Goal: Task Accomplishment & Management: Manage account settings

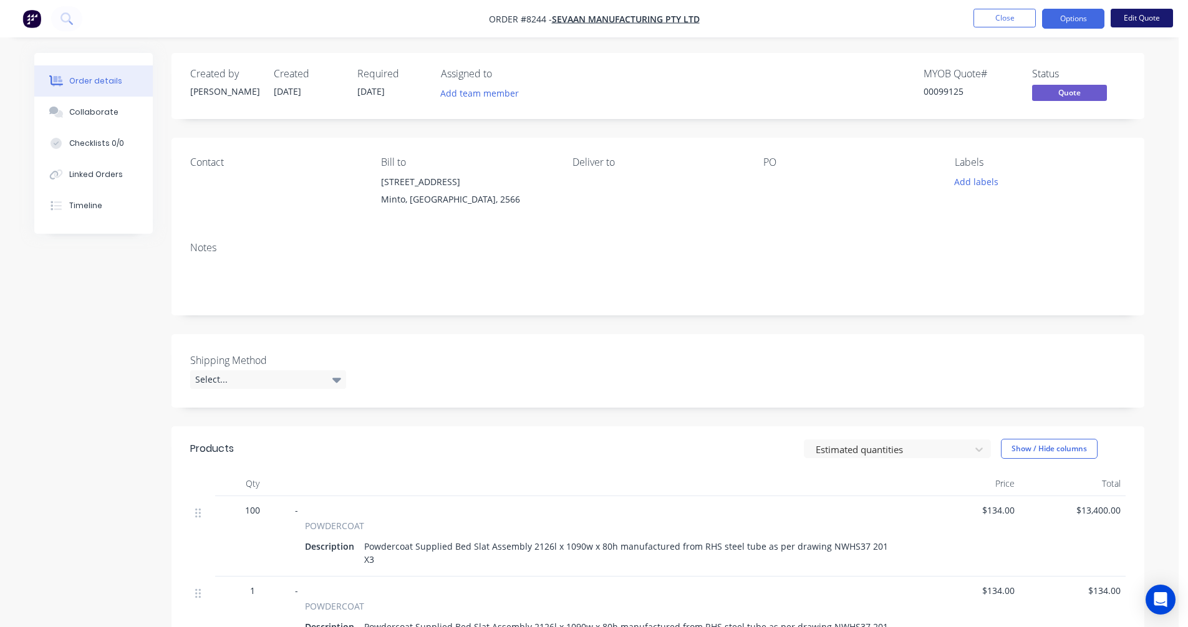
scroll to position [198, 0]
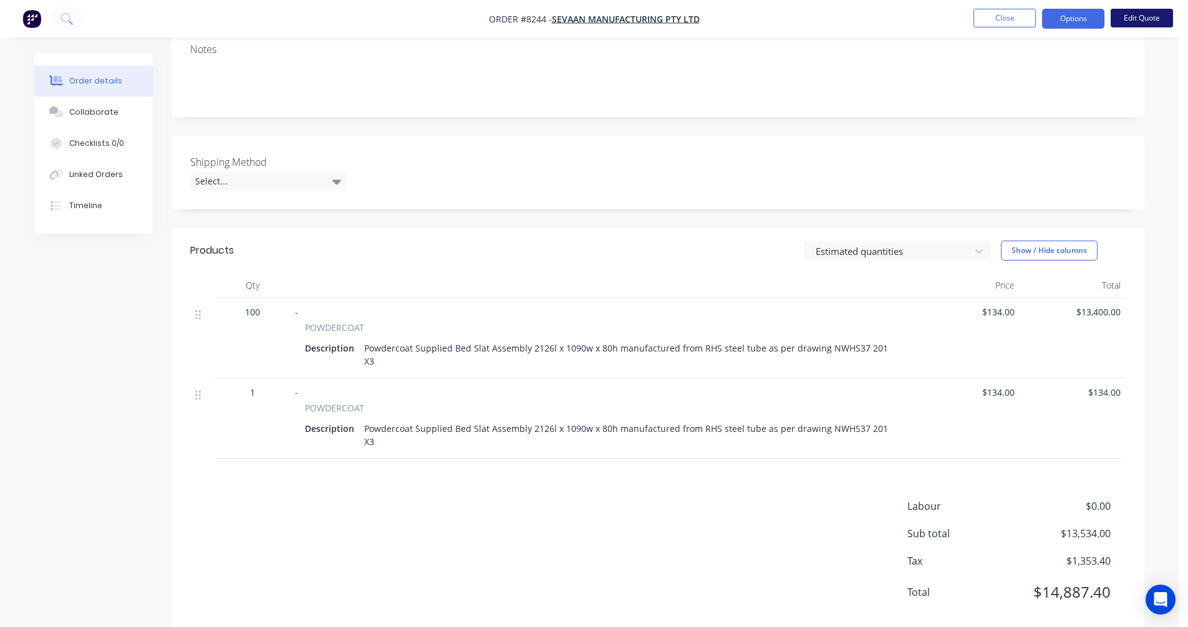
click at [1133, 19] on button "Edit Quote" at bounding box center [1142, 18] width 62 height 19
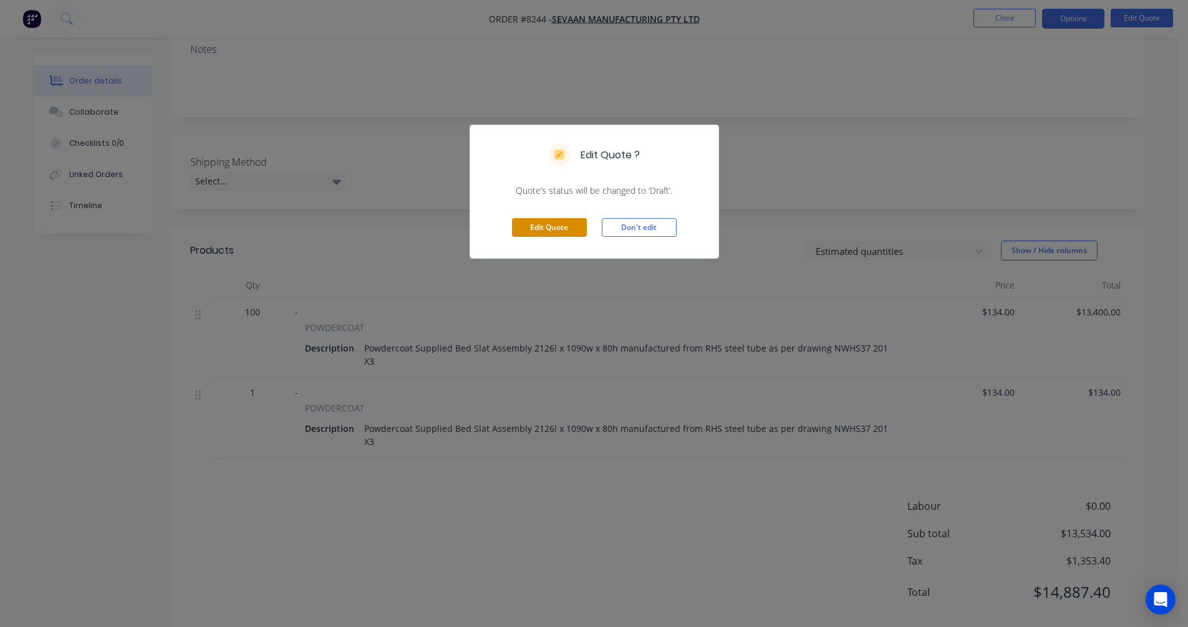
click at [549, 232] on button "Edit Quote" at bounding box center [549, 227] width 75 height 19
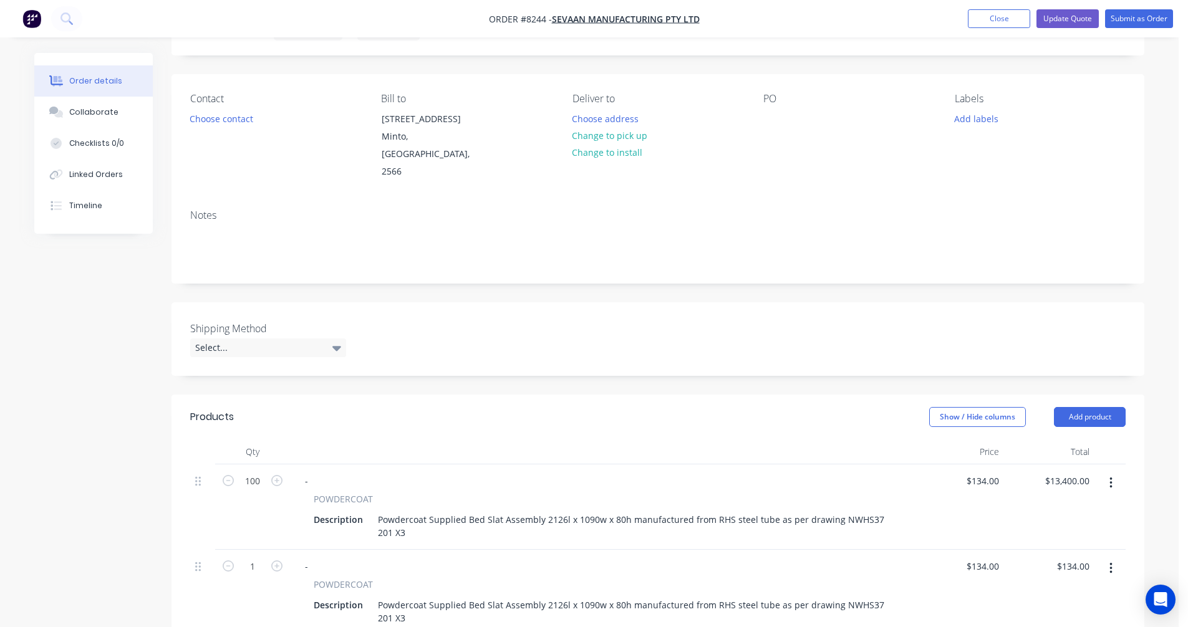
scroll to position [312, 0]
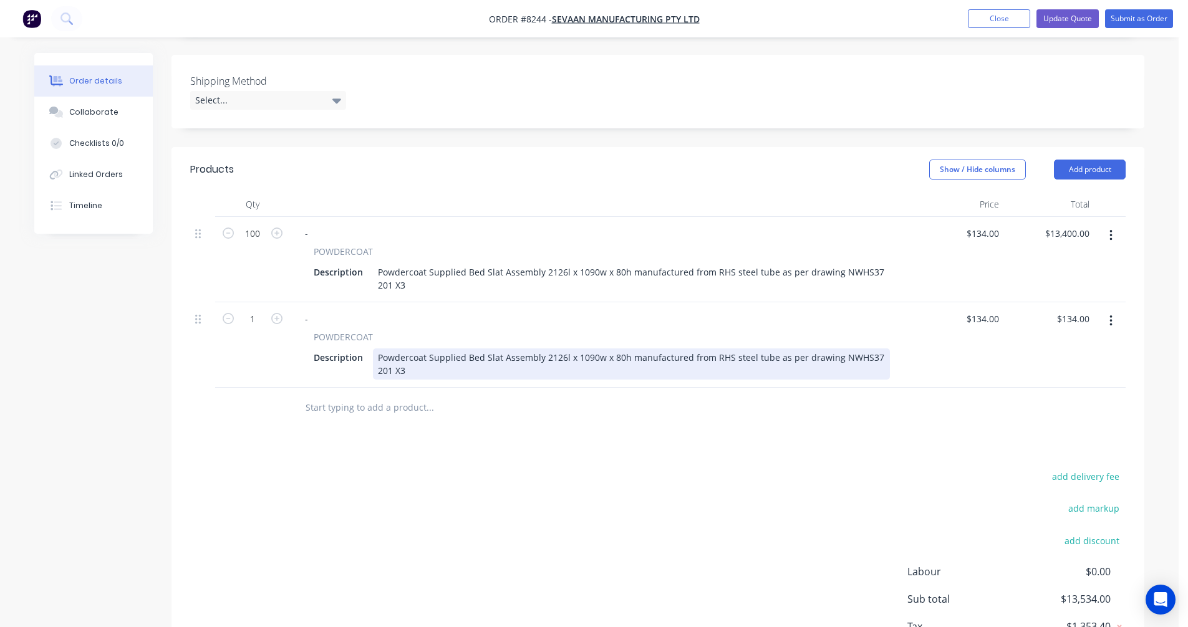
click at [526, 359] on div "Powdercoat Supplied Bed Slat Assembly 2126l x 1090w x 80h manufactured from RHS…" at bounding box center [631, 364] width 517 height 31
type input "$166.00"
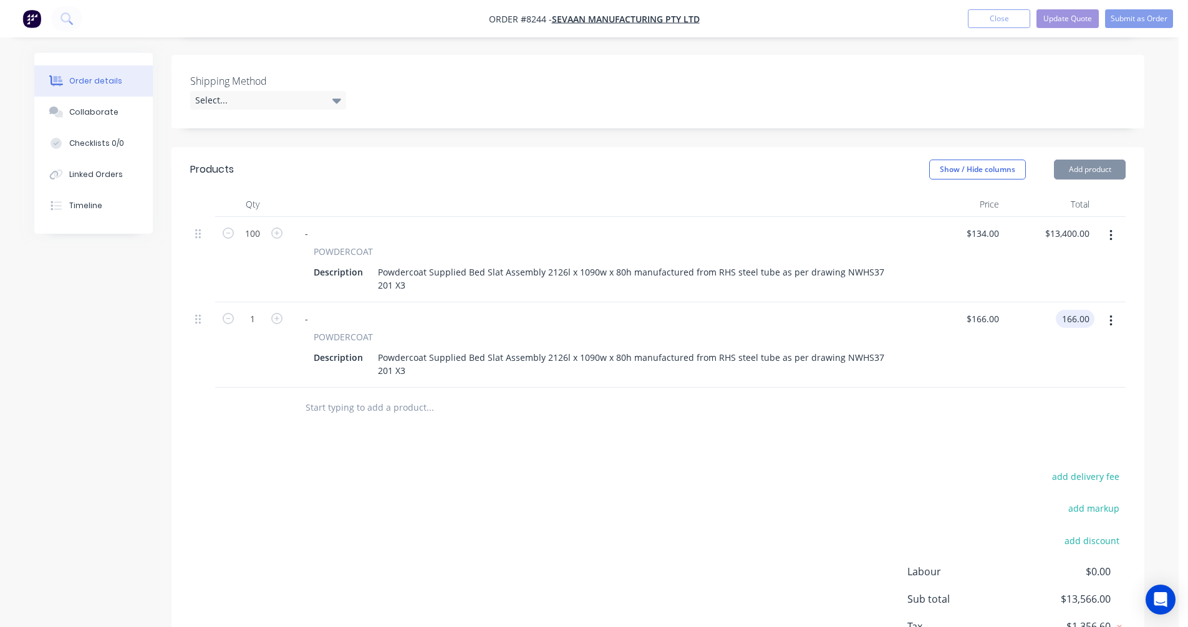
type input "$166.00"
click at [258, 322] on input "1" at bounding box center [252, 319] width 32 height 19
type input "100"
type input "$16,600.00"
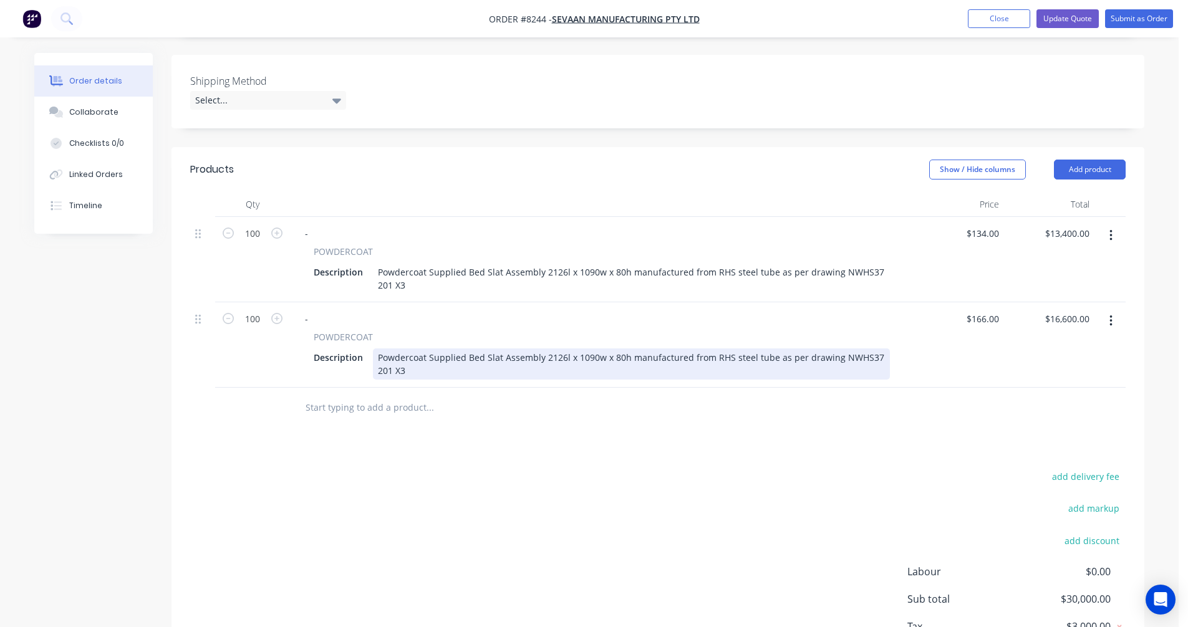
click at [386, 370] on div "Powdercoat Supplied Bed Slat Assembly 2126l x 1090w x 80h manufactured from RHS…" at bounding box center [631, 364] width 517 height 31
type input "$166.00"
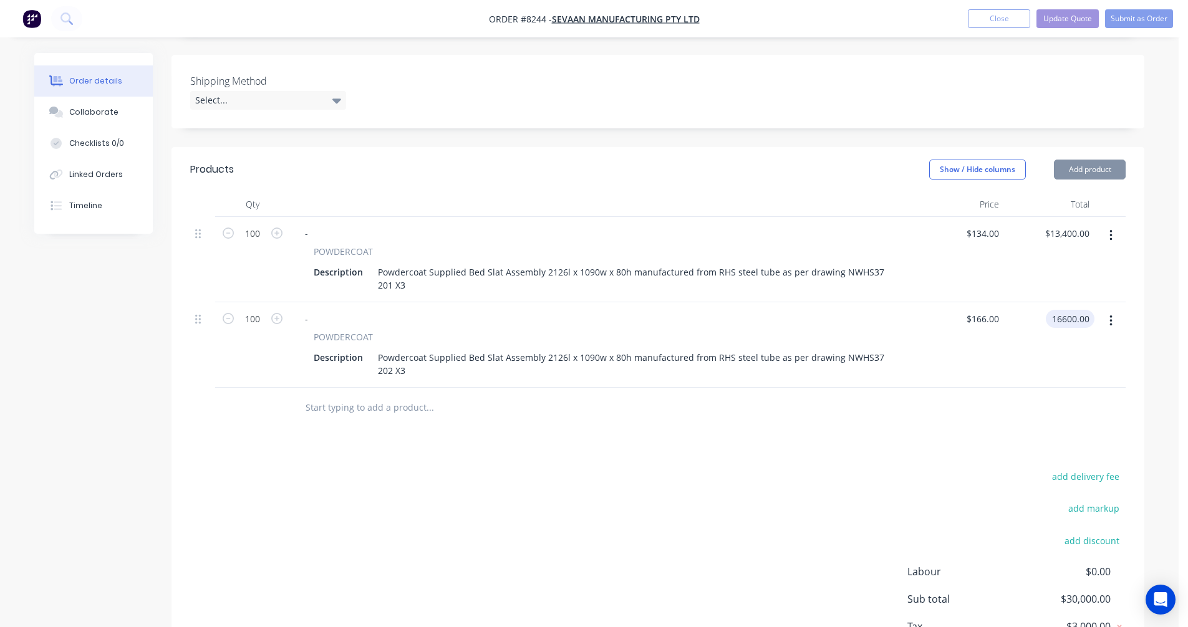
type input "$16,600.00"
click at [1110, 322] on icon "button" at bounding box center [1111, 321] width 3 height 14
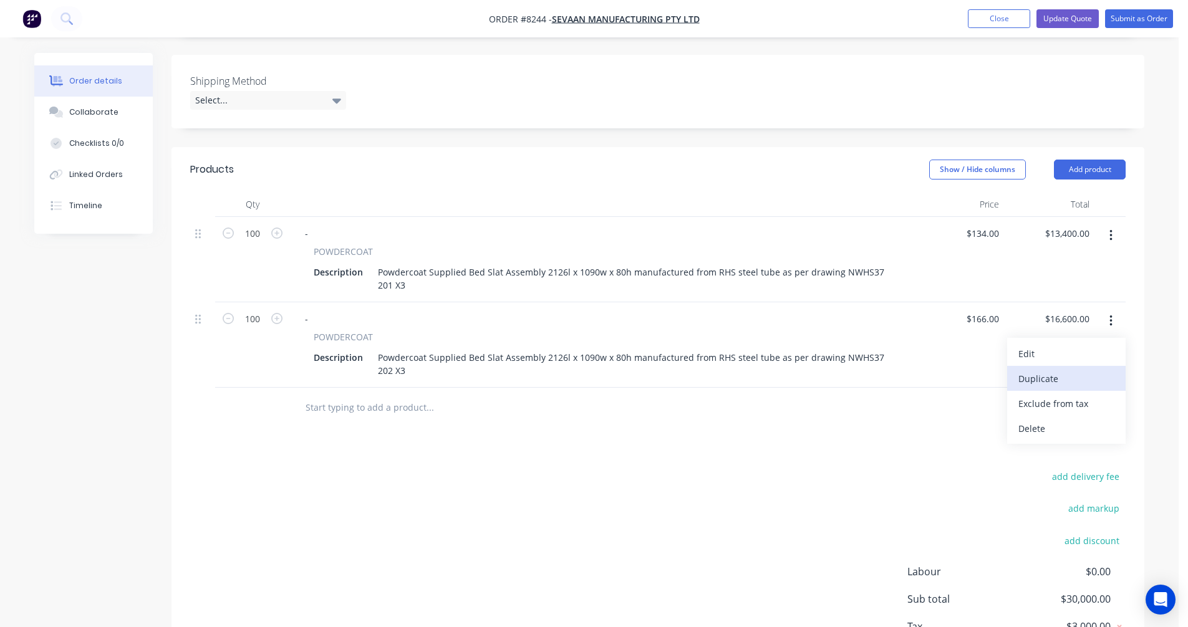
click at [1070, 375] on div "Duplicate" at bounding box center [1066, 379] width 96 height 18
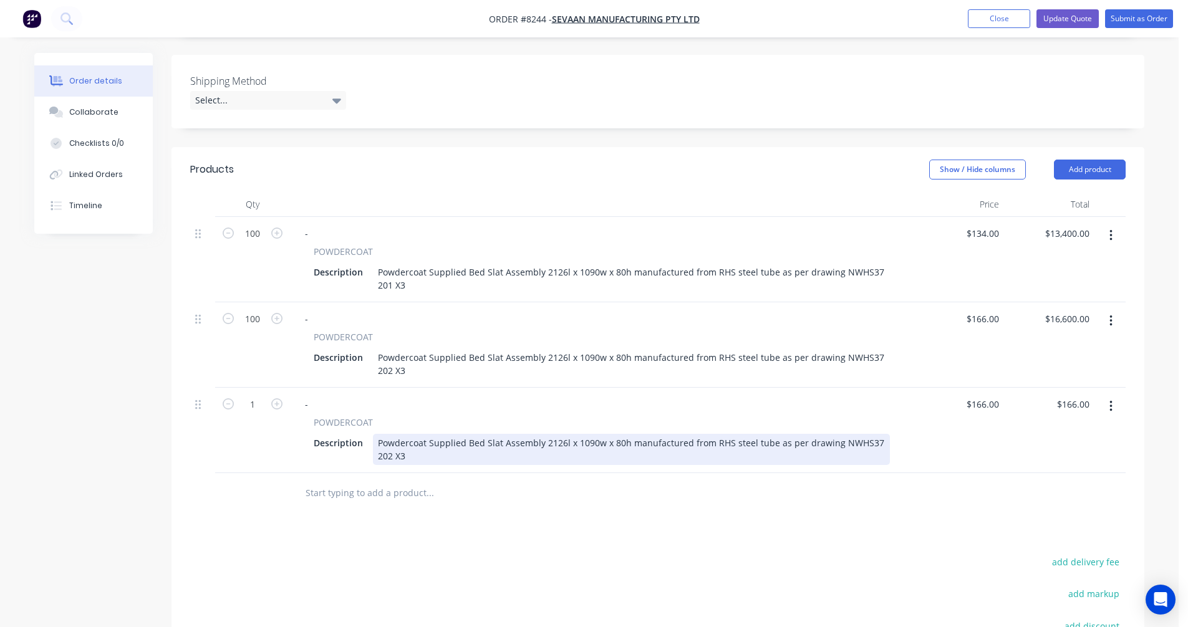
click at [390, 457] on div "Powdercoat Supplied Bed Slat Assembly 2126l x 1090w x 80h manufactured from RHS…" at bounding box center [631, 449] width 517 height 31
drag, startPoint x: 497, startPoint y: 445, endPoint x: 465, endPoint y: 443, distance: 32.5
click at [465, 443] on div "Powdercoat Supplied Bed Slat Assembly 2126l x 1090w x 80h manufactured from RHS…" at bounding box center [631, 449] width 517 height 31
click at [621, 442] on div "Powdercoat Supplied Ladder Frame Assembly 2053l x 995w x 80h manufactured from …" at bounding box center [631, 449] width 517 height 31
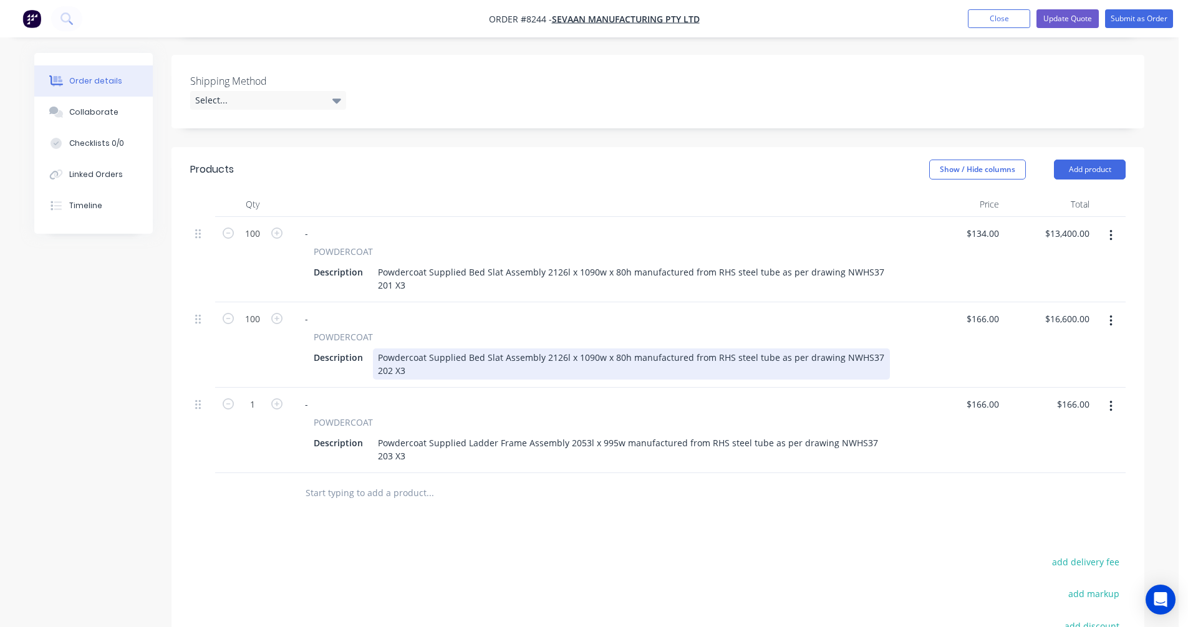
click at [601, 357] on div "Powdercoat Supplied Bed Slat Assembly 2126l x 1090w x 80h manufactured from RHS…" at bounding box center [631, 364] width 517 height 31
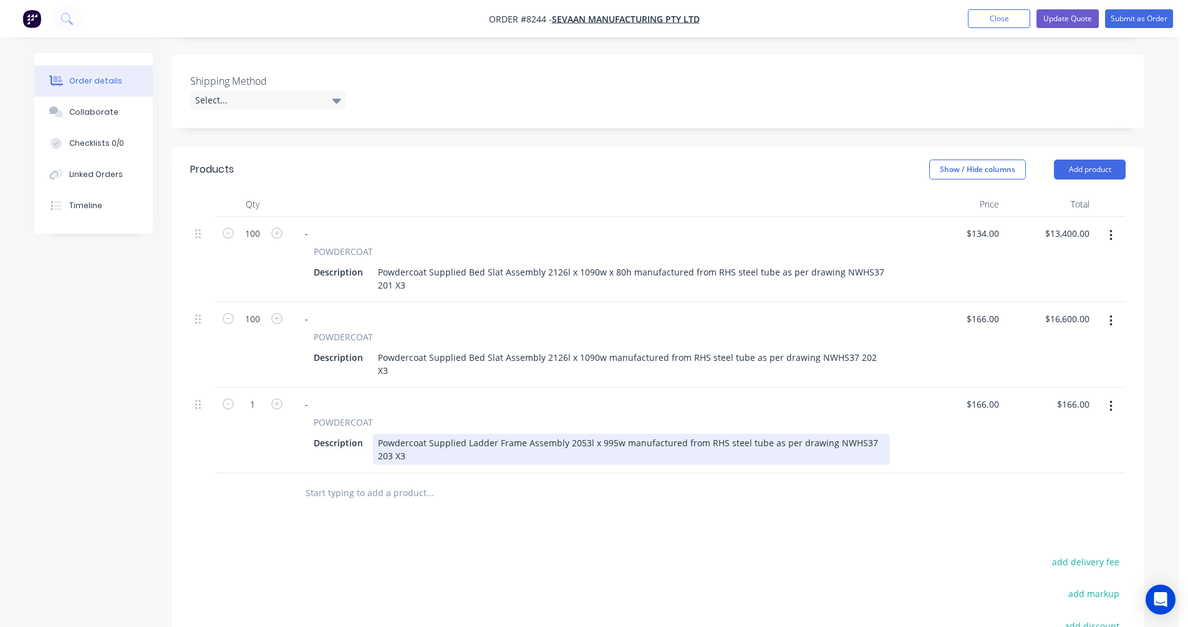
click at [748, 434] on div "Powdercoat Supplied Ladder Frame Assembly 2053l x 995w manufactured from RHS st…" at bounding box center [631, 449] width 517 height 31
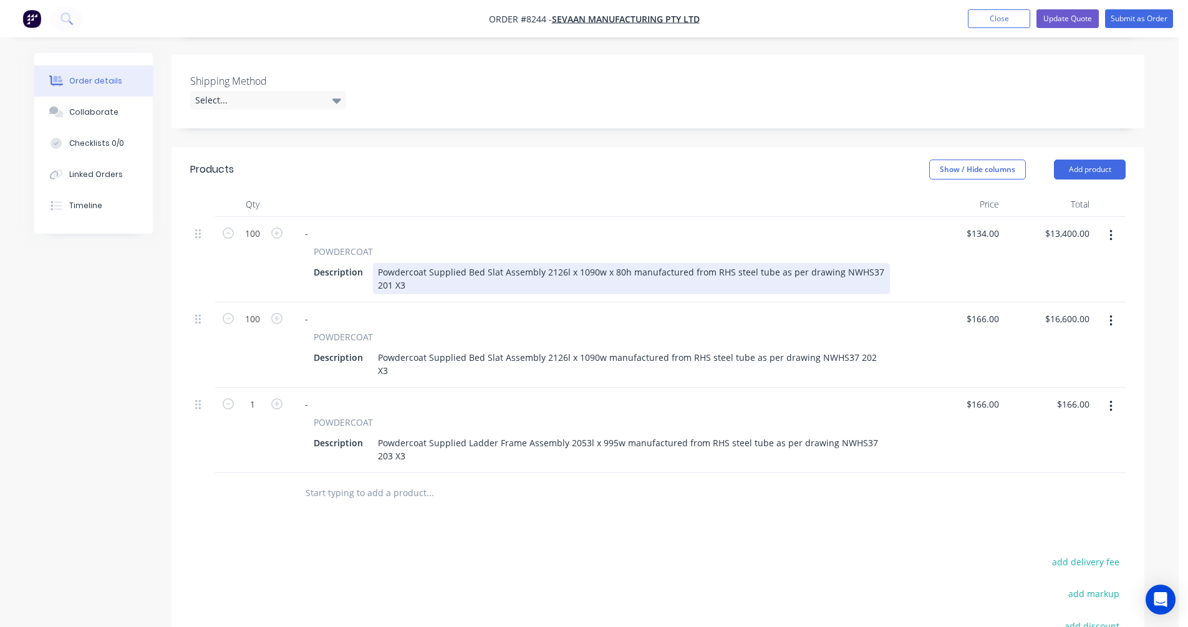
click at [702, 268] on div "Powdercoat Supplied Bed Slat Assembly 2126l x 1090w x 80h manufactured from RHS…" at bounding box center [631, 278] width 517 height 31
type input "$121.00"
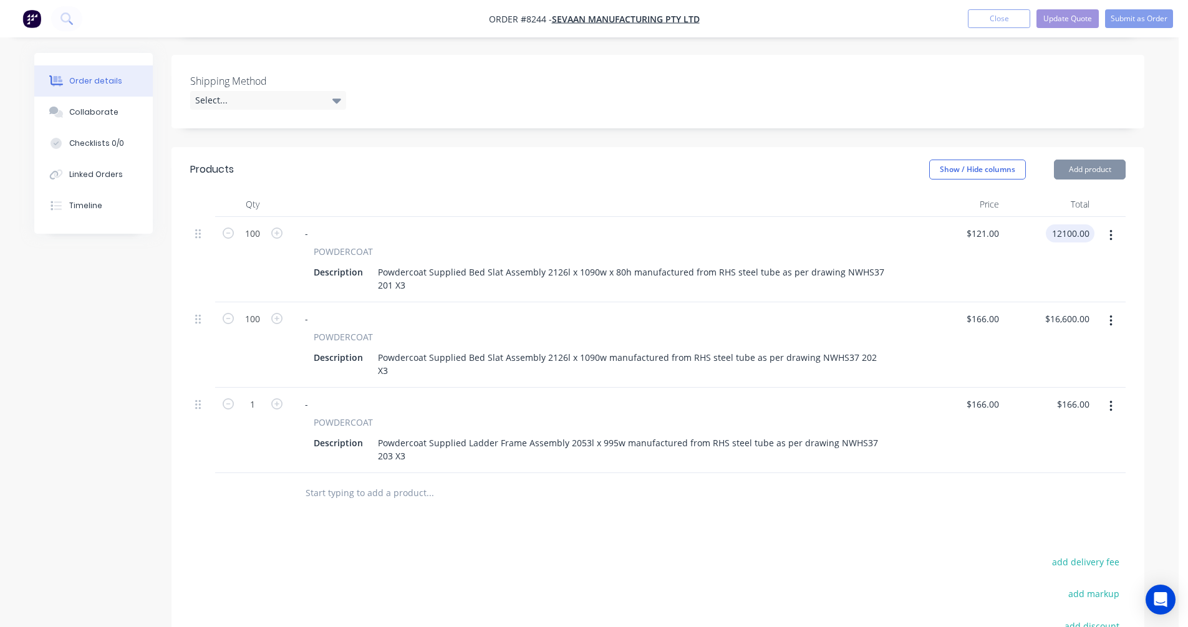
type input "$12,100.00"
type input "$166.00"
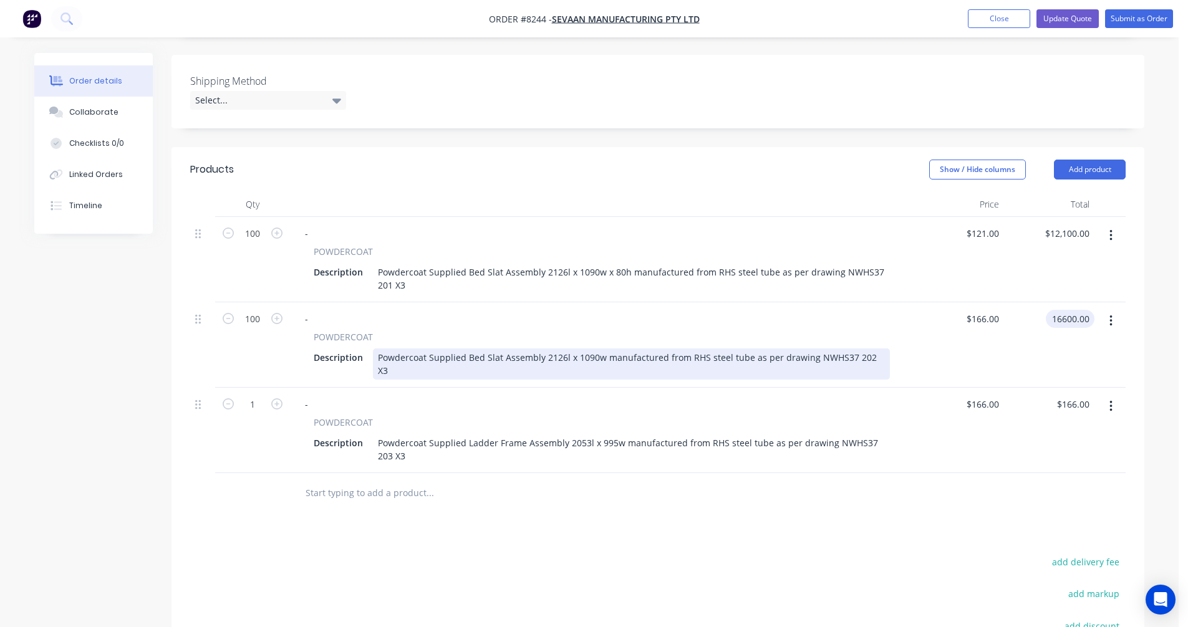
type input "$16,600.00"
click at [739, 359] on div "Powdercoat Supplied Bed Slat Assembly 2126l x 1090w manufactured from RHS steel…" at bounding box center [631, 364] width 517 height 31
click at [743, 357] on div "Powdercoat Supplied Bed Slat Assembly 2126l x 1090w manufactured from RHS steel…" at bounding box center [631, 364] width 517 height 31
type input "$158.00"
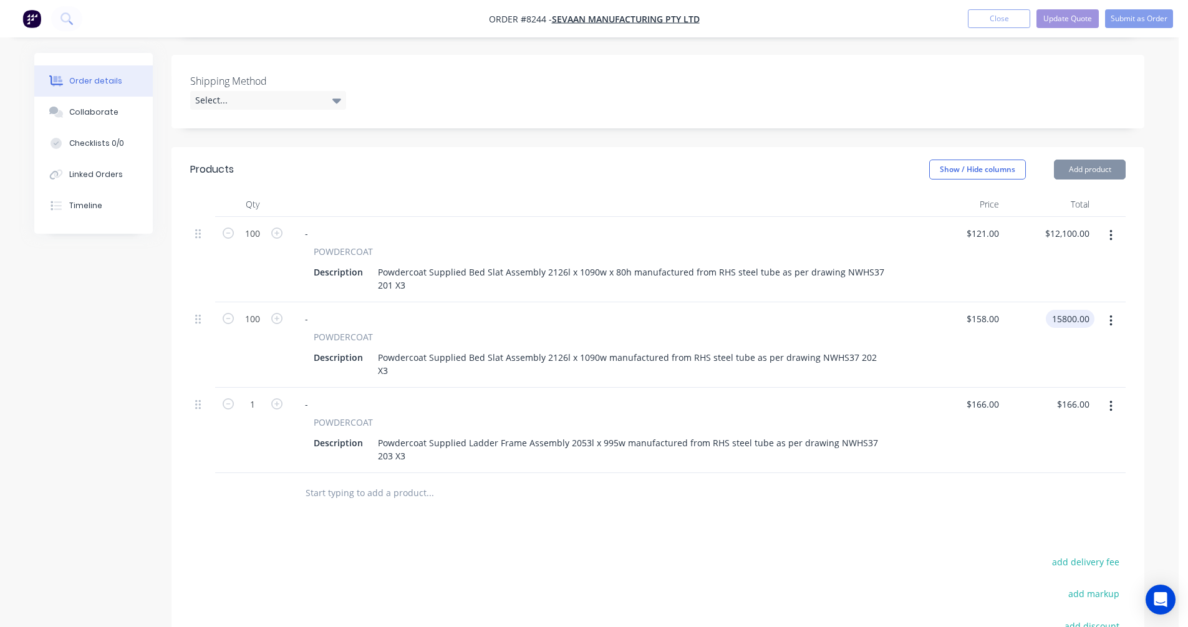
type input "$15,800.00"
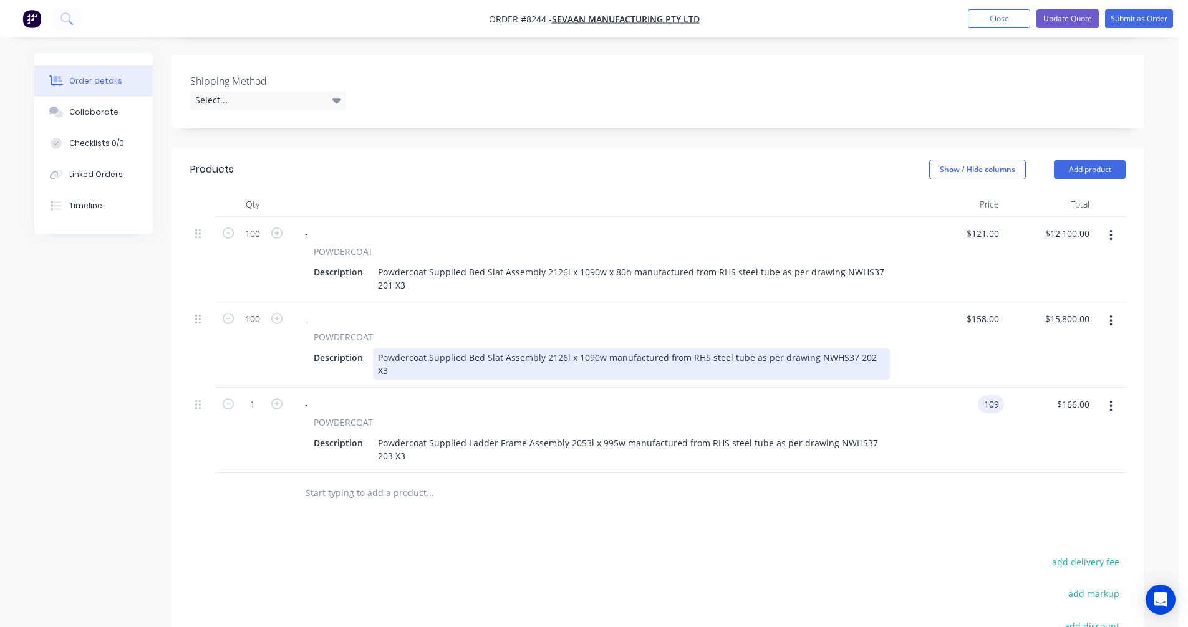
type input "$109.00"
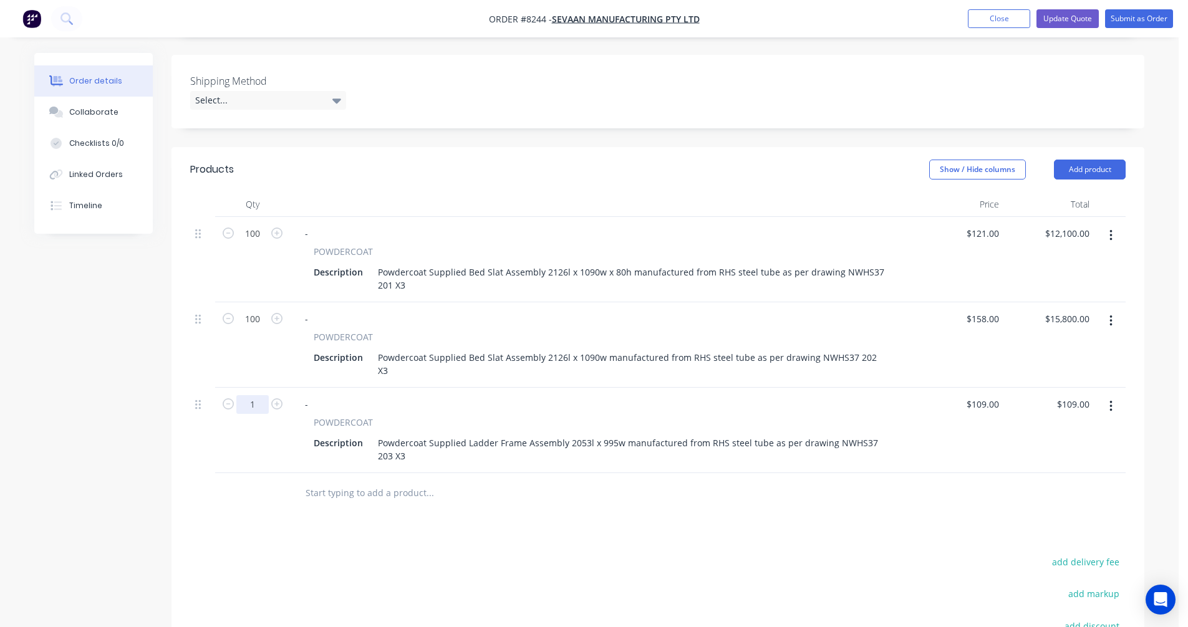
click at [263, 395] on input "1" at bounding box center [252, 404] width 32 height 19
type input "50"
type input "$5,450.00"
type input "$109.00"
click at [1114, 395] on button "button" at bounding box center [1110, 406] width 29 height 22
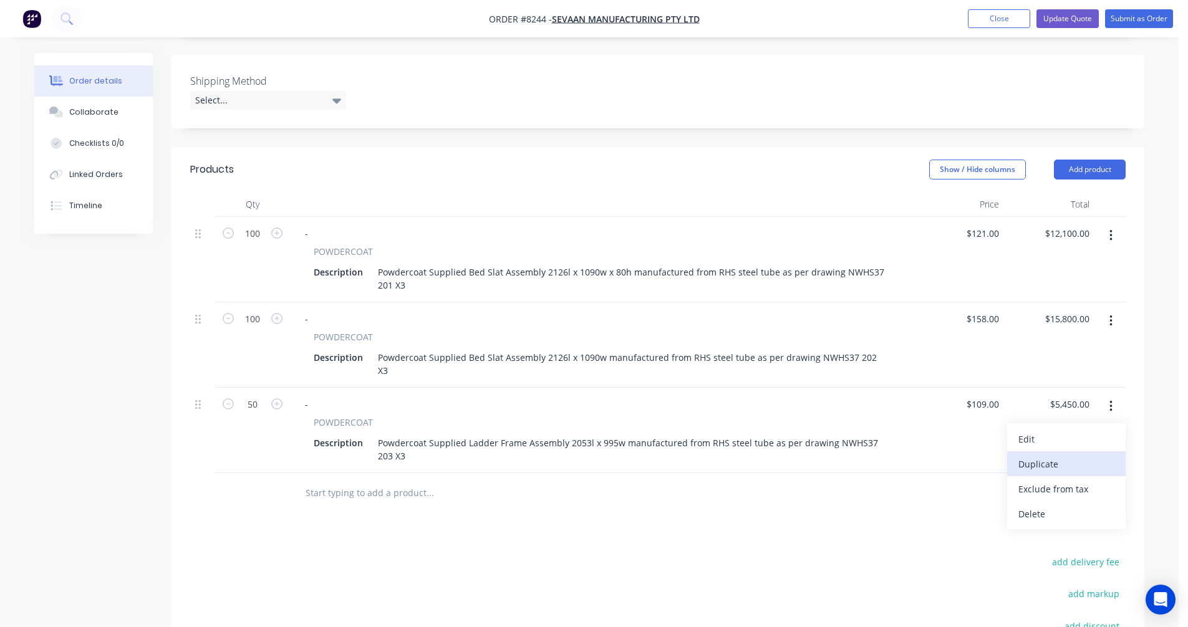
click at [1060, 455] on div "Duplicate" at bounding box center [1066, 464] width 96 height 18
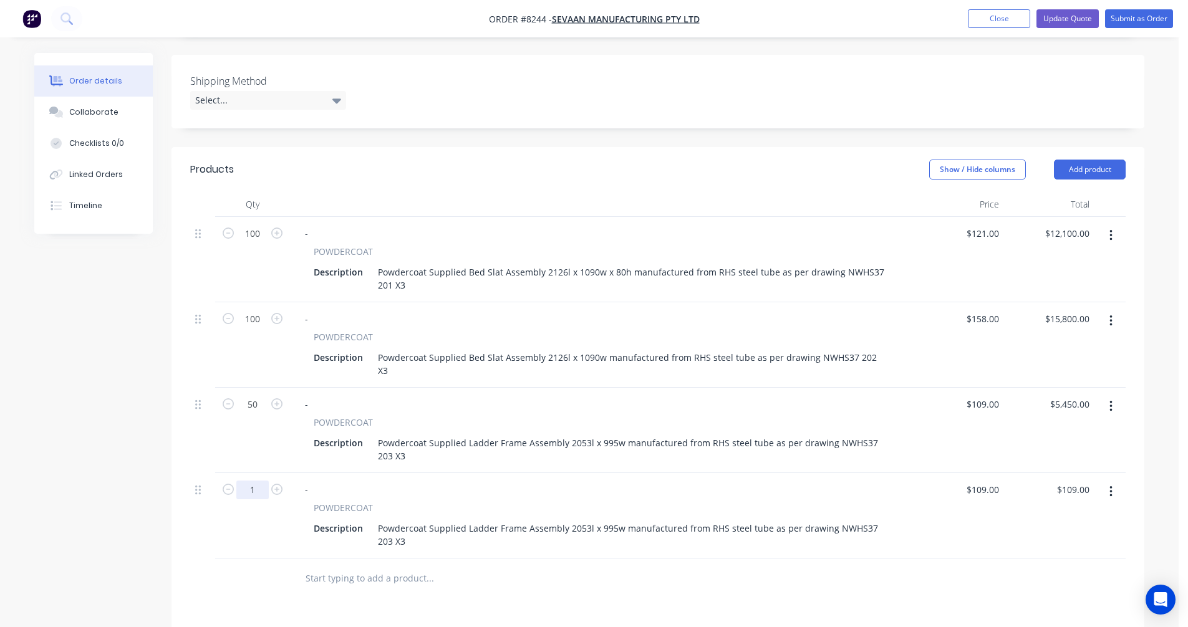
click at [263, 481] on input "1" at bounding box center [252, 490] width 32 height 19
type input "50"
type input "$5,450.00"
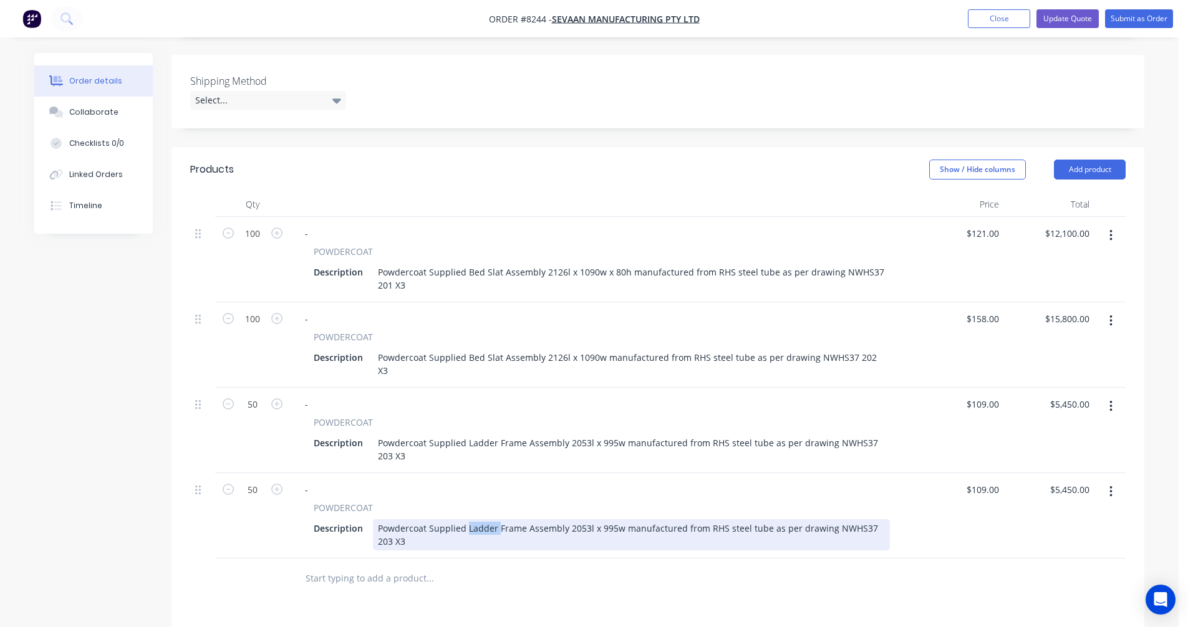
drag, startPoint x: 495, startPoint y: 516, endPoint x: 467, endPoint y: 516, distance: 28.7
click at [467, 520] on div "Powdercoat Supplied Ladder Frame Assembly 2053l x 995w manufactured from RHS st…" at bounding box center [631, 535] width 517 height 31
type input "$109.00"
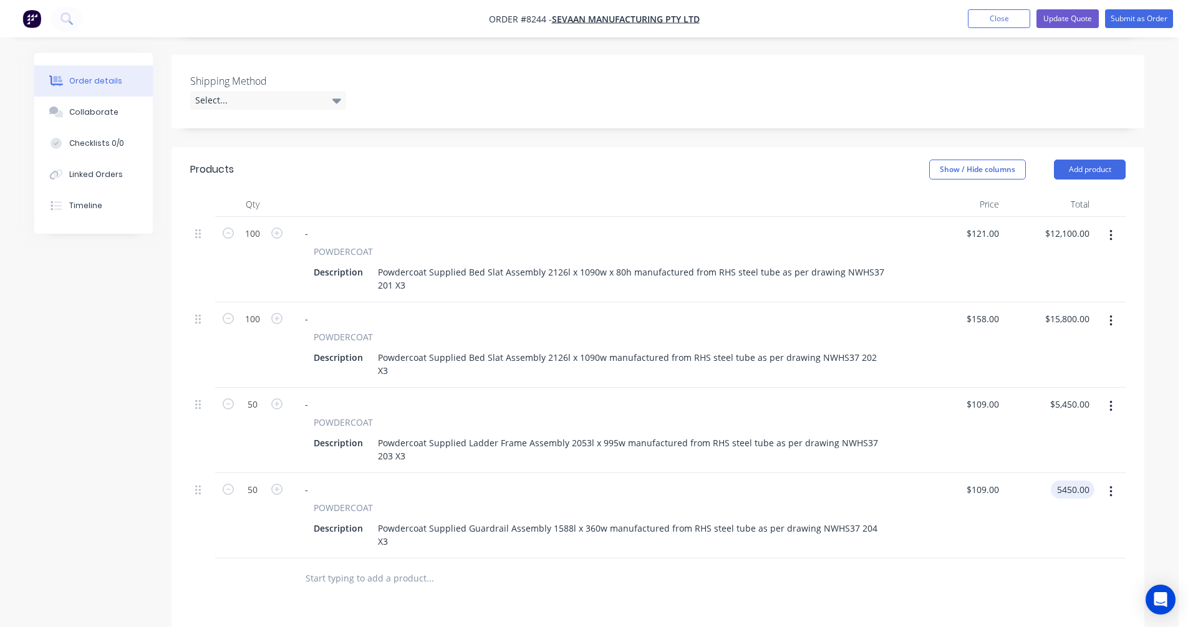
type input "$5,450.00"
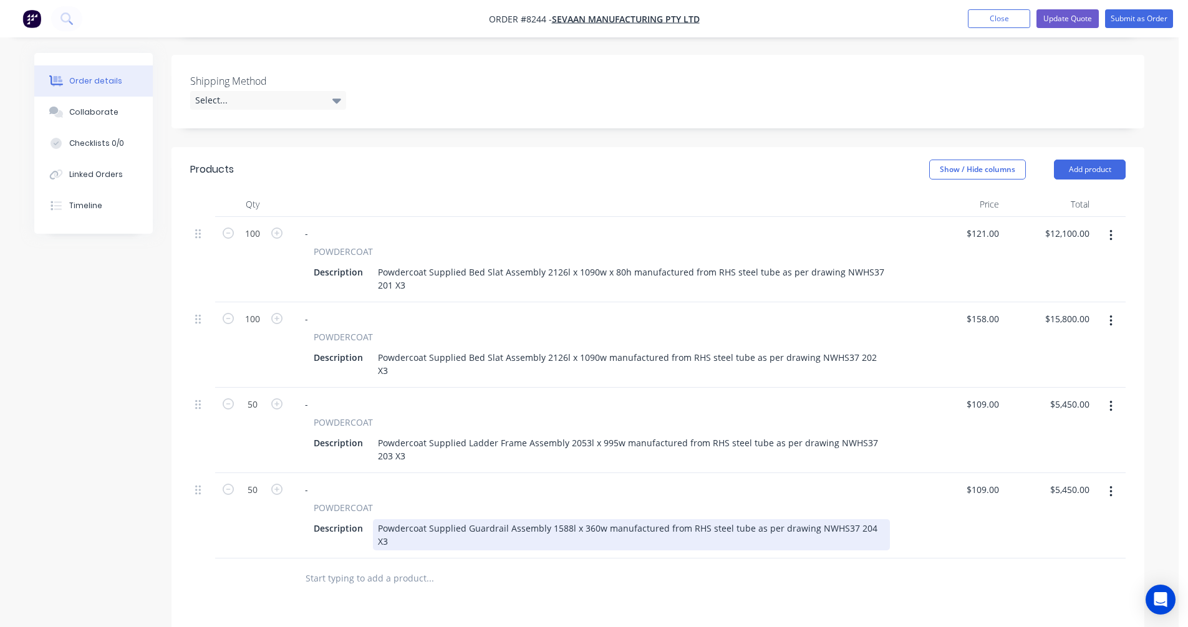
click at [810, 520] on div "Powdercoat Supplied Guardrail Assembly 1588l x 360w manufactured from RHS steel…" at bounding box center [631, 535] width 517 height 31
type input "$41.00"
type input "$2,050.00"
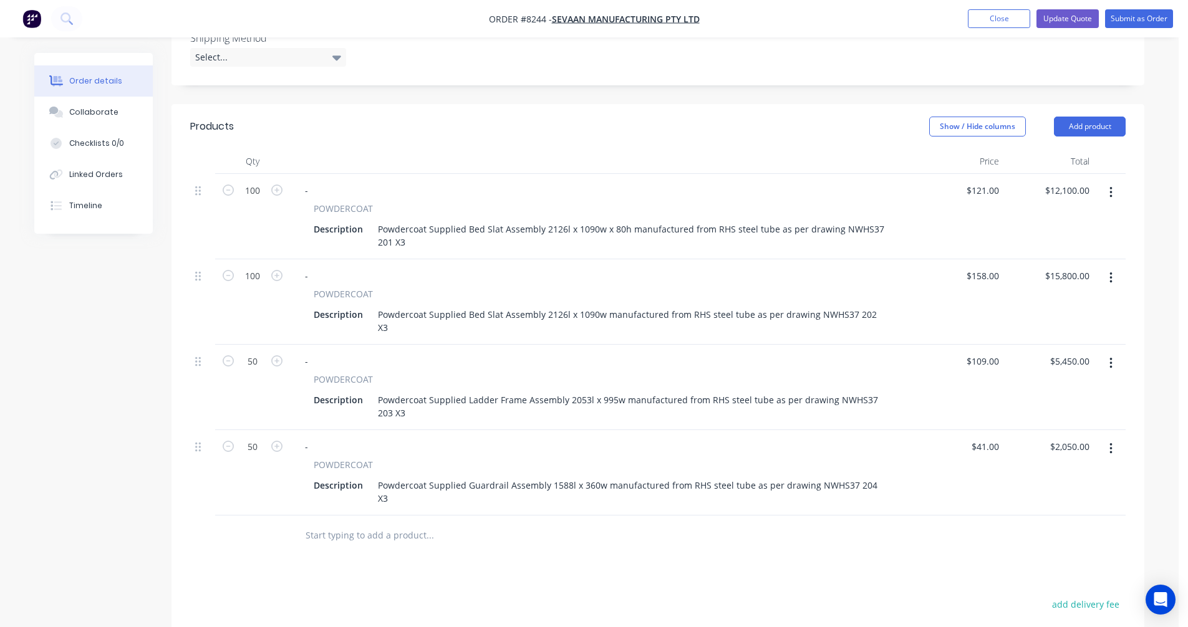
scroll to position [374, 0]
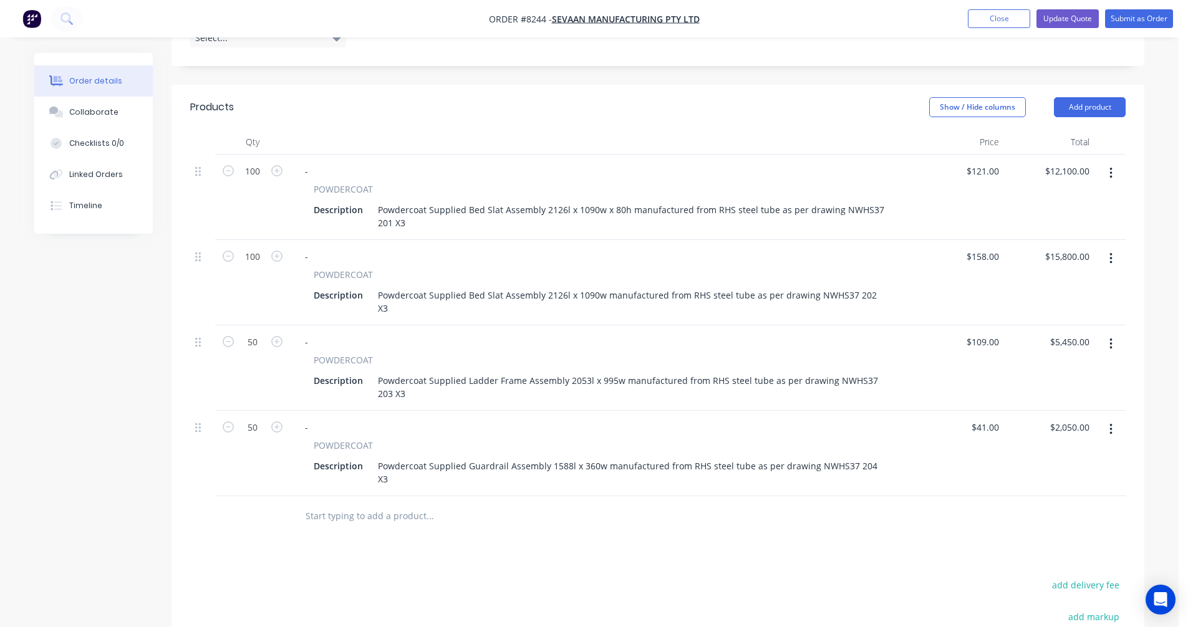
click at [1110, 423] on icon "button" at bounding box center [1111, 430] width 3 height 14
click at [1084, 478] on div "Duplicate" at bounding box center [1066, 487] width 96 height 18
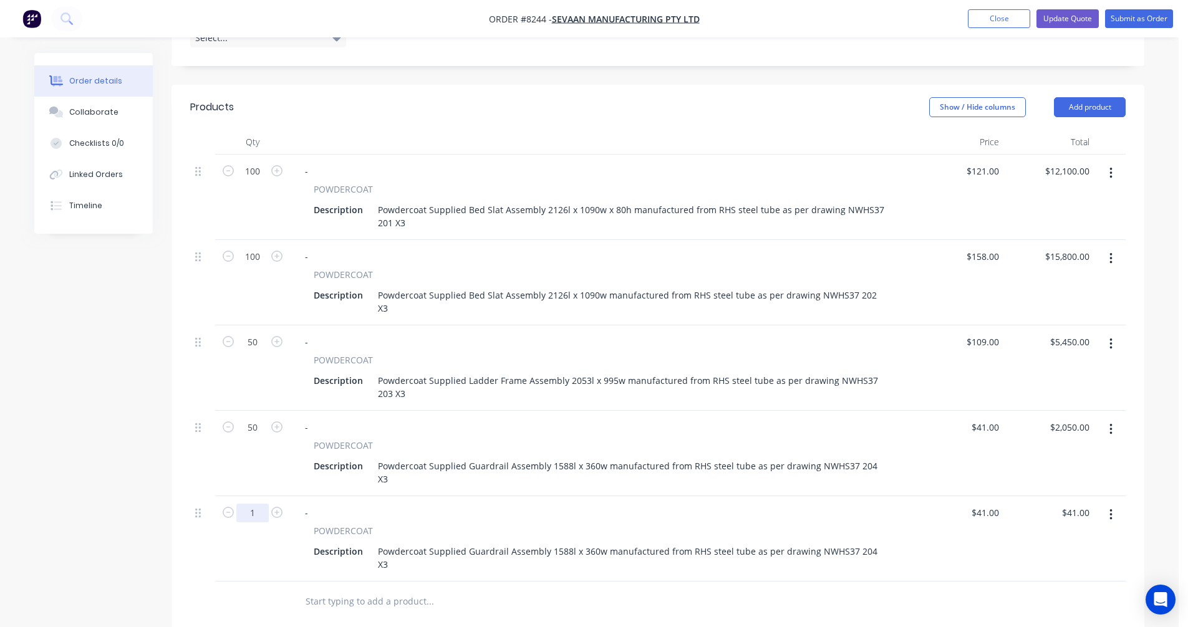
click at [263, 504] on input "1" at bounding box center [252, 513] width 32 height 19
type input "50"
type input "$2,050.00"
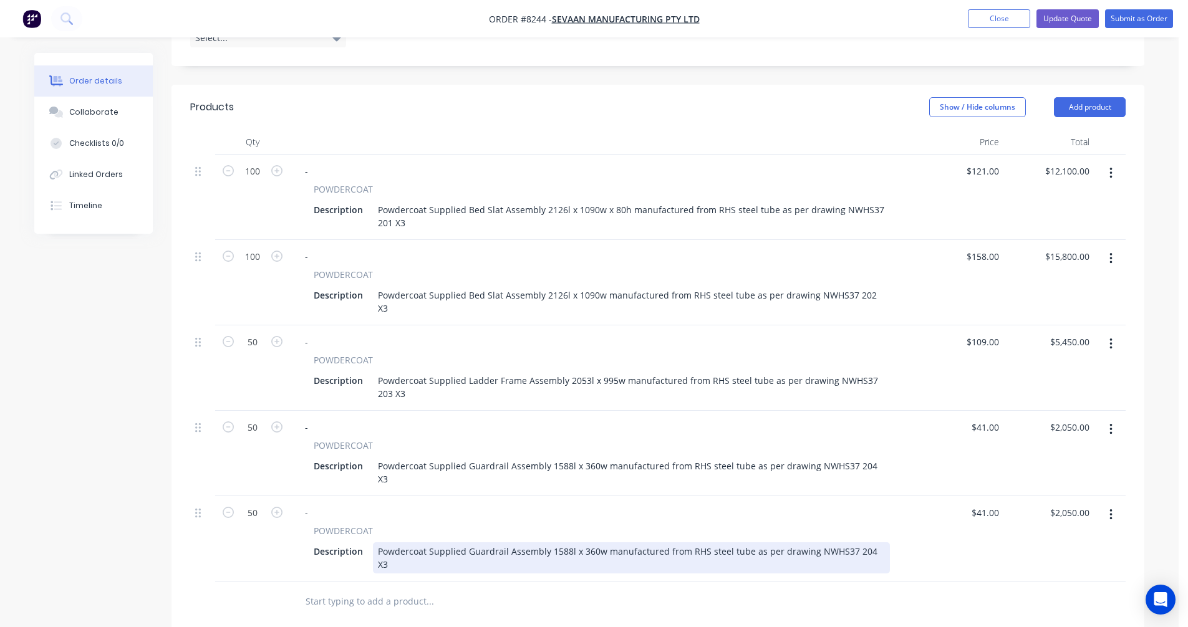
click at [506, 543] on div "Powdercoat Supplied Guardrail Assembly 1588l x 360w manufactured from RHS steel…" at bounding box center [631, 558] width 517 height 31
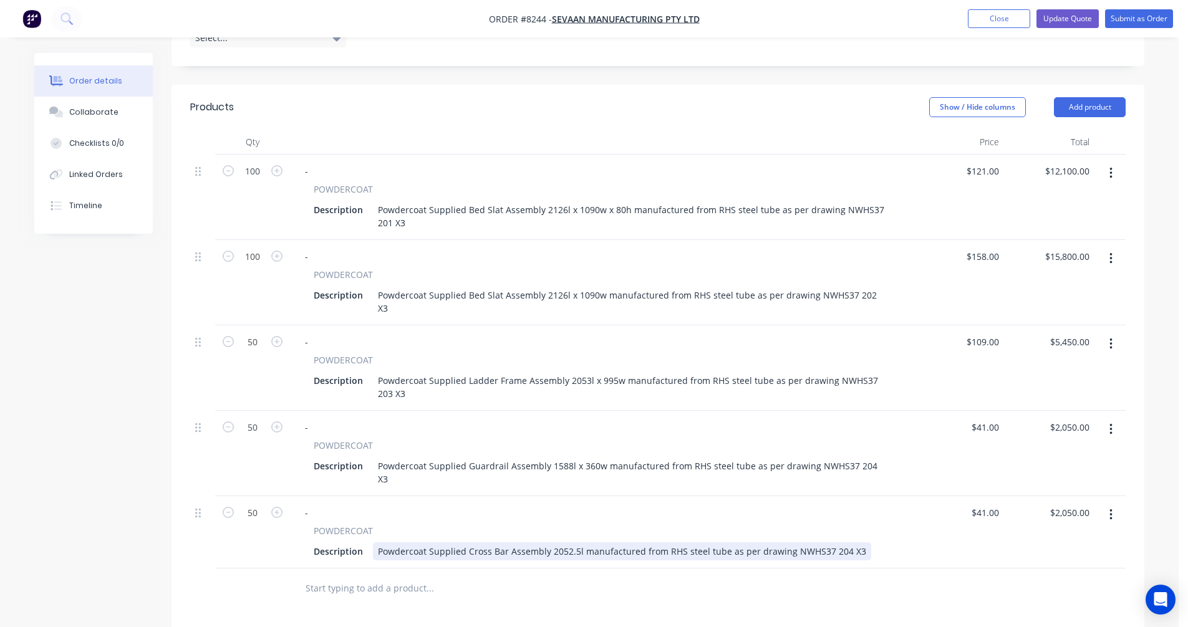
click at [838, 543] on div "Powdercoat Supplied Cross Bar Assembly 2052.5l manufactured from RHS steel tube…" at bounding box center [622, 552] width 498 height 18
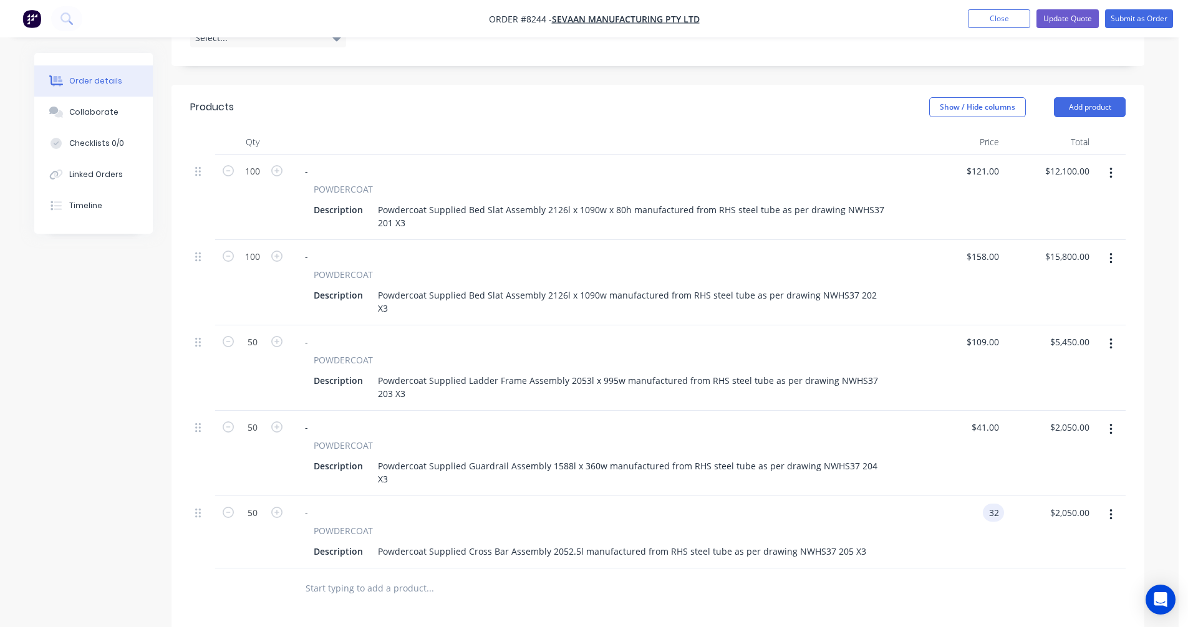
type input "$32.00"
type input "$1,600.00"
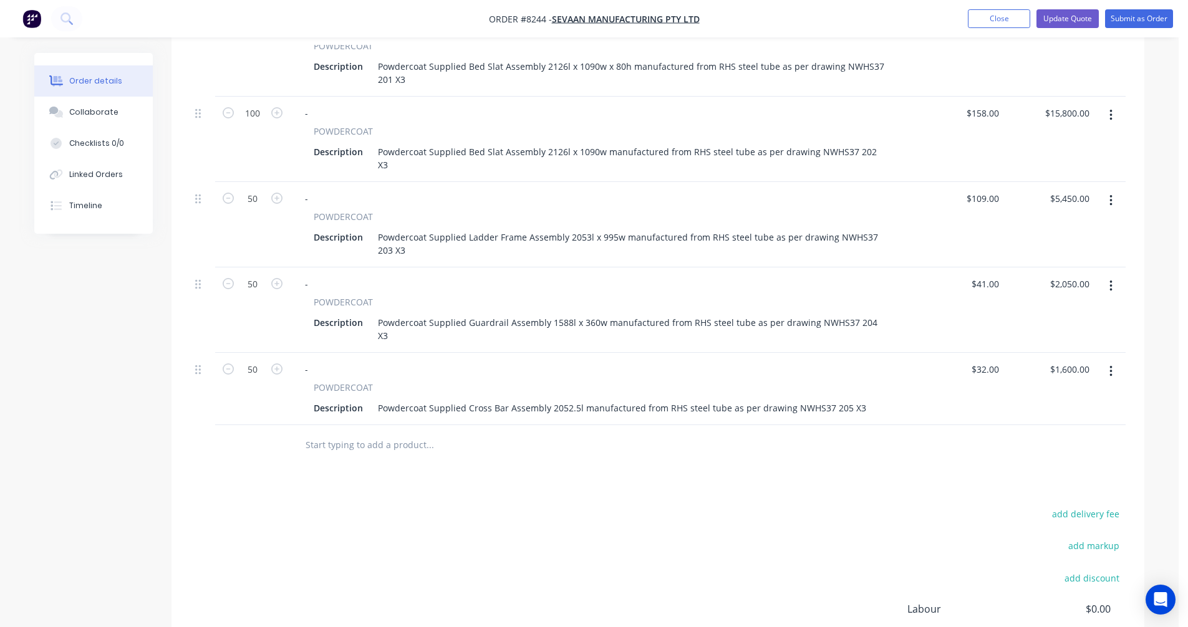
scroll to position [561, 0]
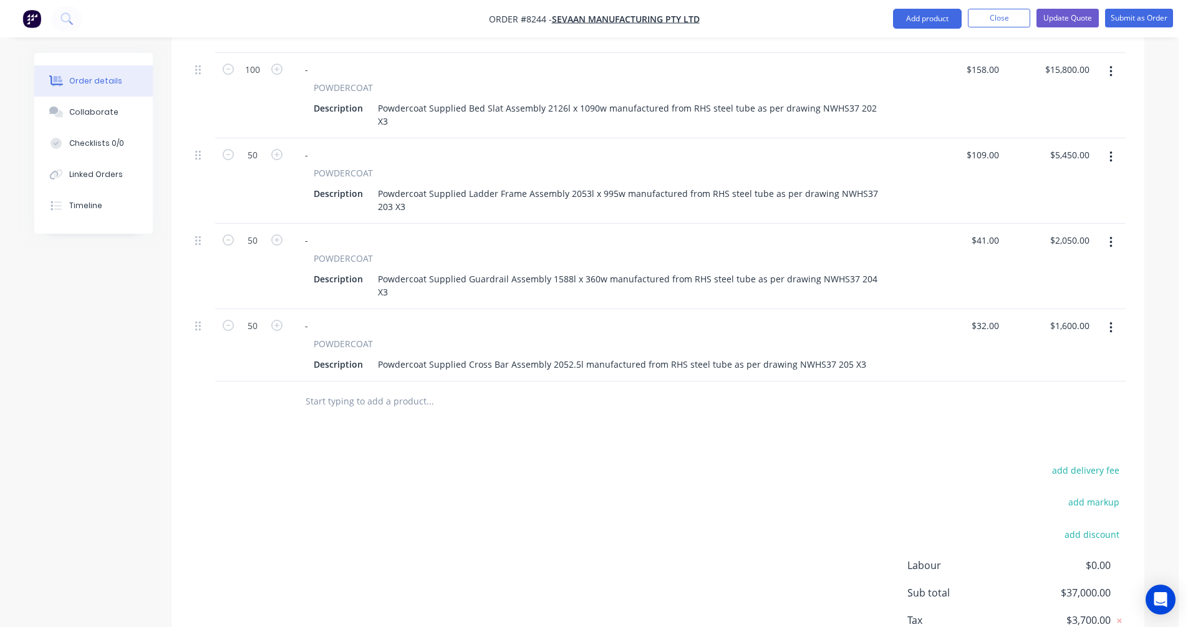
click at [1112, 322] on icon "button" at bounding box center [1111, 327] width 2 height 11
click at [1067, 377] on div "Duplicate" at bounding box center [1066, 386] width 96 height 18
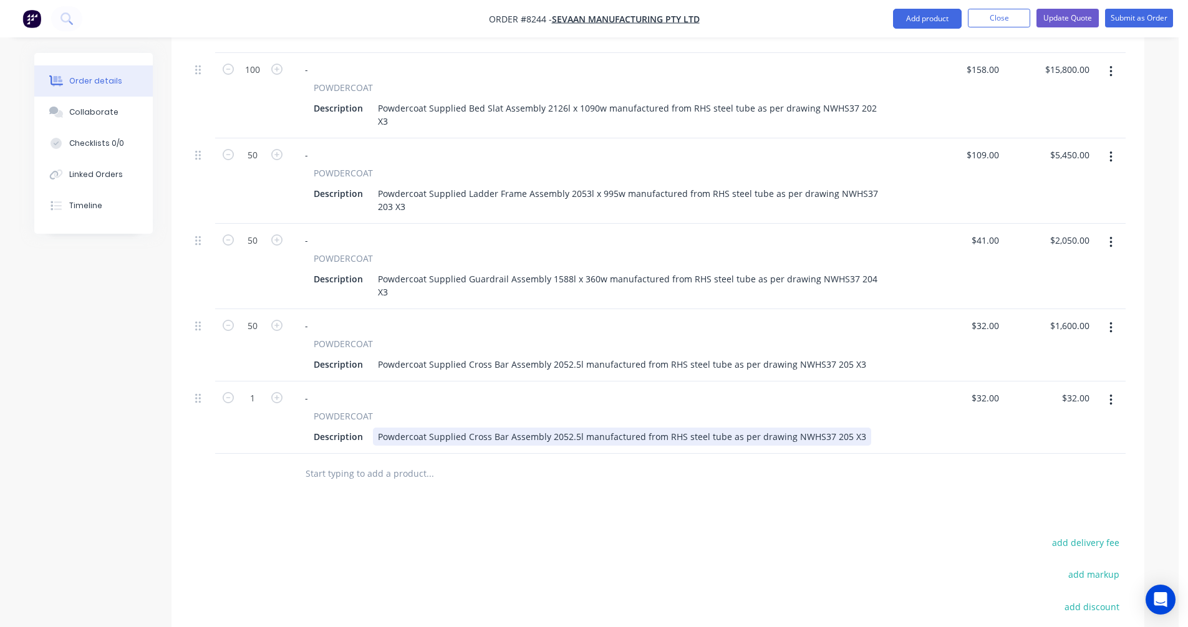
click at [501, 428] on div "Powdercoat Supplied Cross Bar Assembly 2052.5l manufactured from RHS steel tube…" at bounding box center [622, 437] width 498 height 18
drag, startPoint x: 504, startPoint y: 409, endPoint x: 467, endPoint y: 410, distance: 36.8
click at [467, 428] on div "Powdercoat Supplied Cross Bar Assembly 2052.5l manufactured from RHS steel tube…" at bounding box center [622, 437] width 498 height 18
click at [486, 428] on div "Powdercoat Supplied Cross Bar Assembly 2052.5l manufactured from RHS steel tube…" at bounding box center [622, 437] width 498 height 18
drag, startPoint x: 503, startPoint y: 412, endPoint x: 467, endPoint y: 407, distance: 36.4
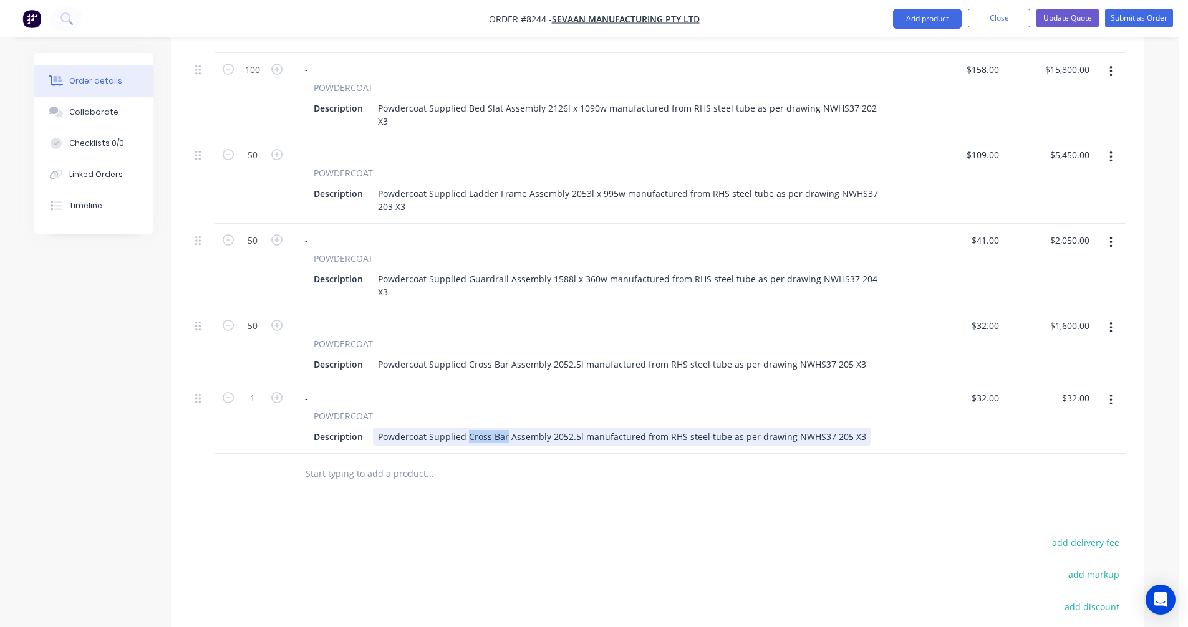
click at [467, 428] on div "Powdercoat Supplied Cross Bar Assembly 2052.5l manufactured from RHS steel tube…" at bounding box center [622, 437] width 498 height 18
drag, startPoint x: 591, startPoint y: 358, endPoint x: 584, endPoint y: 387, distance: 29.5
click at [590, 382] on div "- POWDERCOAT Description Powdercoat Supplied BW Niche Assembly 2066l manufactur…" at bounding box center [602, 418] width 624 height 72
click at [573, 428] on div "Powdercoat Supplied BW Niche Assembly 2066l manufactured from RHS steel tube as…" at bounding box center [618, 437] width 491 height 18
type input "$32.00"
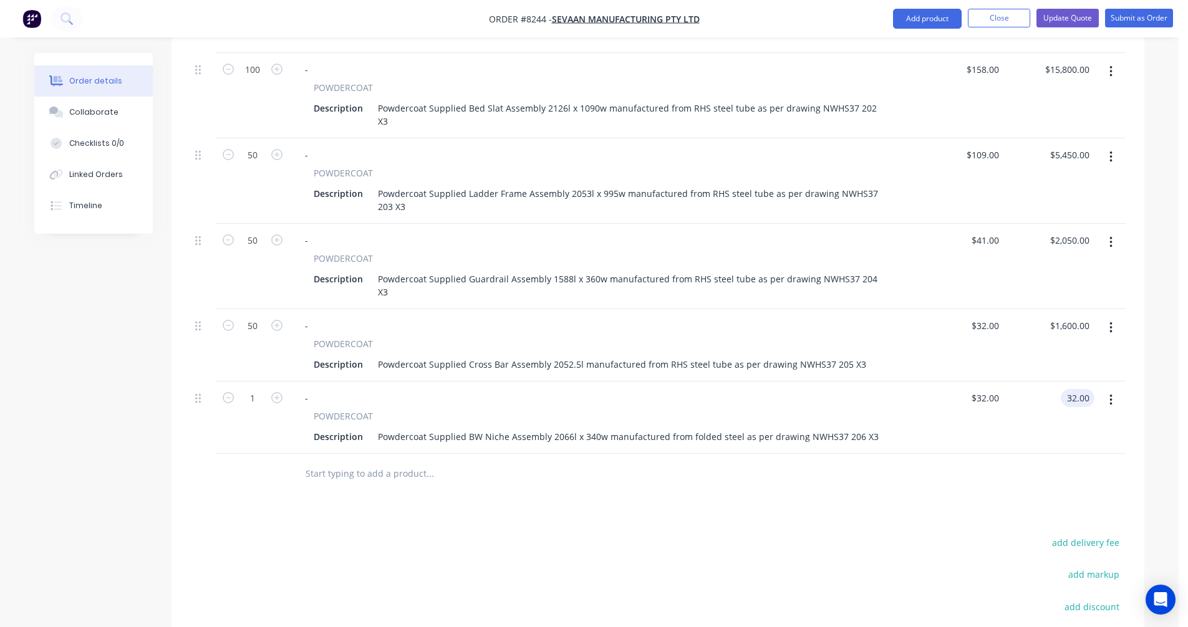
type input "$32.00"
click at [563, 428] on div "Powdercoat Supplied BW Niche Assembly 2066l x 340w manufactured from folded ste…" at bounding box center [628, 437] width 511 height 18
type input "$46.00"
click at [1110, 322] on icon "button" at bounding box center [1111, 327] width 2 height 11
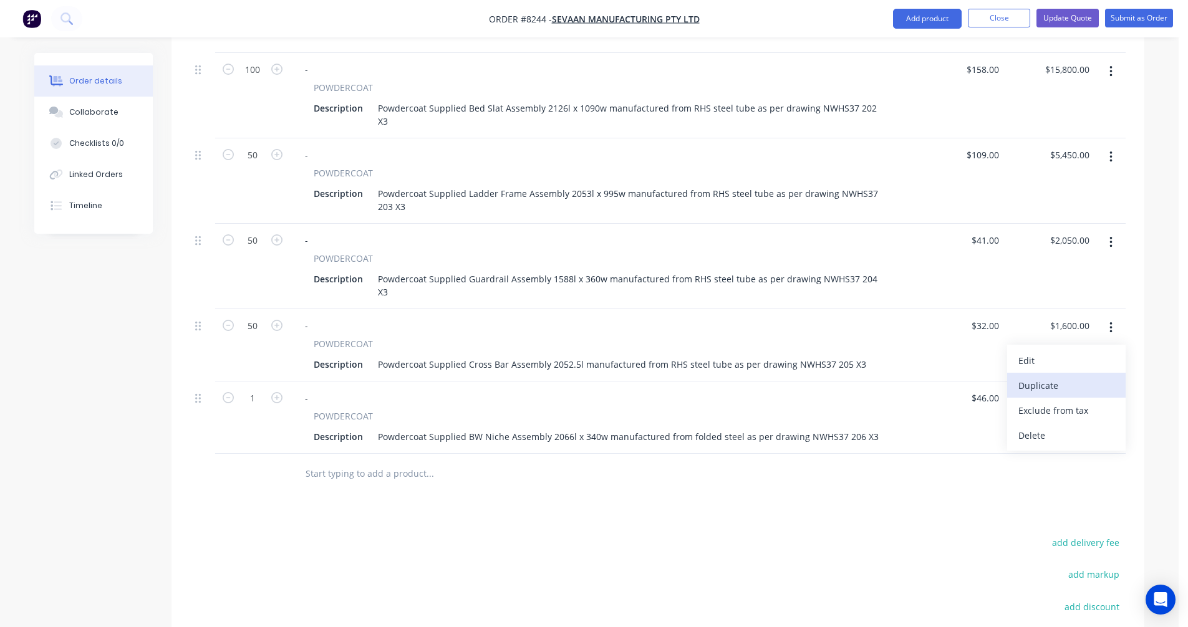
click at [1066, 377] on div "Duplicate" at bounding box center [1066, 386] width 96 height 18
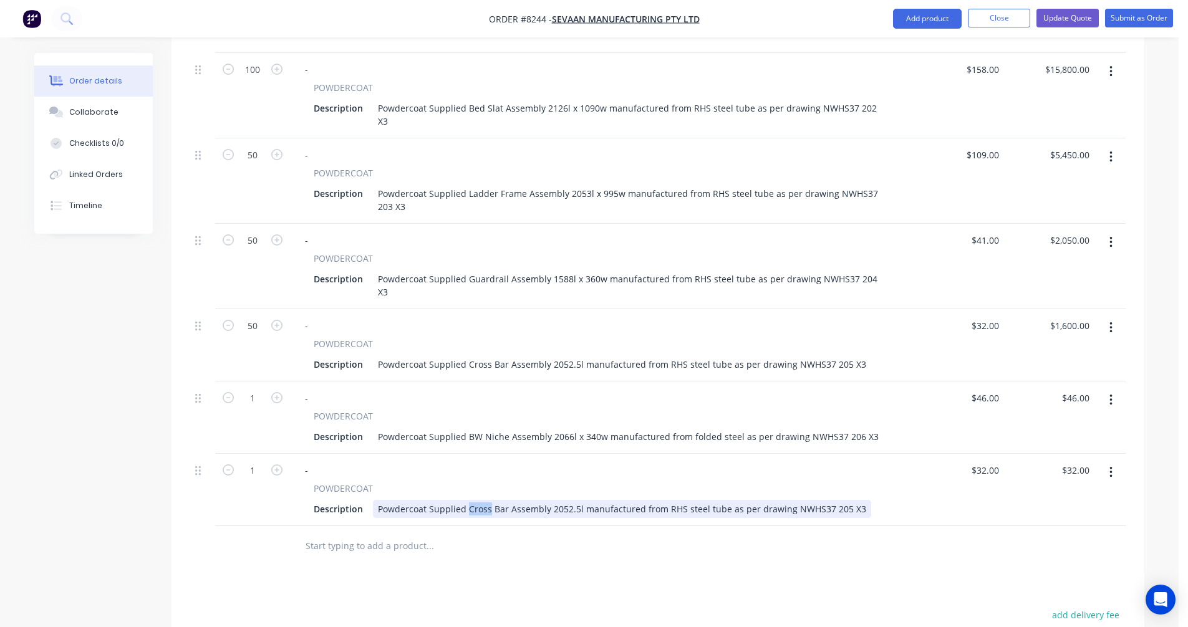
drag, startPoint x: 488, startPoint y: 483, endPoint x: 466, endPoint y: 481, distance: 22.0
click at [466, 500] on div "Powdercoat Supplied Cross Bar Assembly 2052.5l manufactured from RHS steel tube…" at bounding box center [622, 509] width 498 height 18
type input "$32.00"
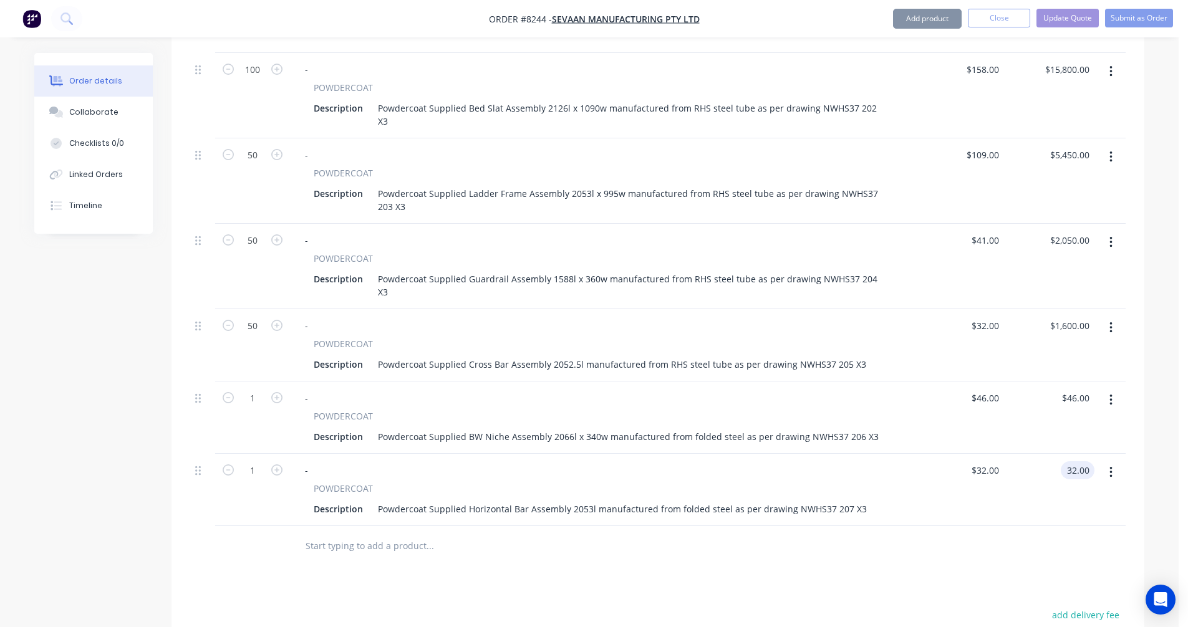
type input "$32.00"
click at [254, 389] on input "1" at bounding box center [252, 398] width 32 height 19
type input "100"
type input "$4,600.00"
click at [260, 462] on input "1" at bounding box center [252, 471] width 32 height 19
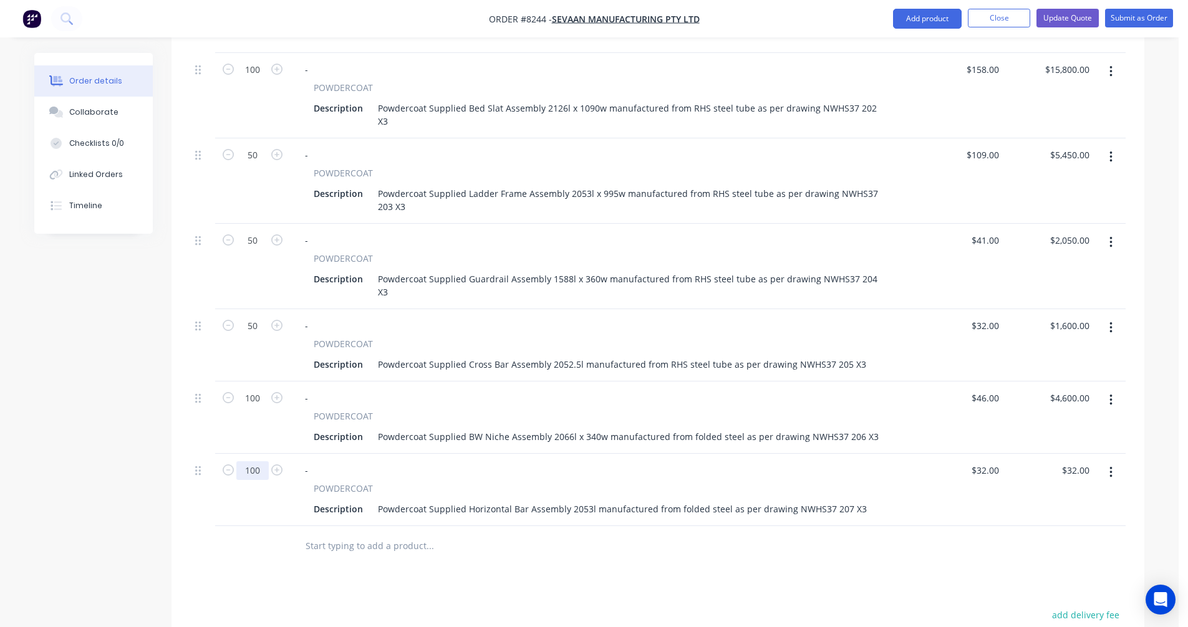
type input "100"
type input "$3,200.00"
click at [508, 500] on div "Powdercoat Supplied Horizontal Bar Assembly 2053l manufactured from folded stee…" at bounding box center [622, 509] width 499 height 18
type input "$32.00"
type input "$3,200.00"
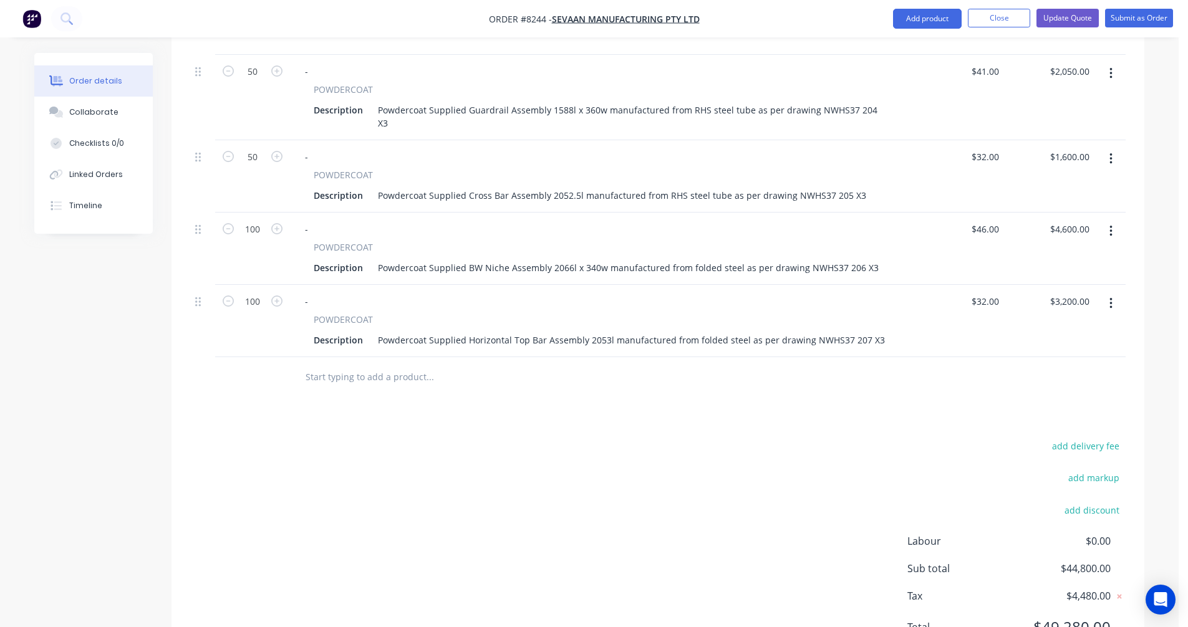
scroll to position [748, 0]
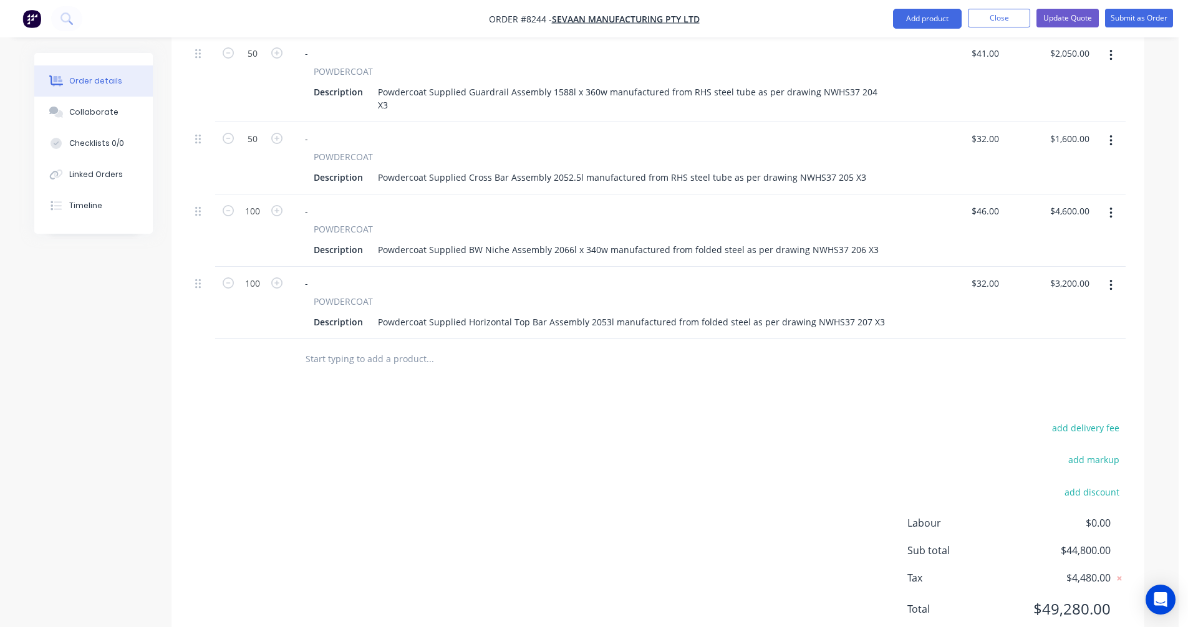
click at [1113, 274] on button "button" at bounding box center [1110, 285] width 29 height 22
click at [1050, 334] on div "Duplicate" at bounding box center [1066, 343] width 96 height 18
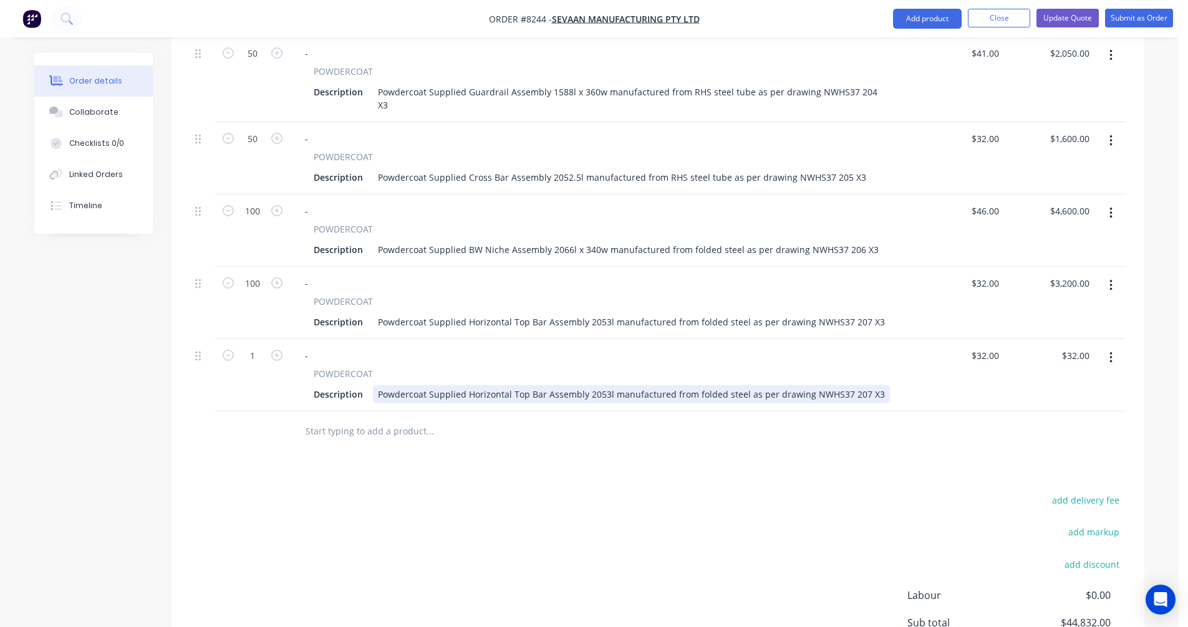
click at [856, 385] on div "Powdercoat Supplied Horizontal Top Bar Assembly 2053l manufactured from folded …" at bounding box center [631, 394] width 517 height 18
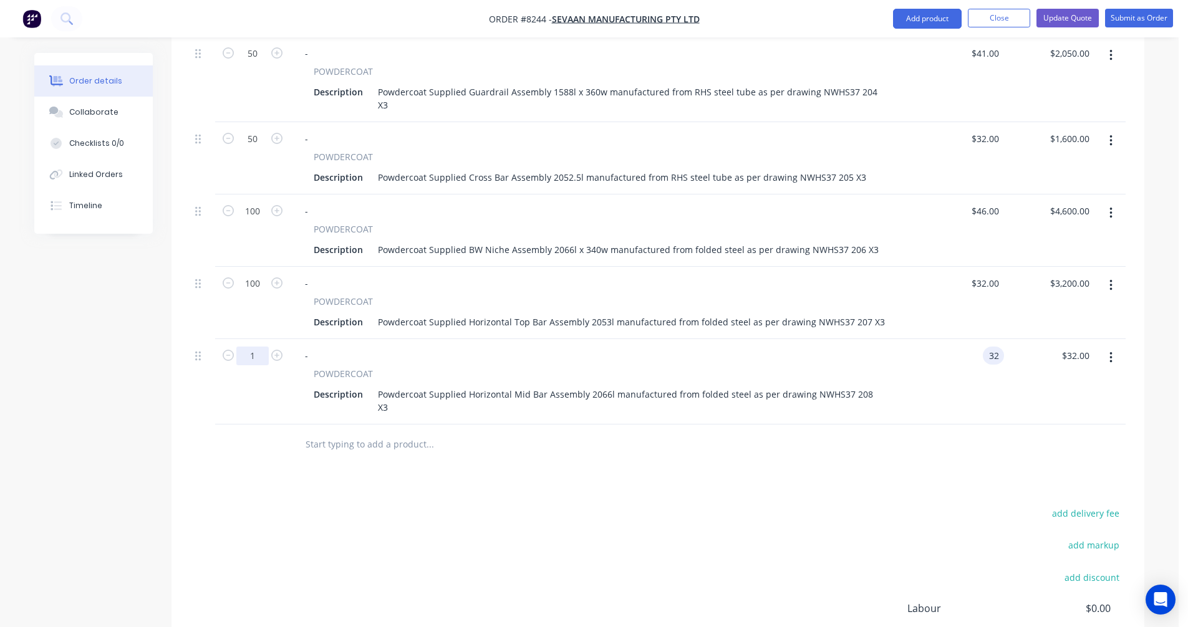
type input "$32.00"
click at [254, 347] on input "1" at bounding box center [252, 356] width 32 height 19
type input "100"
type input "$3,200.00"
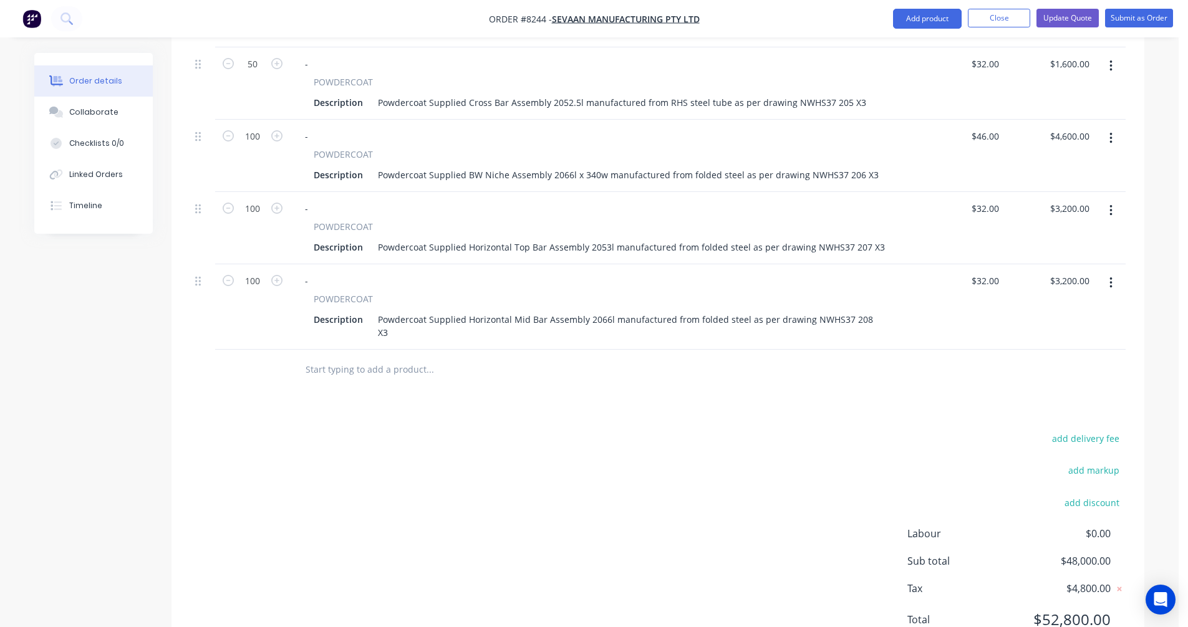
scroll to position [838, 0]
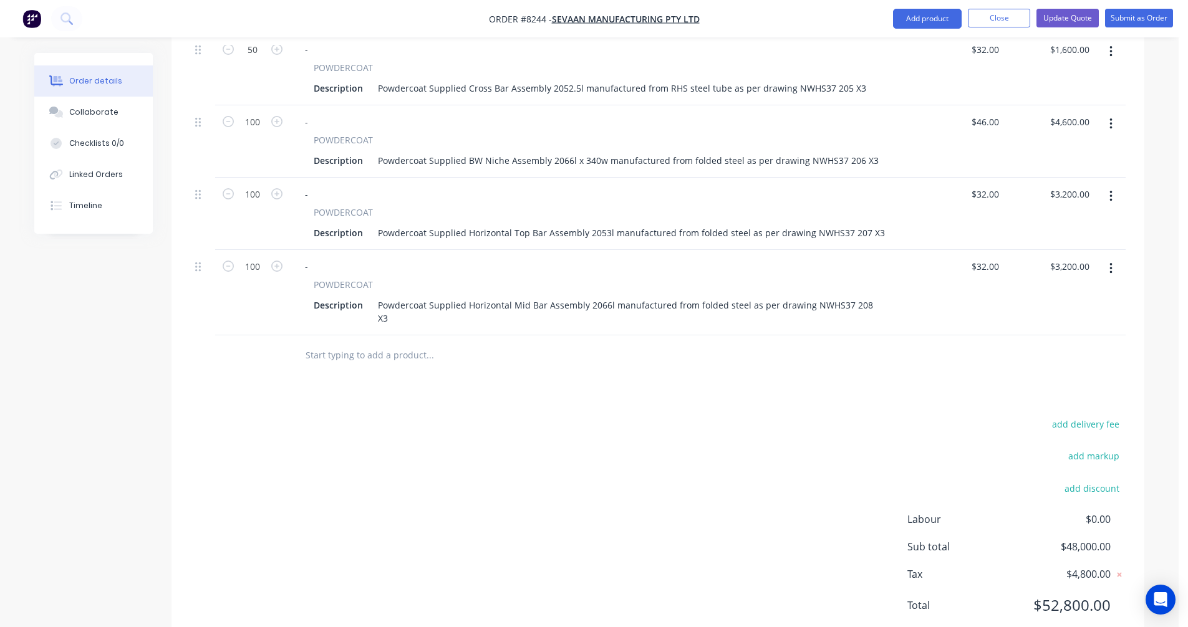
click at [1111, 262] on icon "button" at bounding box center [1111, 269] width 3 height 14
click at [1058, 317] on div "Duplicate" at bounding box center [1066, 326] width 96 height 18
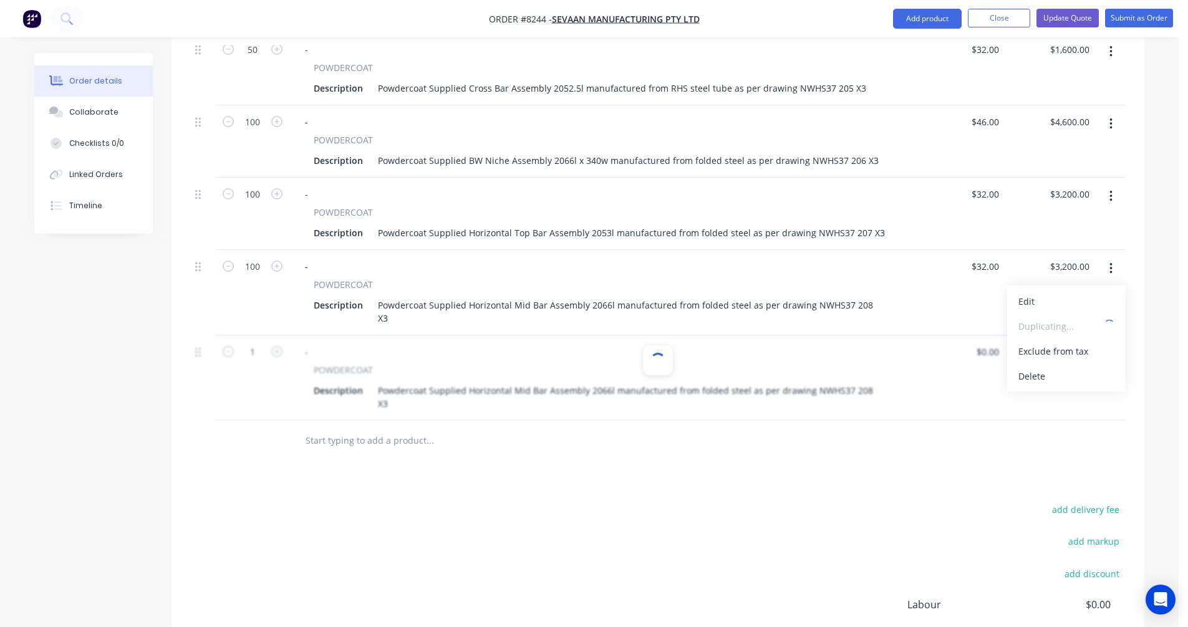
type input "$32.00"
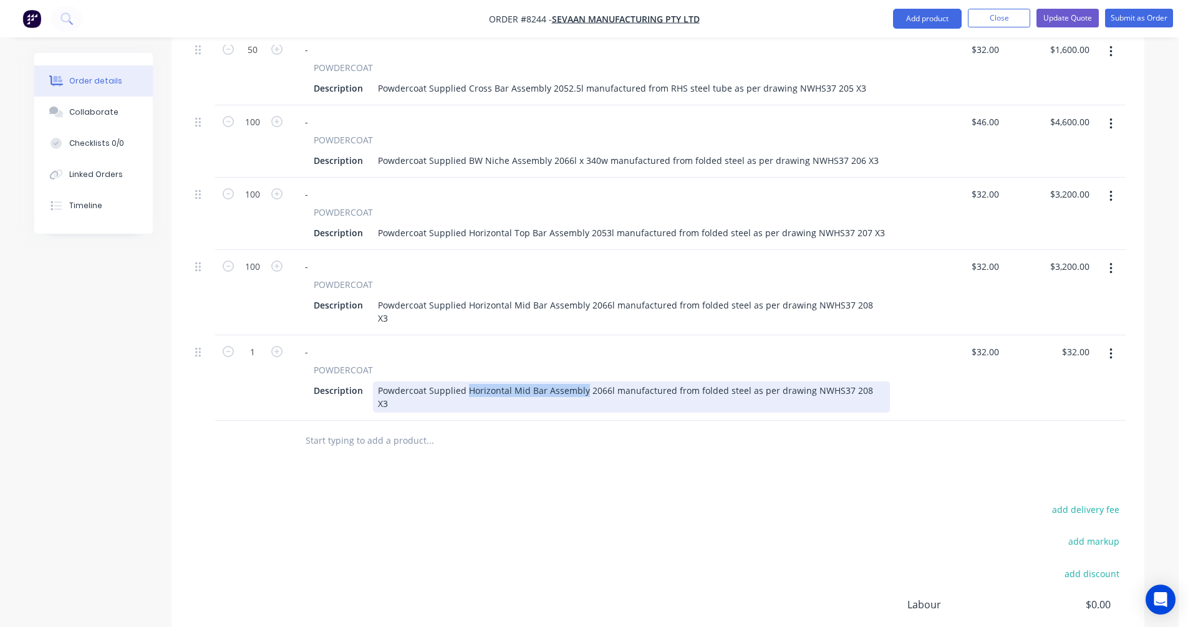
drag, startPoint x: 582, startPoint y: 352, endPoint x: 467, endPoint y: 351, distance: 114.8
click at [467, 382] on div "Powdercoat Supplied Horizontal Mid Bar Assembly 2066l manufactured from folded …" at bounding box center [631, 397] width 517 height 31
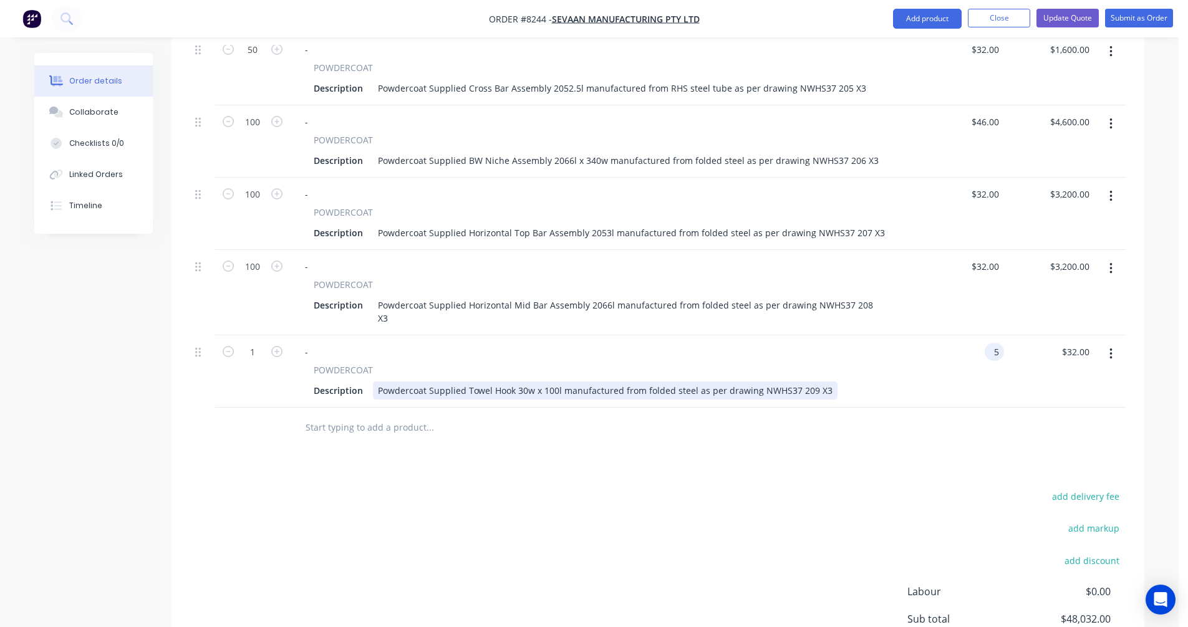
type input "$5.00"
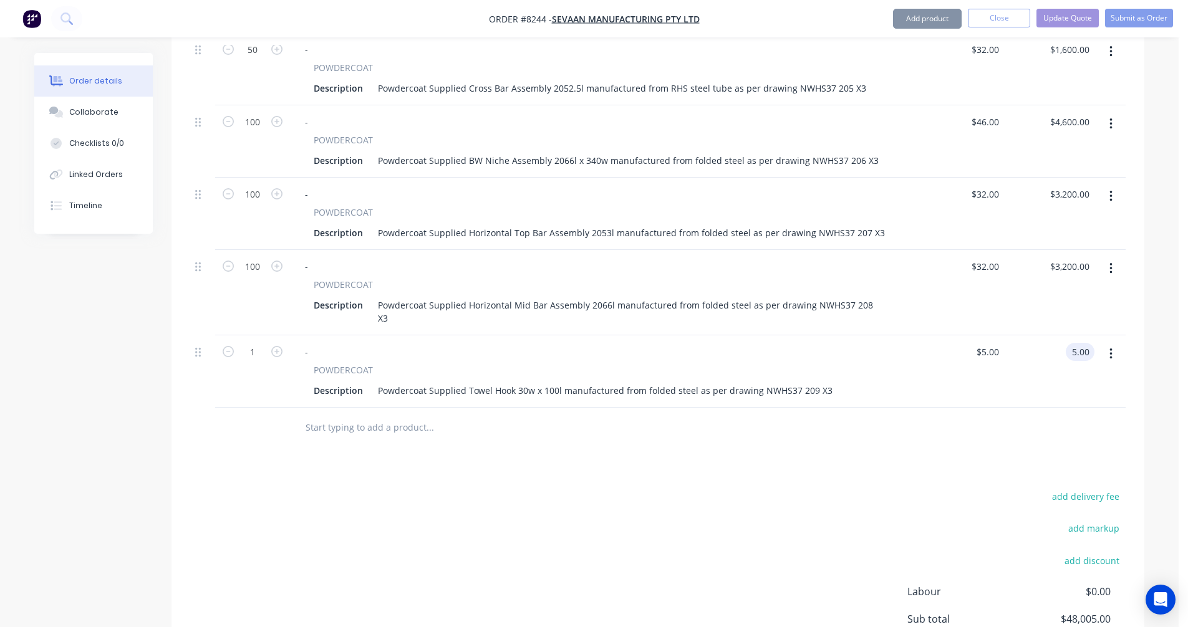
type input "$5.00"
type input "150"
type input "$750.00"
type input "$5.00"
type input "$750.00"
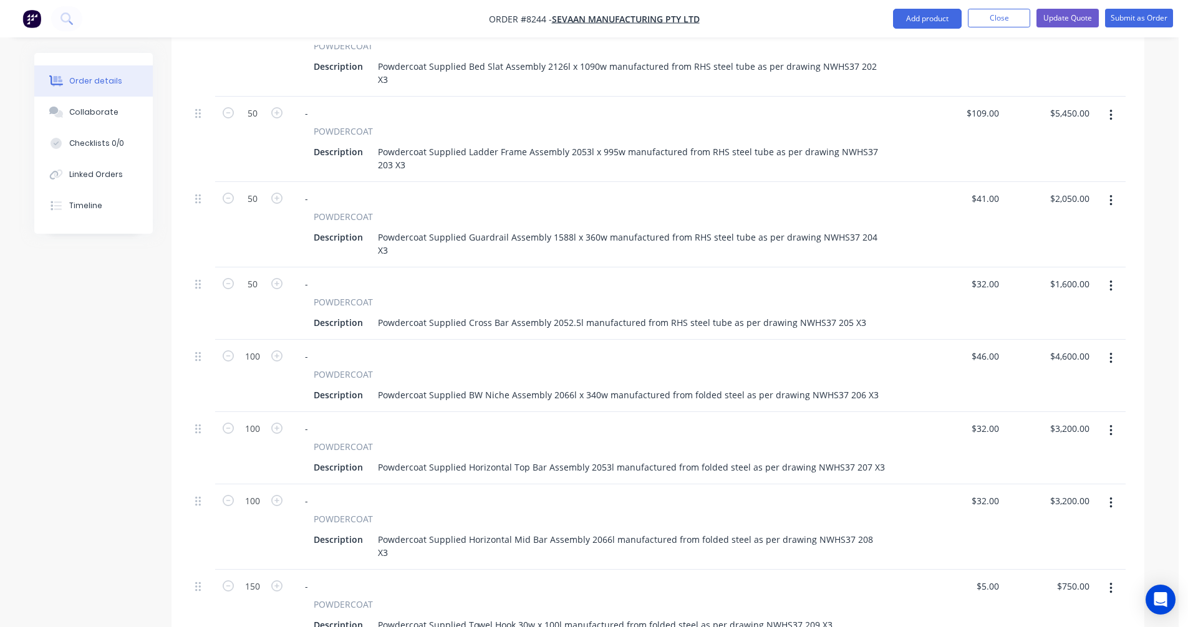
scroll to position [588, 0]
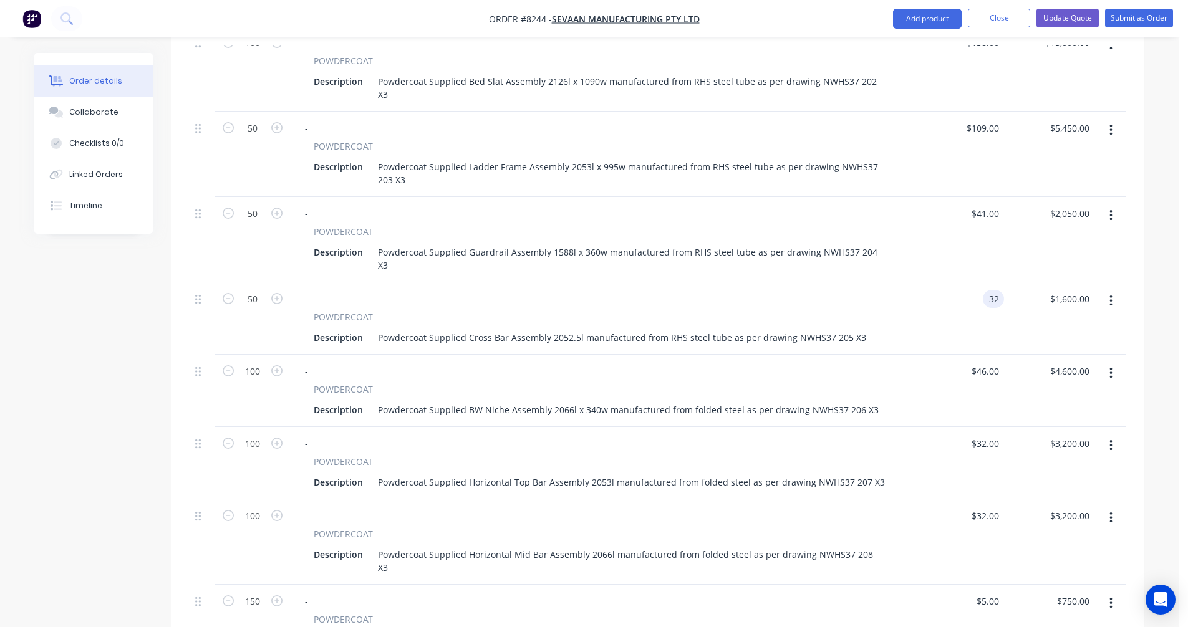
click at [998, 290] on input "32" at bounding box center [996, 299] width 16 height 18
type input "$29.00"
type input "$1,450.00"
click at [988, 435] on input "32" at bounding box center [996, 444] width 16 height 18
type input "$29.00"
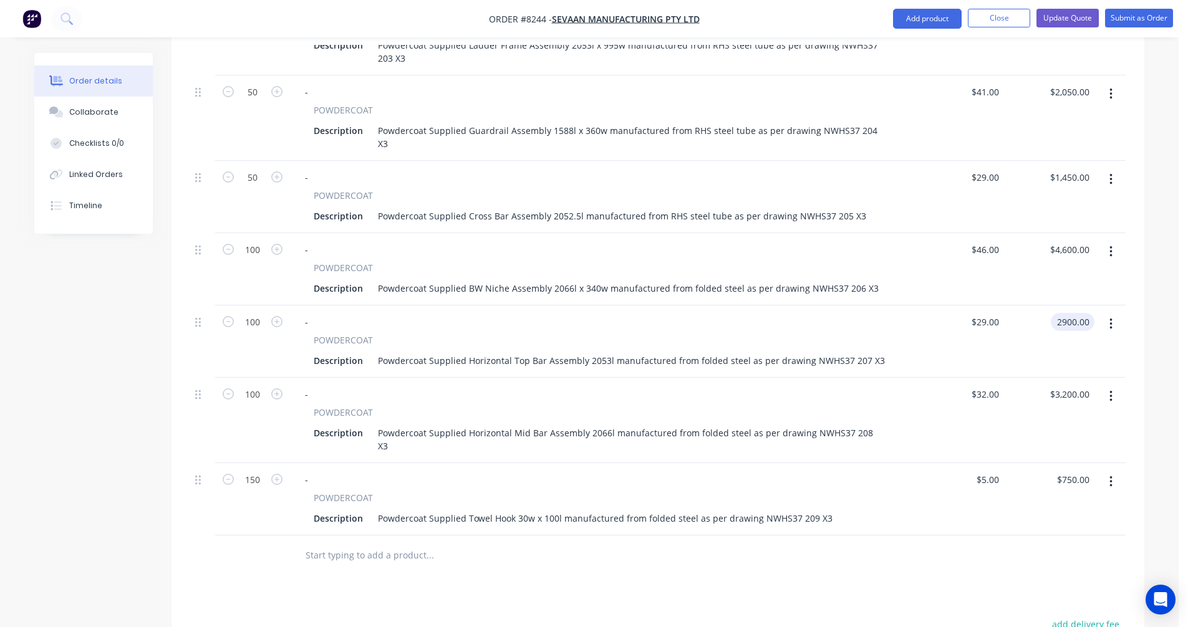
scroll to position [713, 0]
type input "$2,900.00"
click at [984, 382] on div "32 32" at bounding box center [993, 391] width 21 height 18
type input "$29.00"
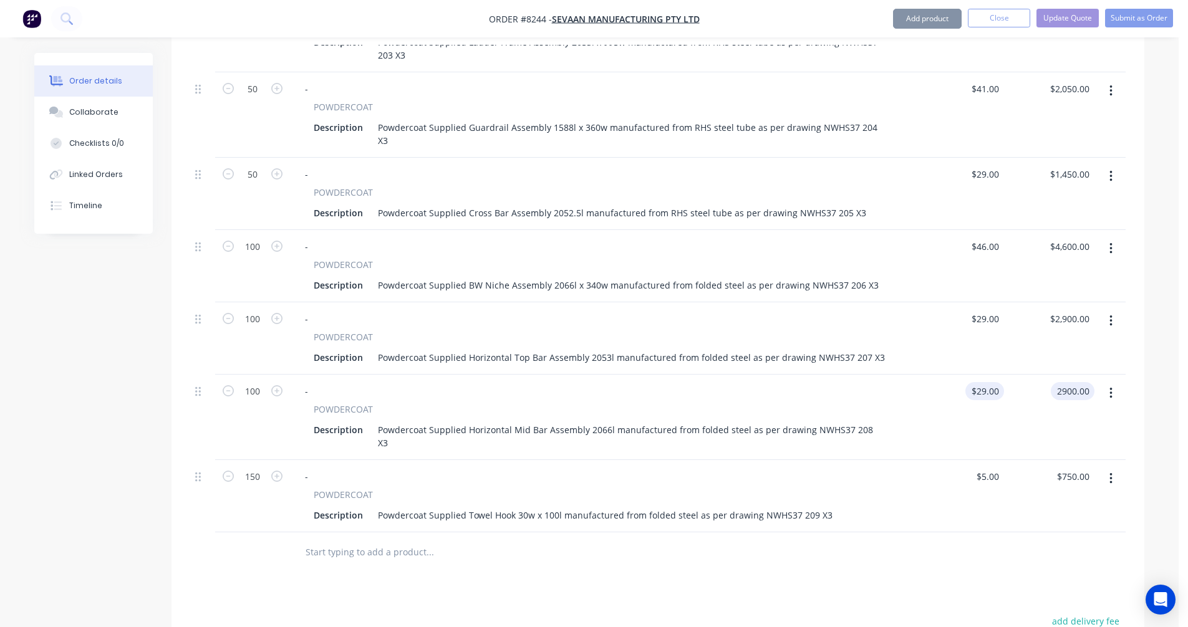
type input "$2,900.00"
click at [1110, 387] on icon "button" at bounding box center [1111, 394] width 3 height 14
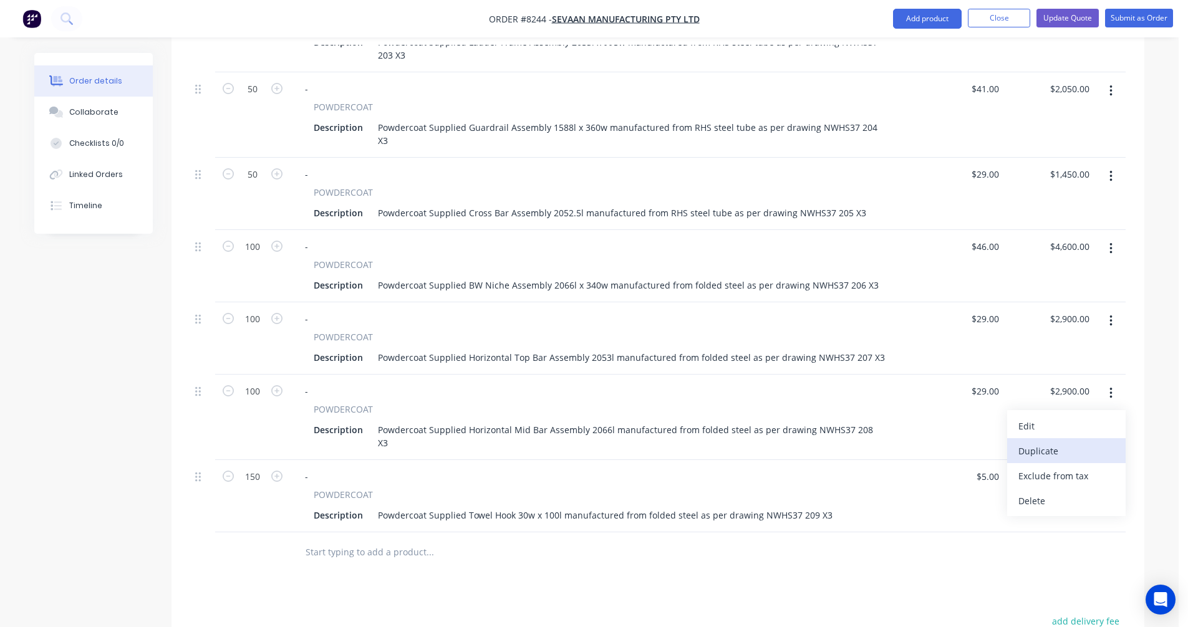
click at [1068, 442] on div "Duplicate" at bounding box center [1066, 451] width 96 height 18
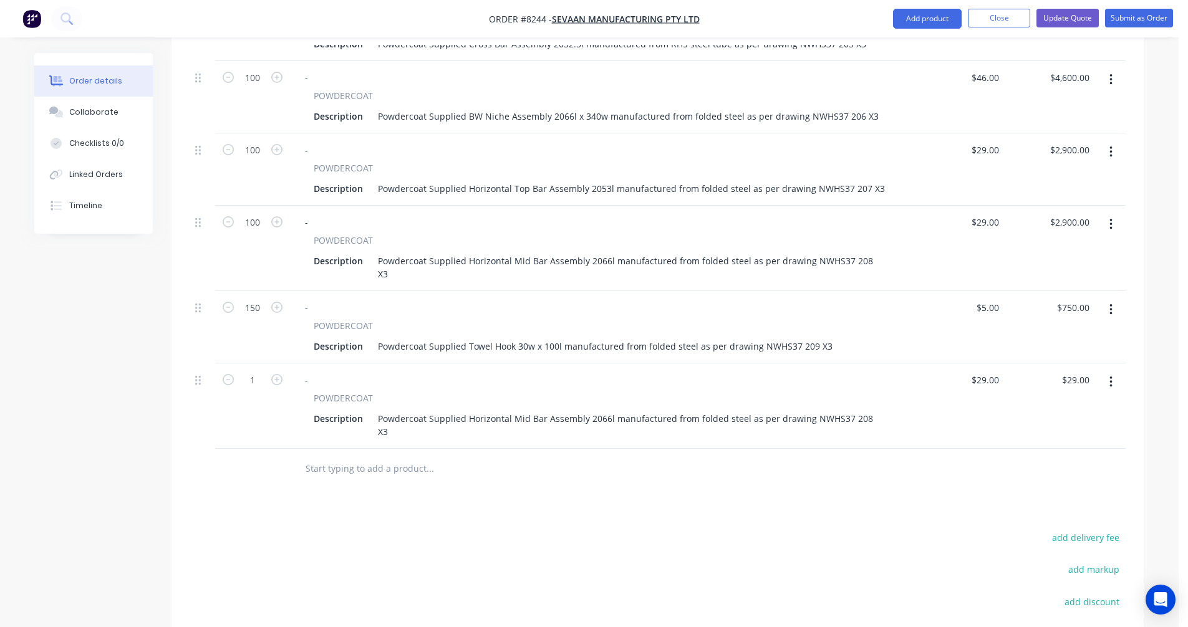
scroll to position [900, 0]
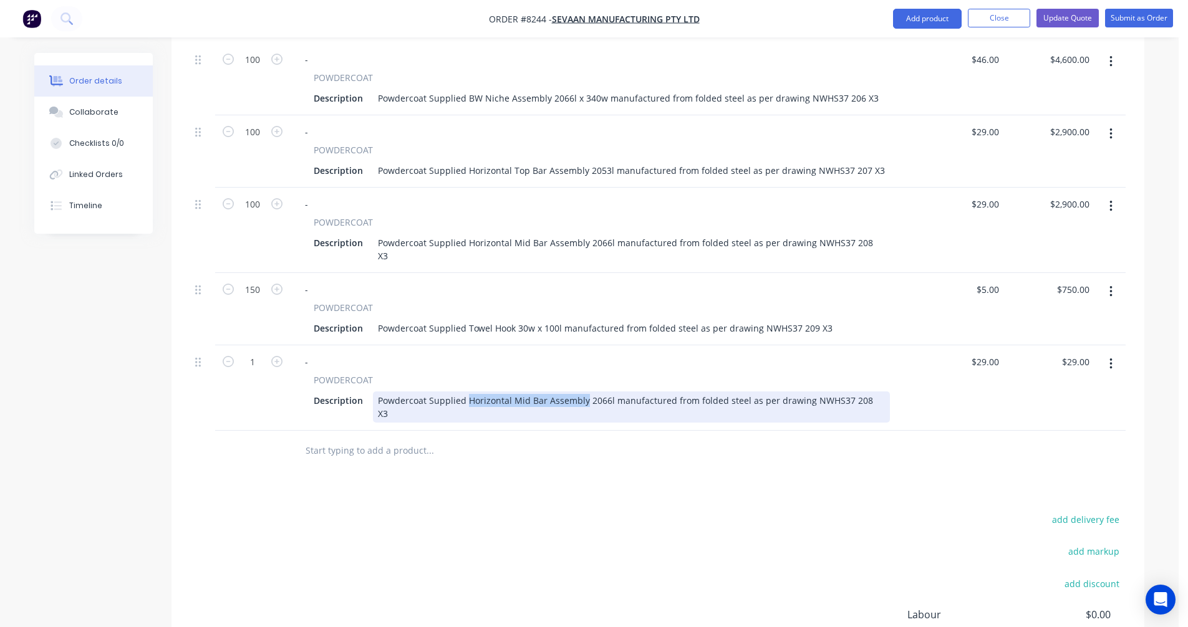
drag, startPoint x: 583, startPoint y: 362, endPoint x: 467, endPoint y: 363, distance: 116.0
click at [467, 392] on div "Powdercoat Supplied Horizontal Mid Bar Assembly 2066l manufactured from folded …" at bounding box center [631, 407] width 517 height 31
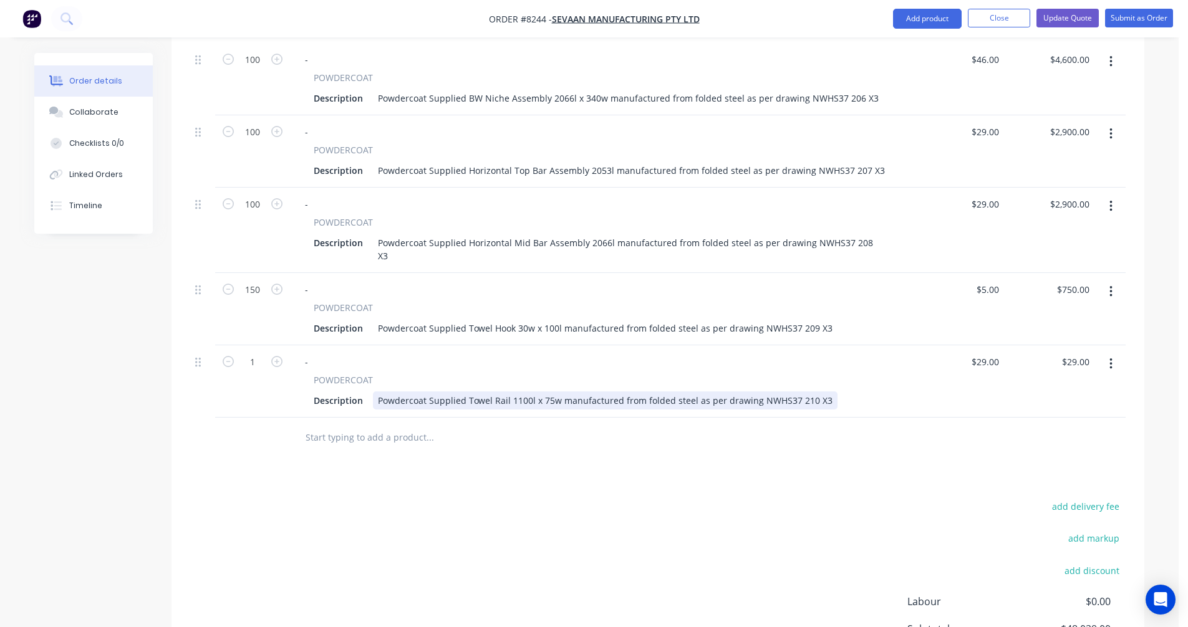
click at [655, 392] on div "Powdercoat Supplied Towel Rail 1100l x 75w manufactured from folded steel as pe…" at bounding box center [605, 401] width 465 height 18
type input "$18.00"
click at [1114, 353] on button "button" at bounding box center [1110, 364] width 29 height 22
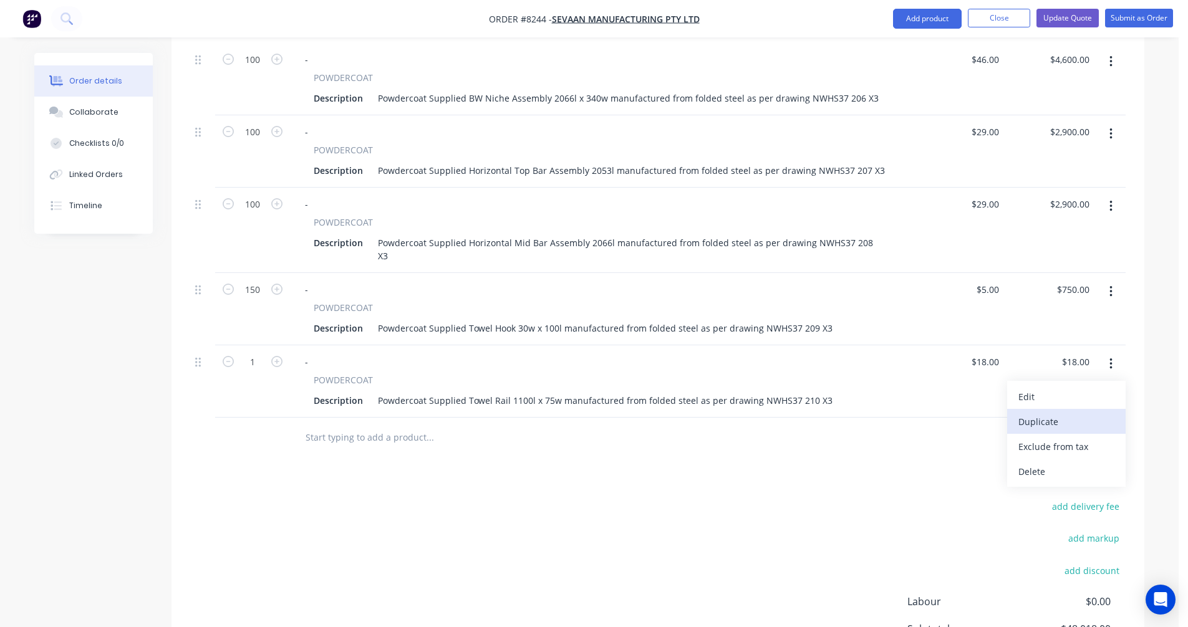
click at [1066, 413] on div "Duplicate" at bounding box center [1066, 422] width 96 height 18
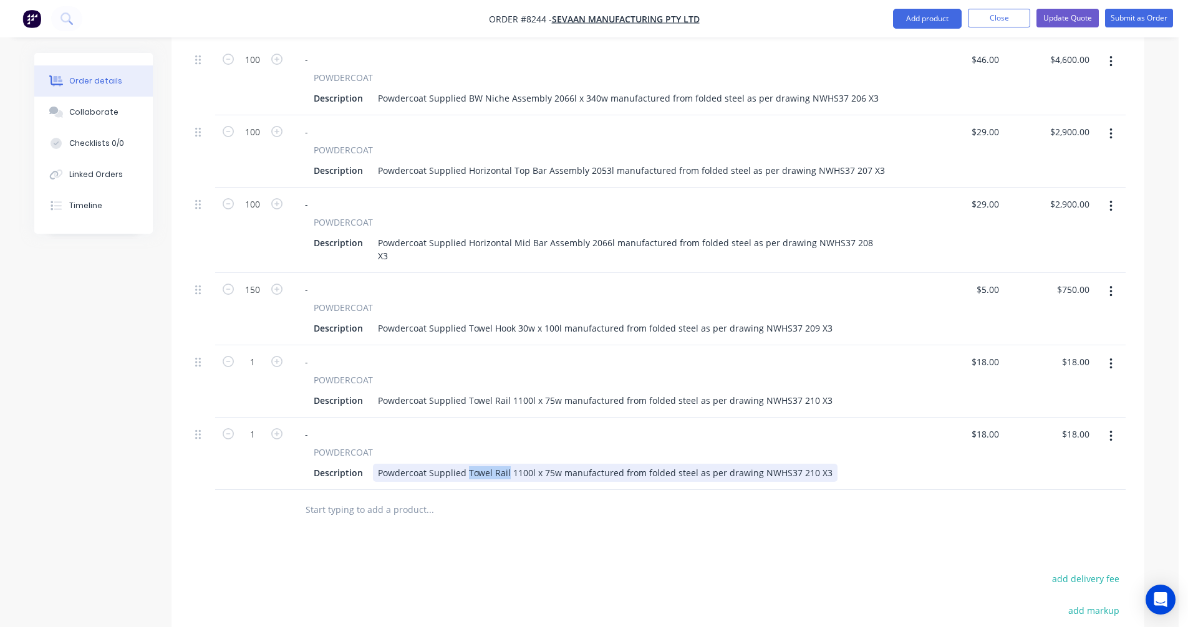
drag, startPoint x: 506, startPoint y: 434, endPoint x: 467, endPoint y: 432, distance: 39.3
click at [467, 464] on div "Powdercoat Supplied Towel Rail 1100l x 75w manufactured from folded steel as pe…" at bounding box center [605, 473] width 465 height 18
type input "$19.00"
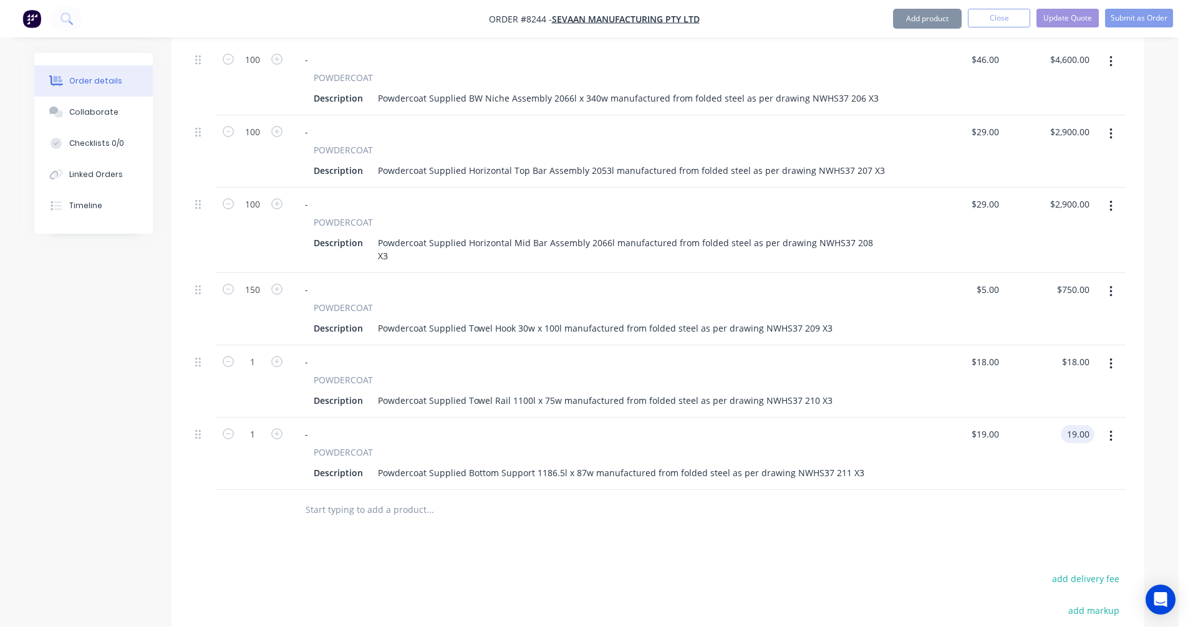
type input "$19.00"
click at [1111, 285] on icon "button" at bounding box center [1111, 292] width 3 height 14
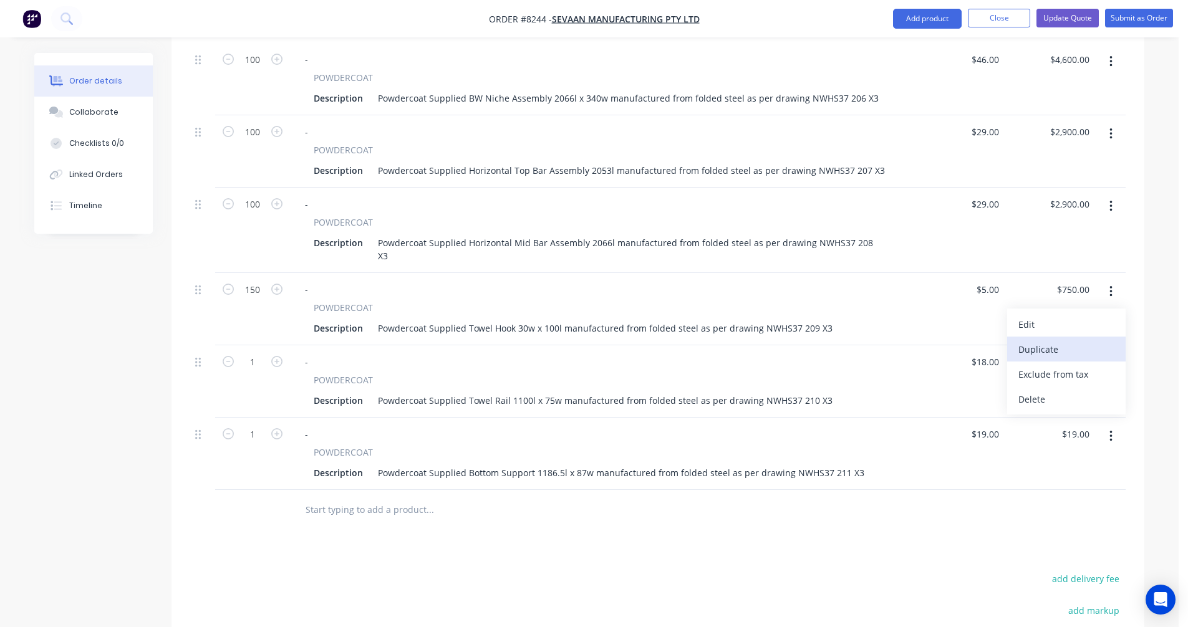
click at [1055, 341] on div "Duplicate" at bounding box center [1066, 350] width 96 height 18
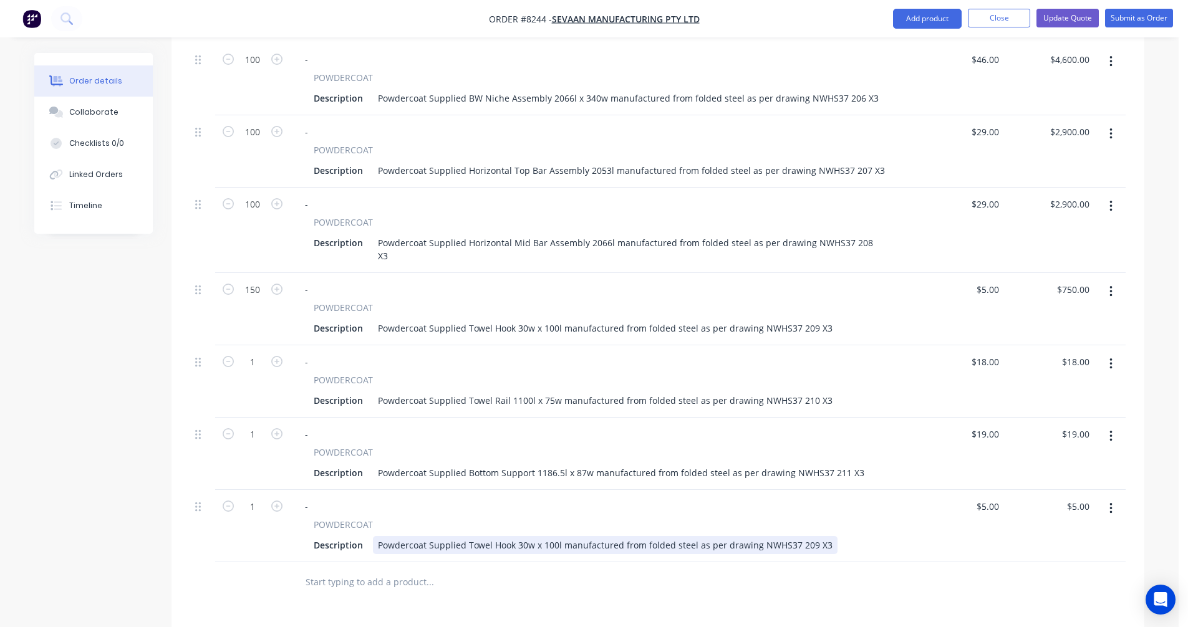
click at [502, 536] on div "Powdercoat Supplied Towel Hook 30w x 100l manufactured from folded steel as per…" at bounding box center [605, 545] width 465 height 18
drag, startPoint x: 514, startPoint y: 508, endPoint x: 469, endPoint y: 505, distance: 45.0
click at [469, 536] on div "Powdercoat Supplied Towel Hook 30w x 100l manufactured from folded steel as per…" at bounding box center [605, 545] width 465 height 18
type input "$5.00"
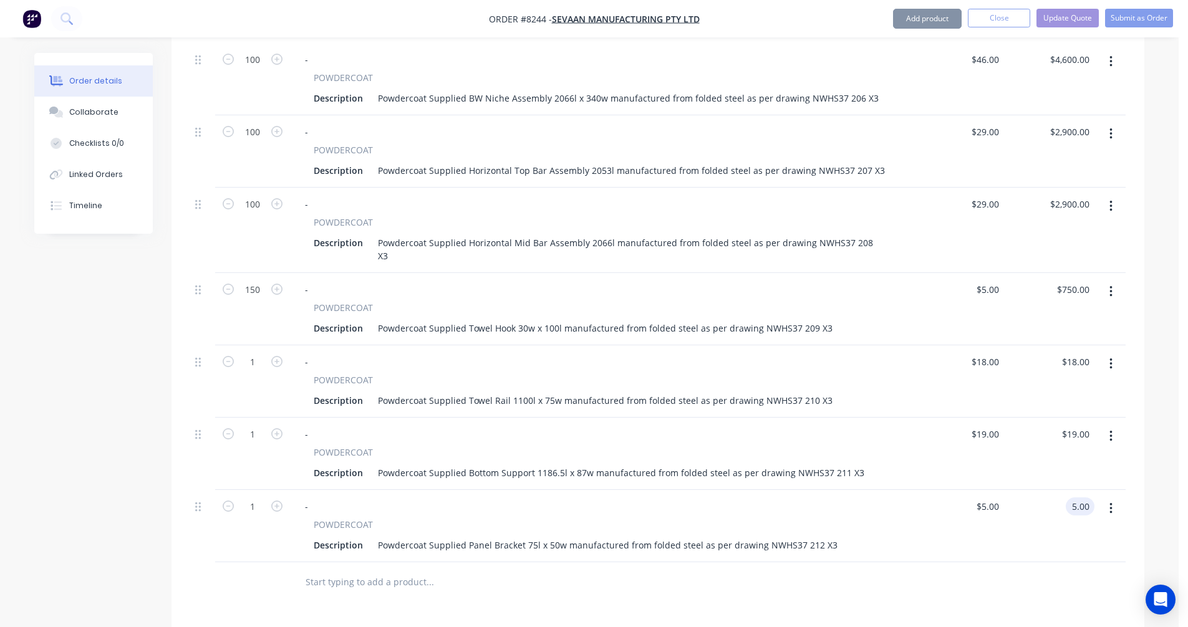
type input "$5.00"
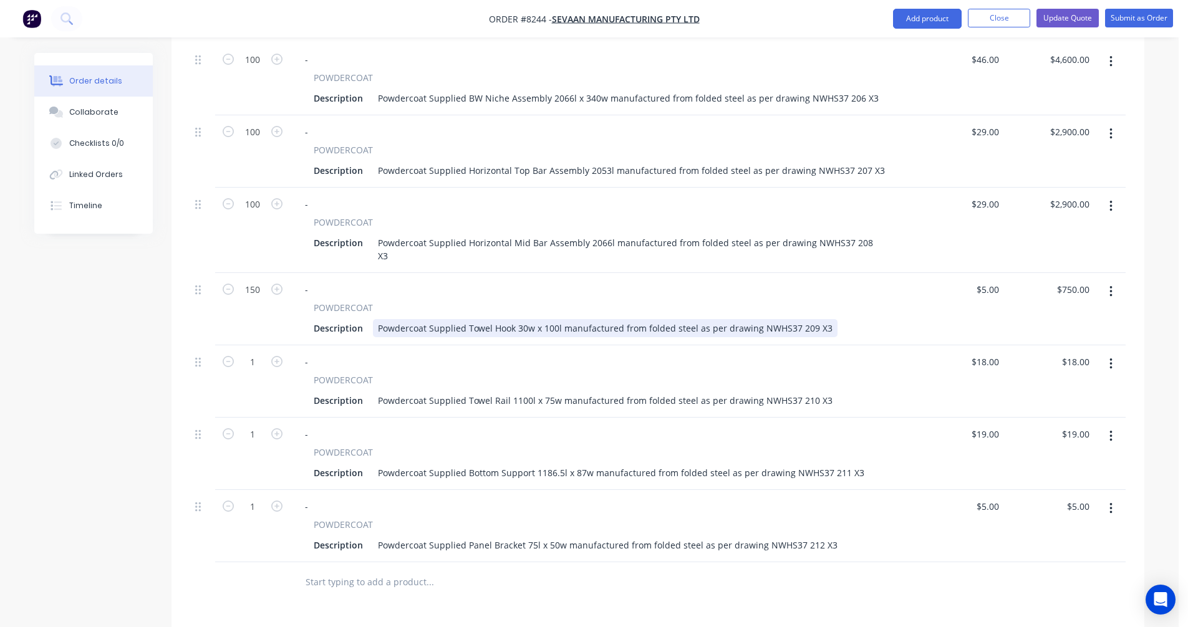
click at [766, 319] on div "Powdercoat Supplied Towel Hook 30w x 100l manufactured from folded steel as per…" at bounding box center [605, 328] width 465 height 18
type input "$4.20"
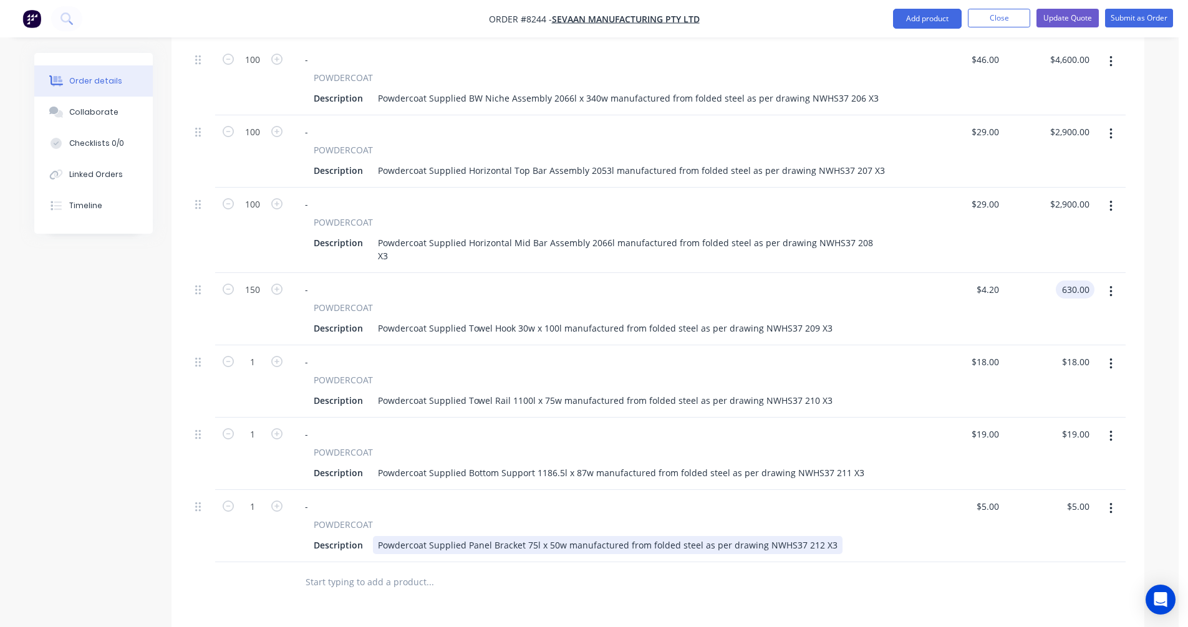
type input "$630.00"
click at [744, 536] on div "Powdercoat Supplied Panel Bracket 75l x 50w manufactured from folded steel as p…" at bounding box center [608, 545] width 470 height 18
click at [758, 536] on div "Powdercoat Supplied Panel Bracket 75l x 50w manufactured from folded steel as p…" at bounding box center [608, 545] width 470 height 18
type input "$4.20"
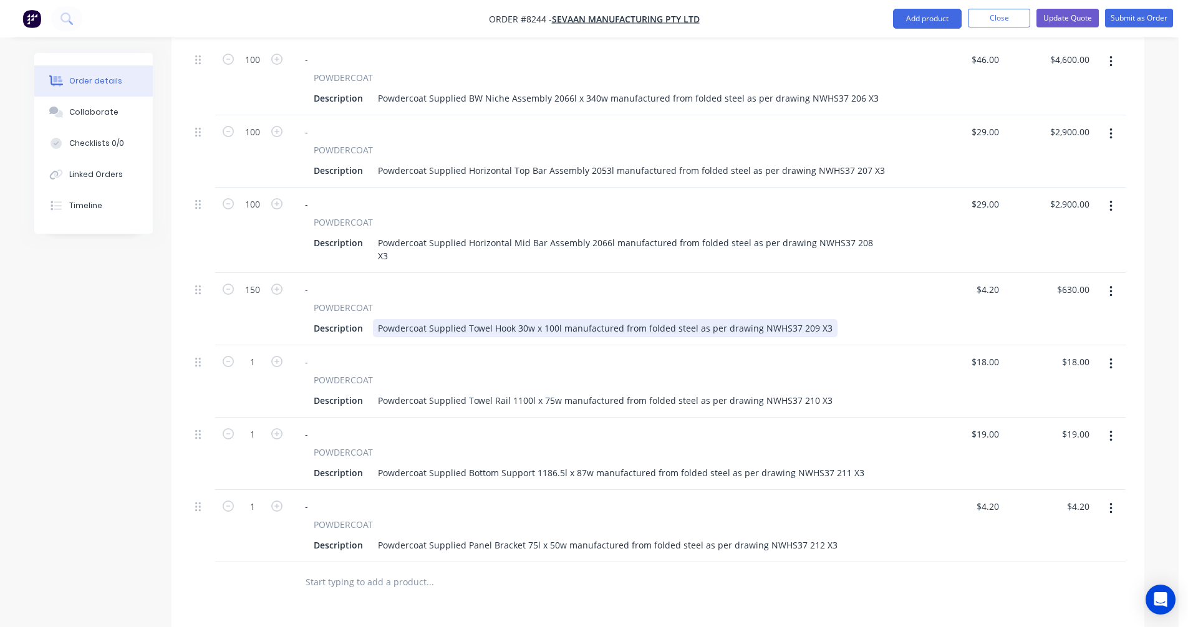
click at [765, 319] on div "Powdercoat Supplied Towel Hook 30w x 100l manufactured from folded steel as per…" at bounding box center [605, 328] width 465 height 18
type input "$4.00"
type input "$600.00"
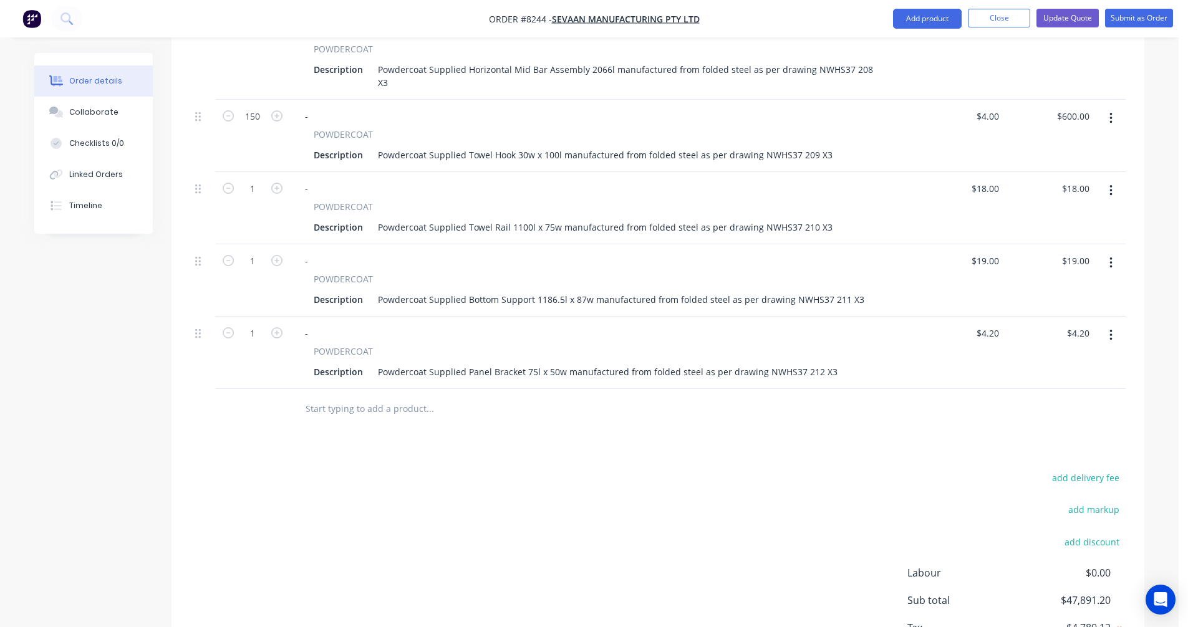
scroll to position [1087, 0]
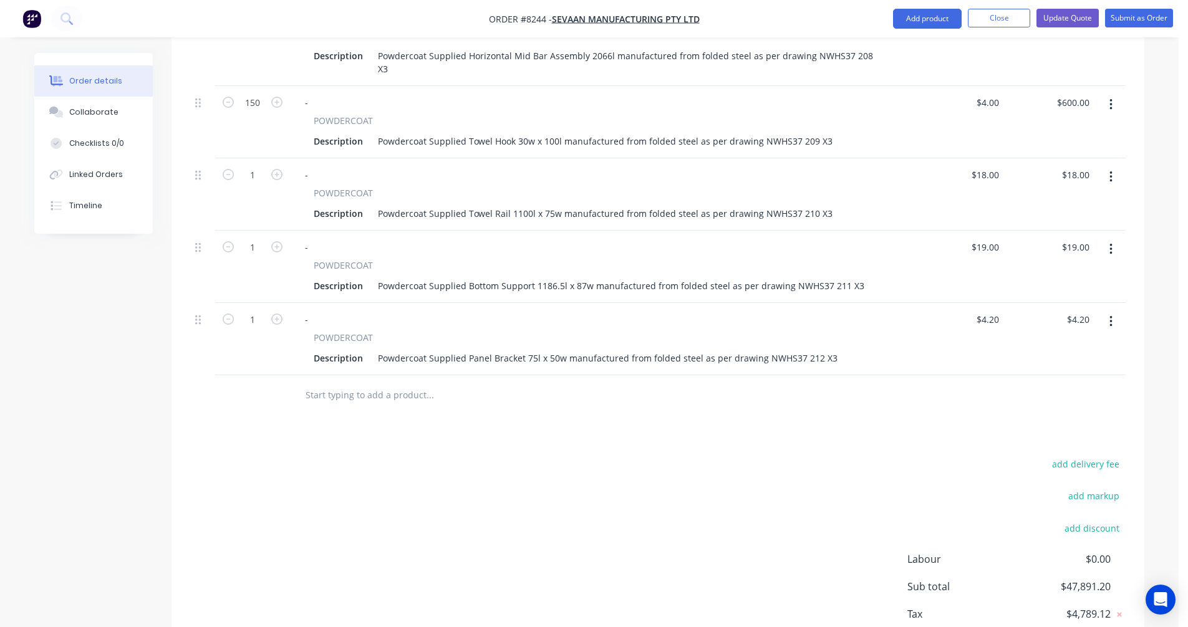
click at [1113, 311] on button "button" at bounding box center [1110, 322] width 29 height 22
click at [1060, 370] on div "Duplicate" at bounding box center [1066, 379] width 96 height 18
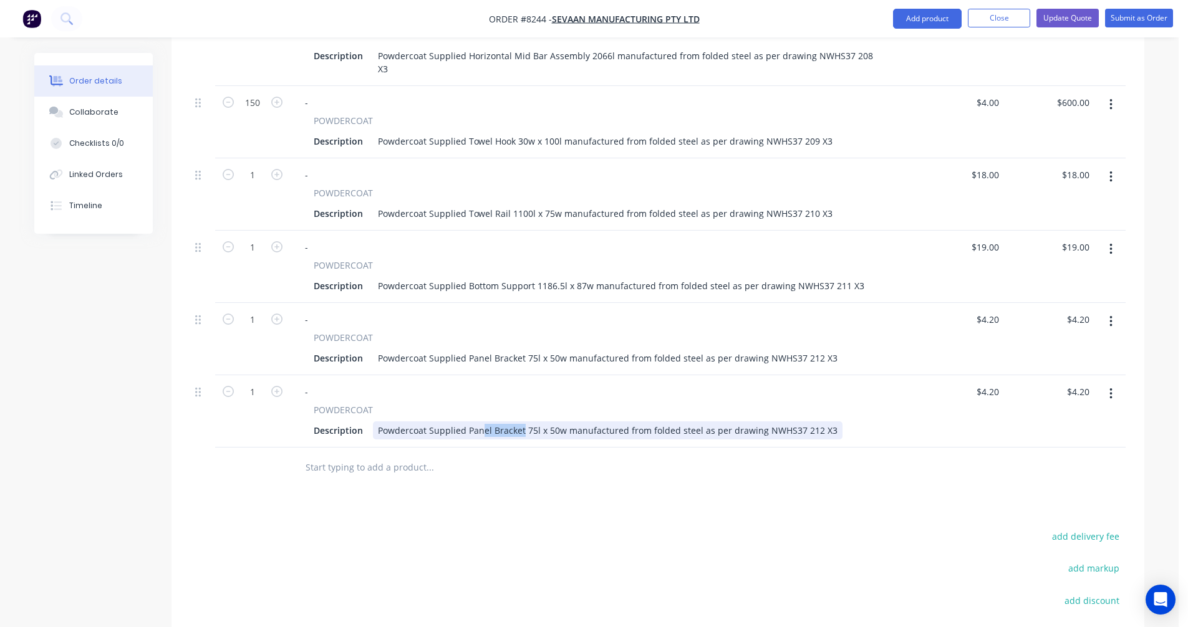
drag, startPoint x: 520, startPoint y: 391, endPoint x: 466, endPoint y: 393, distance: 53.7
click at [466, 422] on div "Powdercoat Supplied Panel Bracket 75l x 50w manufactured from folded steel as p…" at bounding box center [608, 431] width 470 height 18
click at [479, 422] on div "Powdercoat Supplied Panel Bracket 75l x 50w manufactured from folded steel as p…" at bounding box center [608, 431] width 470 height 18
drag, startPoint x: 521, startPoint y: 392, endPoint x: 467, endPoint y: 392, distance: 54.3
click at [467, 422] on div "Powdercoat Supplied Panel Bracket 75l x 50w manufactured from folded steel as p…" at bounding box center [608, 431] width 470 height 18
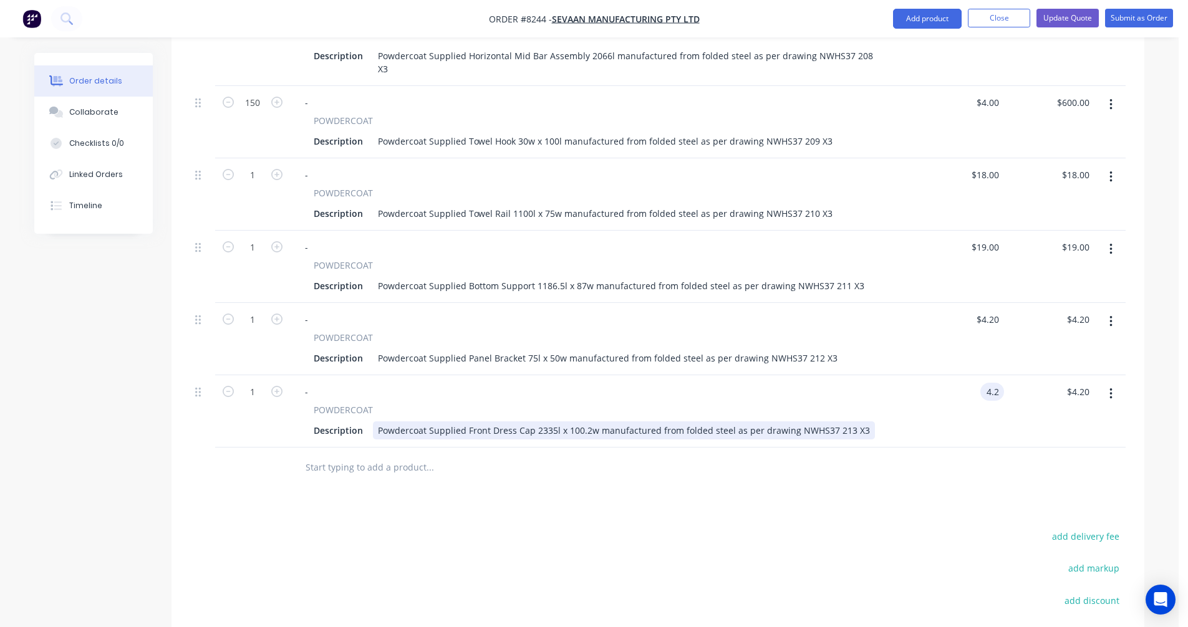
type input "$4.20"
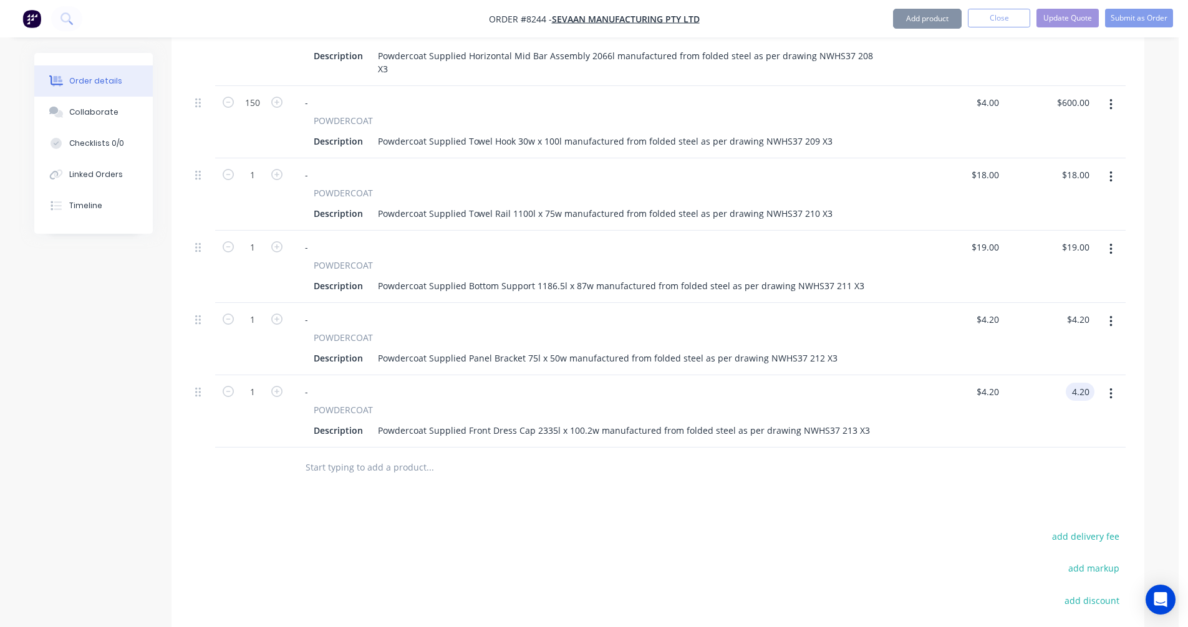
type input "$4.20"
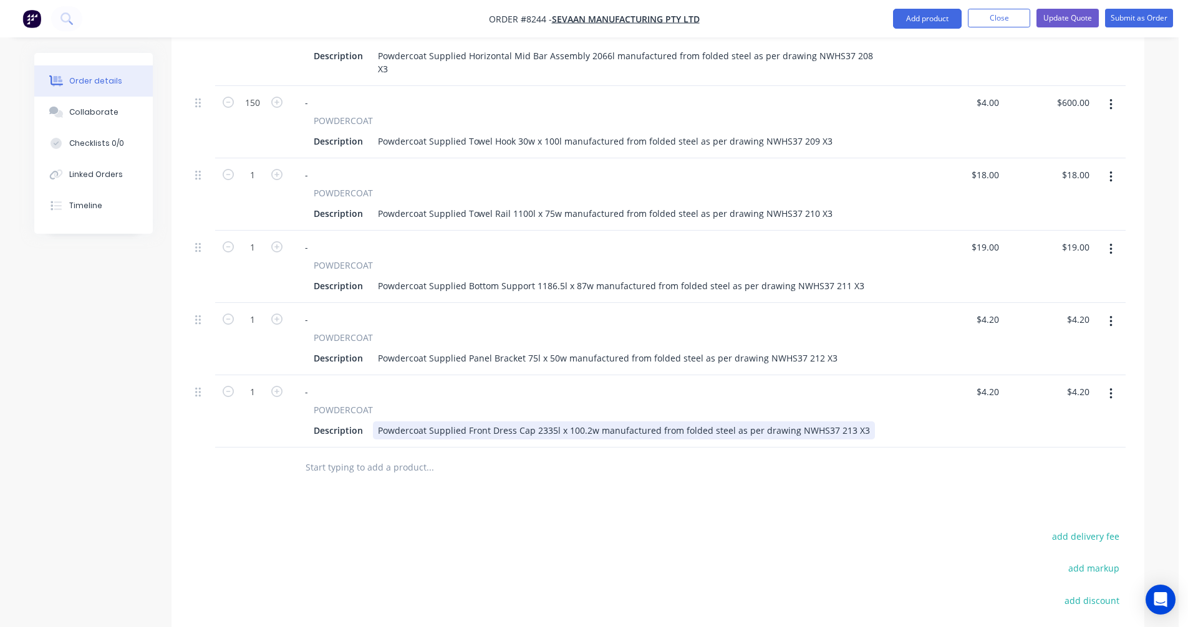
click at [678, 422] on div "Powdercoat Supplied Front Dress Cap 2335l x 100.2w manufactured from folded ste…" at bounding box center [624, 431] width 502 height 18
type input "$27.00"
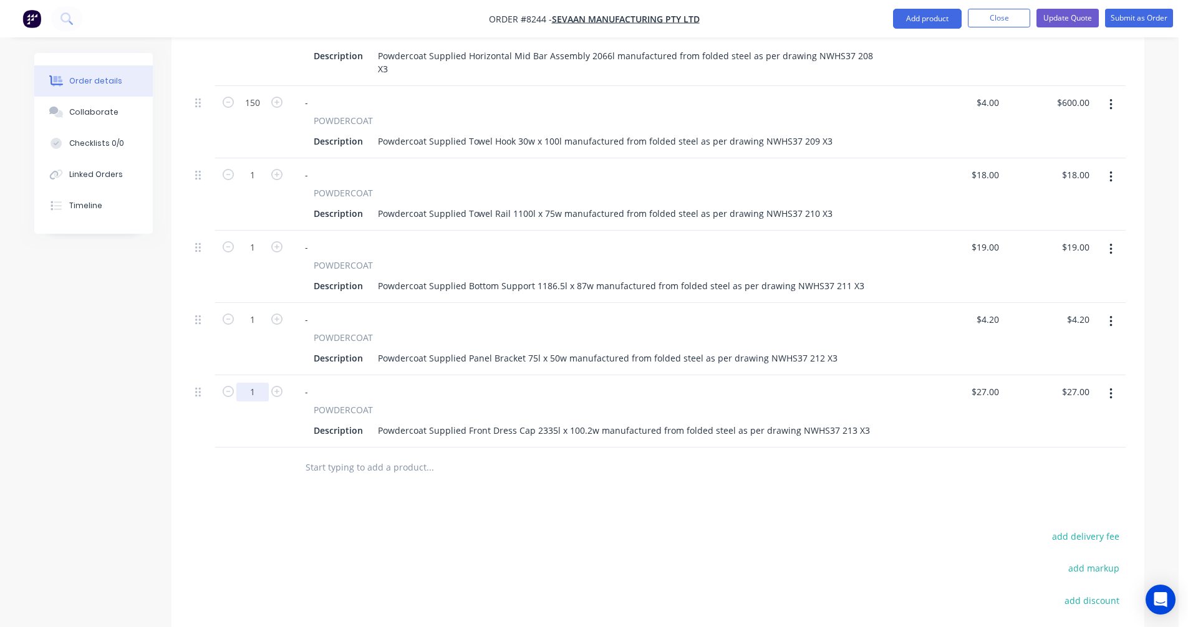
click at [254, 383] on input "1" at bounding box center [252, 392] width 32 height 19
type input "100"
type input "$2,700.00"
click at [256, 166] on input "1" at bounding box center [252, 175] width 32 height 19
type input "50"
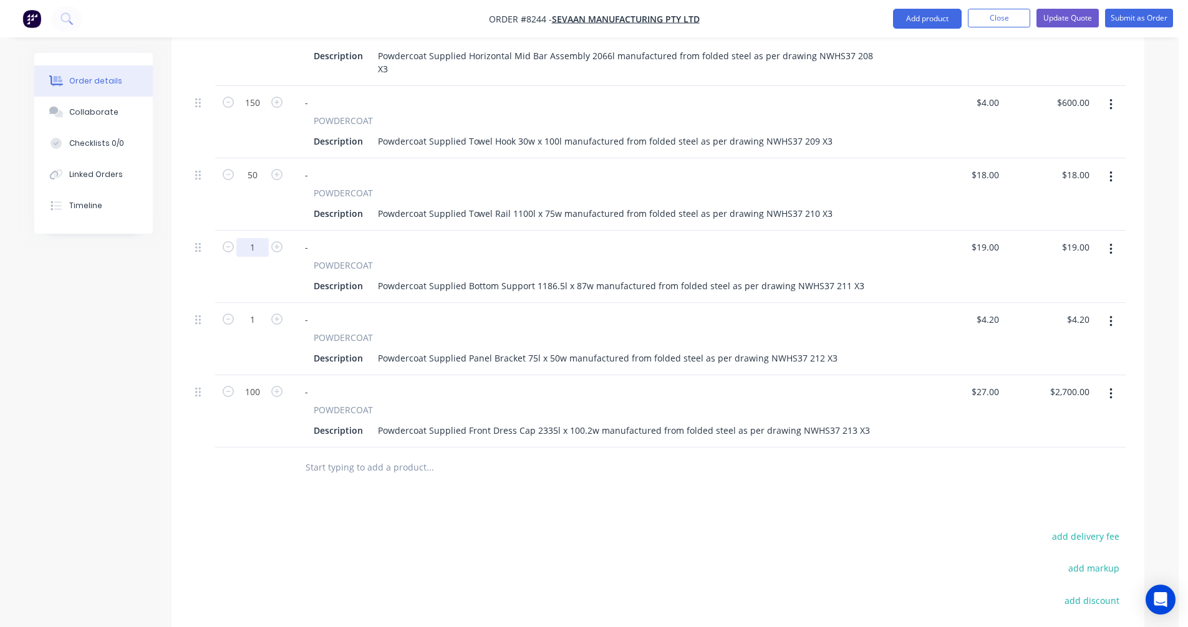
type input "$900.00"
click at [258, 238] on input "1" at bounding box center [252, 247] width 32 height 19
type input "100"
type input "$1,900.00"
click at [255, 311] on input "1" at bounding box center [252, 320] width 32 height 19
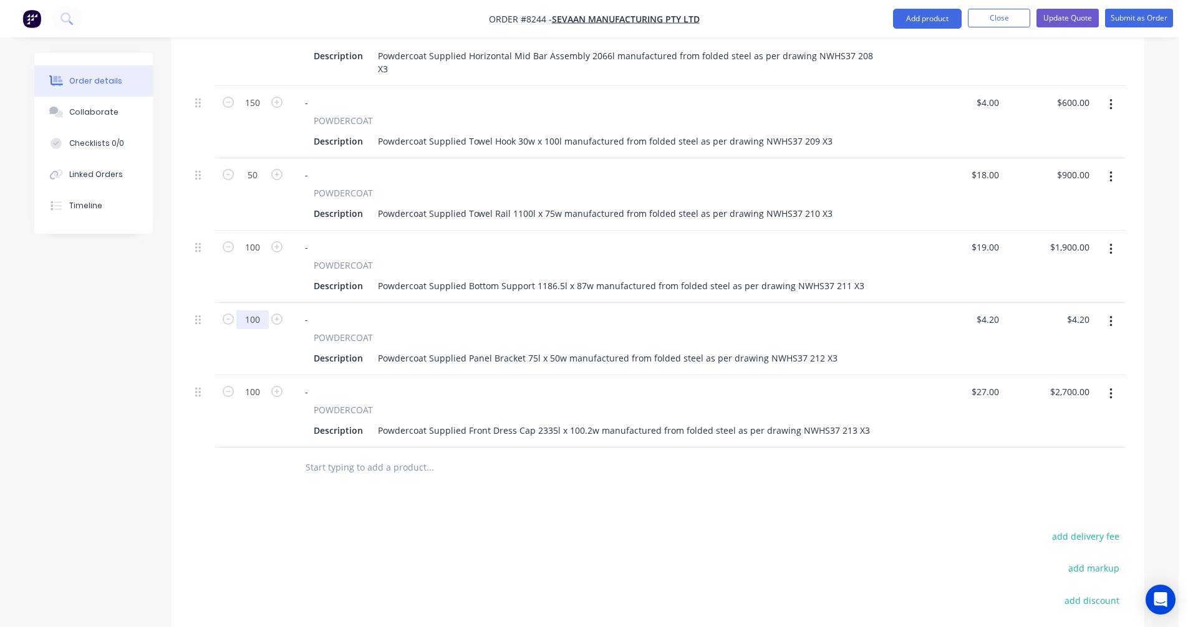
type input "100"
type input "$420.00"
click at [1110, 387] on icon "button" at bounding box center [1111, 394] width 3 height 14
click at [1073, 443] on div "Duplicate" at bounding box center [1066, 452] width 96 height 18
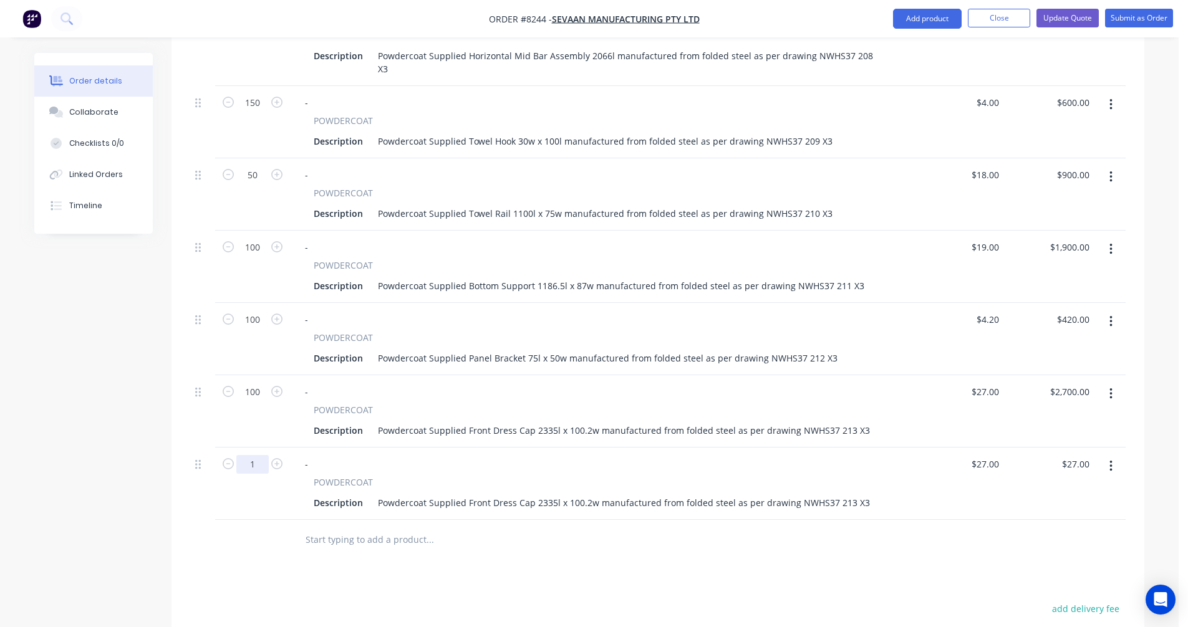
click at [249, 455] on input "1" at bounding box center [252, 464] width 32 height 19
type input "100"
type input "$2,700.00"
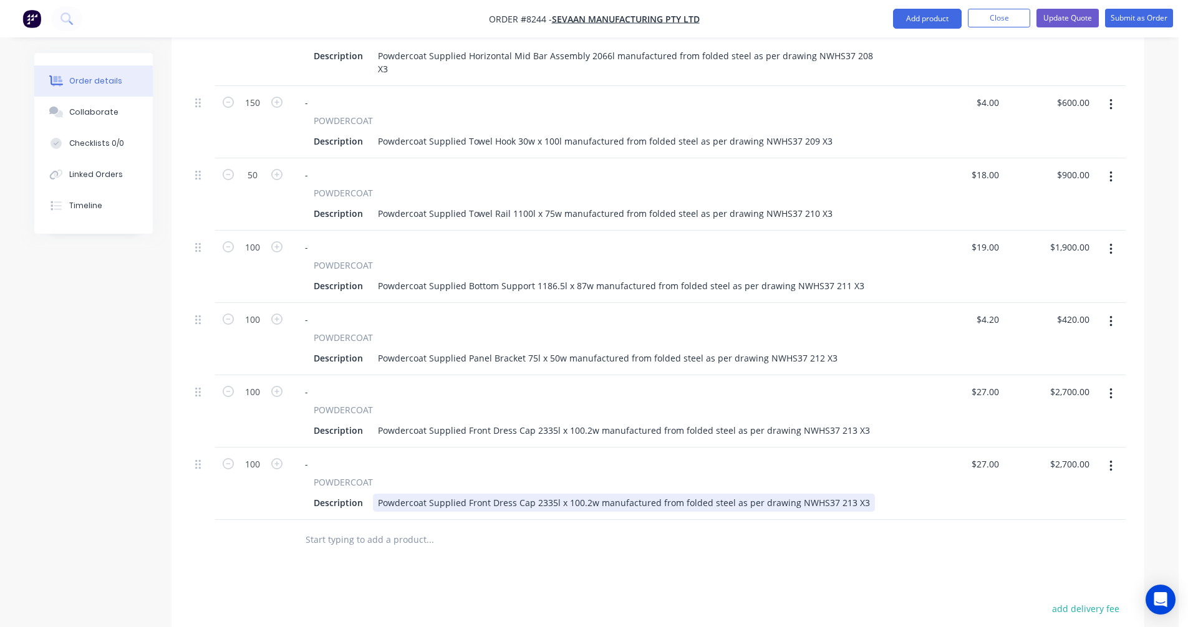
click at [505, 494] on div "Powdercoat Supplied Front Dress Cap 2335l x 100.2w manufactured from folded ste…" at bounding box center [624, 503] width 502 height 18
drag, startPoint x: 529, startPoint y: 462, endPoint x: 466, endPoint y: 462, distance: 63.6
click at [466, 494] on div "Powdercoat Supplied Front Dress Cap 2335l x 100.2w manufactured from folded ste…" at bounding box center [624, 503] width 502 height 18
click at [564, 494] on div "Powdercoat Supplied Ceiling Support 1263l x 100.2w manufactured from folded ste…" at bounding box center [623, 503] width 500 height 18
click at [561, 494] on div "Powdercoat Supplied Ceiling Support 1263l x 100.2w manufactured from folded ste…" at bounding box center [623, 503] width 500 height 18
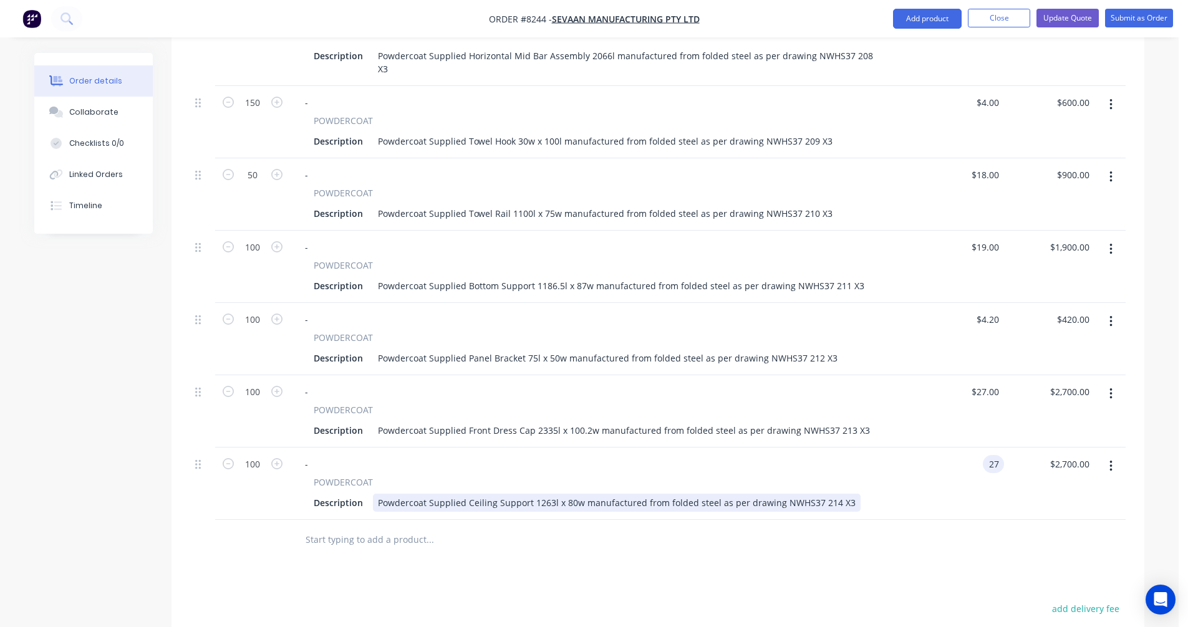
type input "$27.00"
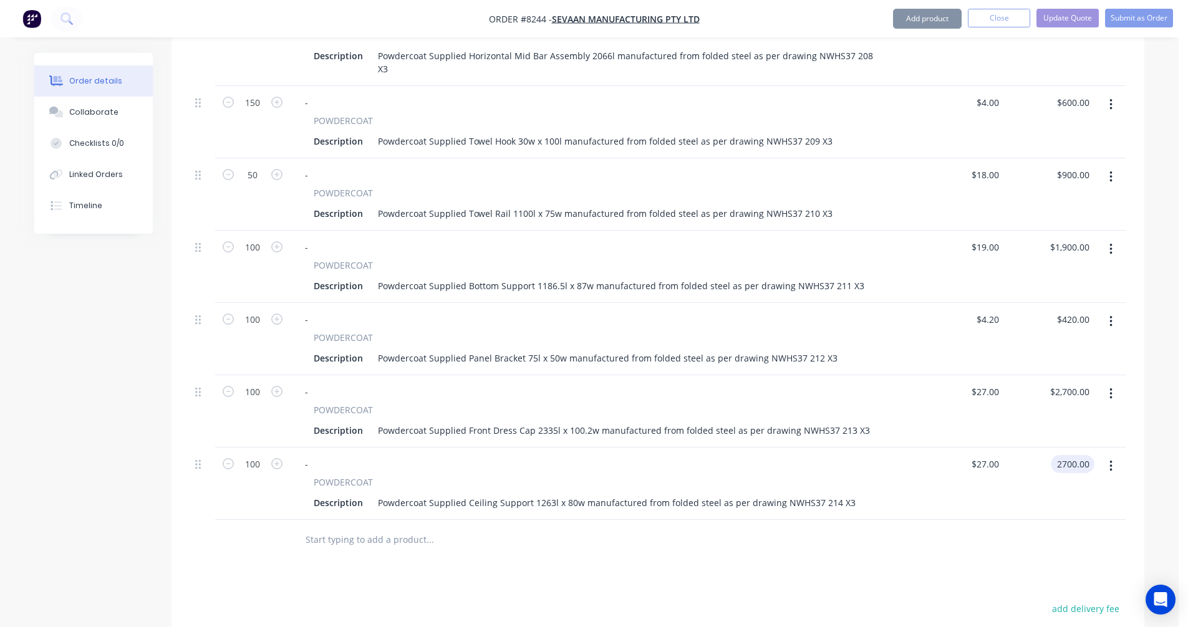
type input "$2,700.00"
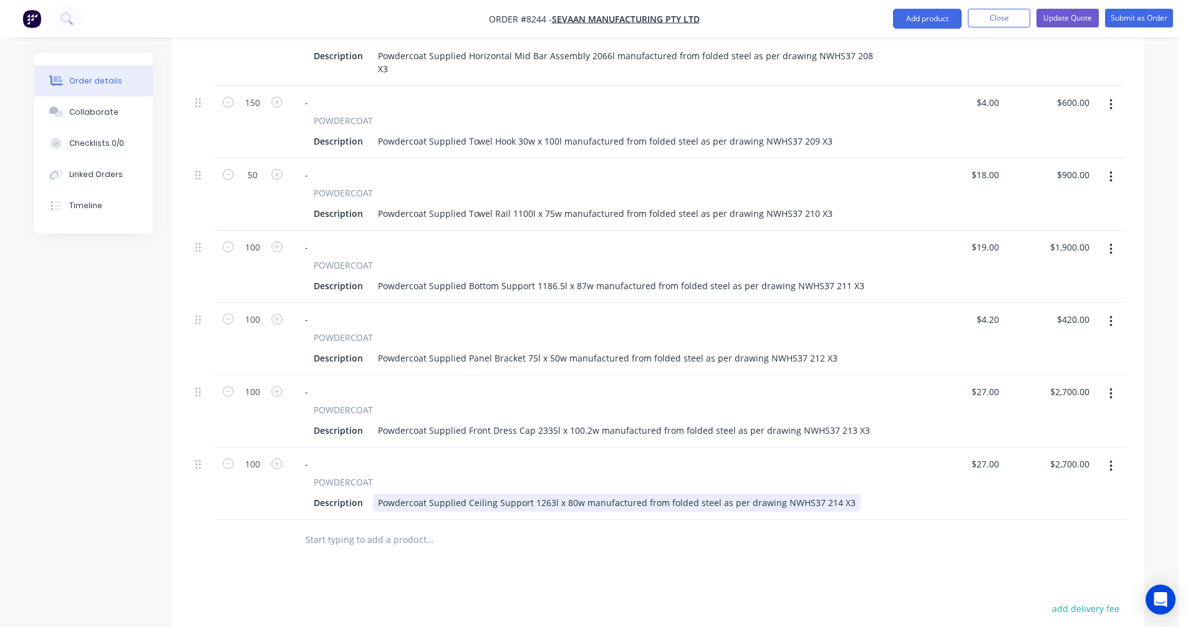
click at [571, 494] on div "Powdercoat Supplied Ceiling Support 1263l x 80w manufactured from folded steel …" at bounding box center [617, 503] width 488 height 18
type input "$19.00"
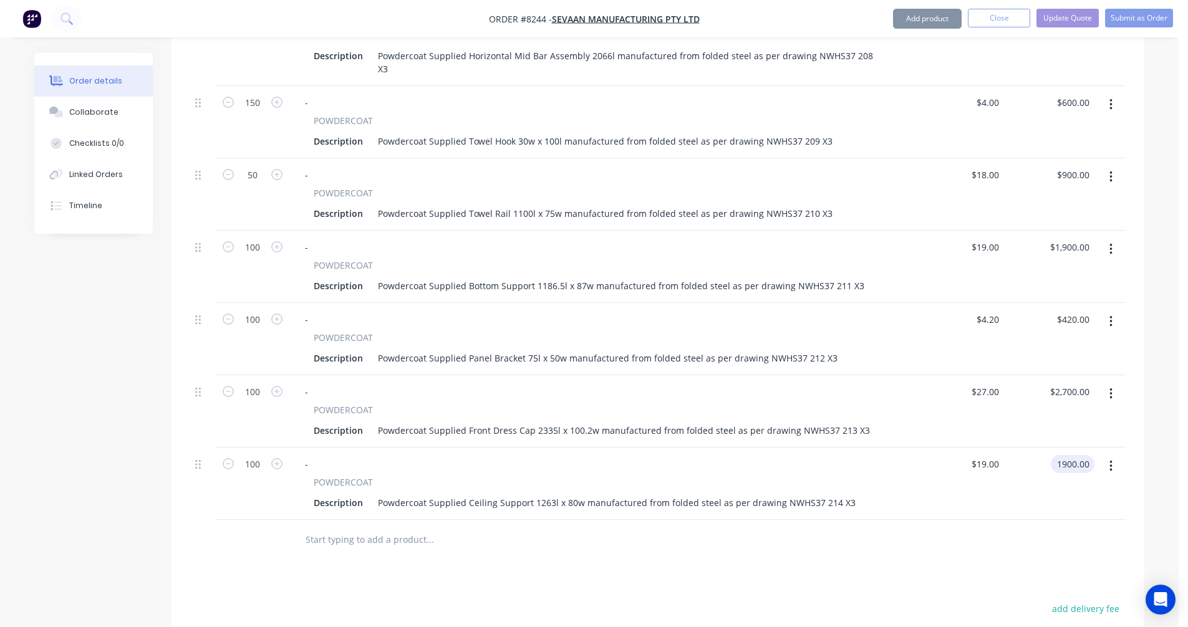
type input "$1,900.00"
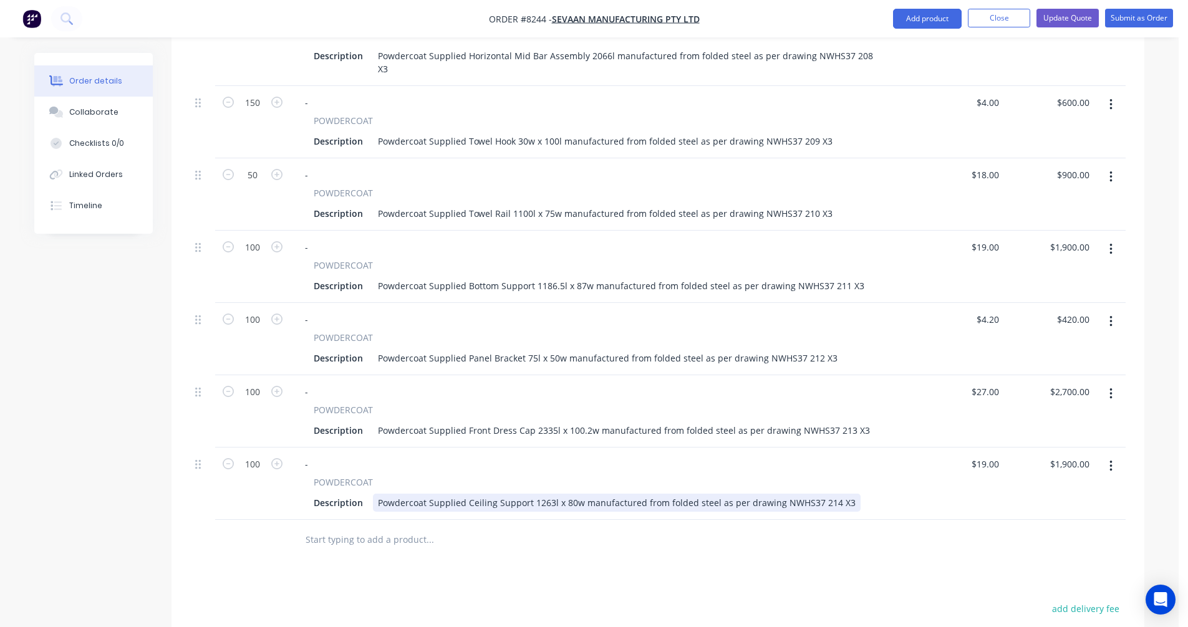
click at [560, 494] on div "Powdercoat Supplied Ceiling Support 1263l x 80w manufactured from folded steel …" at bounding box center [617, 503] width 488 height 18
type input "$18.70"
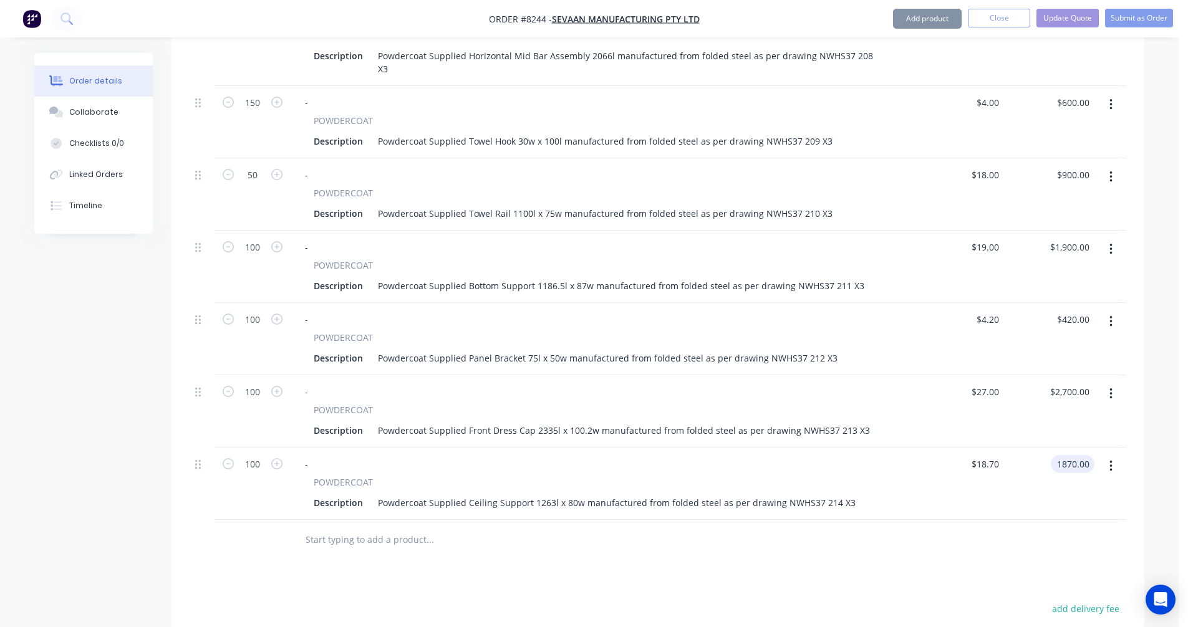
type input "$1,870.00"
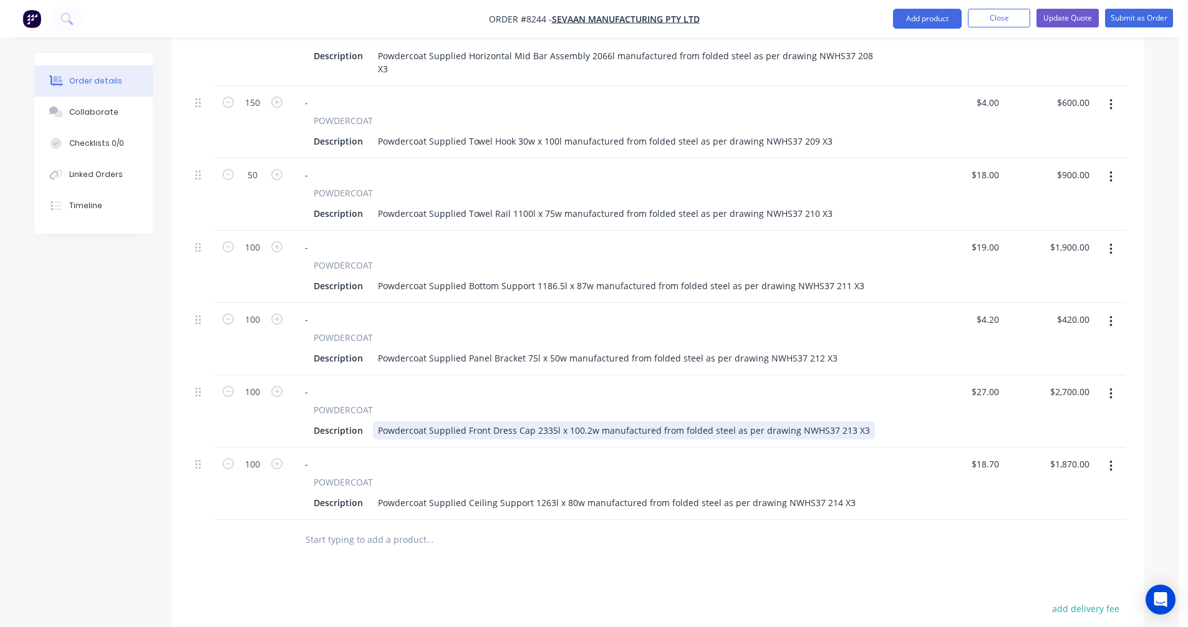
click at [591, 422] on div "Powdercoat Supplied Front Dress Cap 2335l x 100.2w manufactured from folded ste…" at bounding box center [624, 431] width 502 height 18
type input "$26.20"
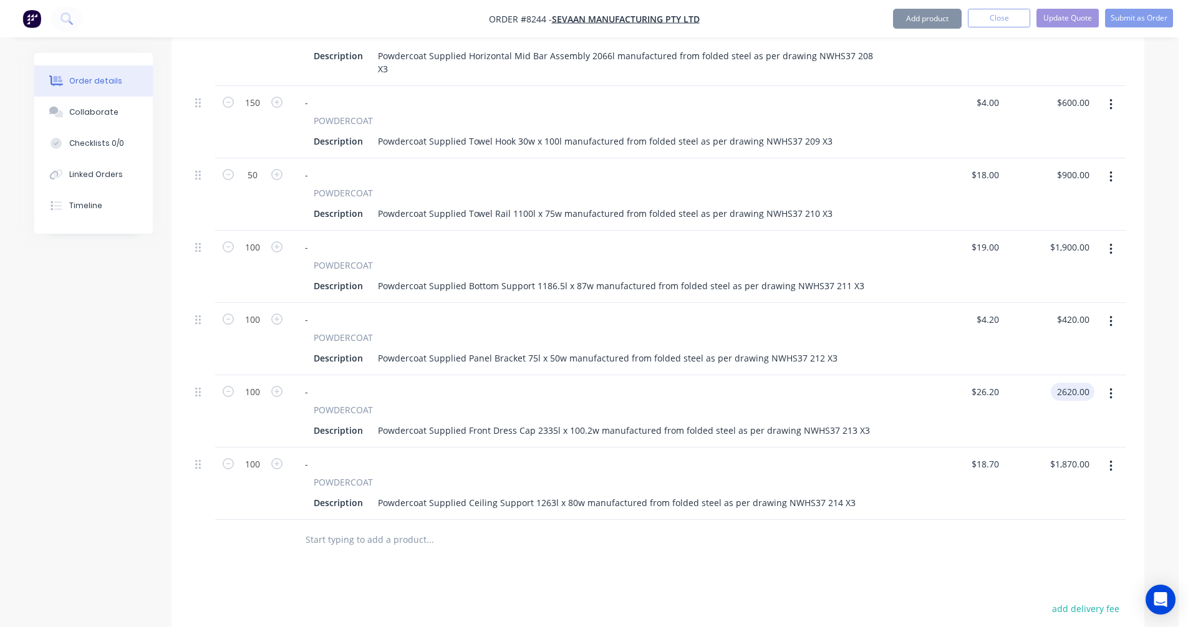
type input "$2,620.00"
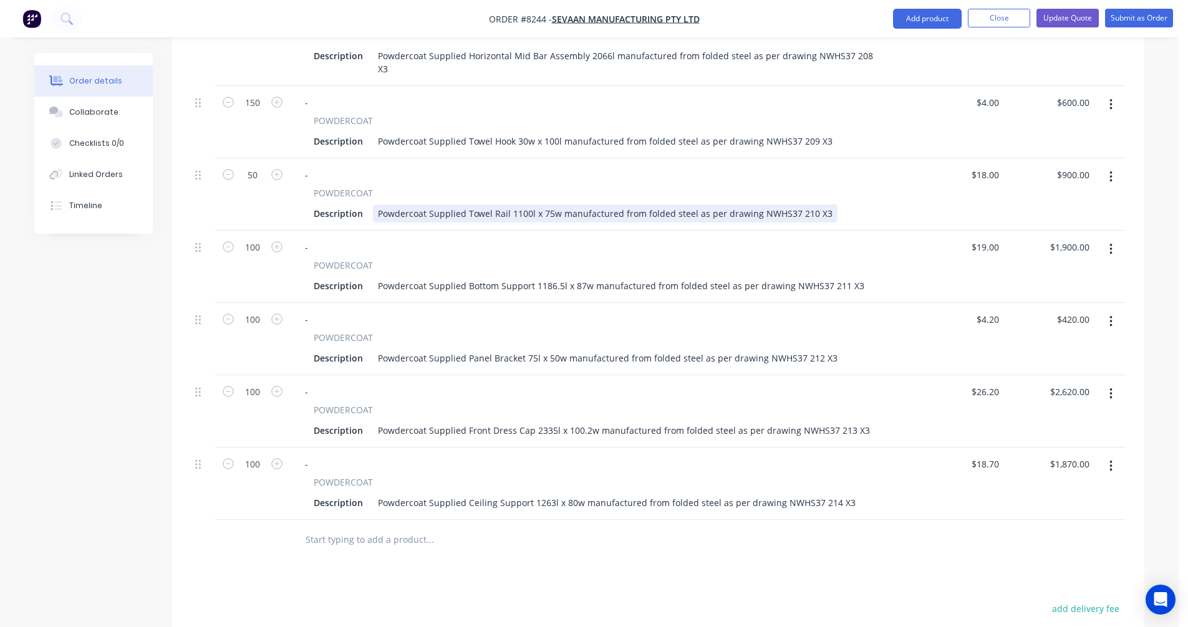
click at [609, 205] on div "Powdercoat Supplied Towel Rail 1100l x 75w manufactured from folded steel as pe…" at bounding box center [605, 214] width 465 height 18
type input "$17.50"
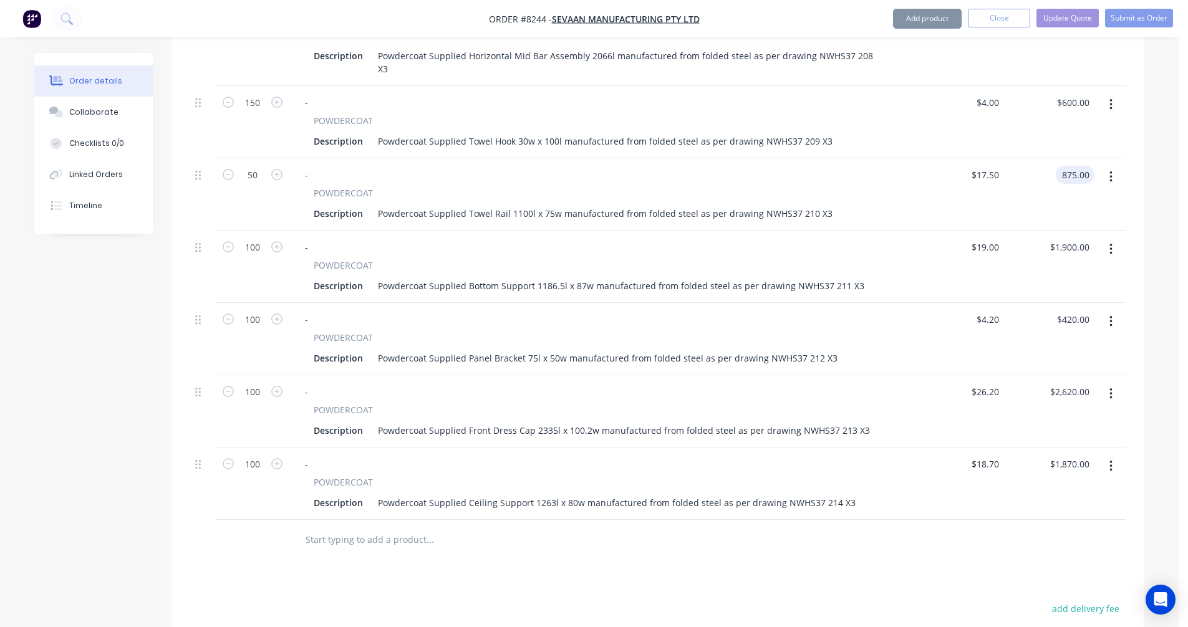
type input "$875.00"
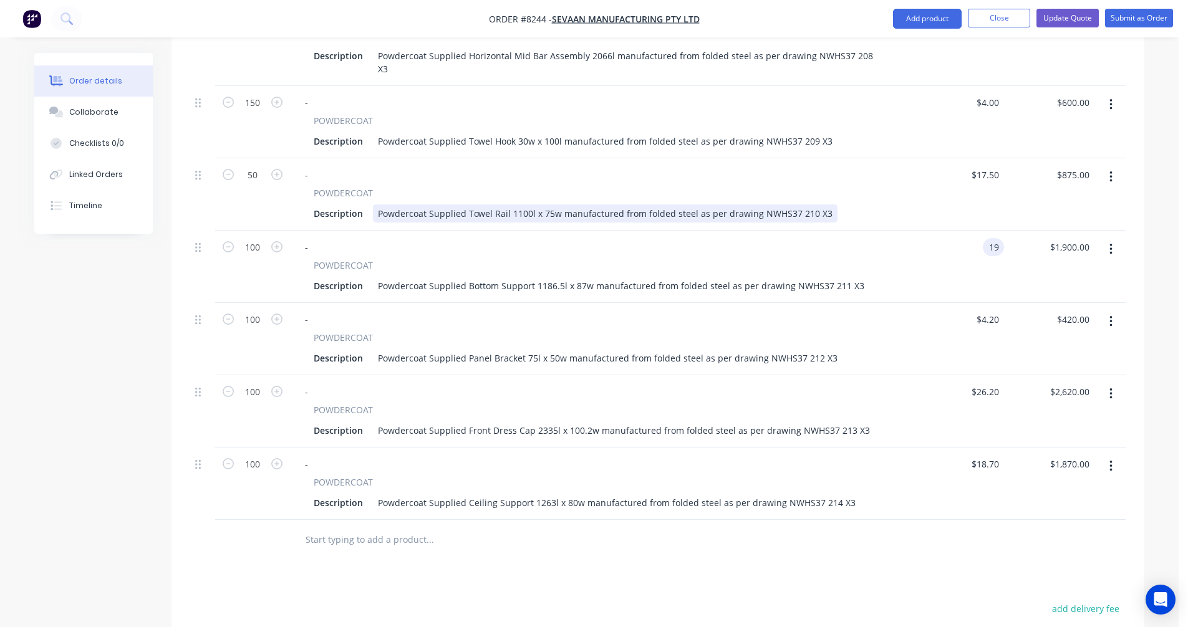
type input "$19.00"
type input "1900.00"
type input "19"
type input "$1,900.00"
click at [975, 231] on div "19 $19.00" at bounding box center [959, 267] width 90 height 72
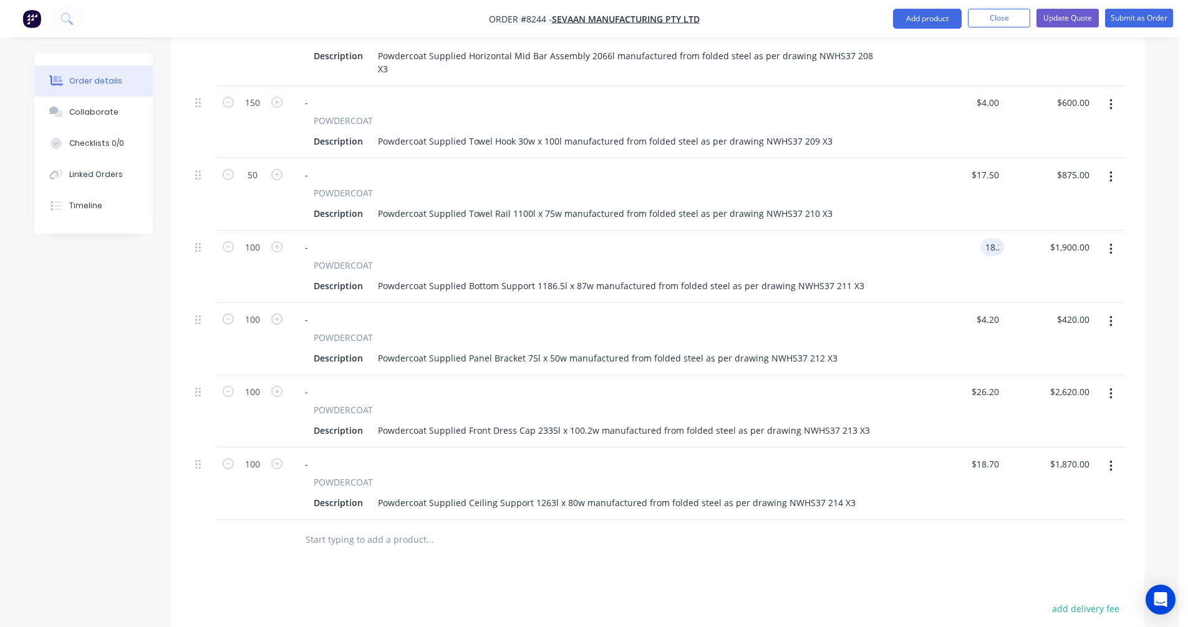
type input "$18.20"
type input "$1,820.00"
click at [581, 132] on div "Powdercoat Supplied Towel Hook 30w x 100l manufactured from folded steel as per…" at bounding box center [605, 141] width 465 height 18
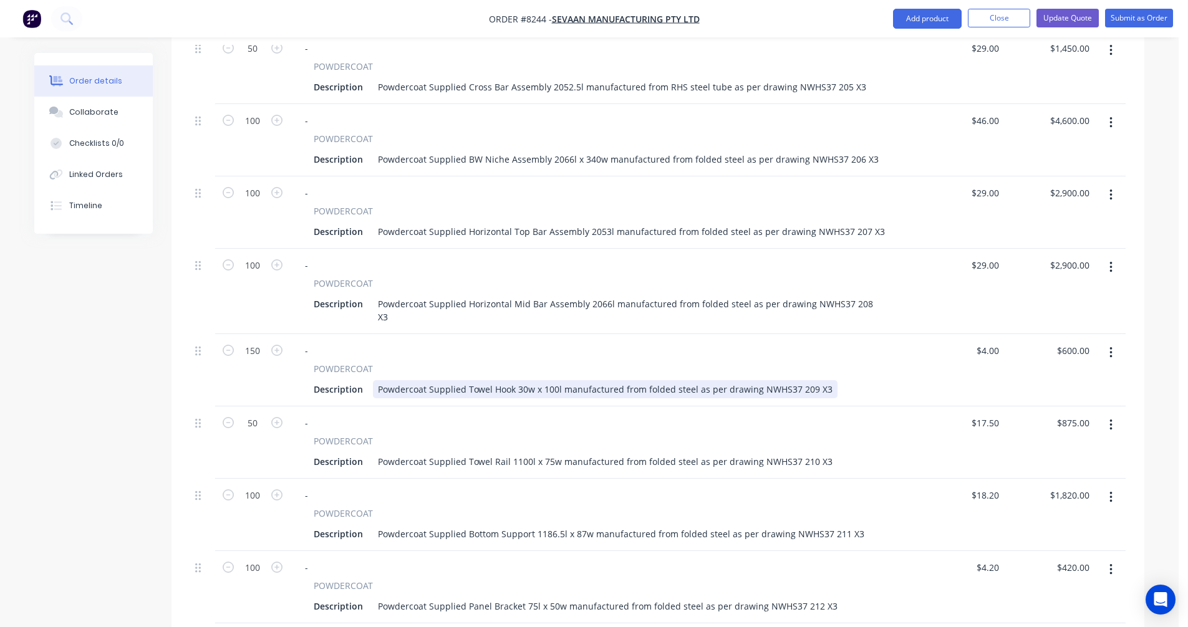
scroll to position [838, 0]
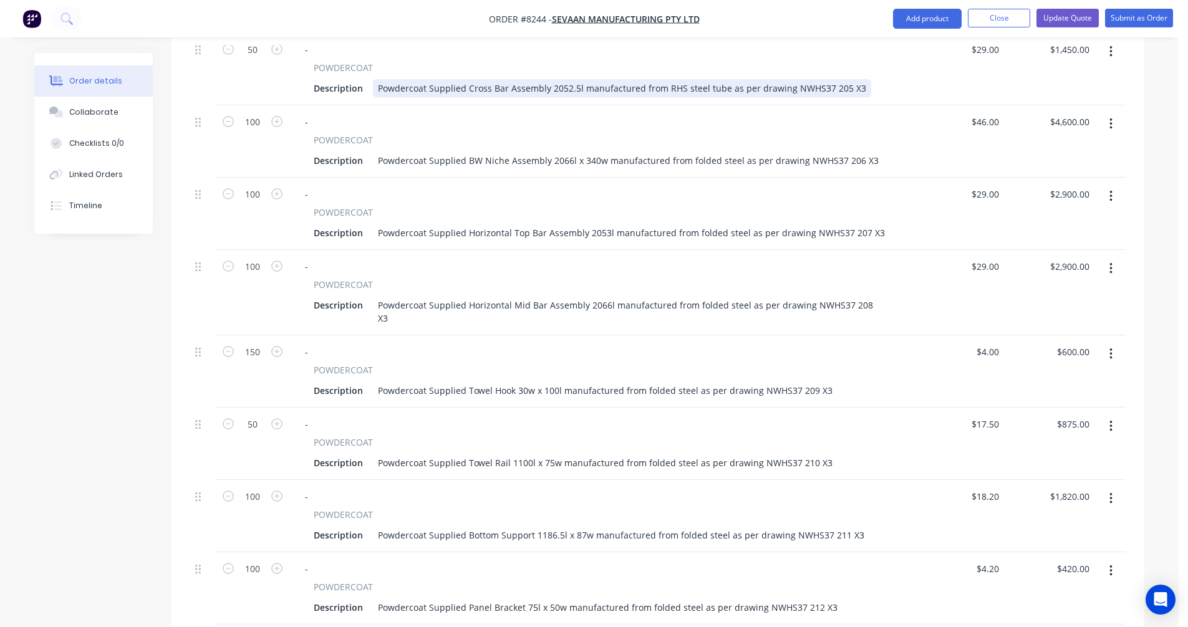
click at [682, 79] on div "Powdercoat Supplied Cross Bar Assembly 2052.5l manufactured from RHS steel tube…" at bounding box center [622, 88] width 498 height 18
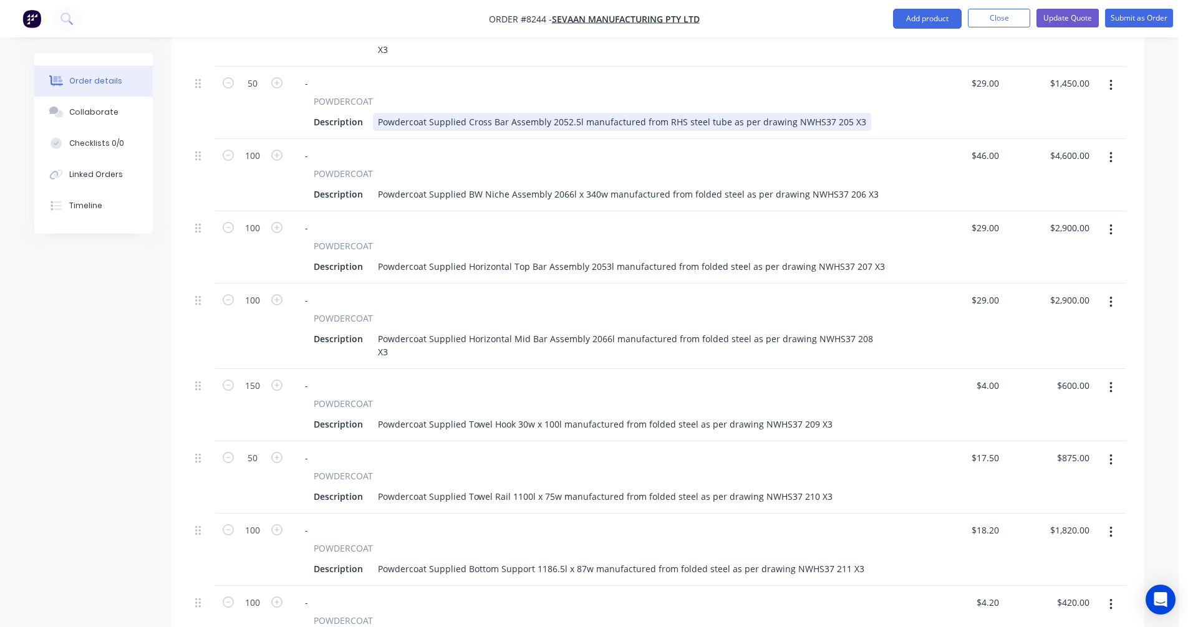
scroll to position [775, 0]
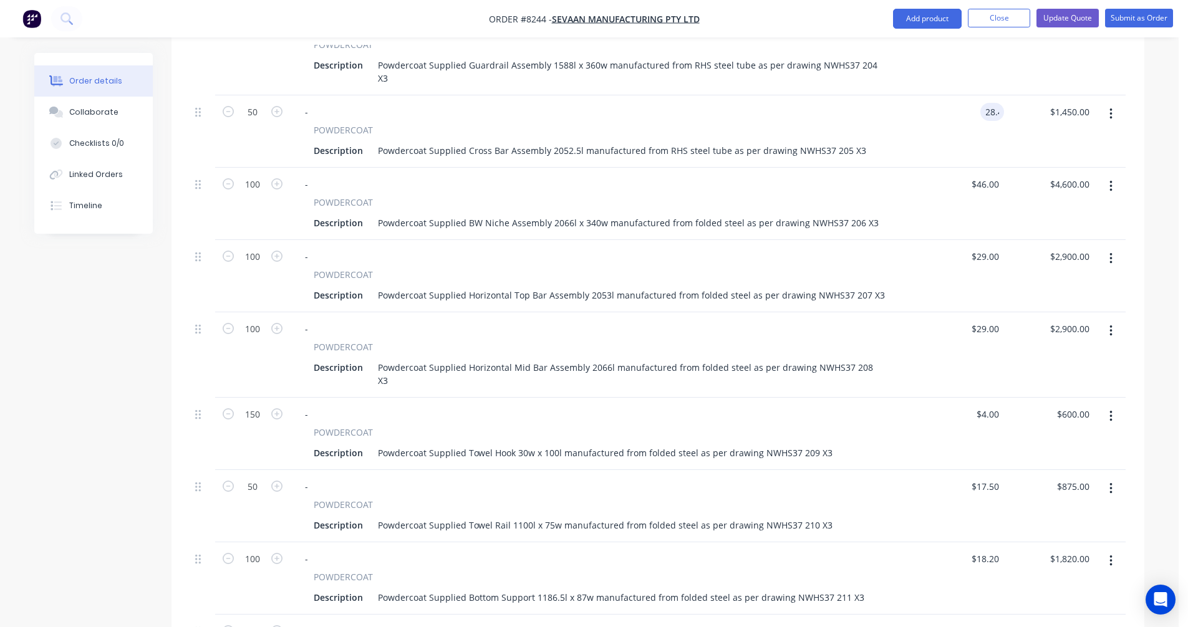
type input "$28.40"
type input "$1,420.00"
drag, startPoint x: 987, startPoint y: 233, endPoint x: 1007, endPoint y: 233, distance: 20.0
click at [987, 248] on div "29 $29.00" at bounding box center [984, 257] width 39 height 18
type input "$28.40"
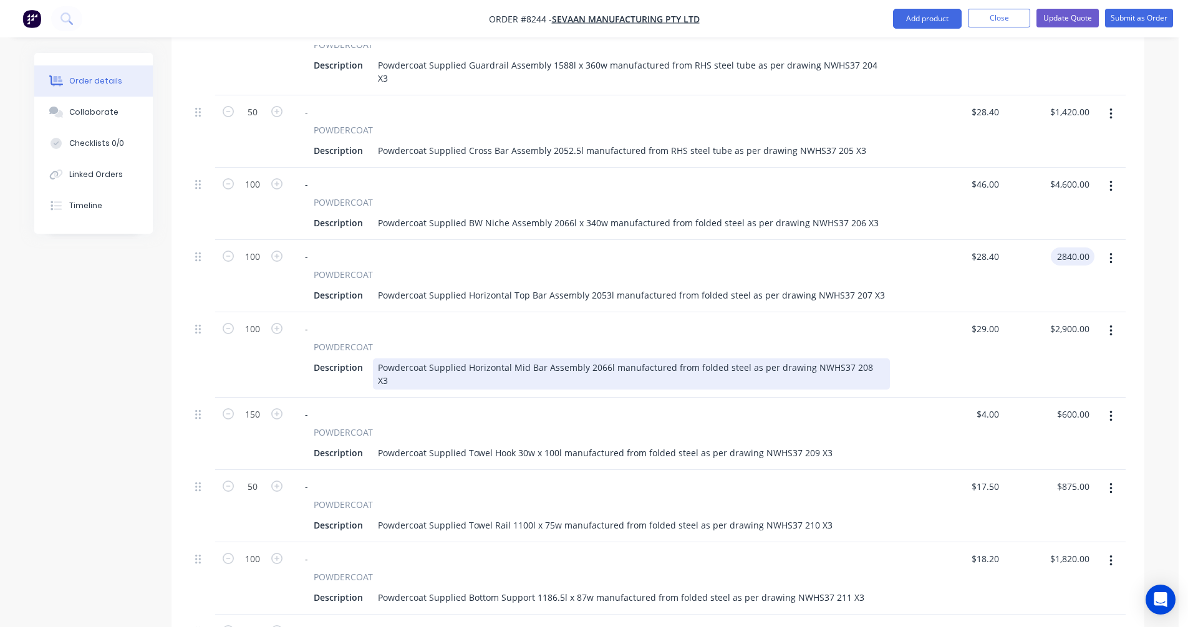
type input "$2,840.00"
click at [781, 359] on div "Powdercoat Supplied Horizontal Mid Bar Assembly 2066l manufactured from folded …" at bounding box center [631, 374] width 517 height 31
type input "$28.40"
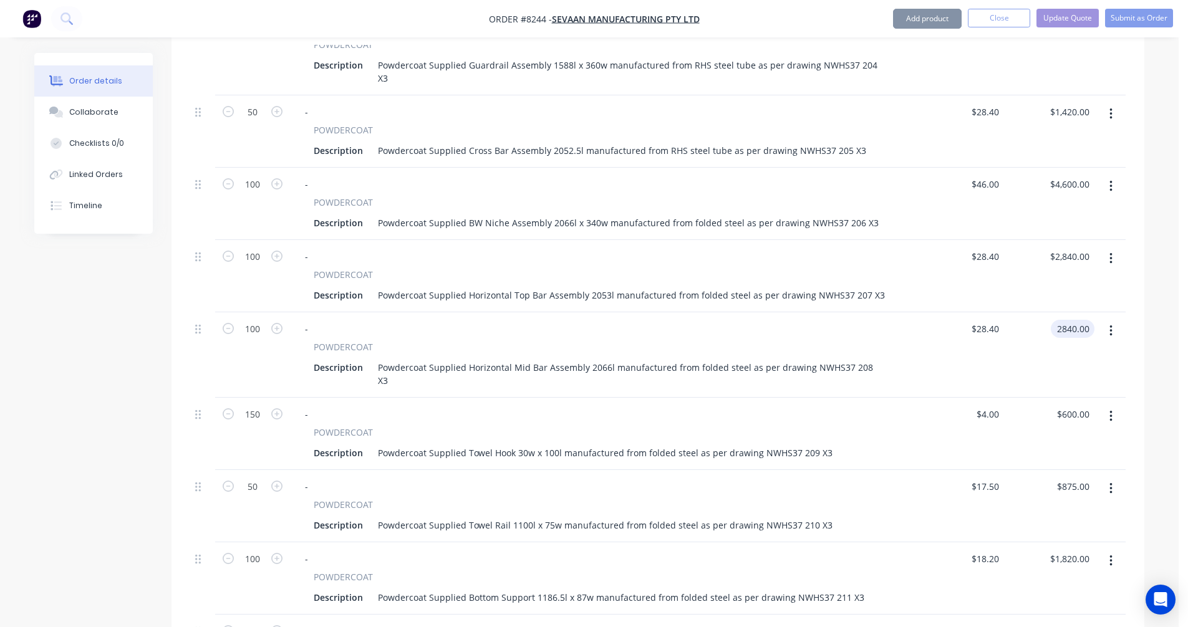
type input "$2,840.00"
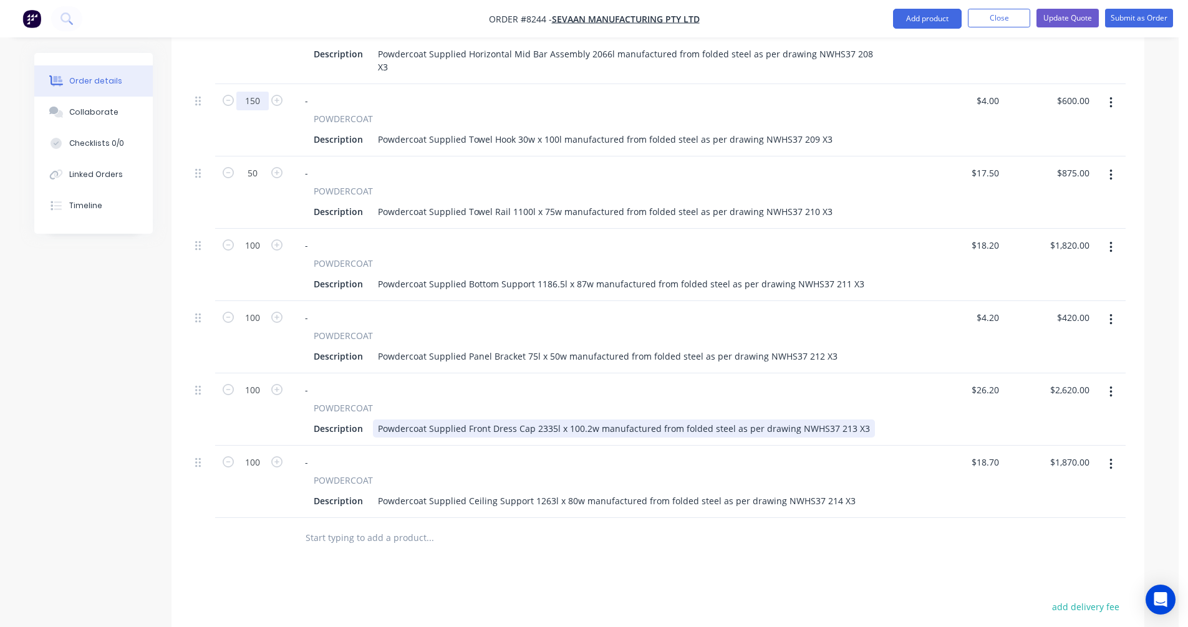
scroll to position [1149, 0]
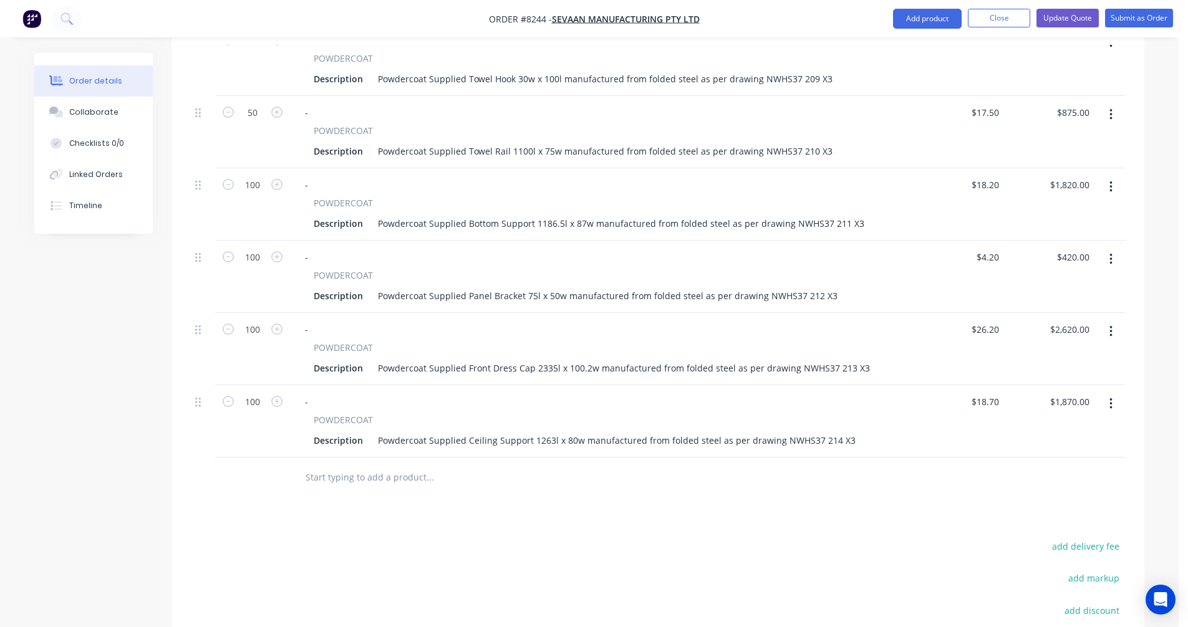
click at [1113, 393] on button "button" at bounding box center [1110, 404] width 29 height 22
click at [1074, 453] on div "Duplicate" at bounding box center [1066, 462] width 96 height 18
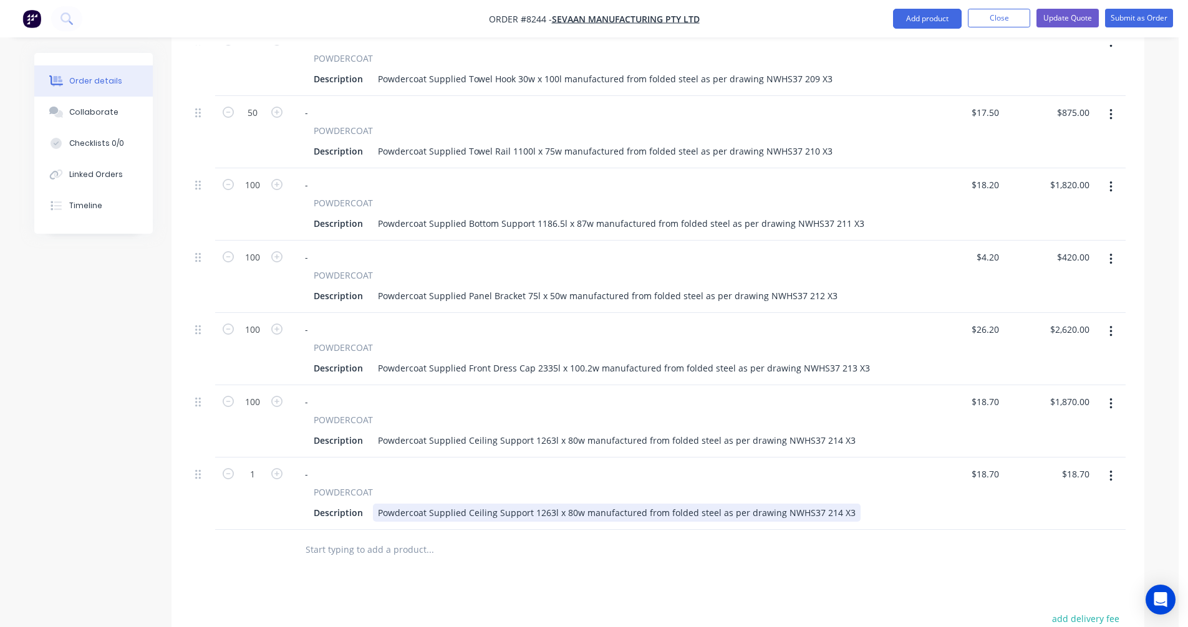
click at [482, 504] on div "Powdercoat Supplied Ceiling Support 1263l x 80w manufactured from folded steel …" at bounding box center [617, 513] width 488 height 18
drag, startPoint x: 467, startPoint y: 472, endPoint x: 473, endPoint y: 470, distance: 6.5
click at [467, 504] on div "Powdercoat Supplied Ceiling Support 1263l x 80w manufactured from folded steel …" at bounding box center [617, 513] width 488 height 18
click at [566, 504] on div "Powdercoat Supplied External Corner Angle 2225l x 80w manufactured from folded …" at bounding box center [630, 513] width 515 height 18
click at [589, 504] on div "Powdercoat Supplied External Corner Angle 2325l x 80w manufactured from folded …" at bounding box center [630, 513] width 515 height 18
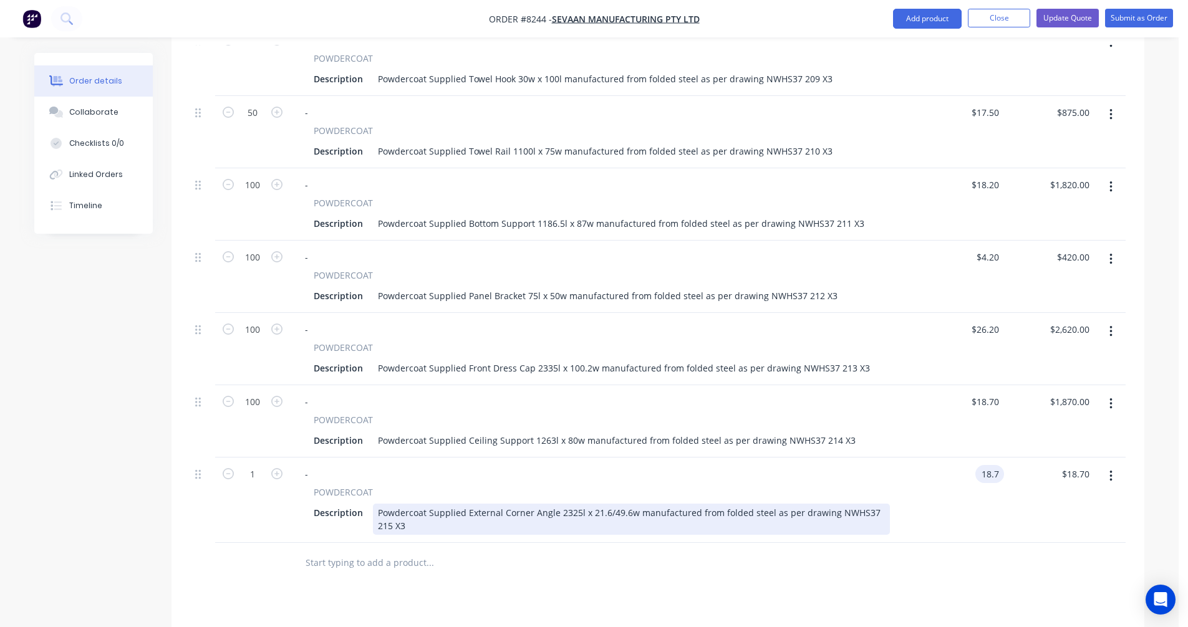
type input "$18.70"
click at [620, 504] on div "Powdercoat Supplied External Corner Angle 2325l x 21.6/49.6w manufactured from …" at bounding box center [631, 519] width 517 height 31
type input "$26.20"
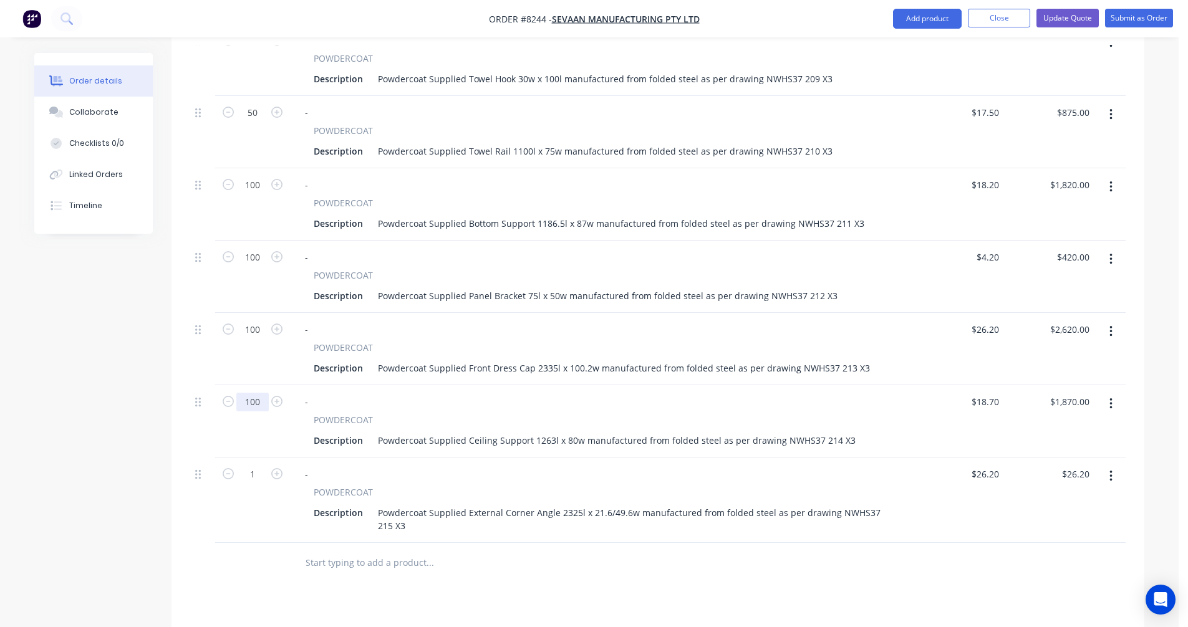
click at [261, 393] on input "100" at bounding box center [252, 402] width 32 height 19
type input "200"
type input "$3,740.00"
click at [253, 465] on input "1" at bounding box center [252, 474] width 32 height 19
type input "100"
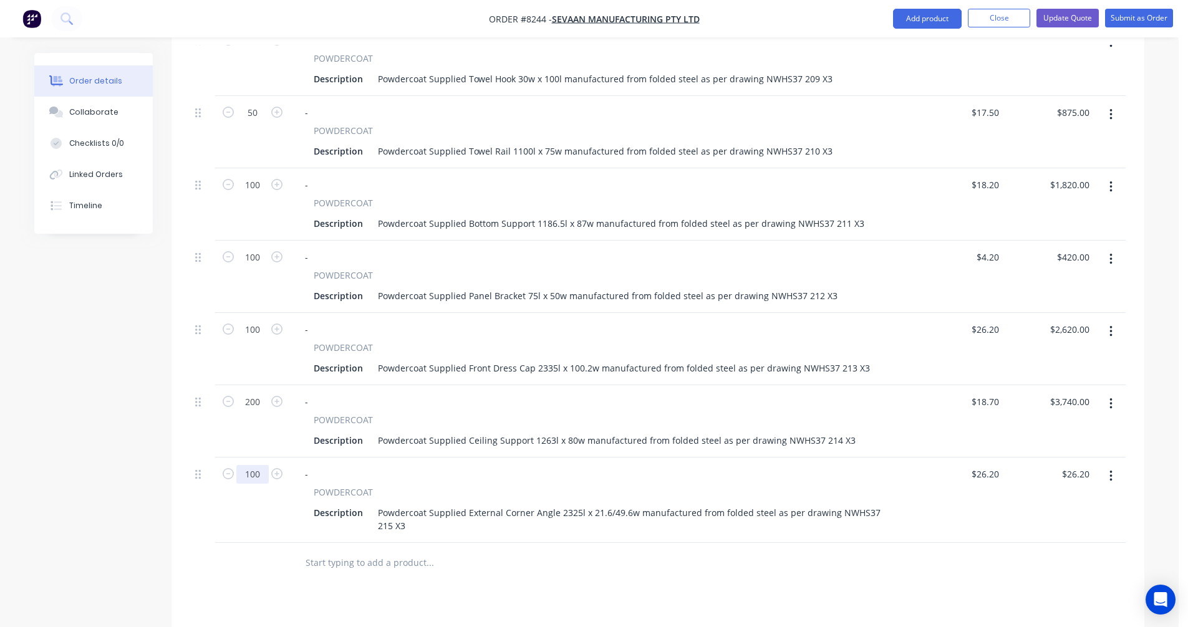
type input "$2,620.00"
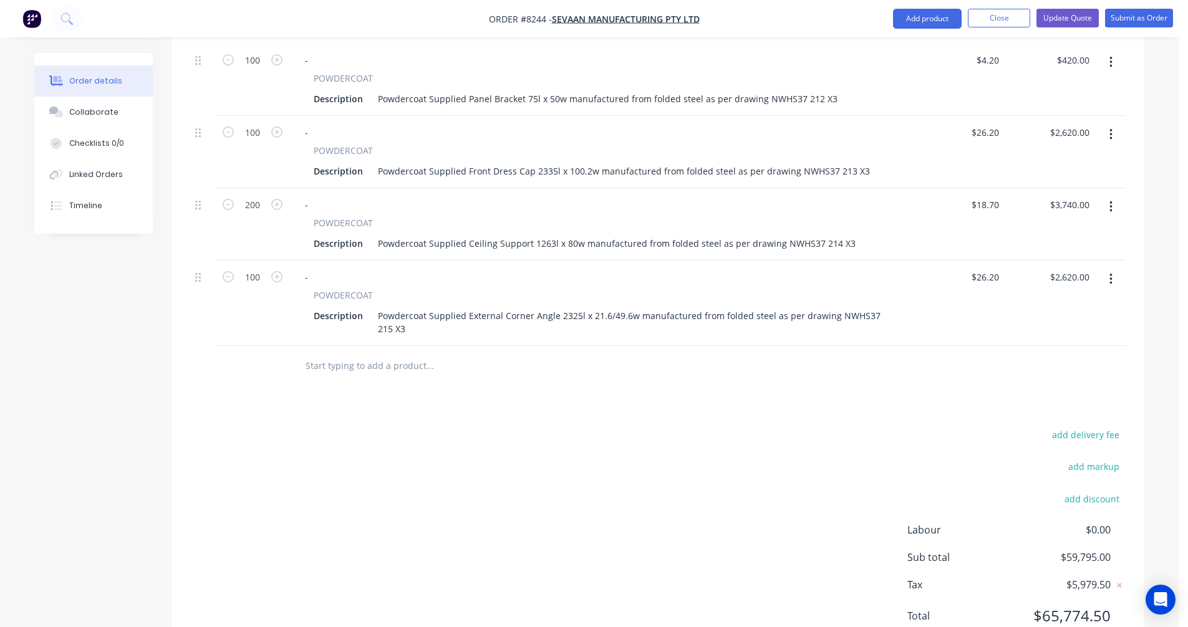
scroll to position [1357, 0]
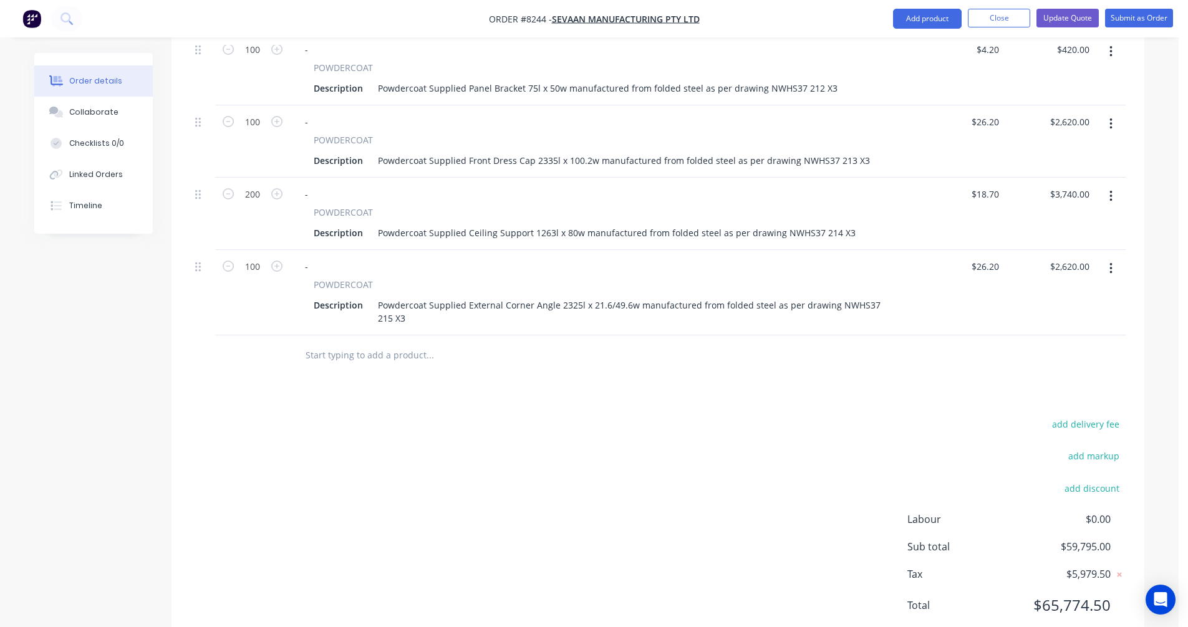
click at [319, 343] on input "text" at bounding box center [429, 355] width 249 height 25
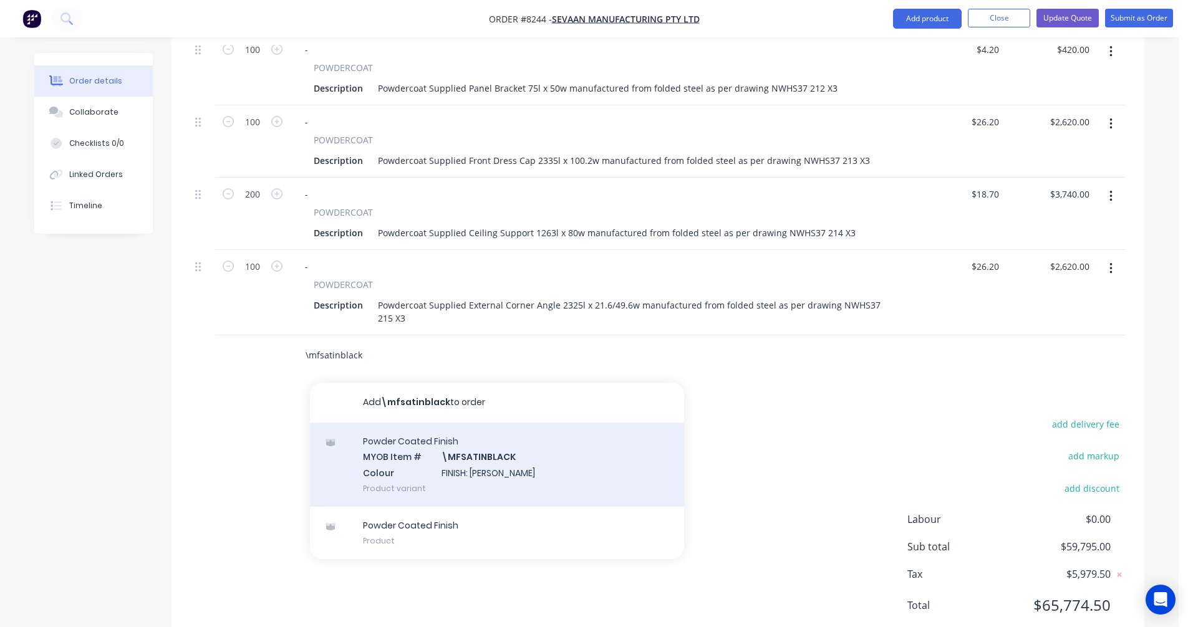
type input "\mfsatinblack"
click at [465, 423] on div "Powder Coated Finish MYOB Item # \MFSATINBLACK Colour FINISH: Satin Black Produ…" at bounding box center [497, 465] width 374 height 84
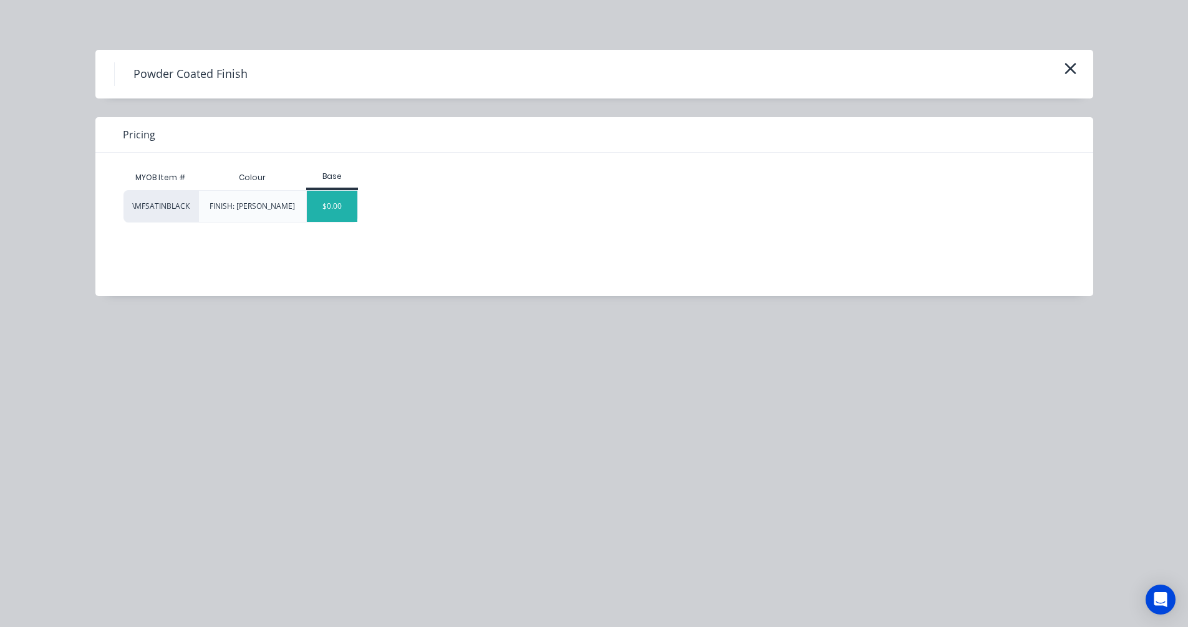
click at [341, 208] on div "$0.00" at bounding box center [332, 206] width 51 height 31
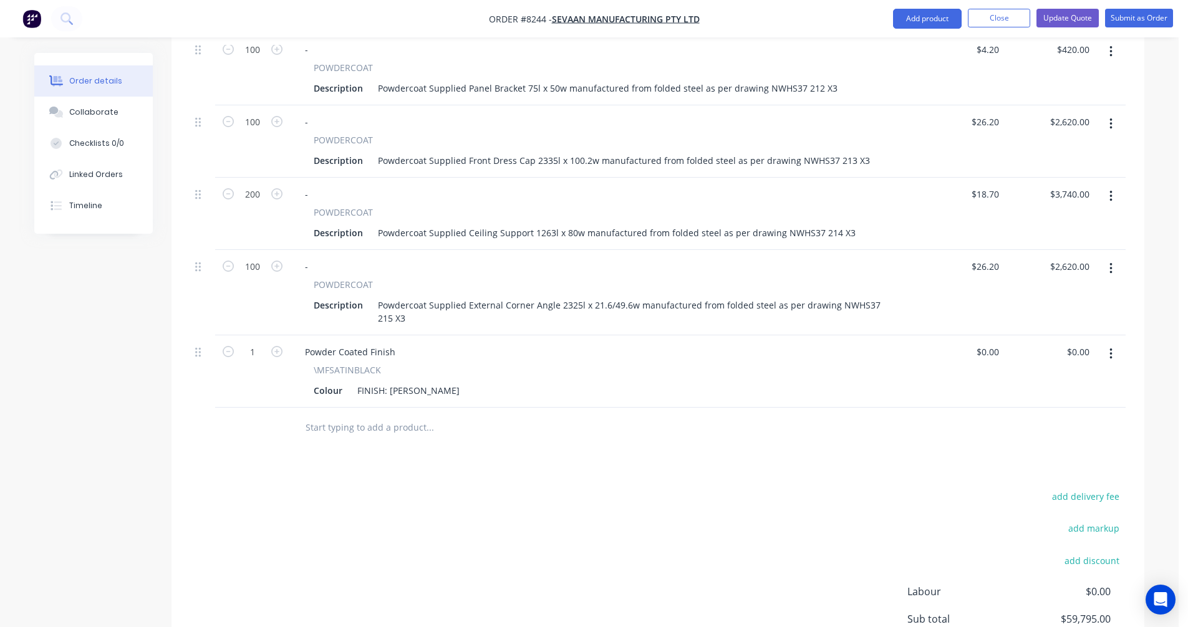
click at [375, 415] on input "text" at bounding box center [429, 427] width 249 height 25
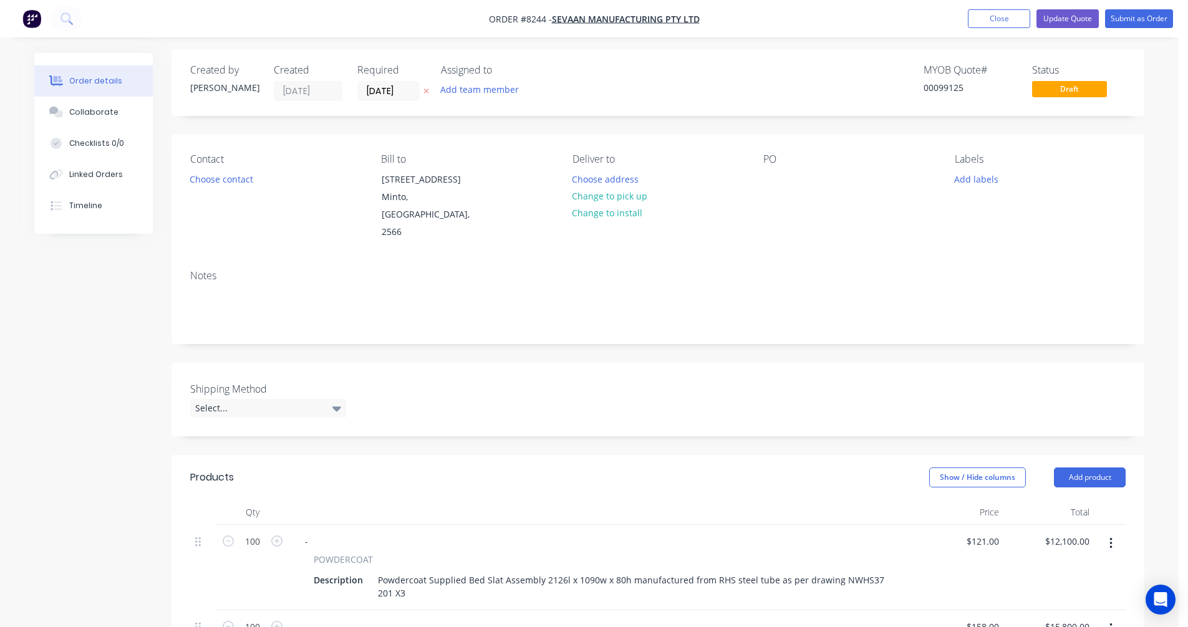
scroll to position [0, 0]
click at [1065, 18] on button "Update Quote" at bounding box center [1068, 18] width 62 height 19
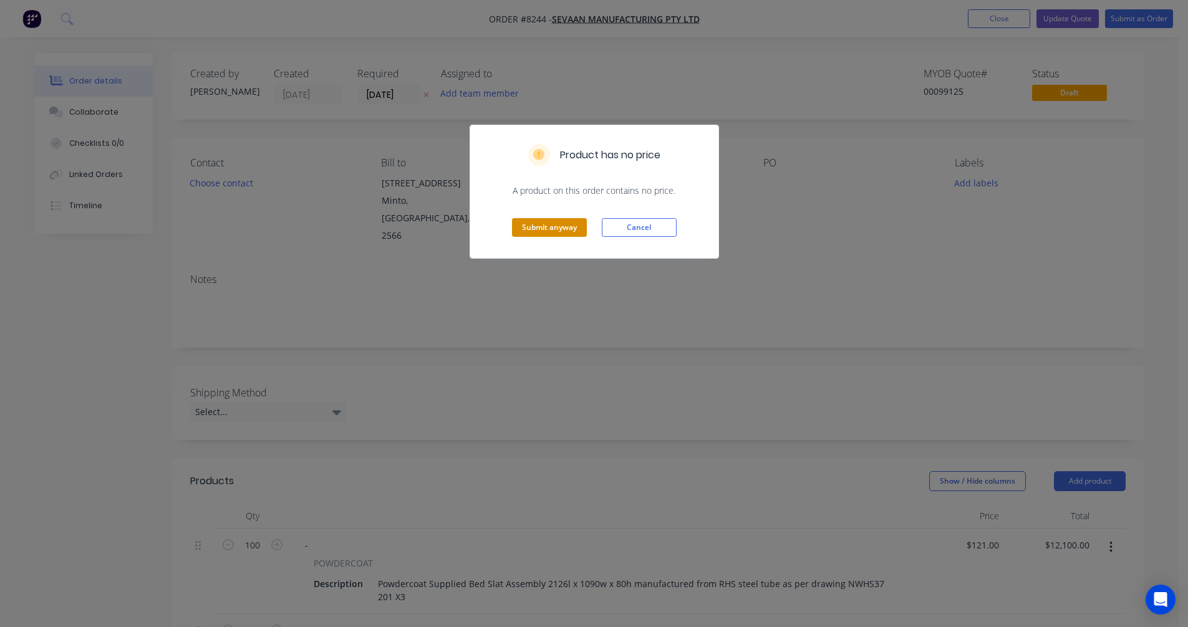
click at [558, 225] on button "Submit anyway" at bounding box center [549, 227] width 75 height 19
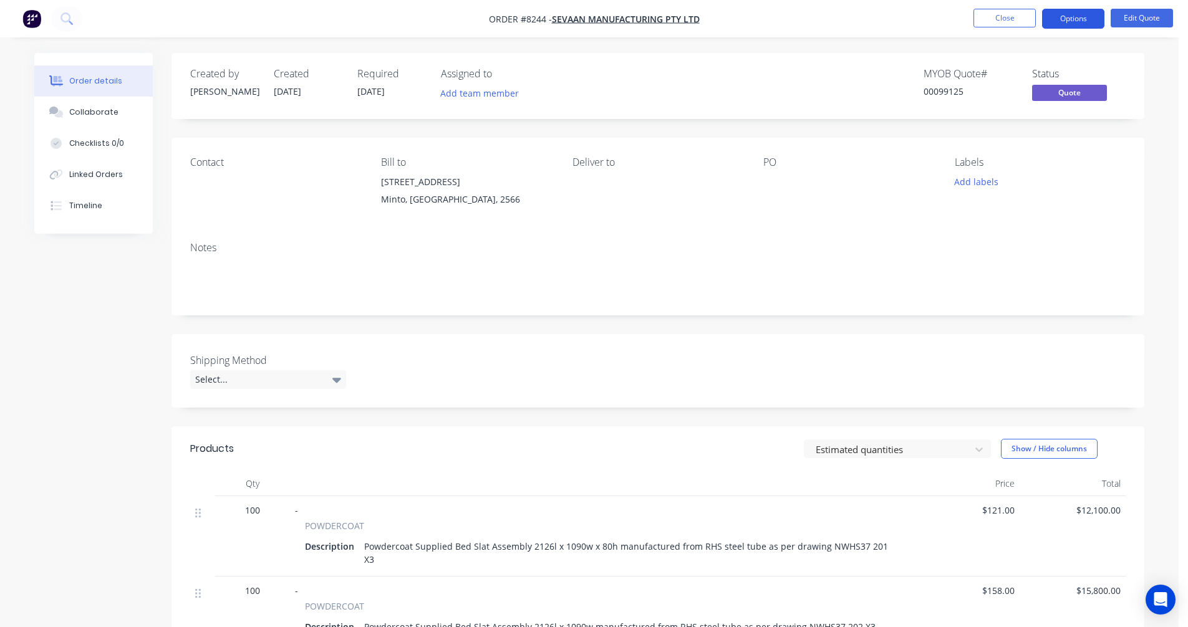
click at [1067, 17] on button "Options" at bounding box center [1073, 19] width 62 height 20
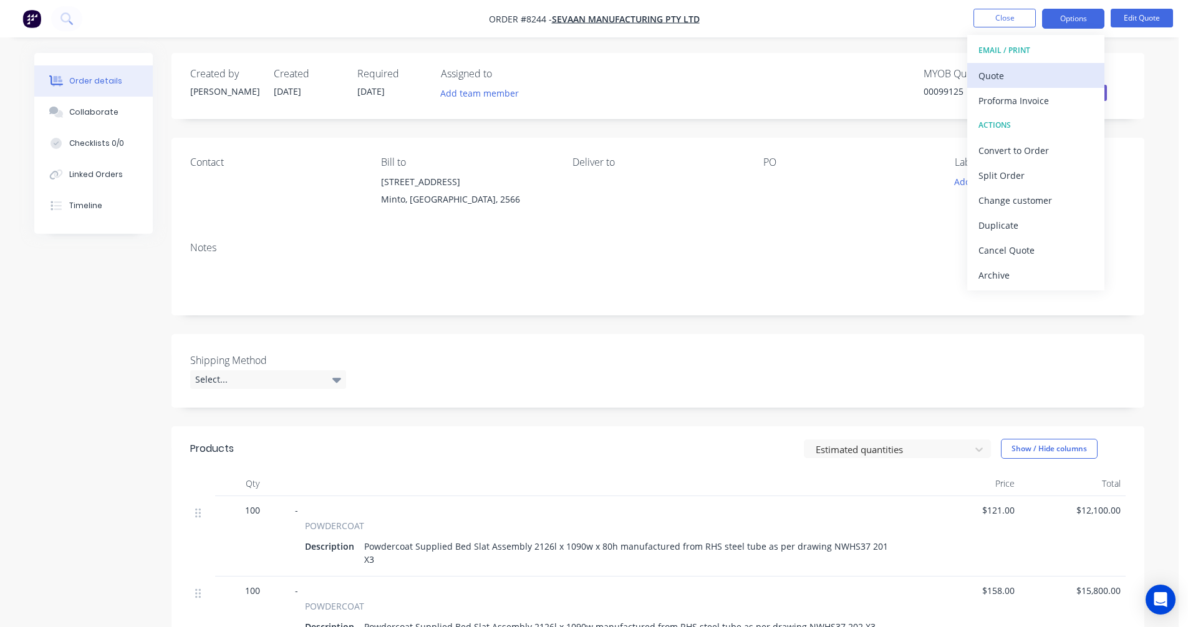
click at [1014, 81] on div "Quote" at bounding box center [1036, 76] width 115 height 18
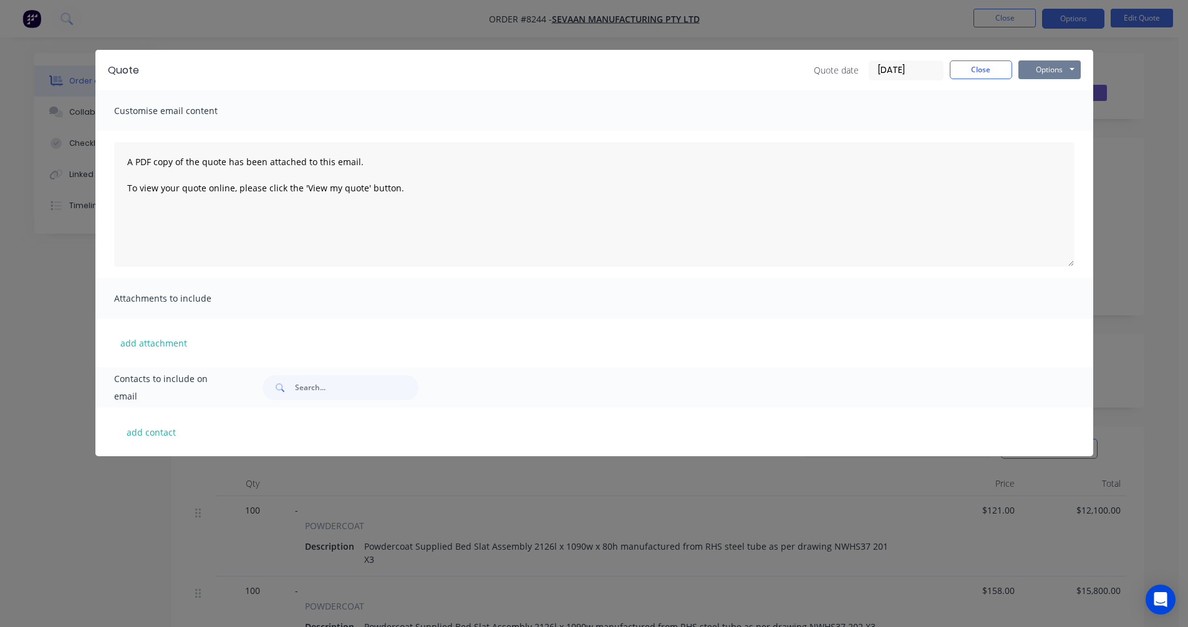
click at [1060, 69] on button "Options" at bounding box center [1049, 69] width 62 height 19
click at [1061, 89] on button "Preview" at bounding box center [1058, 92] width 80 height 21
click at [975, 67] on button "Close" at bounding box center [981, 69] width 62 height 19
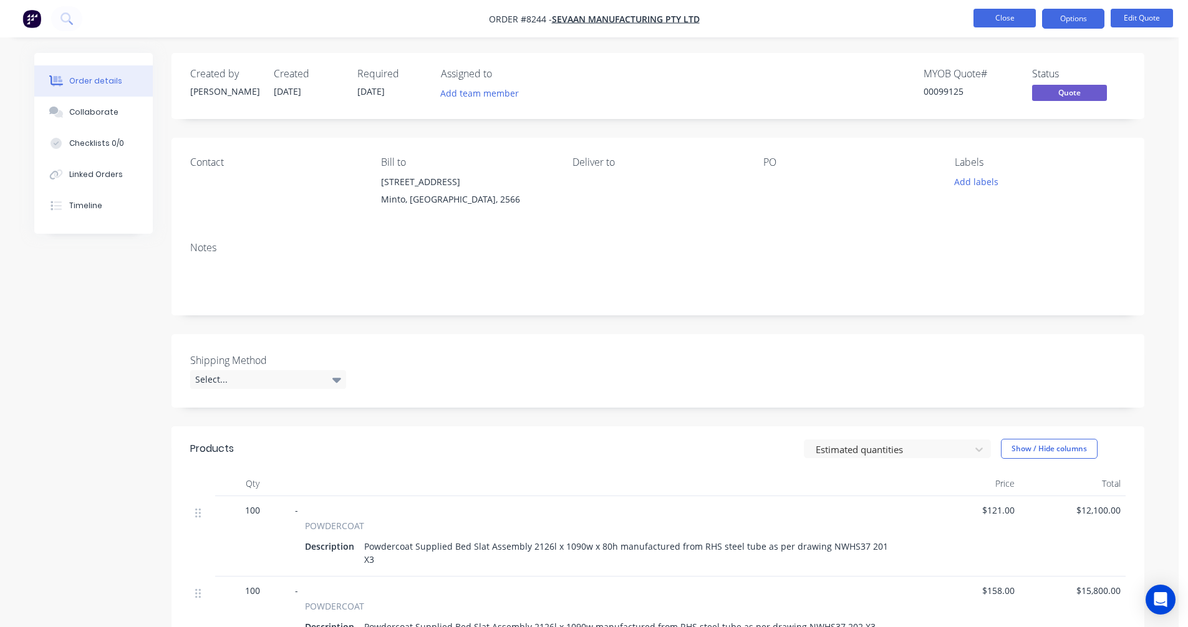
click at [1003, 19] on button "Close" at bounding box center [1005, 18] width 62 height 19
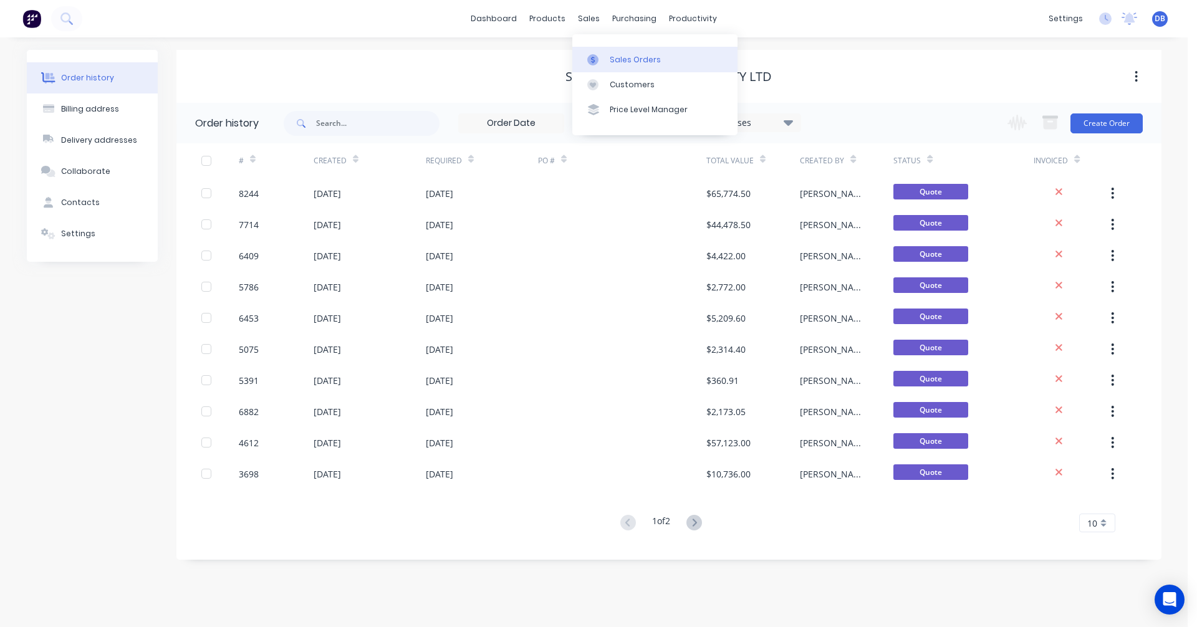
click at [622, 57] on div "Sales Orders" at bounding box center [635, 59] width 51 height 11
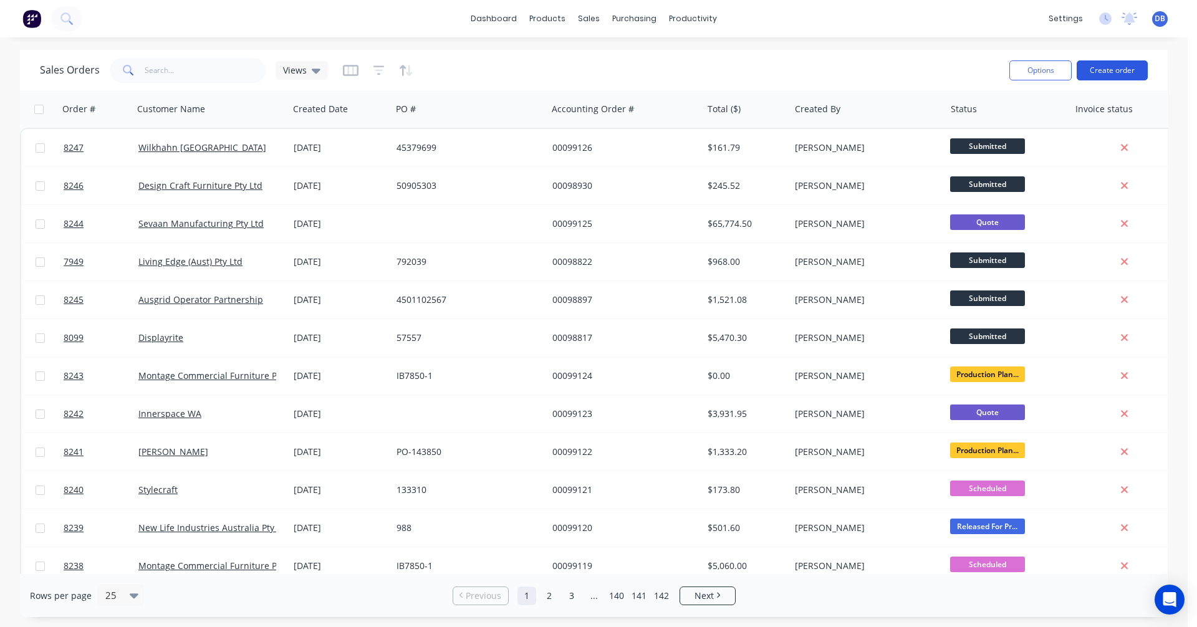
click at [1109, 70] on button "Create order" at bounding box center [1112, 70] width 71 height 20
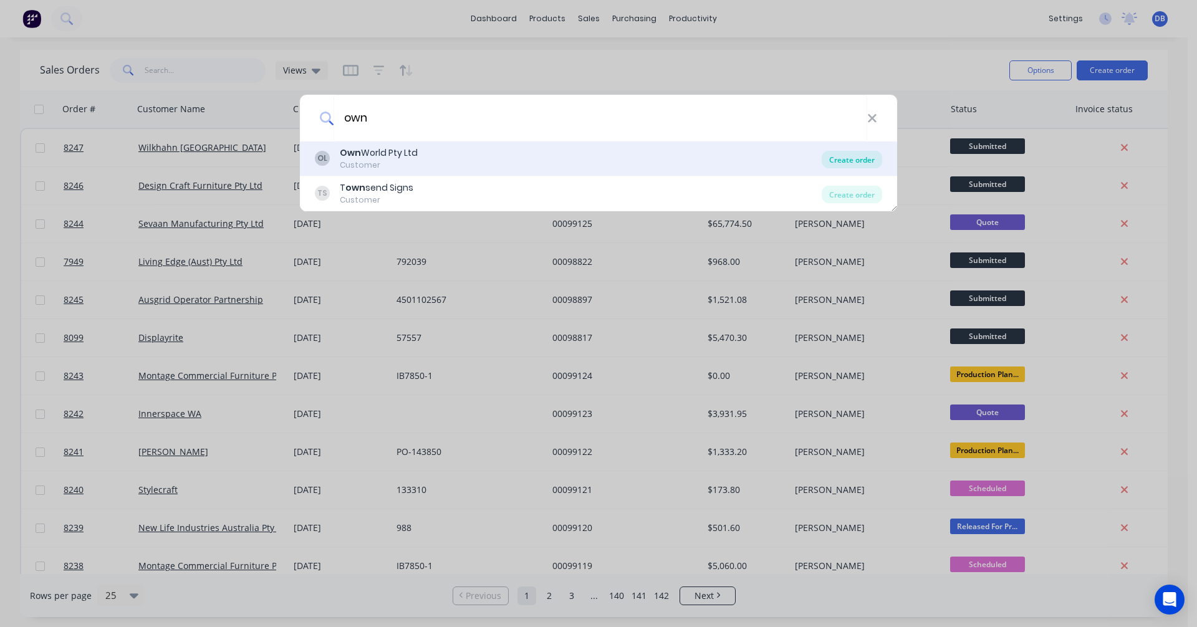
type input "own"
click at [848, 159] on div "Create order" at bounding box center [852, 159] width 60 height 17
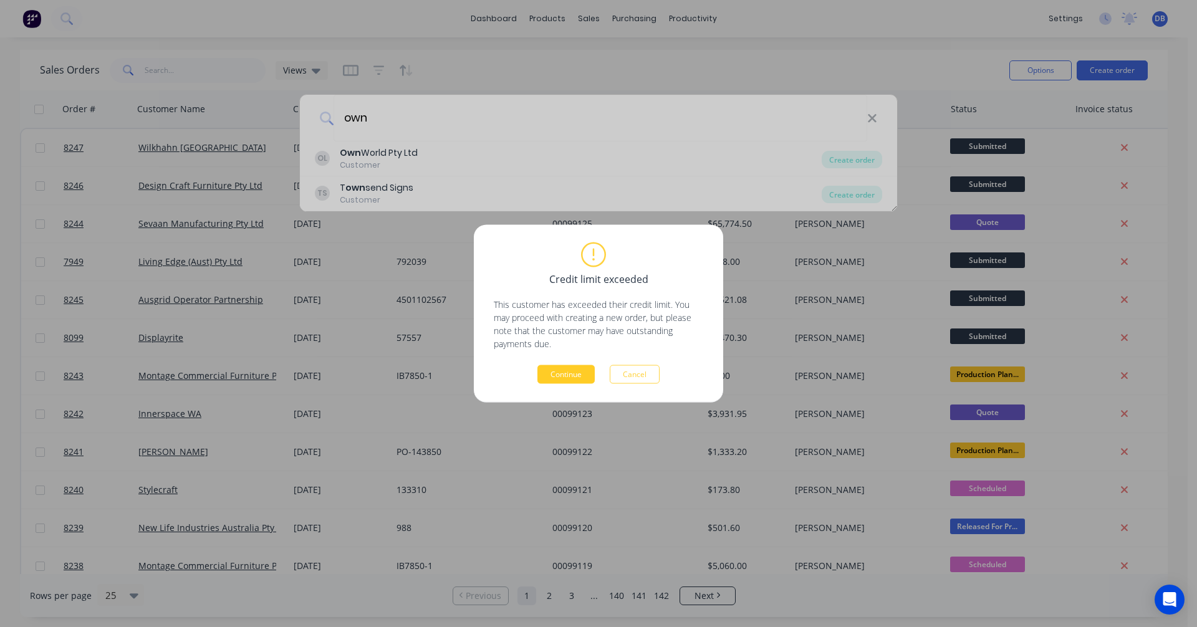
click at [560, 374] on button "Continue" at bounding box center [566, 374] width 57 height 19
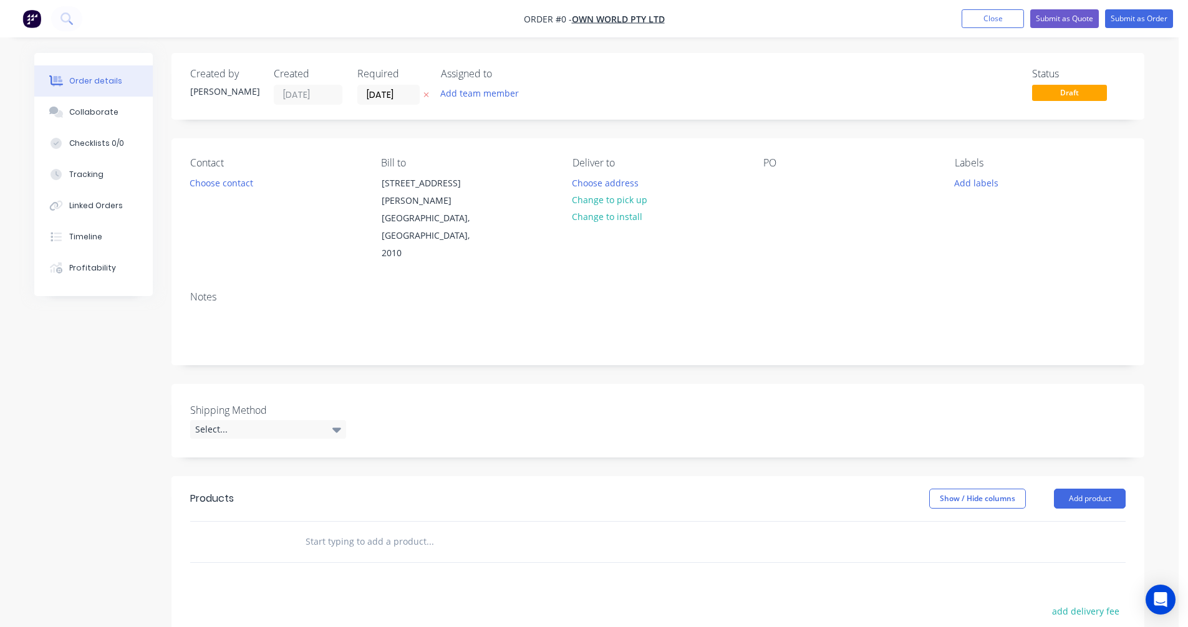
click at [327, 529] on input "text" at bounding box center [429, 541] width 249 height 25
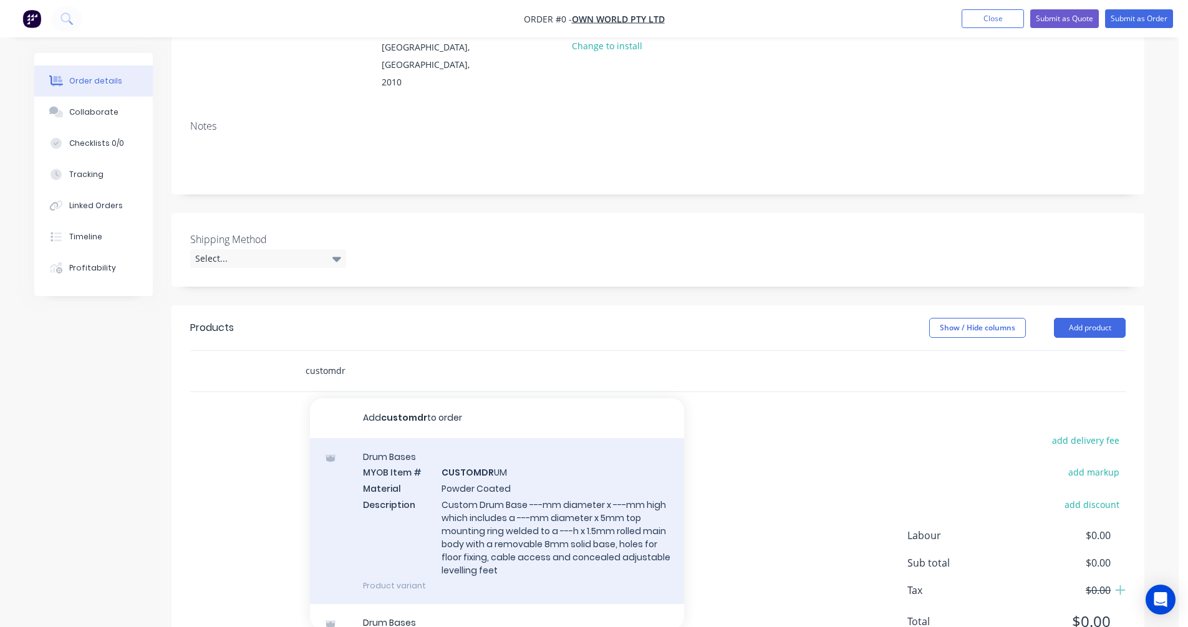
scroll to position [191, 0]
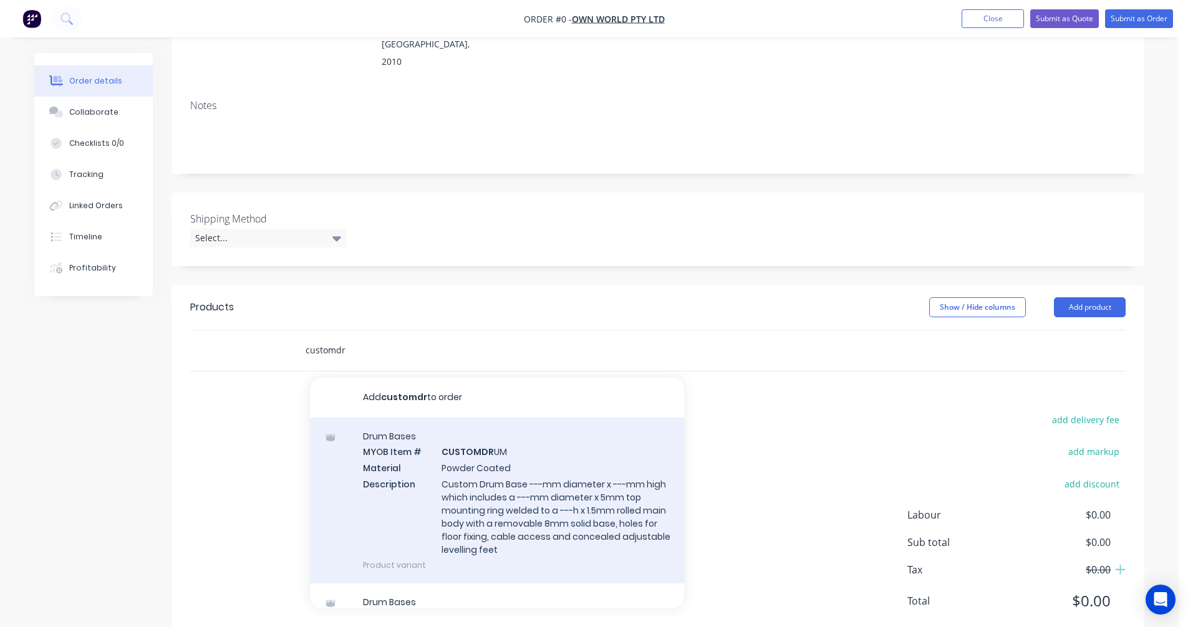
type input "customdr"
click at [509, 466] on div "Drum Bases MYOB Item # CUSTOMDR UM Material Powder Coated Description Custom Dr…" at bounding box center [497, 501] width 374 height 166
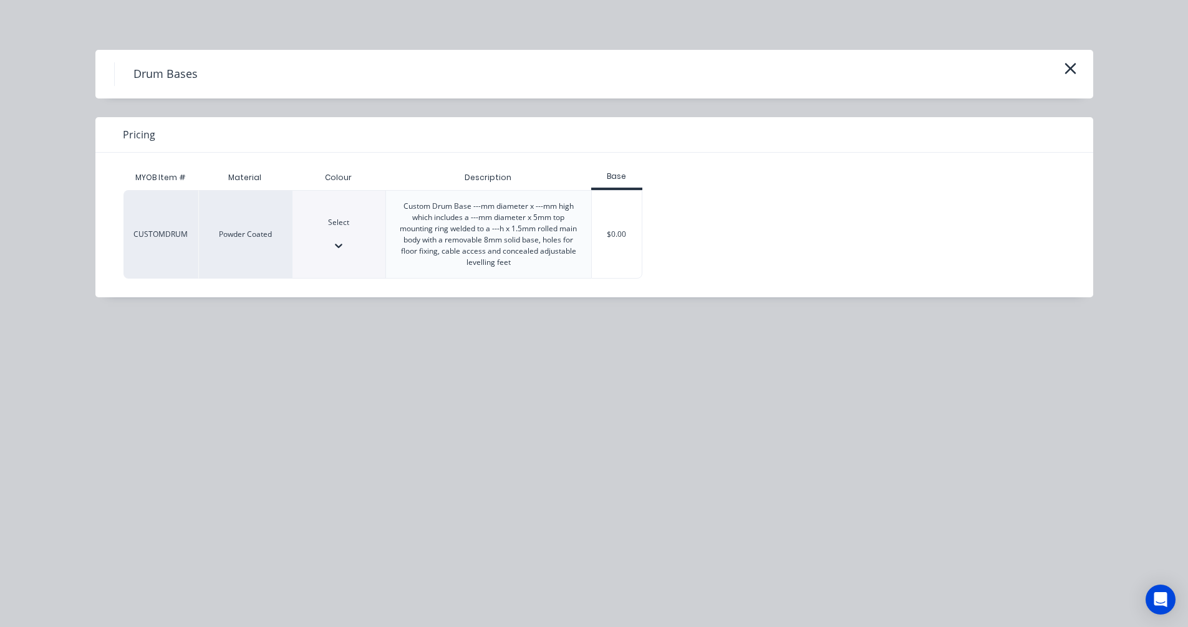
click at [346, 236] on div at bounding box center [339, 233] width 93 height 11
type input "b"
type input "see"
click at [625, 233] on div "$0.00" at bounding box center [617, 234] width 51 height 87
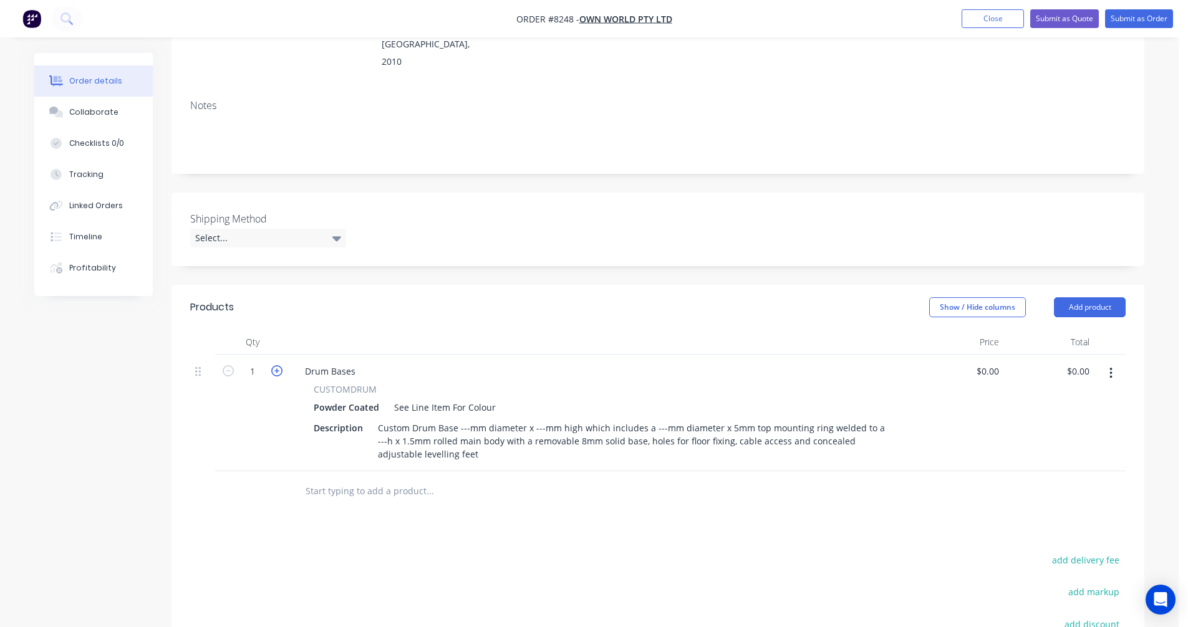
click at [277, 365] on icon "button" at bounding box center [276, 370] width 11 height 11
type input "2"
click at [468, 419] on div "Custom Drum Base ---mm diameter x ---mm high which includes a ---mm diameter x …" at bounding box center [631, 441] width 517 height 44
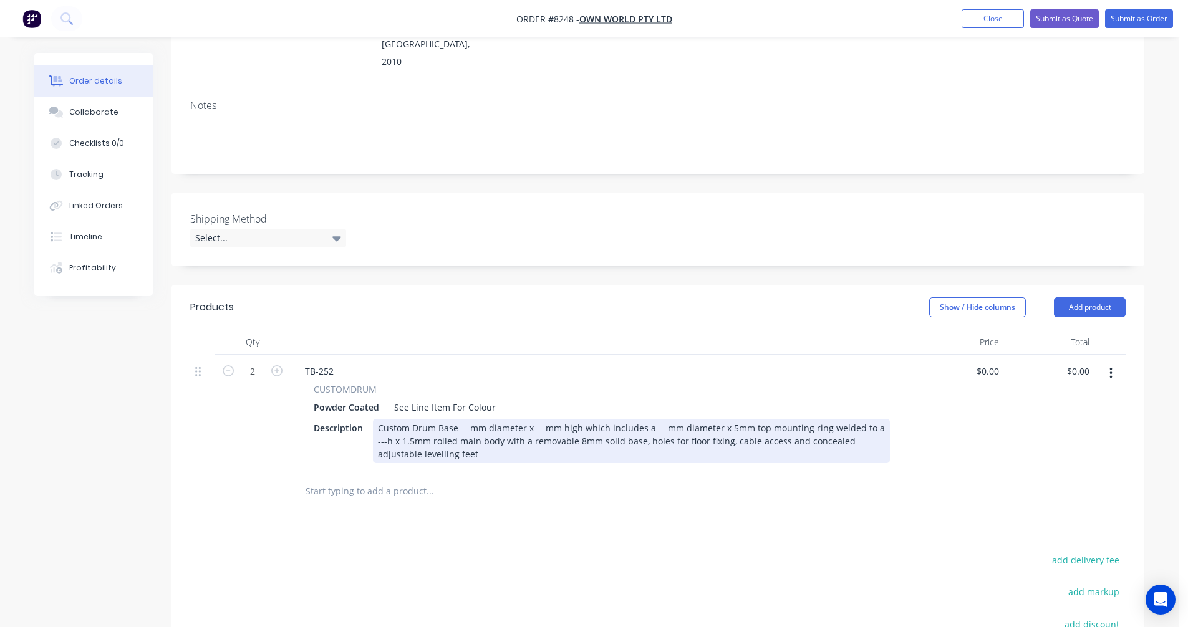
click at [463, 419] on div "Custom Drum Base ---mm diameter x ---mm high which includes a ---mm diameter x …" at bounding box center [631, 441] width 517 height 44
click at [753, 419] on div "Custom Drum Base 650mm diameter x 695mm high which includes an 800mm diameter x…" at bounding box center [631, 441] width 517 height 44
click at [667, 419] on div "Custom Drum Base 650mm diameter x 695mm high which includes an 800mm diameter x…" at bounding box center [631, 441] width 517 height 44
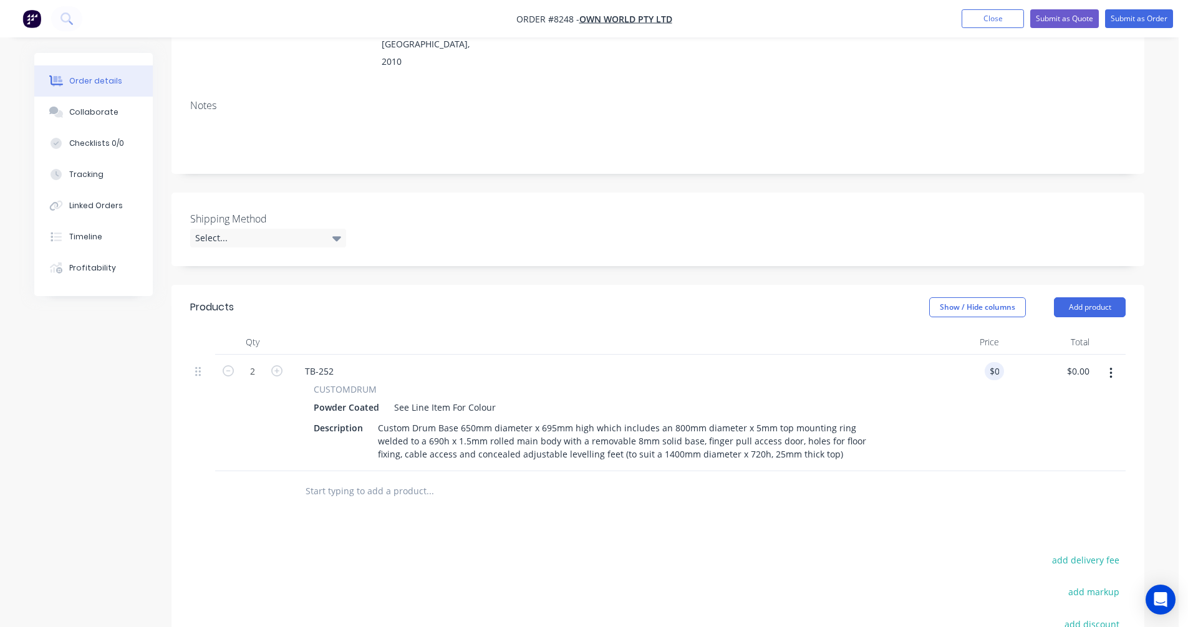
click at [359, 479] on input "text" at bounding box center [429, 491] width 249 height 25
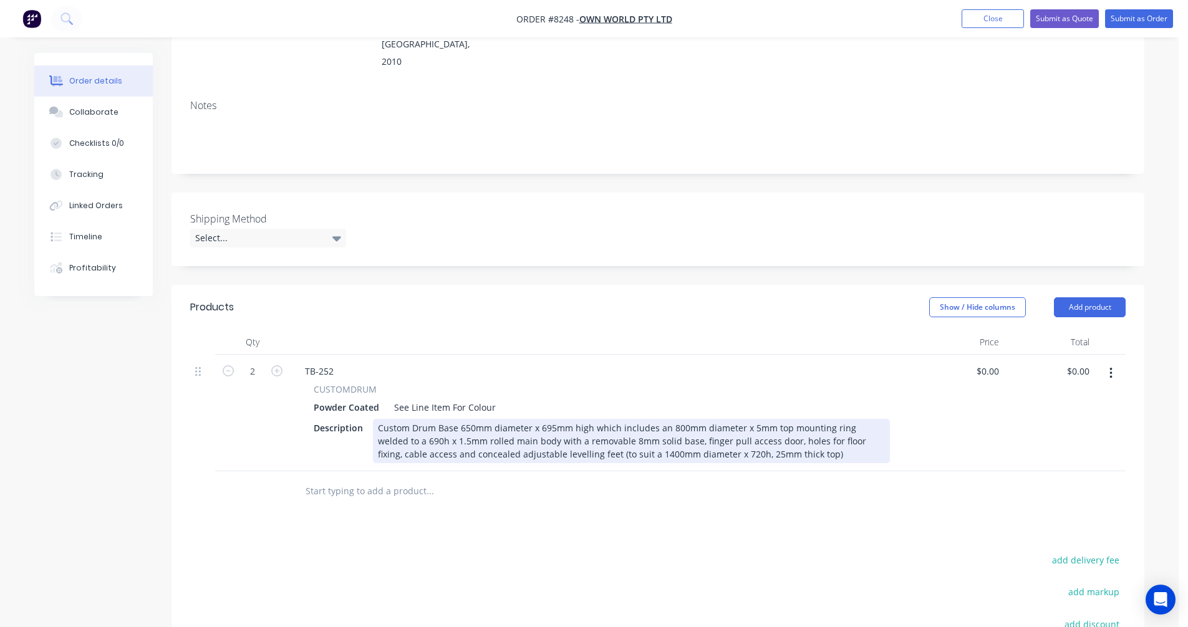
click at [601, 419] on div "Custom Drum Base 650mm diameter x 695mm high which includes an 800mm diameter x…" at bounding box center [631, 441] width 517 height 44
type input "$870.00"
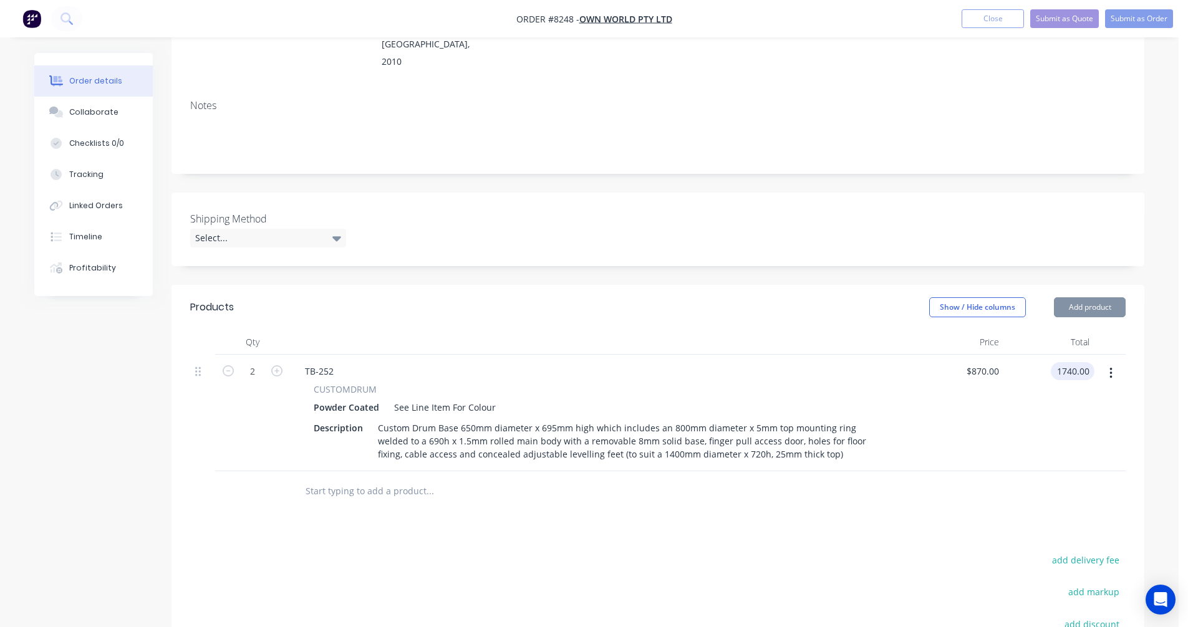
type input "$1,740.00"
click at [361, 479] on input "text" at bounding box center [429, 491] width 249 height 25
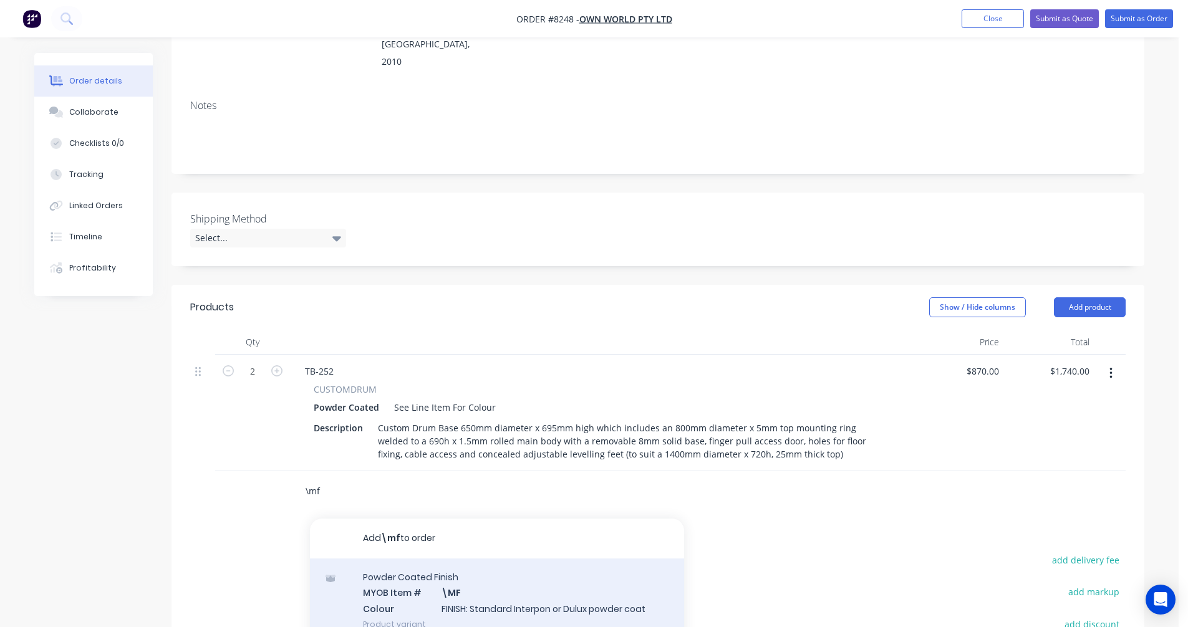
type input "\mf"
click at [495, 562] on div "Powder Coated Finish MYOB Item # \MF Colour FINISH: Standard Interpon or Dulux …" at bounding box center [497, 601] width 374 height 84
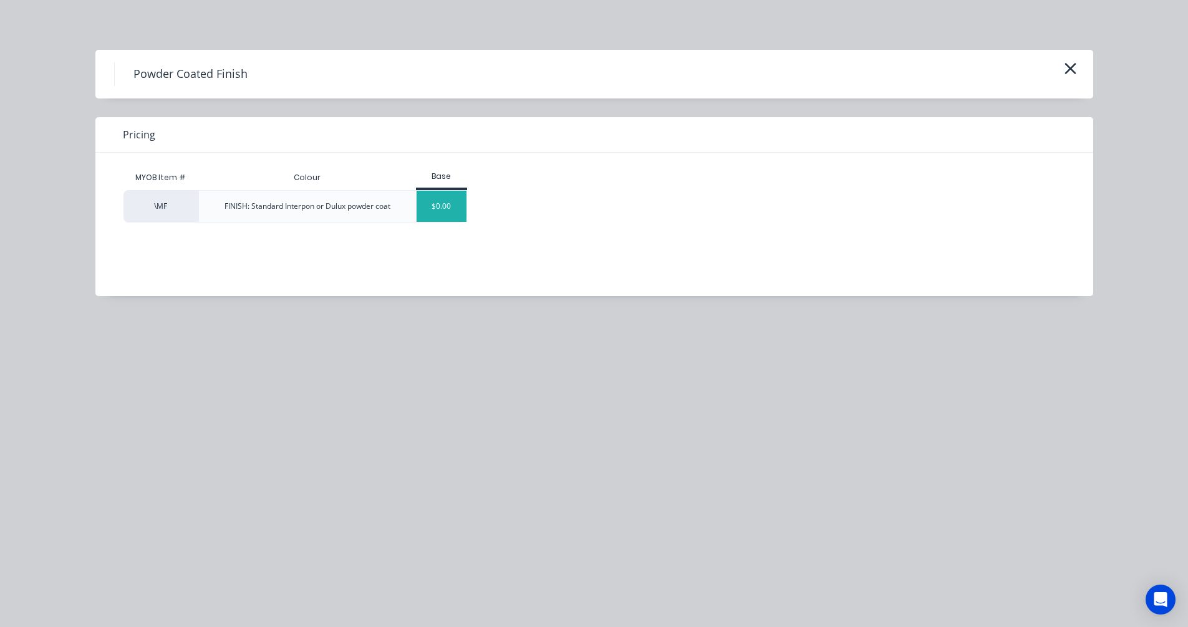
click at [433, 214] on div "$0.00" at bounding box center [442, 206] width 51 height 31
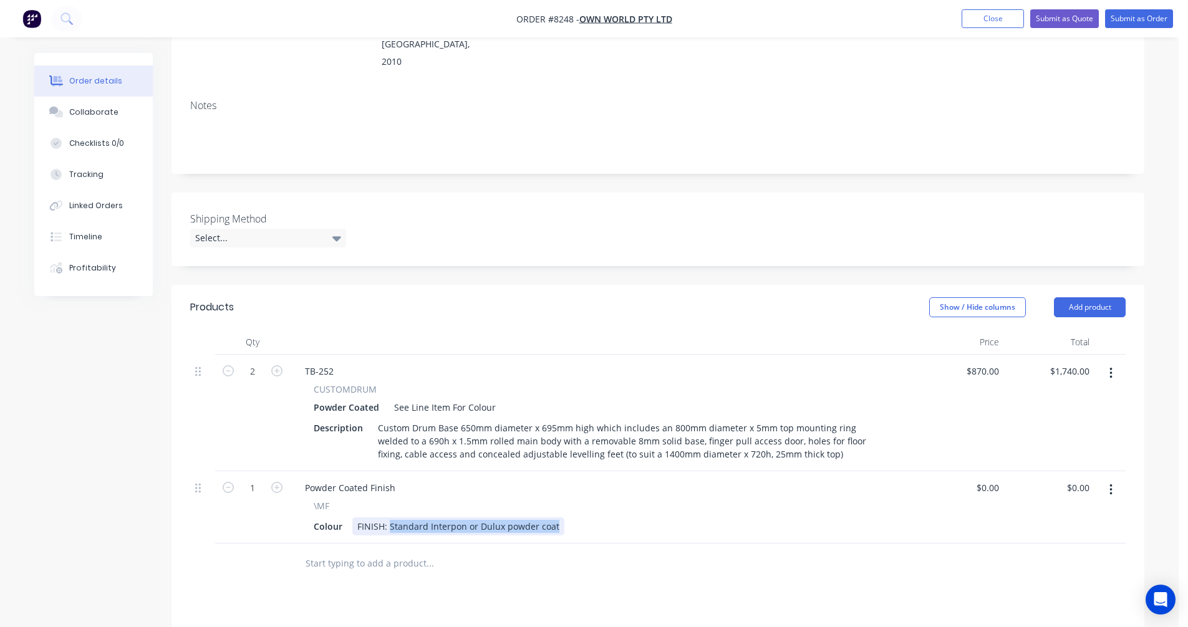
drag, startPoint x: 555, startPoint y: 494, endPoint x: 389, endPoint y: 497, distance: 166.5
click at [389, 518] on div "FINISH: Standard Interpon or Dulux powder coat" at bounding box center [458, 527] width 212 height 18
type input "$0.00"
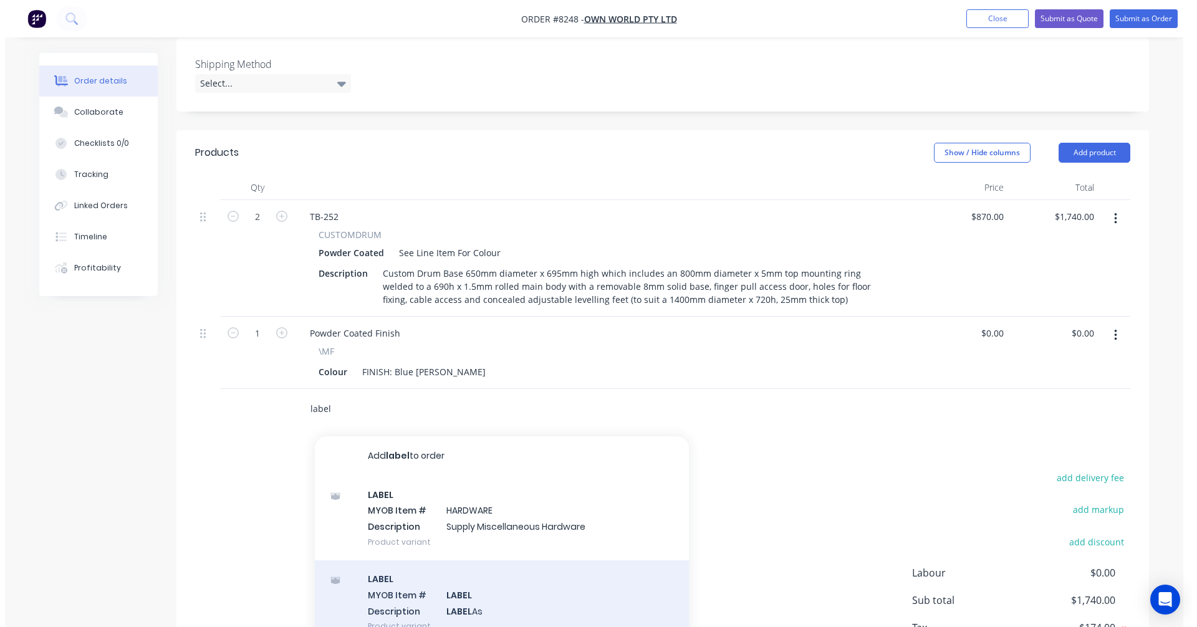
scroll to position [379, 0]
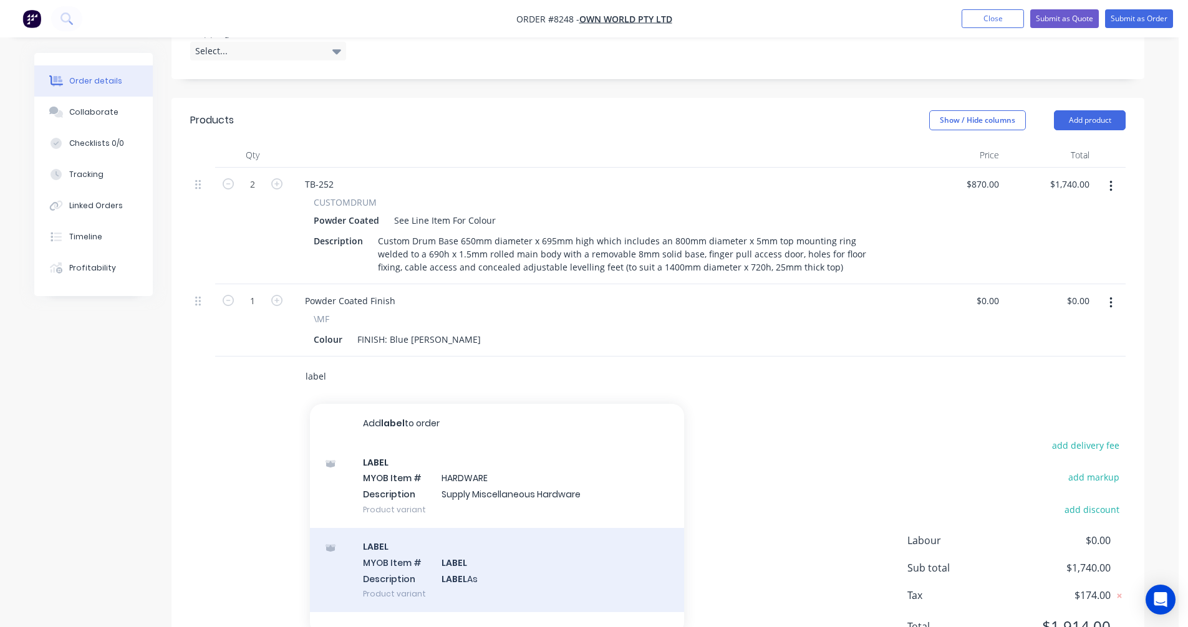
type input "label"
click at [460, 545] on div "LABEL MYOB Item # LABEL Description LABEL As Product variant" at bounding box center [497, 570] width 374 height 84
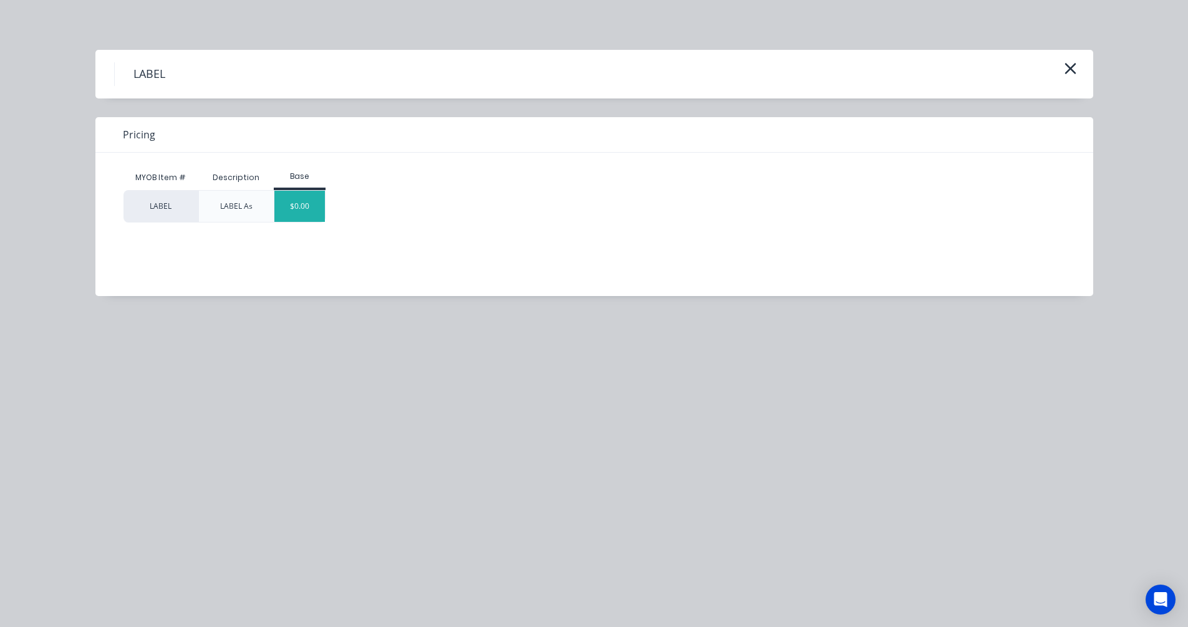
click at [309, 205] on div "$0.00" at bounding box center [299, 206] width 51 height 31
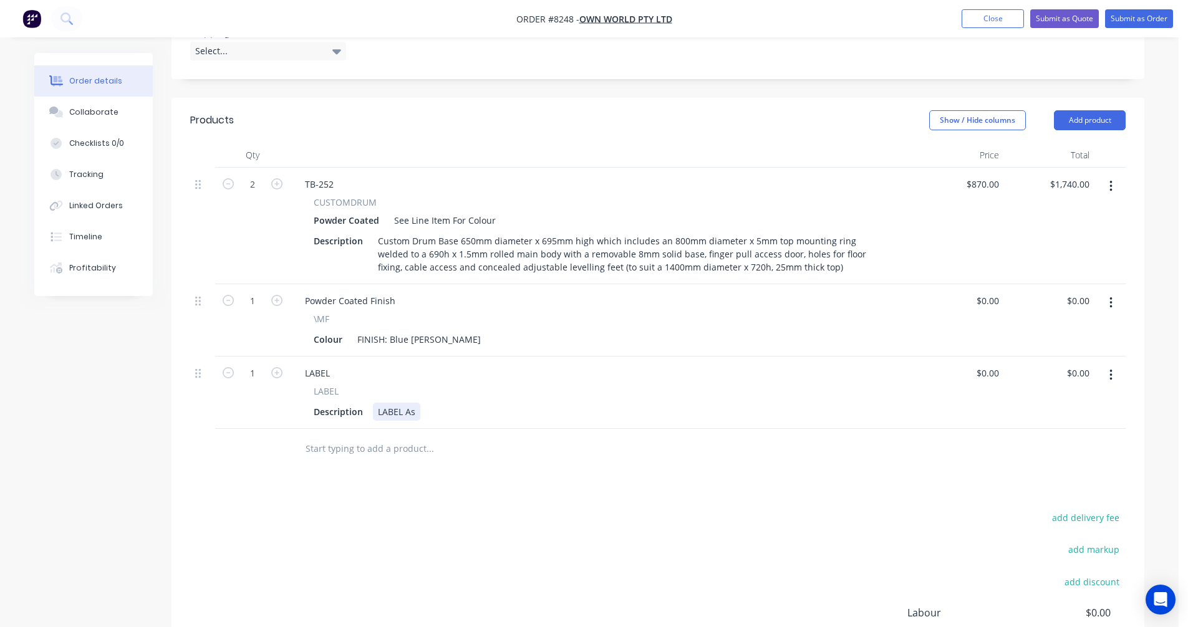
click at [415, 403] on div "LABEL As" at bounding box center [396, 412] width 47 height 18
type input "$0.00"
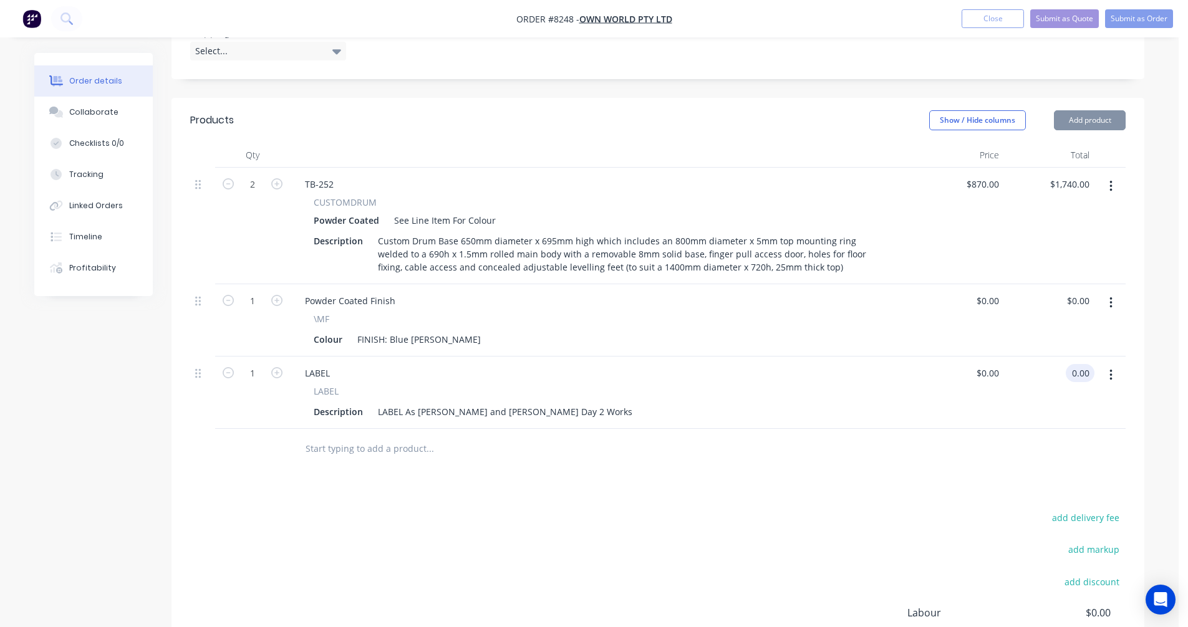
type input "$0.00"
click at [1054, 14] on button "Submit as Quote" at bounding box center [1064, 18] width 69 height 19
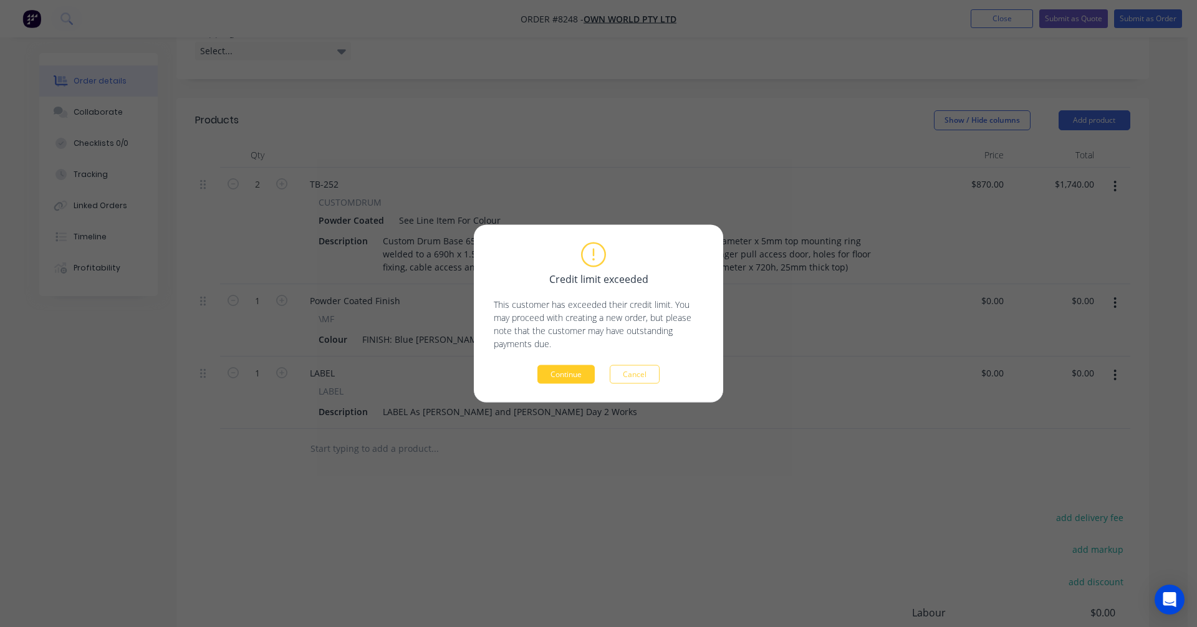
click at [573, 373] on button "Continue" at bounding box center [566, 374] width 57 height 19
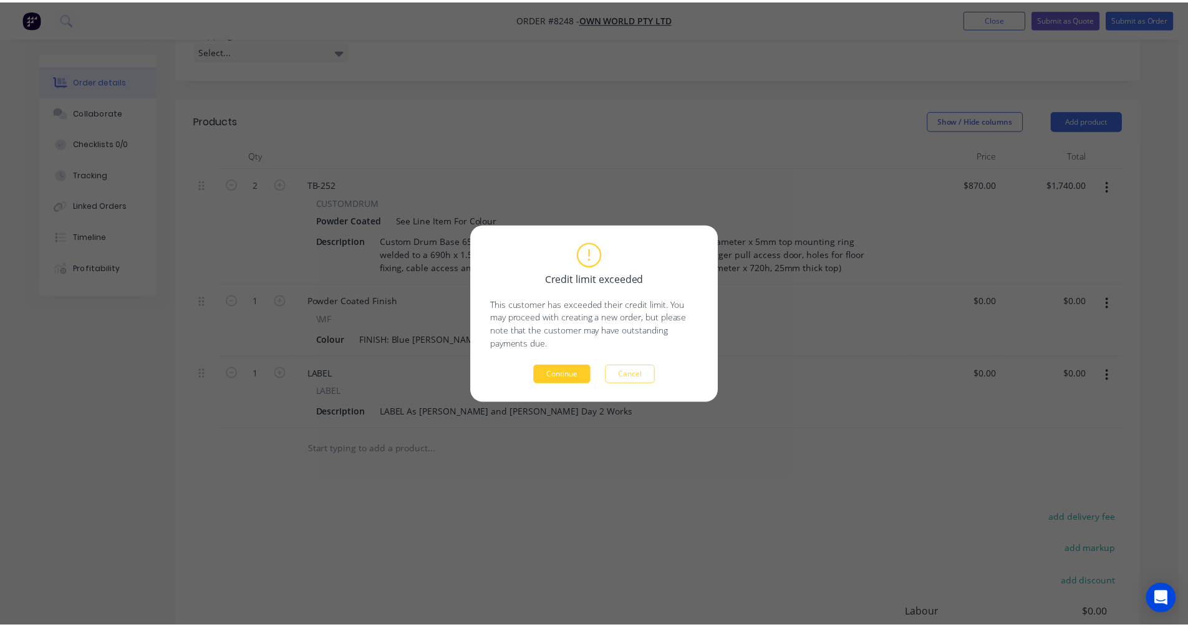
scroll to position [324, 0]
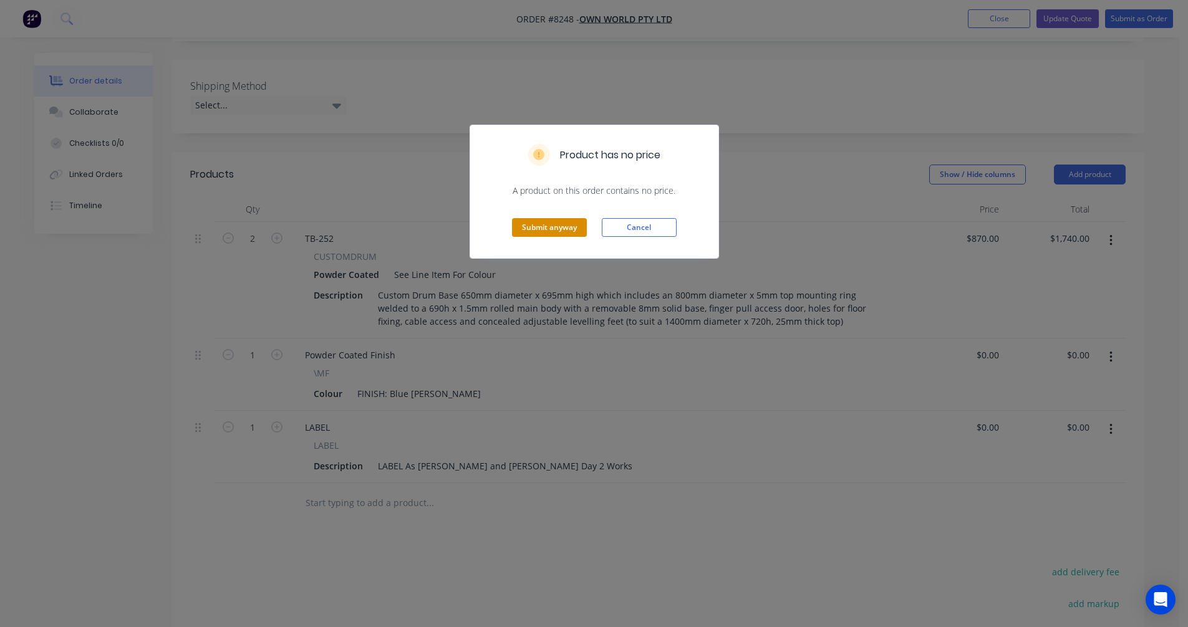
click at [553, 230] on button "Submit anyway" at bounding box center [549, 227] width 75 height 19
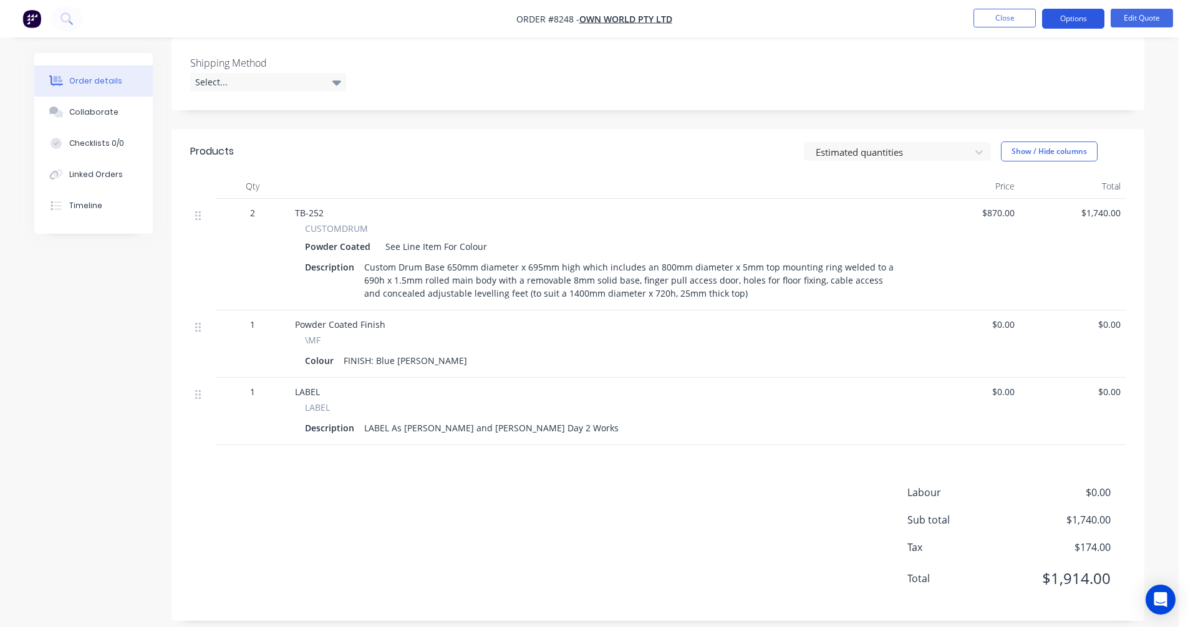
click at [1068, 17] on button "Options" at bounding box center [1073, 19] width 62 height 20
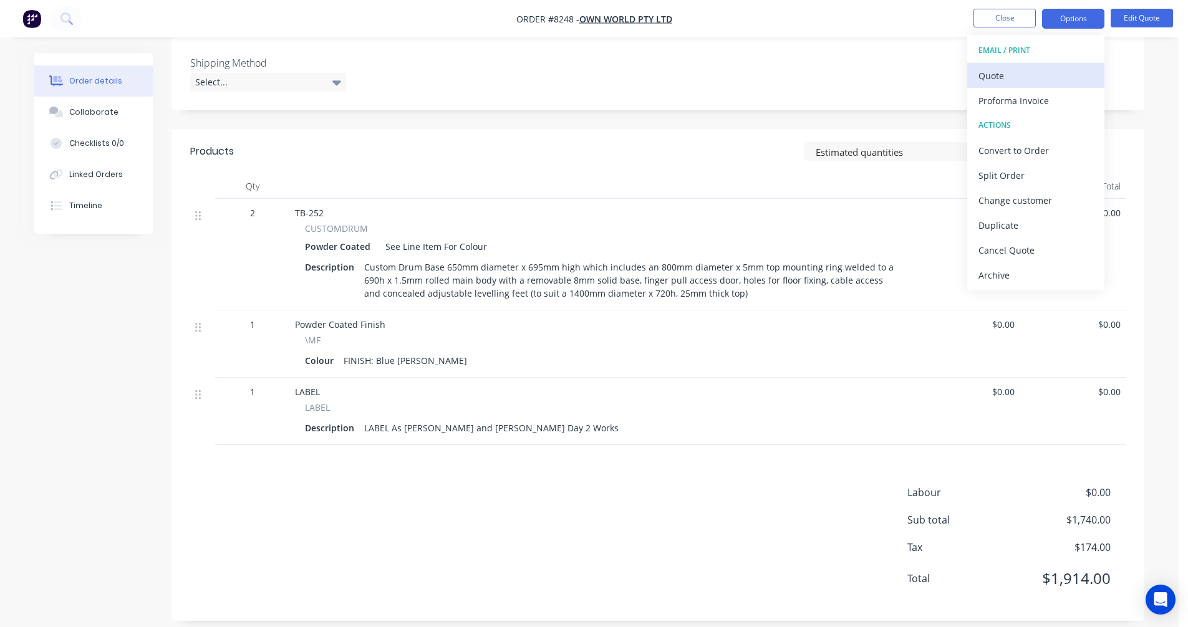
click at [1002, 74] on div "Quote" at bounding box center [1036, 76] width 115 height 18
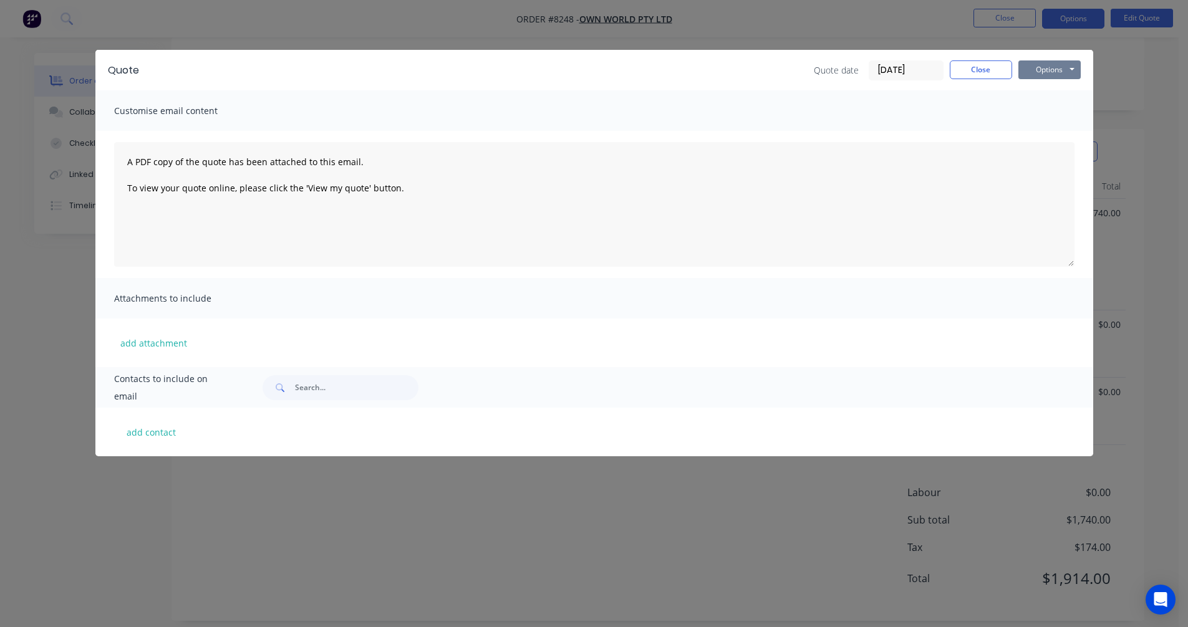
click at [1066, 60] on button "Options" at bounding box center [1049, 69] width 62 height 19
click at [1050, 94] on button "Preview" at bounding box center [1058, 92] width 80 height 21
click at [979, 65] on button "Close" at bounding box center [981, 69] width 62 height 19
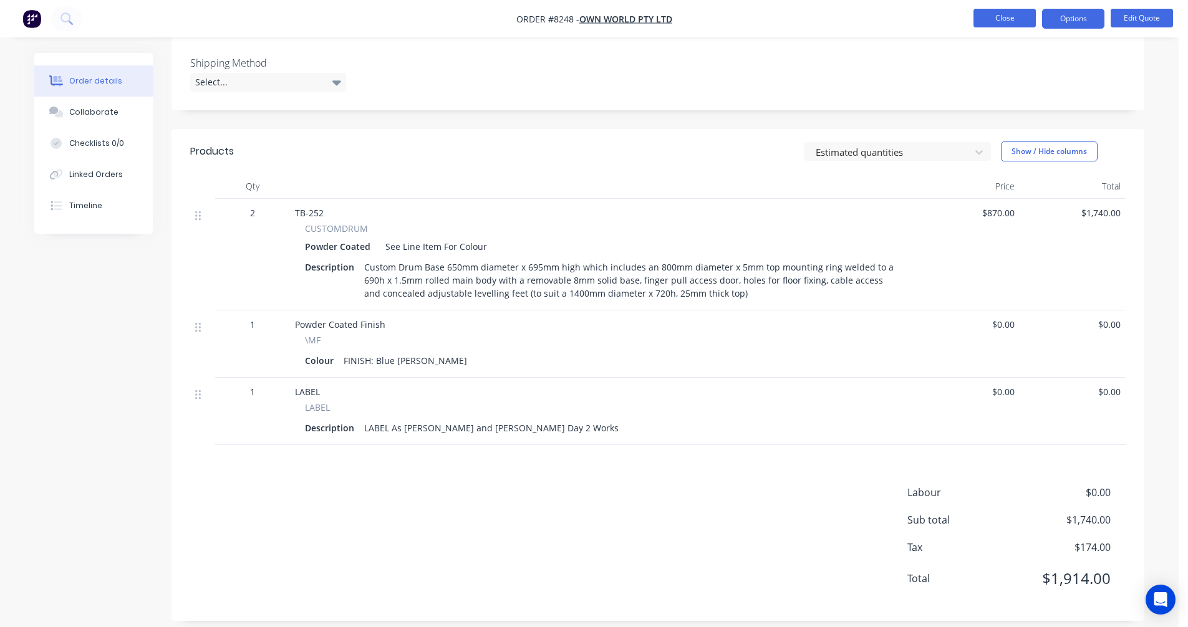
click at [1002, 12] on button "Close" at bounding box center [1005, 18] width 62 height 19
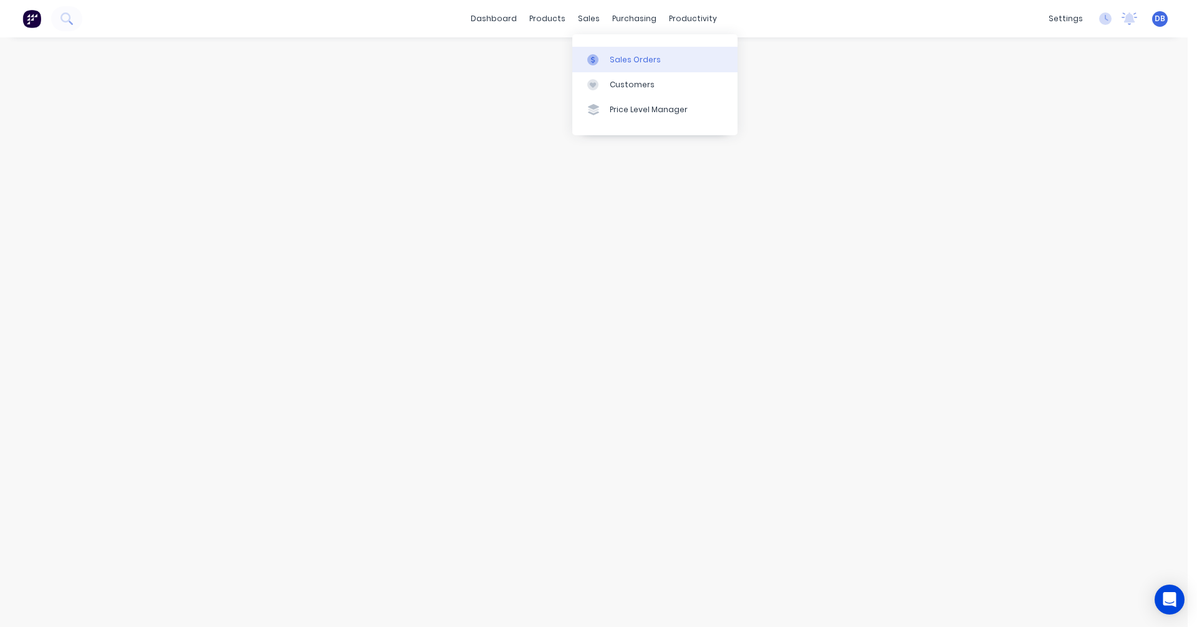
click at [622, 60] on div "Sales Orders" at bounding box center [635, 59] width 51 height 11
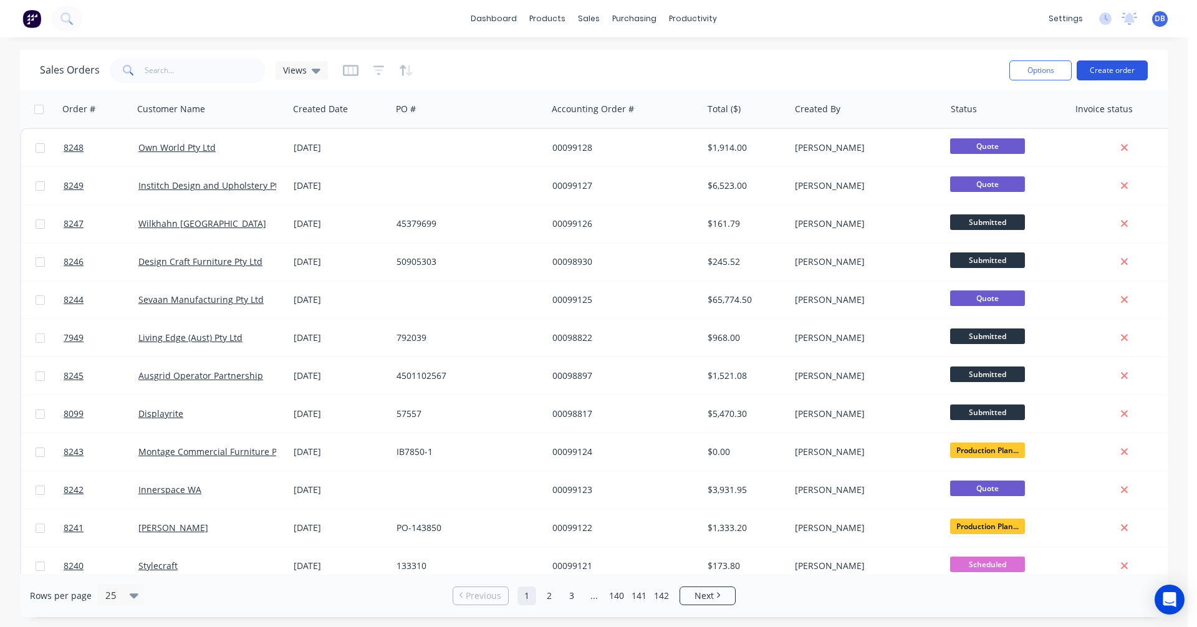
click at [1106, 69] on button "Create order" at bounding box center [1112, 70] width 71 height 20
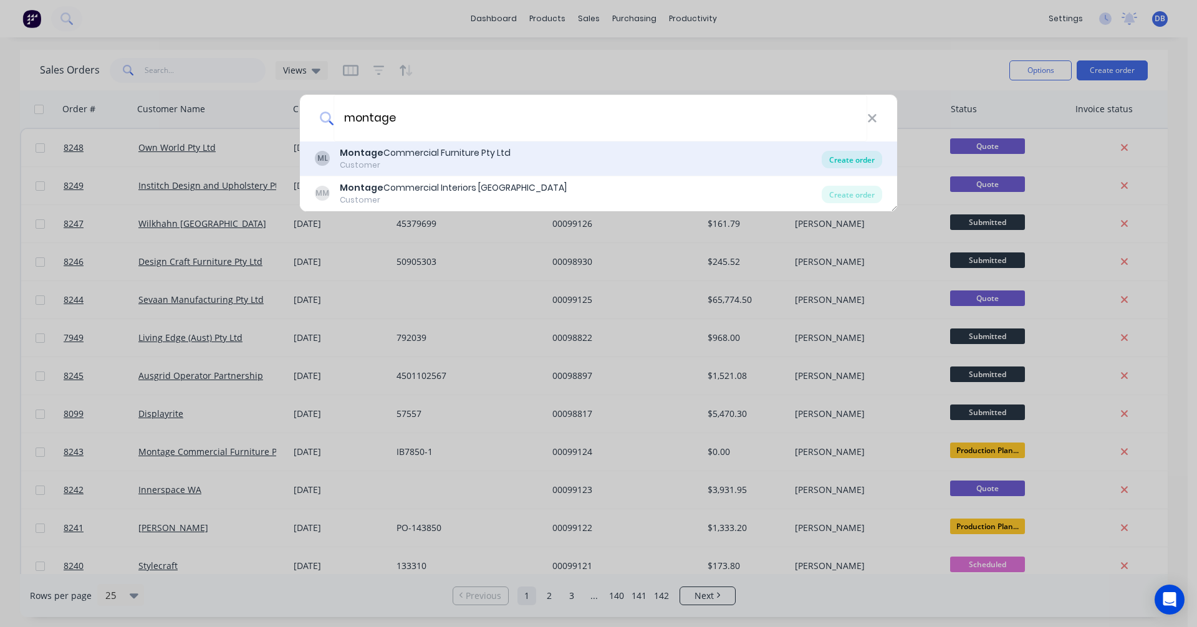
type input "montage"
click at [853, 158] on div "Create order" at bounding box center [852, 159] width 60 height 17
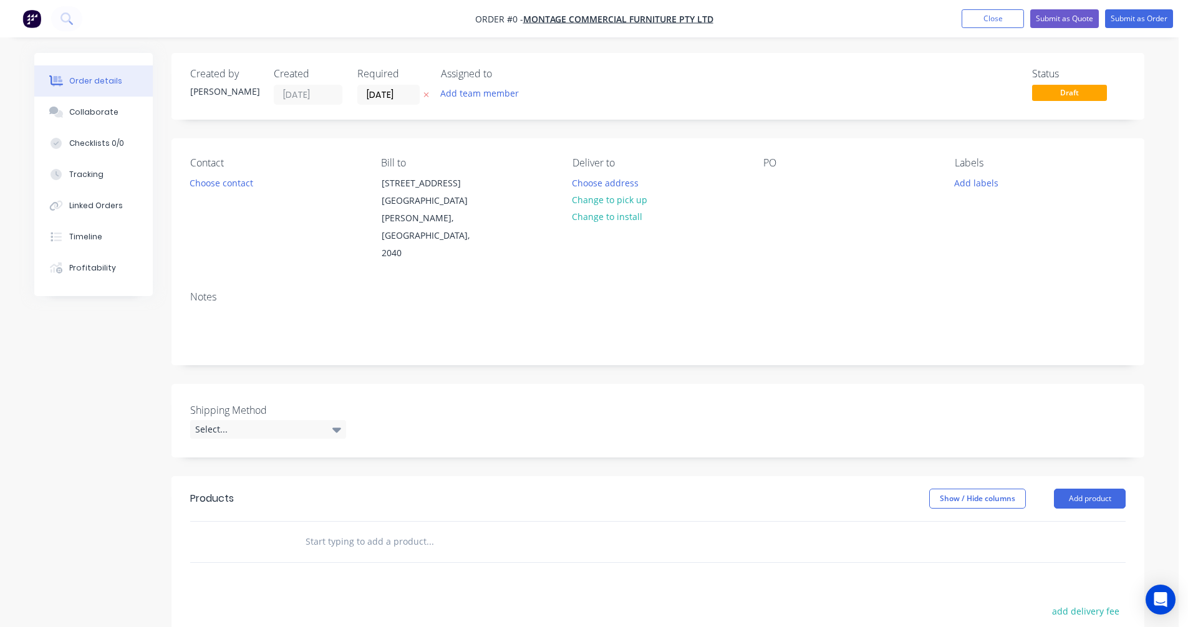
click at [326, 529] on input "text" at bounding box center [429, 541] width 249 height 25
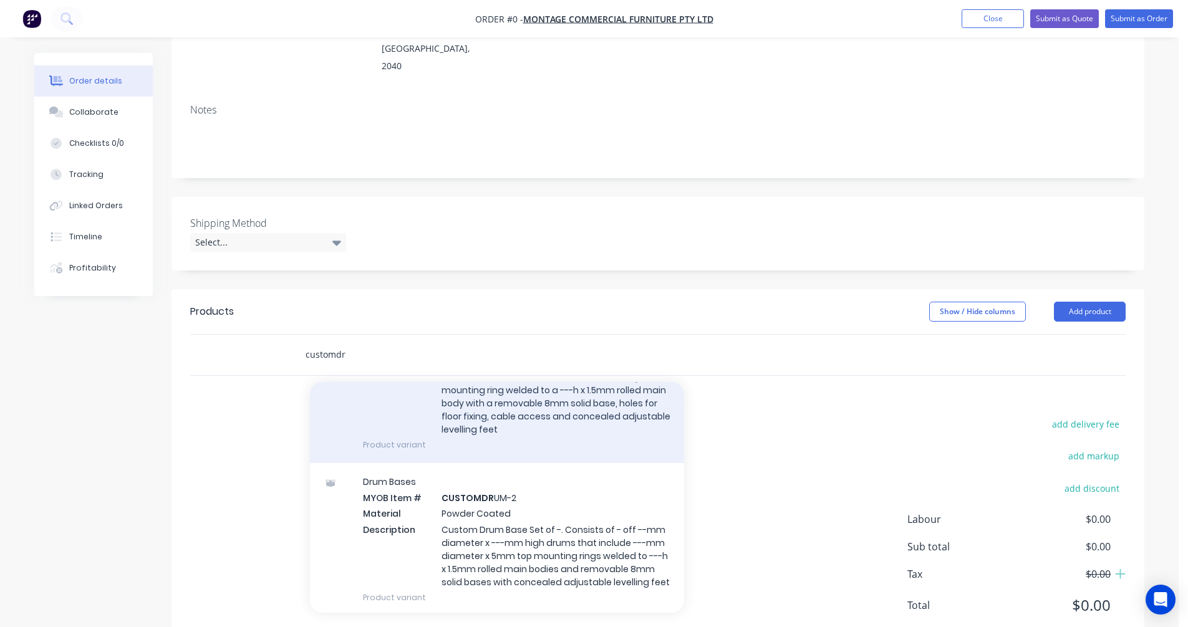
scroll to position [187, 0]
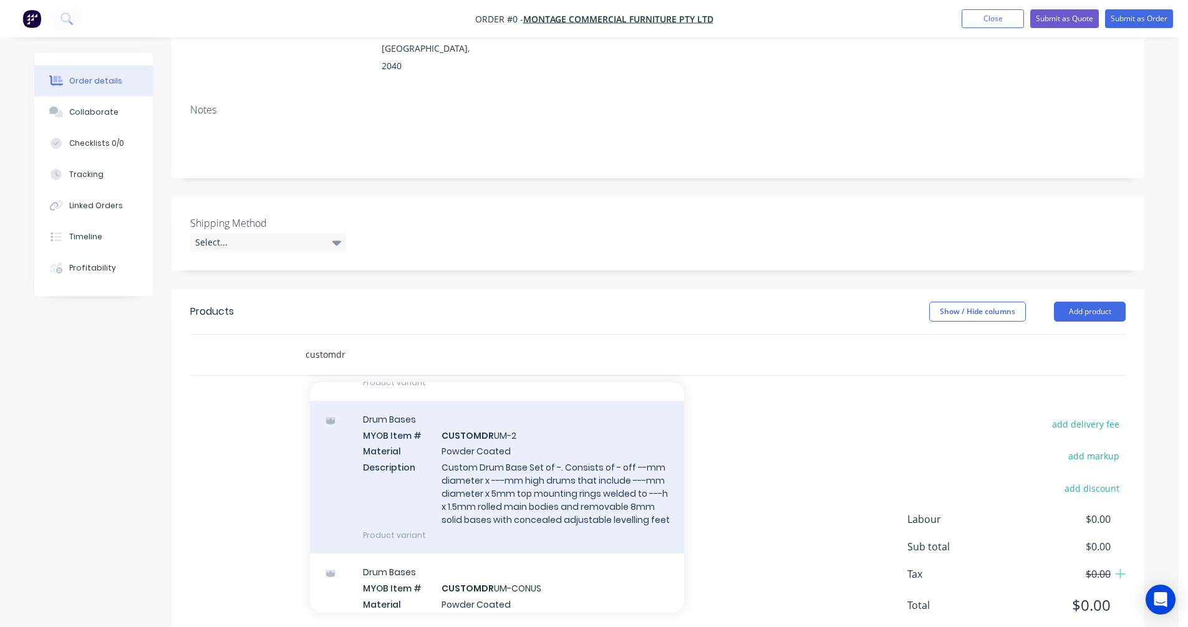
type input "customdr"
click at [492, 447] on div "Drum Bases MYOB Item # CUSTOMDR UM-2 Material Powder Coated Description Custom …" at bounding box center [497, 477] width 374 height 153
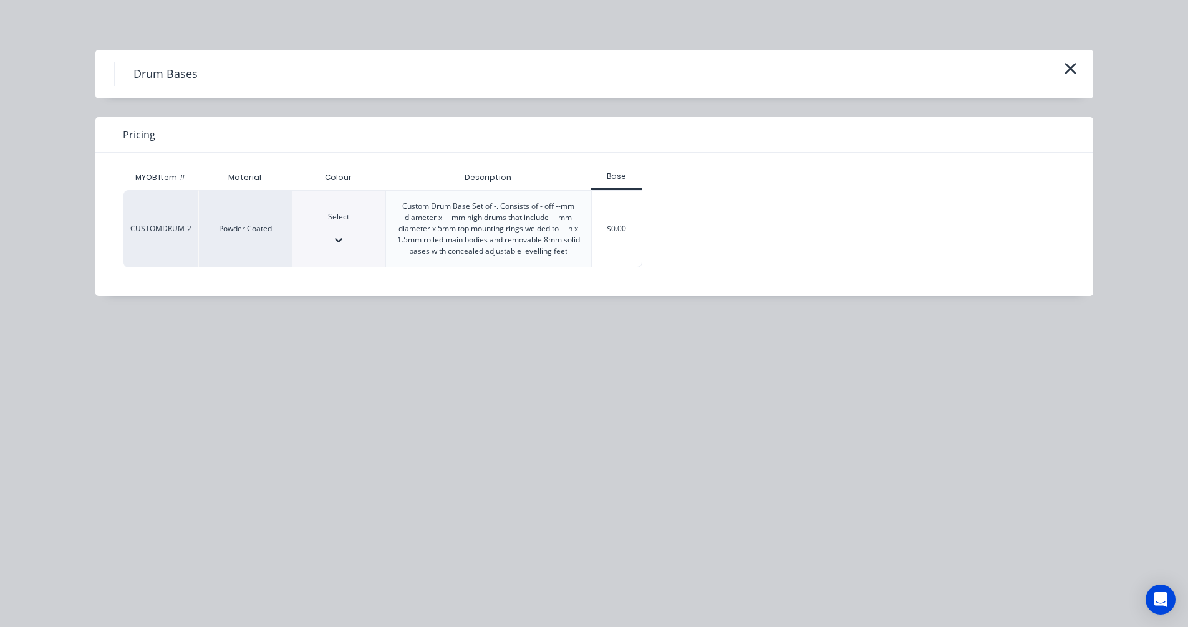
click at [348, 233] on div at bounding box center [339, 228] width 93 height 11
type input "sta"
click at [628, 239] on div "$0.00" at bounding box center [617, 229] width 51 height 76
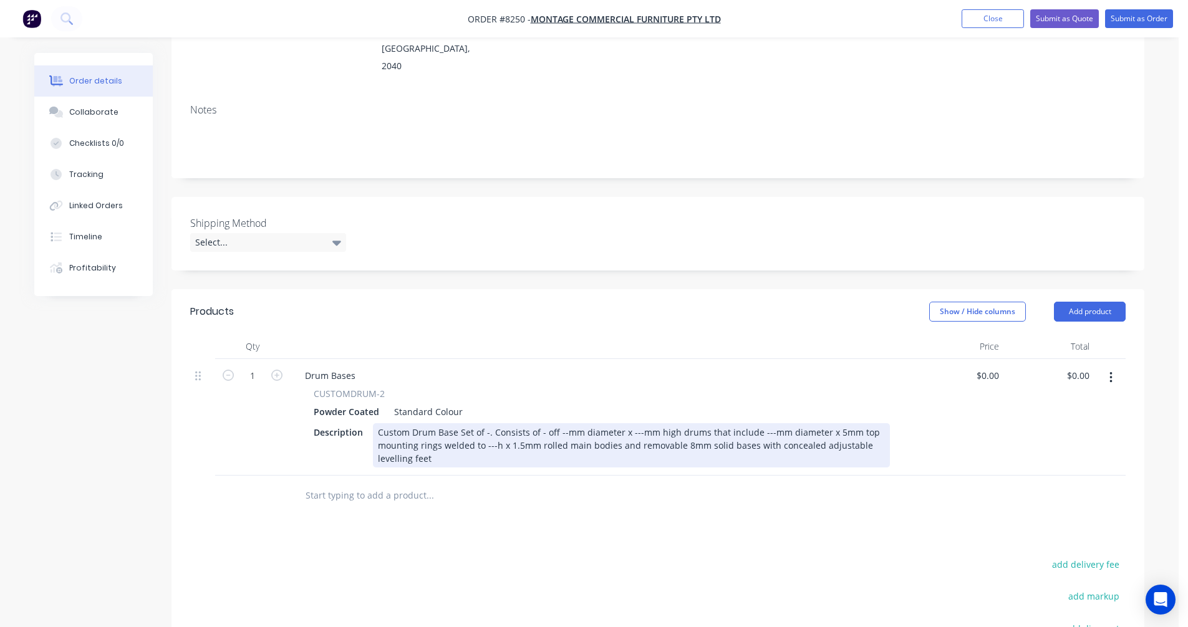
click at [411, 423] on div "Custom Drum Base Set of -. Consists of - off --mm diameter x ---mm high drums t…" at bounding box center [631, 445] width 517 height 44
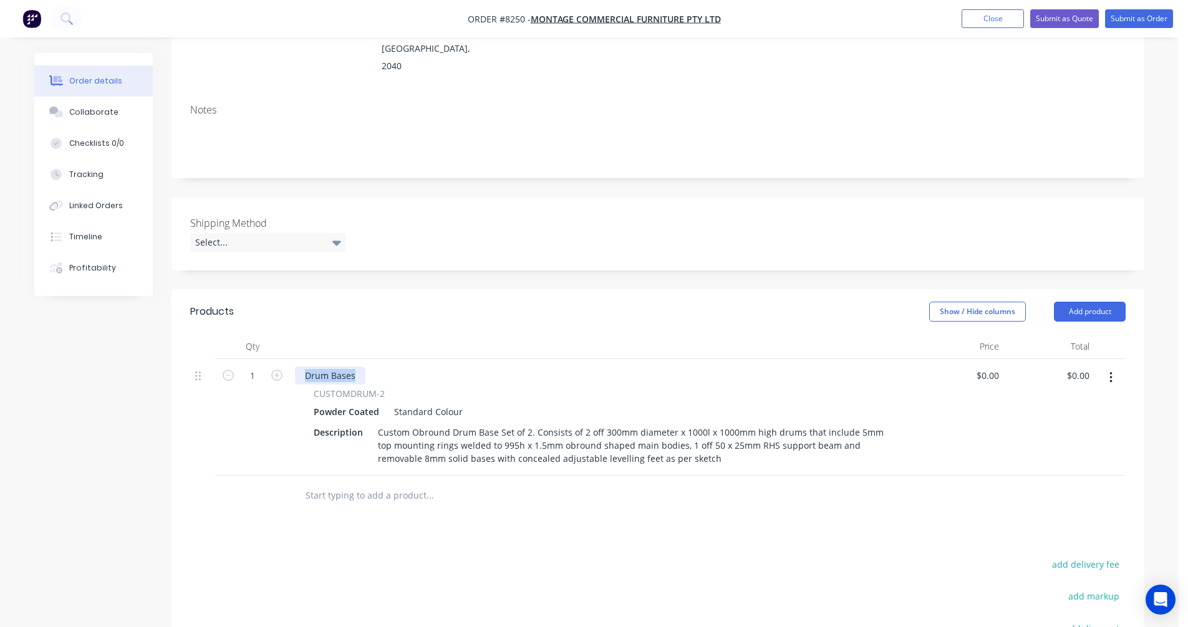
drag, startPoint x: 355, startPoint y: 339, endPoint x: 297, endPoint y: 341, distance: 58.1
click at [297, 367] on div "Drum Bases" at bounding box center [330, 376] width 70 height 18
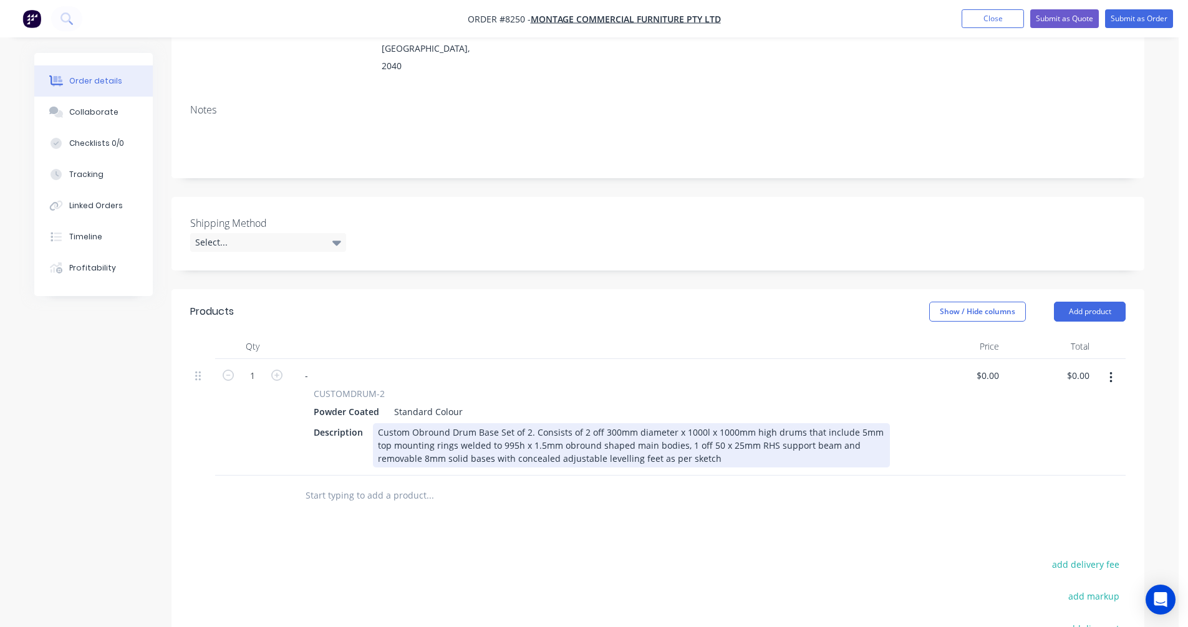
click at [621, 423] on div "Custom Obround Drum Base Set of 2. Consists of 2 off 300mm diameter x 1000l x 1…" at bounding box center [631, 445] width 517 height 44
type input "$1,788.00"
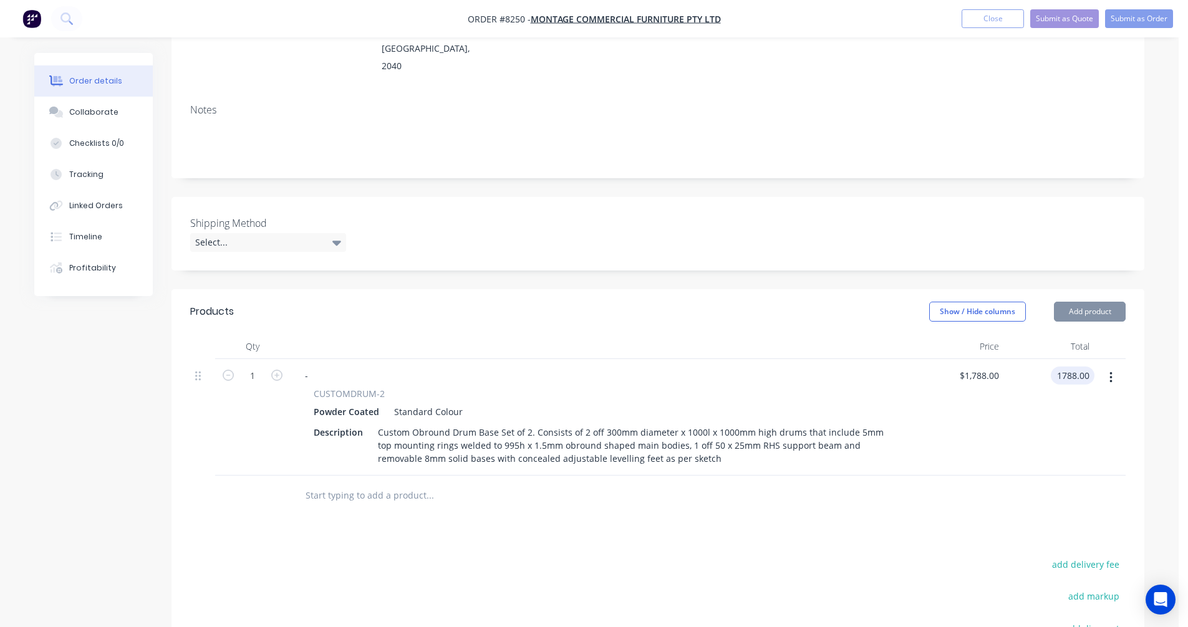
type input "$1,788.00"
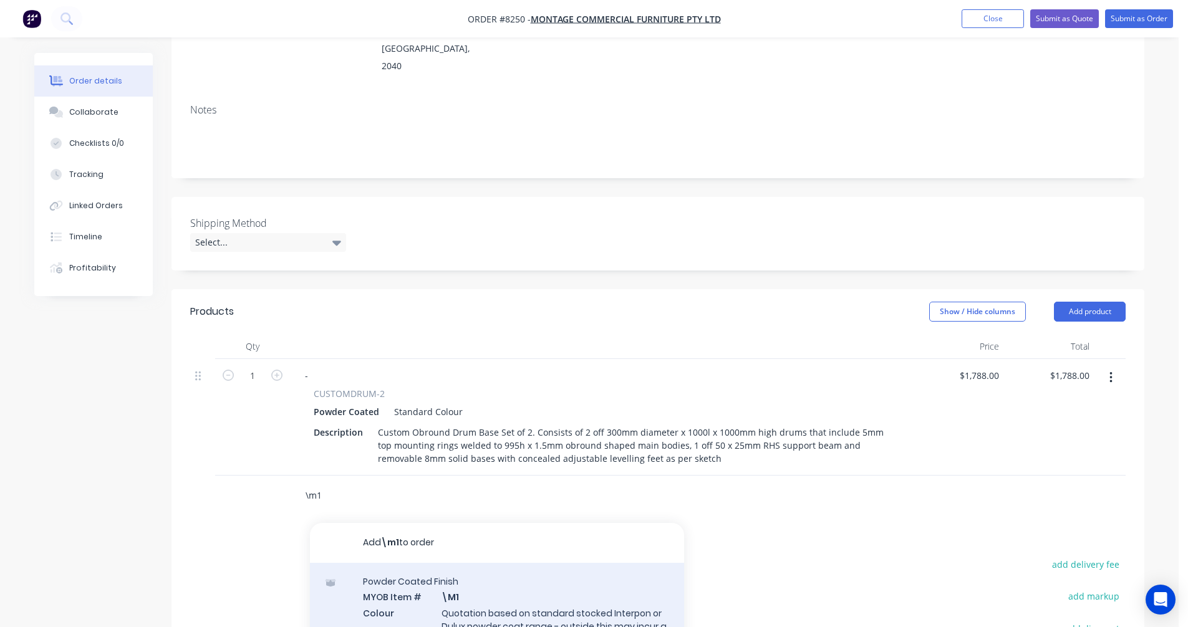
type input "\m1"
click at [529, 578] on div "Powder Coated Finish MYOB Item # \M1 Colour Quotation based on standard stocked…" at bounding box center [497, 624] width 374 height 123
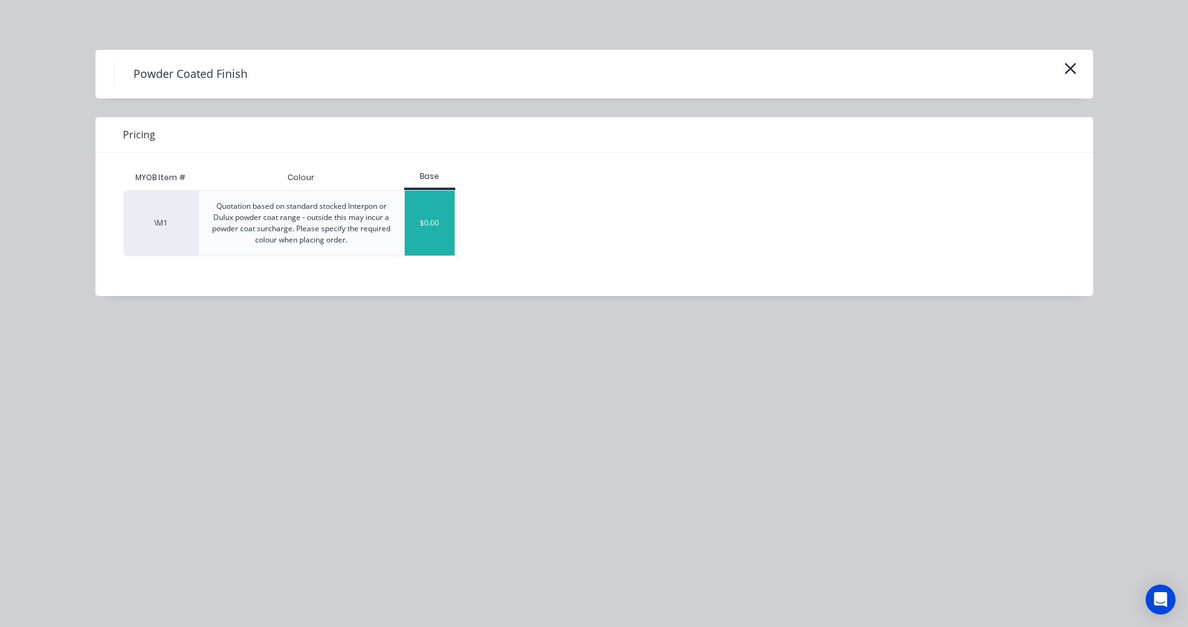
click at [425, 218] on div "$0.00" at bounding box center [430, 223] width 51 height 65
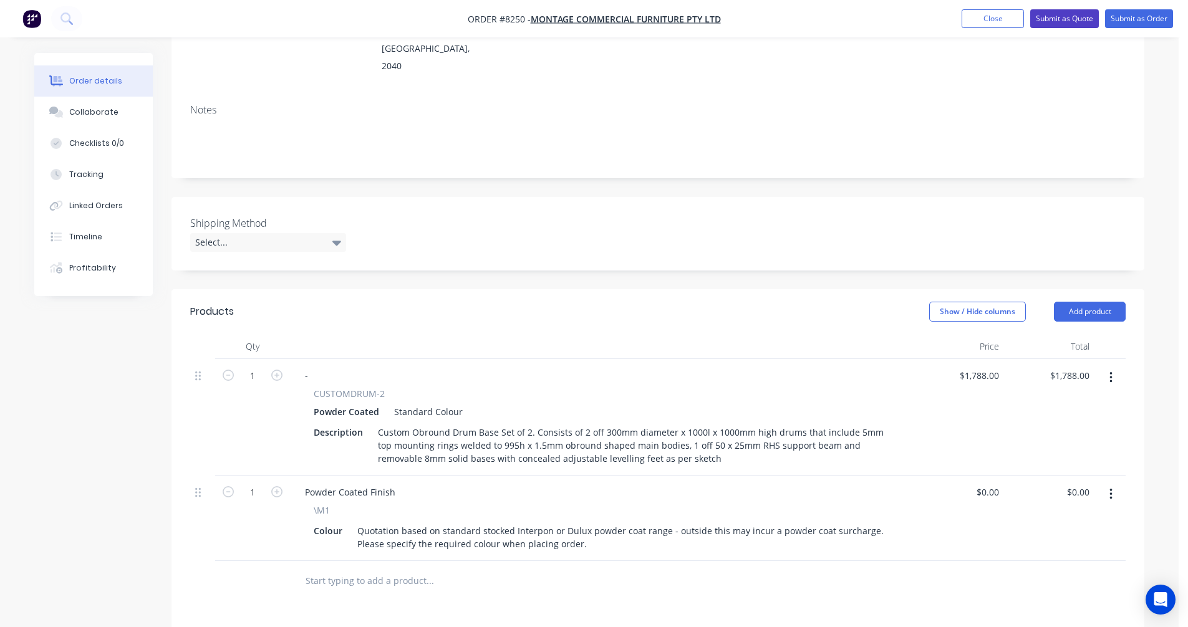
click at [1061, 16] on button "Submit as Quote" at bounding box center [1064, 18] width 69 height 19
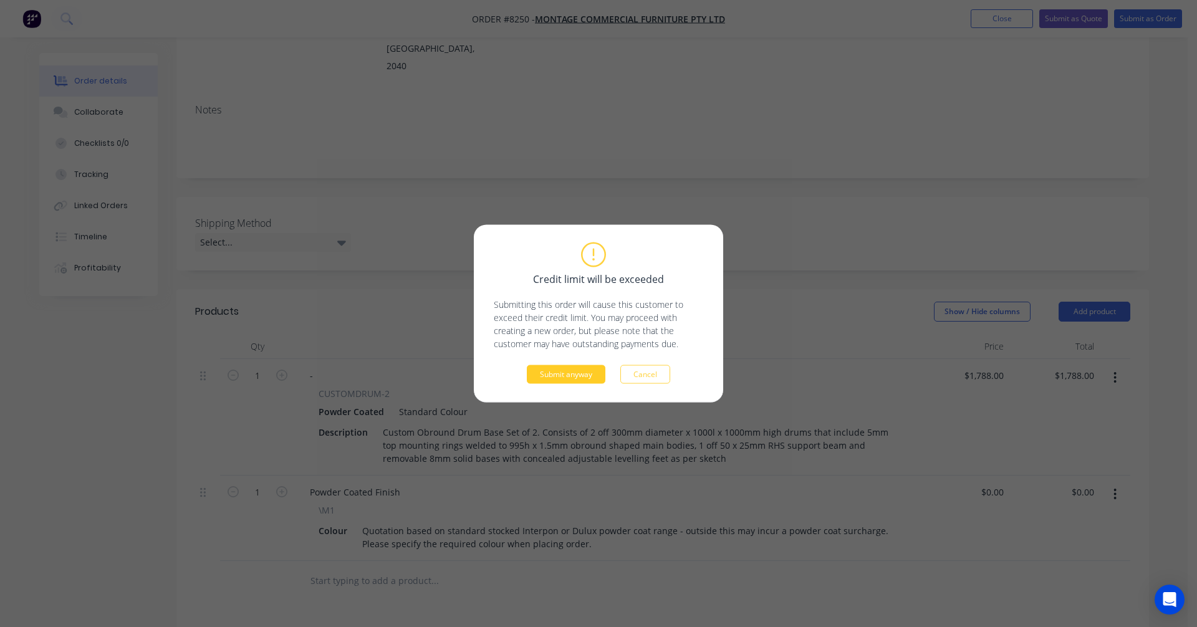
click at [559, 372] on button "Submit anyway" at bounding box center [566, 374] width 79 height 19
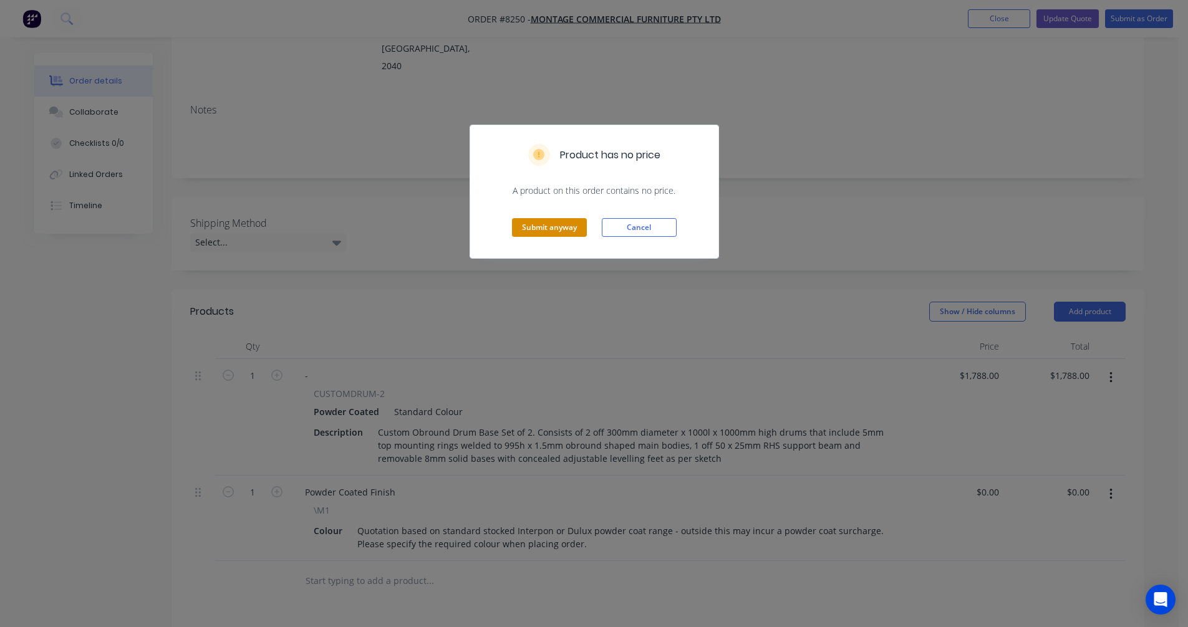
click at [536, 230] on button "Submit anyway" at bounding box center [549, 227] width 75 height 19
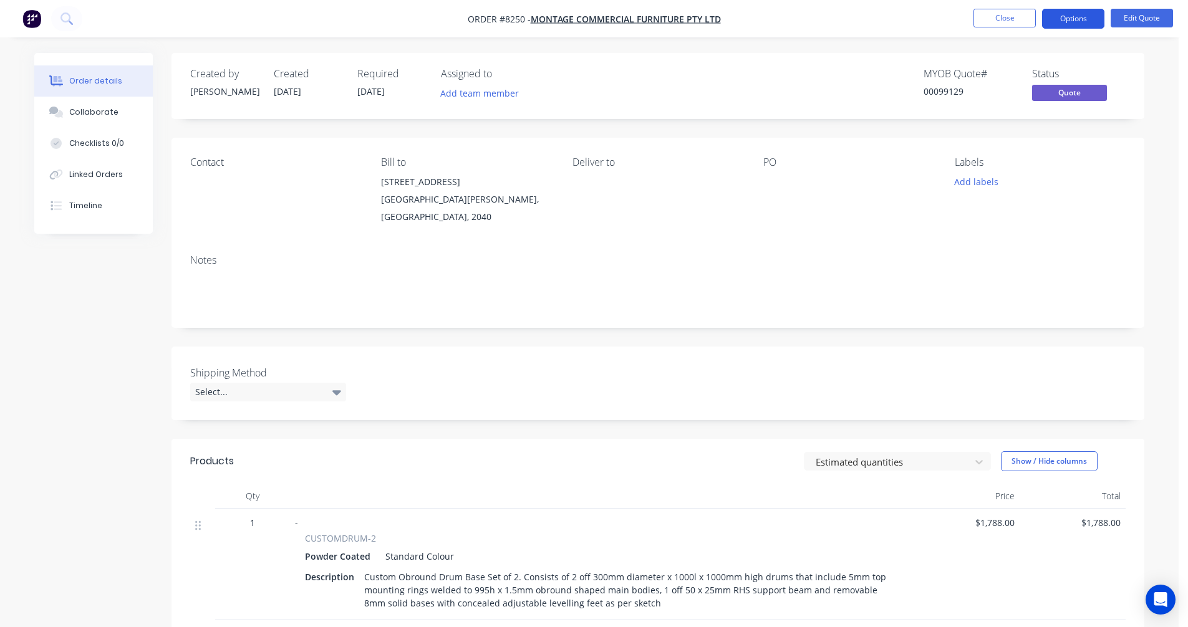
click at [1066, 12] on button "Options" at bounding box center [1073, 19] width 62 height 20
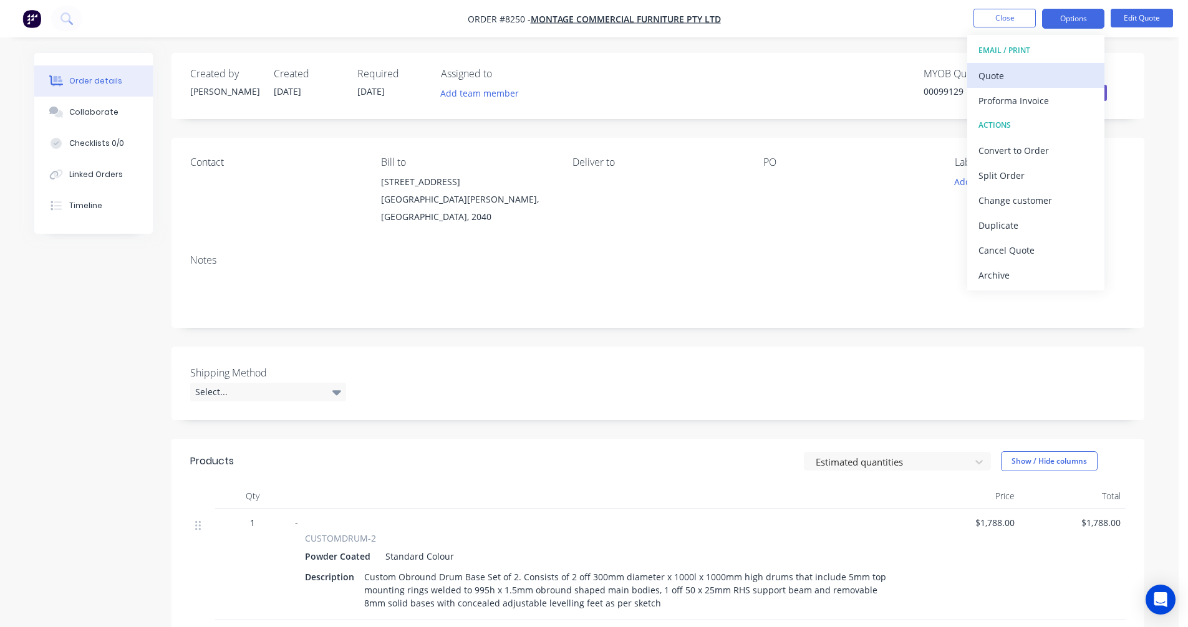
click at [1018, 74] on div "Quote" at bounding box center [1036, 76] width 115 height 18
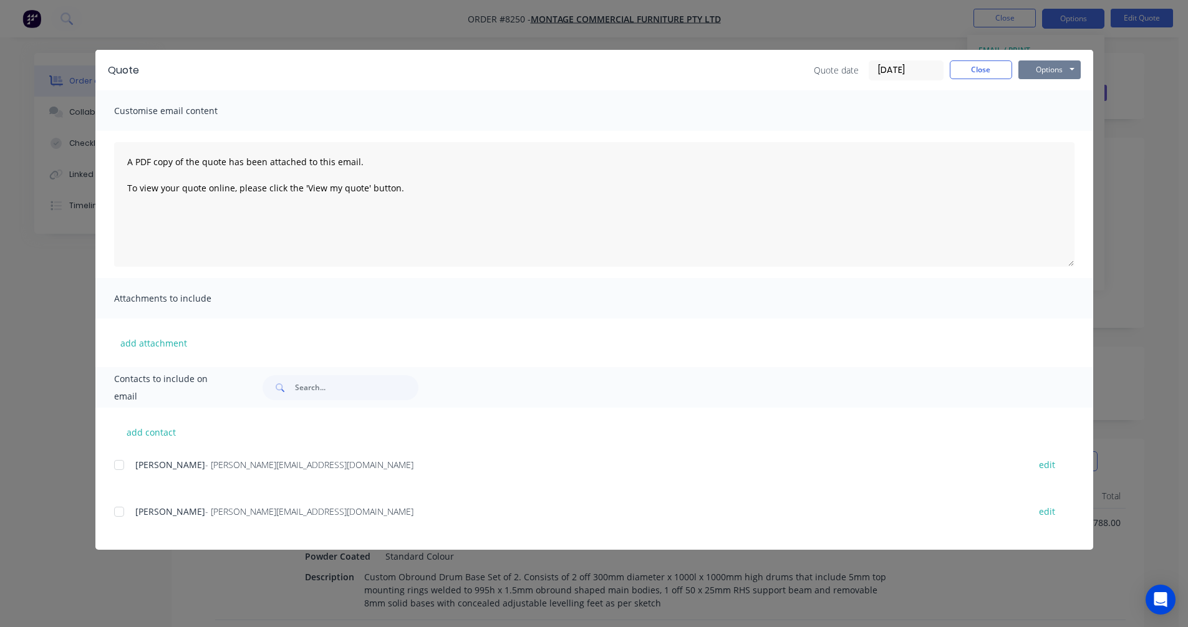
click at [1042, 70] on button "Options" at bounding box center [1049, 69] width 62 height 19
click at [1042, 93] on button "Preview" at bounding box center [1058, 92] width 80 height 21
click at [976, 75] on button "Close" at bounding box center [981, 69] width 62 height 19
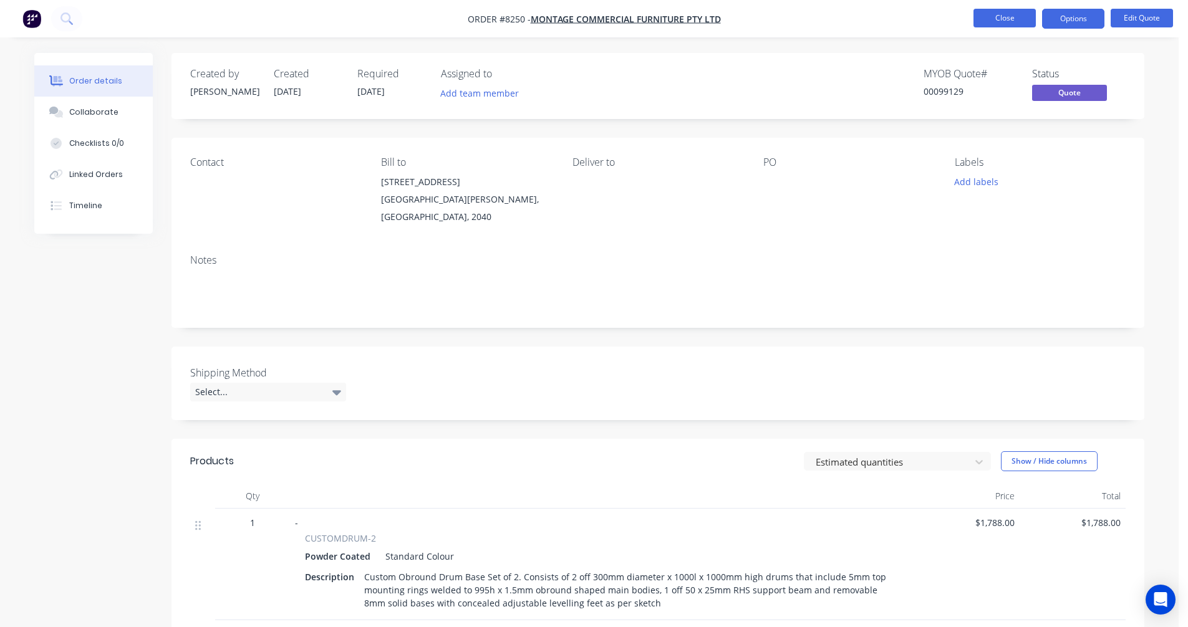
click at [1011, 19] on button "Close" at bounding box center [1005, 18] width 62 height 19
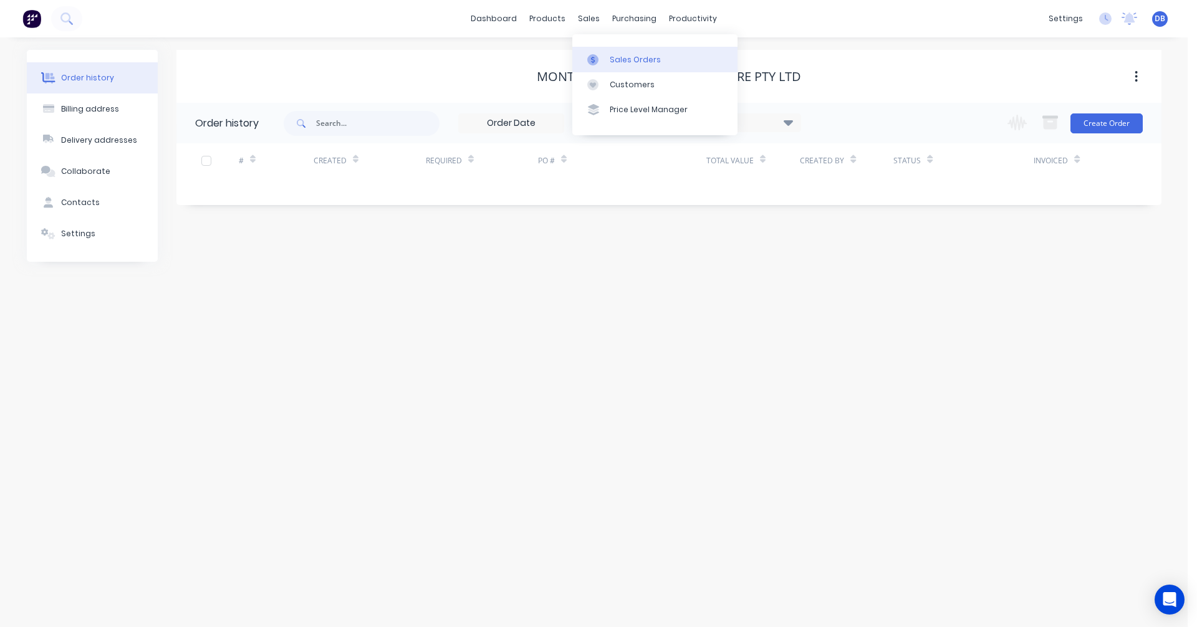
click at [613, 58] on div "Sales Orders" at bounding box center [635, 59] width 51 height 11
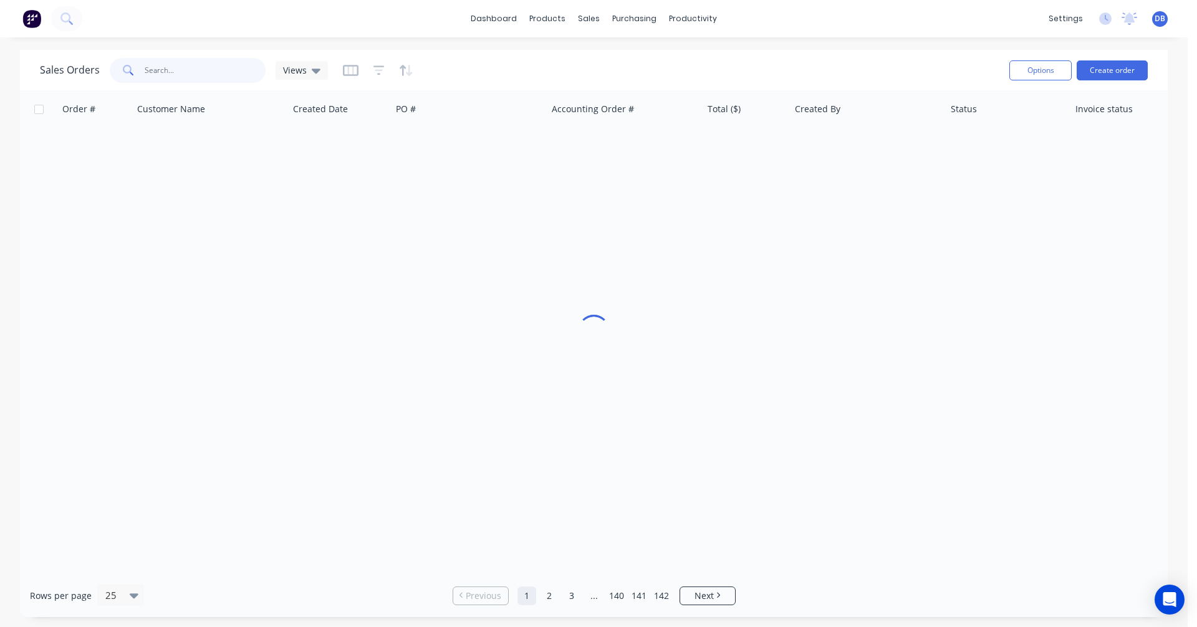
click at [153, 68] on input "text" at bounding box center [206, 70] width 122 height 25
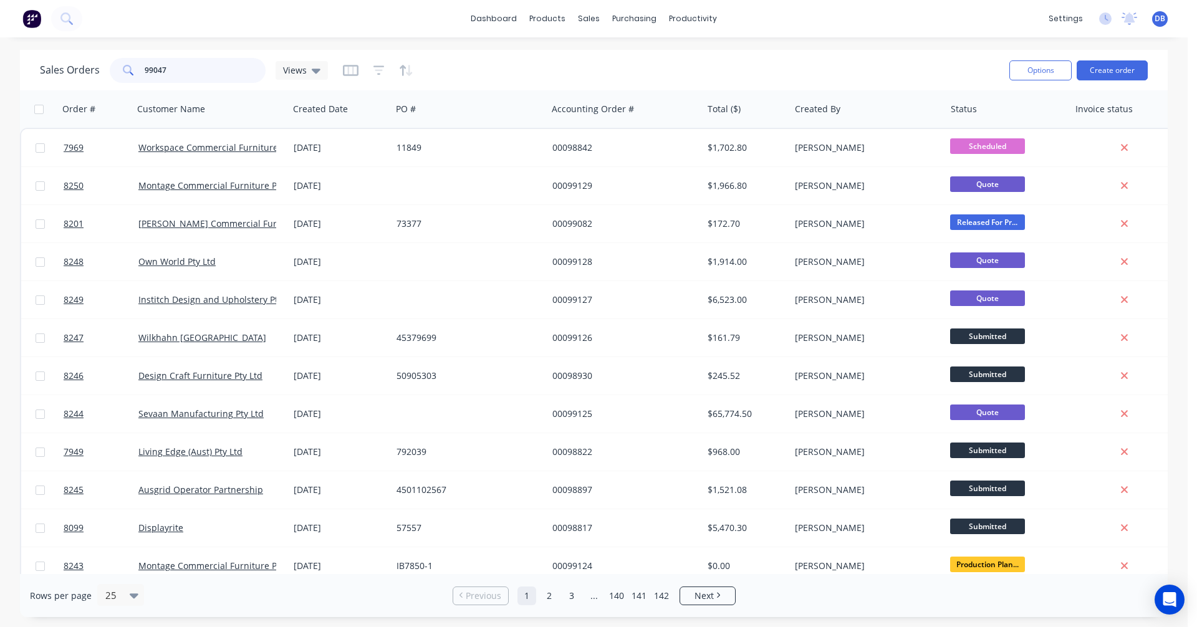
type input "99047"
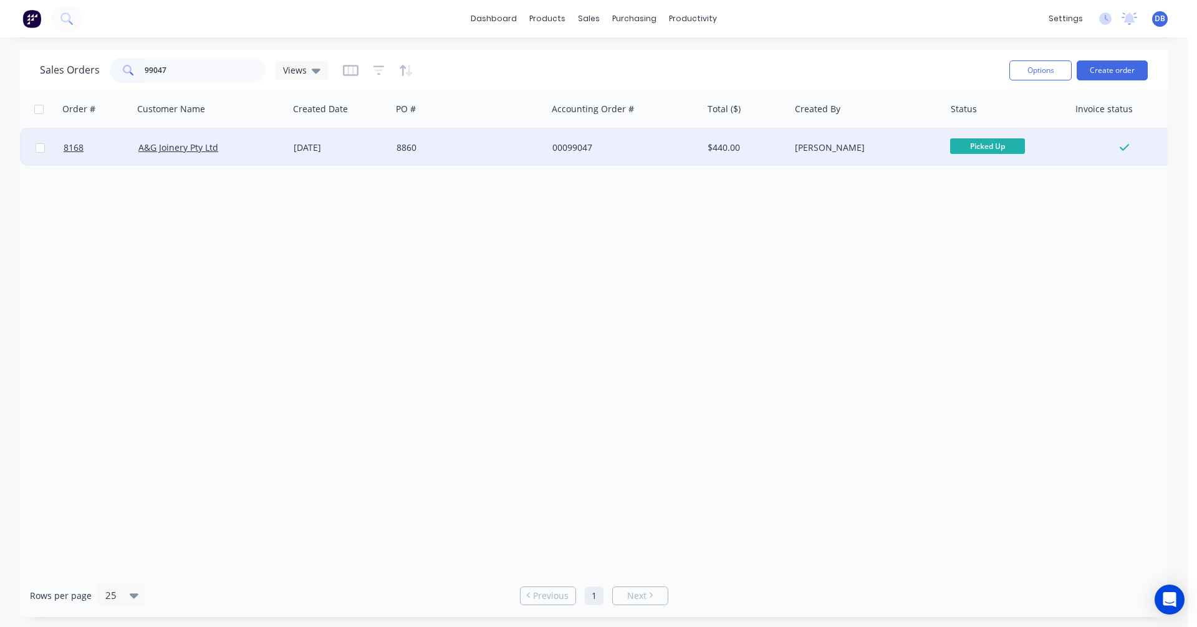
click at [323, 145] on div "[DATE]" at bounding box center [340, 148] width 93 height 12
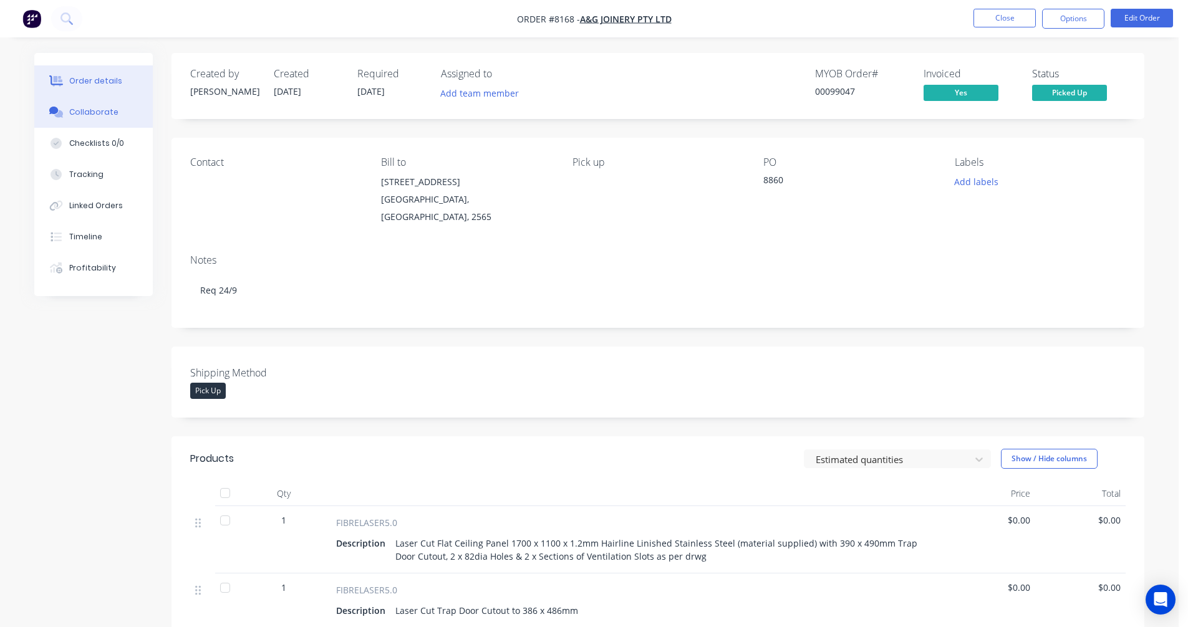
click at [95, 110] on div "Collaborate" at bounding box center [93, 112] width 49 height 11
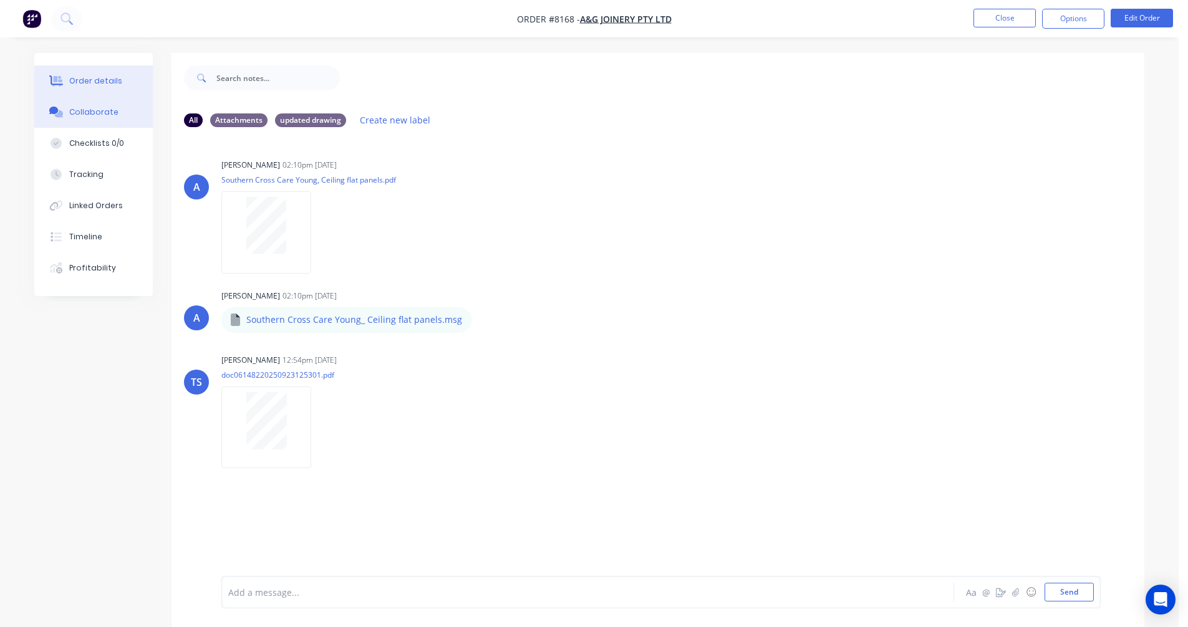
click at [115, 79] on div "Order details" at bounding box center [95, 80] width 53 height 11
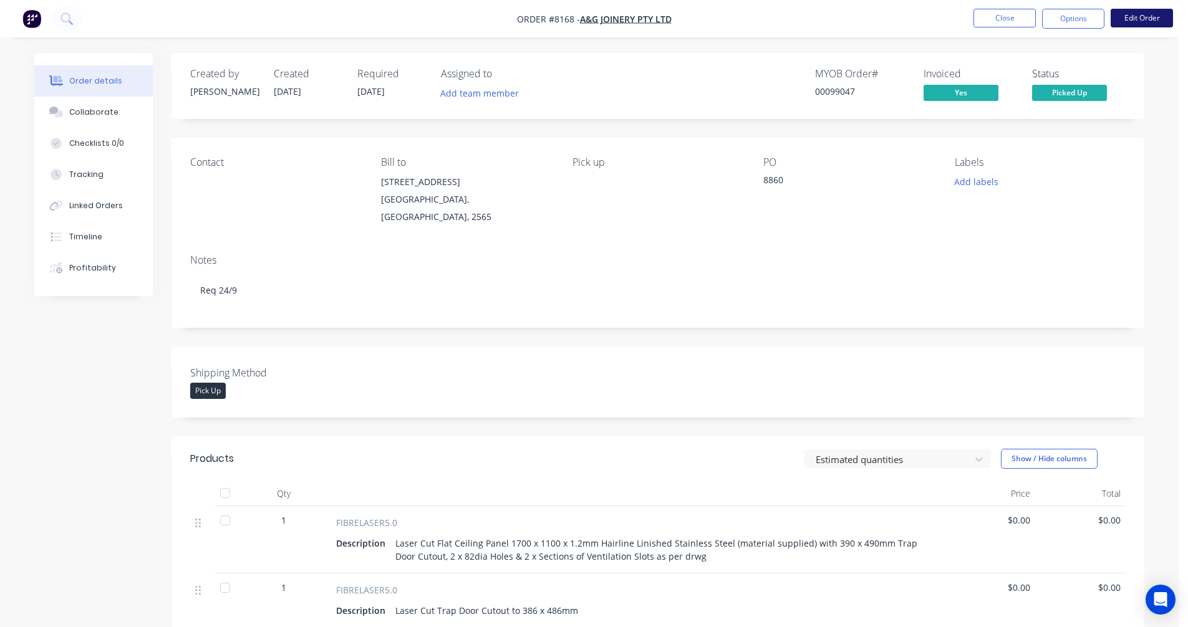
click at [1134, 22] on button "Edit Order" at bounding box center [1142, 18] width 62 height 19
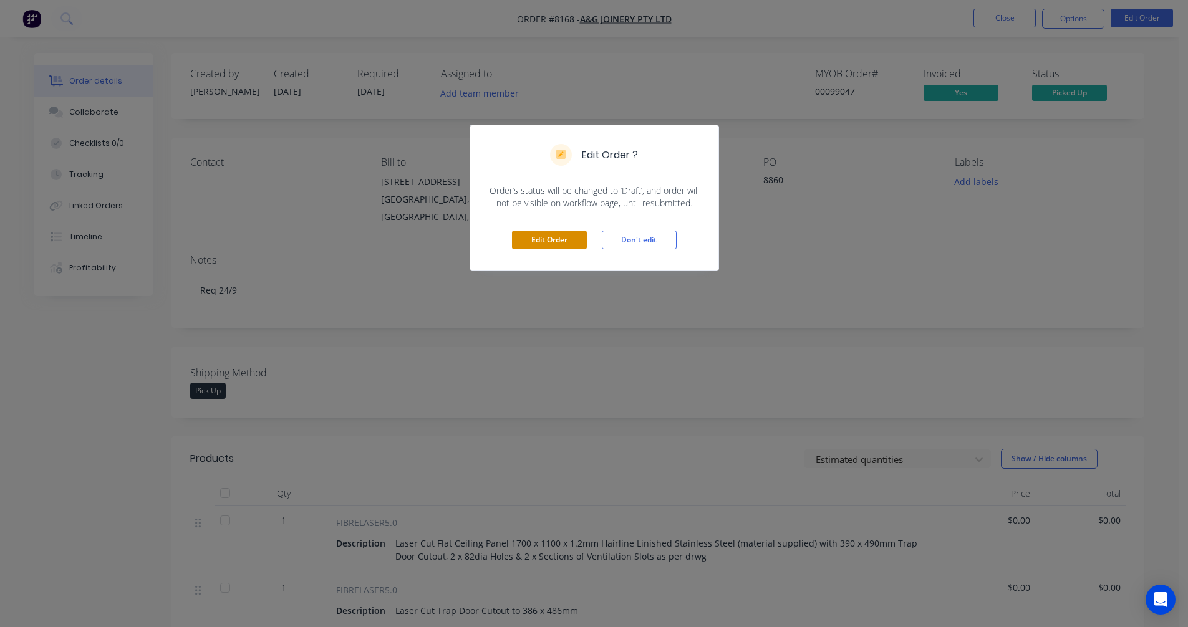
click at [538, 243] on button "Edit Order" at bounding box center [549, 240] width 75 height 19
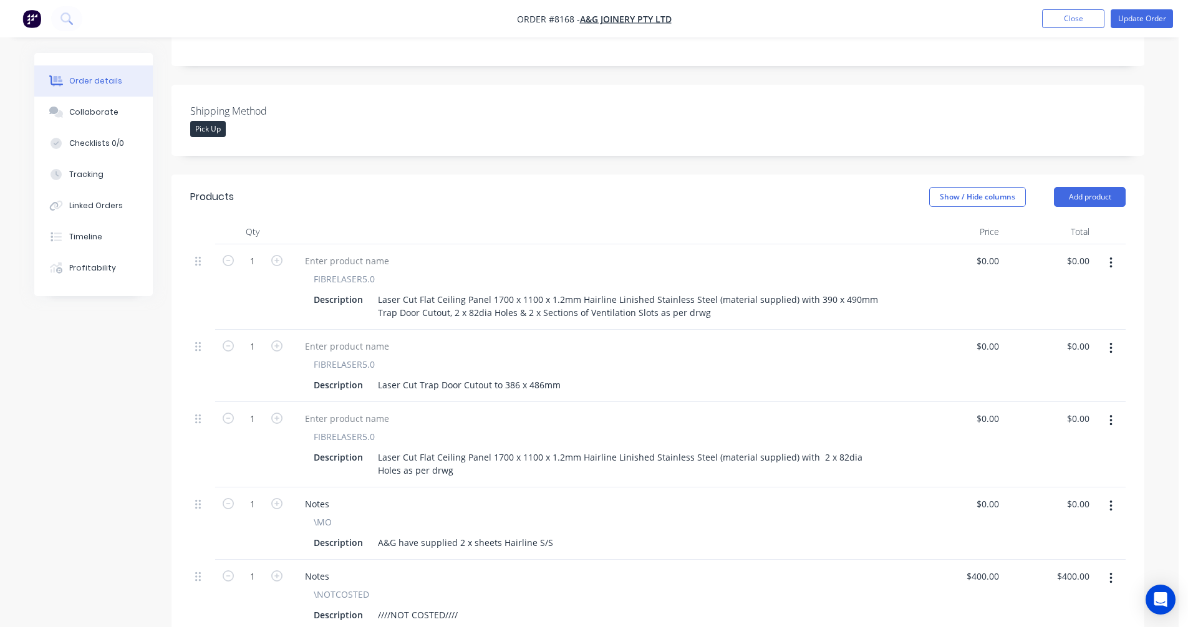
scroll to position [312, 0]
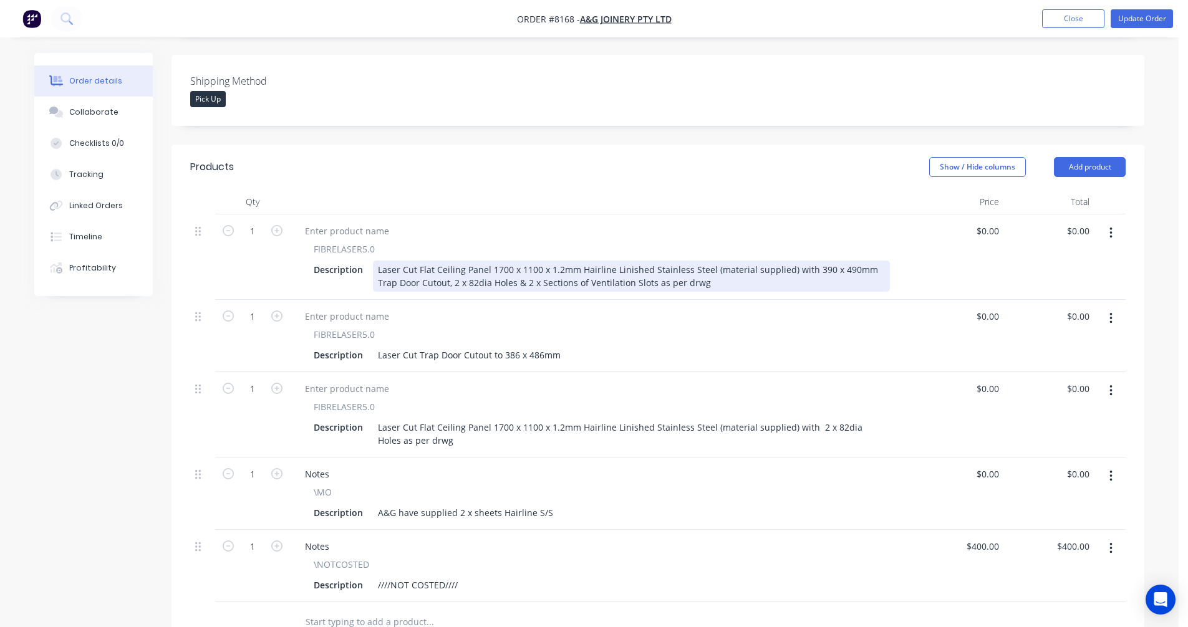
drag, startPoint x: 509, startPoint y: 250, endPoint x: 517, endPoint y: 250, distance: 8.1
click at [510, 261] on div "Laser Cut Flat Ceiling Panel 1700 x 1100 x 1.2mm Hairline Linished Stainless St…" at bounding box center [631, 276] width 517 height 31
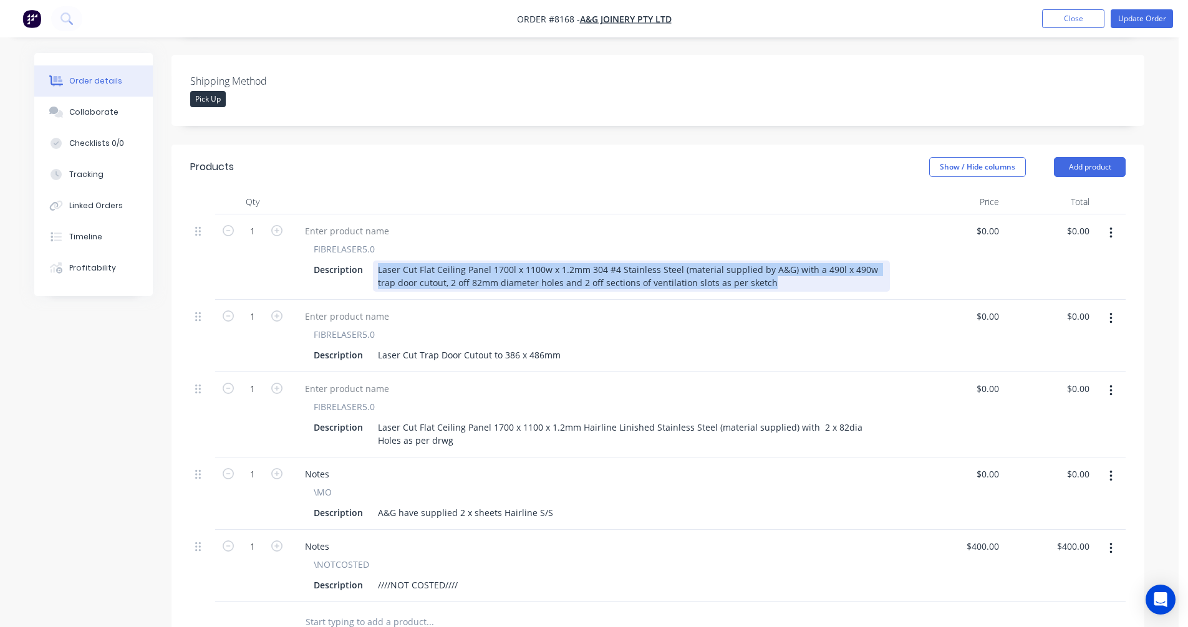
drag, startPoint x: 762, startPoint y: 266, endPoint x: 370, endPoint y: 241, distance: 393.1
click at [370, 243] on div "FIBRELASER5.0 Description Laser Cut Flat Ceiling Panel 1700l x 1100w x 1.2mm 30…" at bounding box center [602, 267] width 614 height 49
copy div "Laser Cut Flat Ceiling Panel 1700l x 1100w x 1.2mm 304 #4 Stainless Steel (mate…"
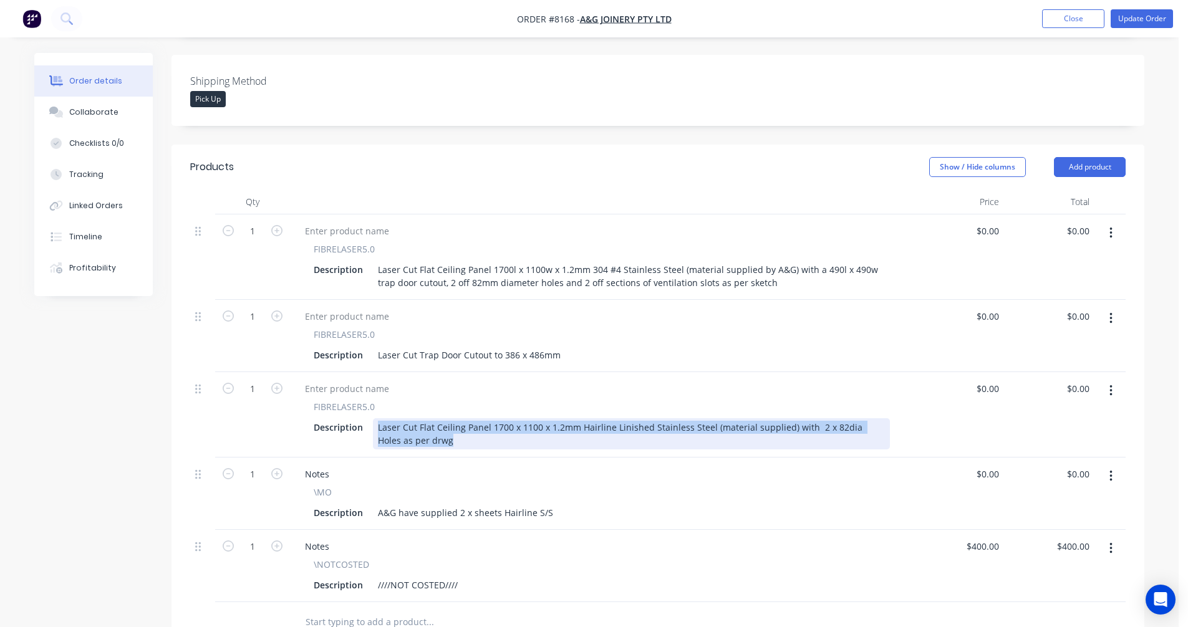
drag, startPoint x: 426, startPoint y: 426, endPoint x: 375, endPoint y: 413, distance: 52.6
click at [374, 418] on div "Laser Cut Flat Ceiling Panel 1700 x 1100 x 1.2mm Hairline Linished Stainless St…" at bounding box center [631, 433] width 517 height 31
paste div
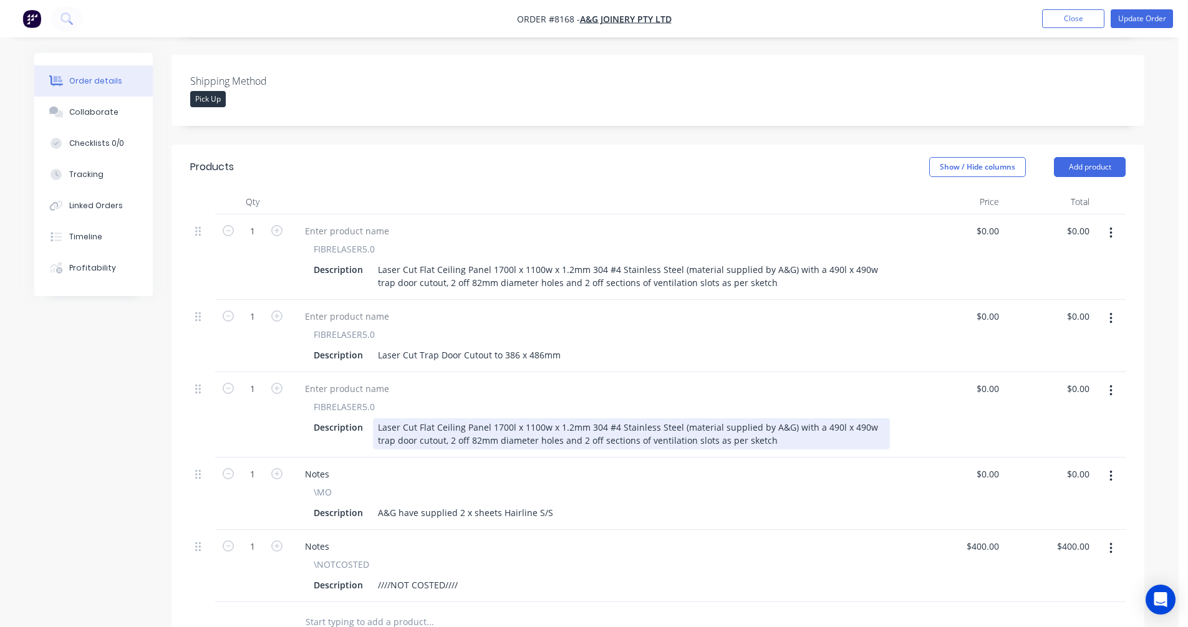
click at [806, 418] on div "Laser Cut Flat Ceiling Panel 1700l x 1100w x 1.2mm 304 #4 Stainless Steel (mate…" at bounding box center [631, 433] width 517 height 31
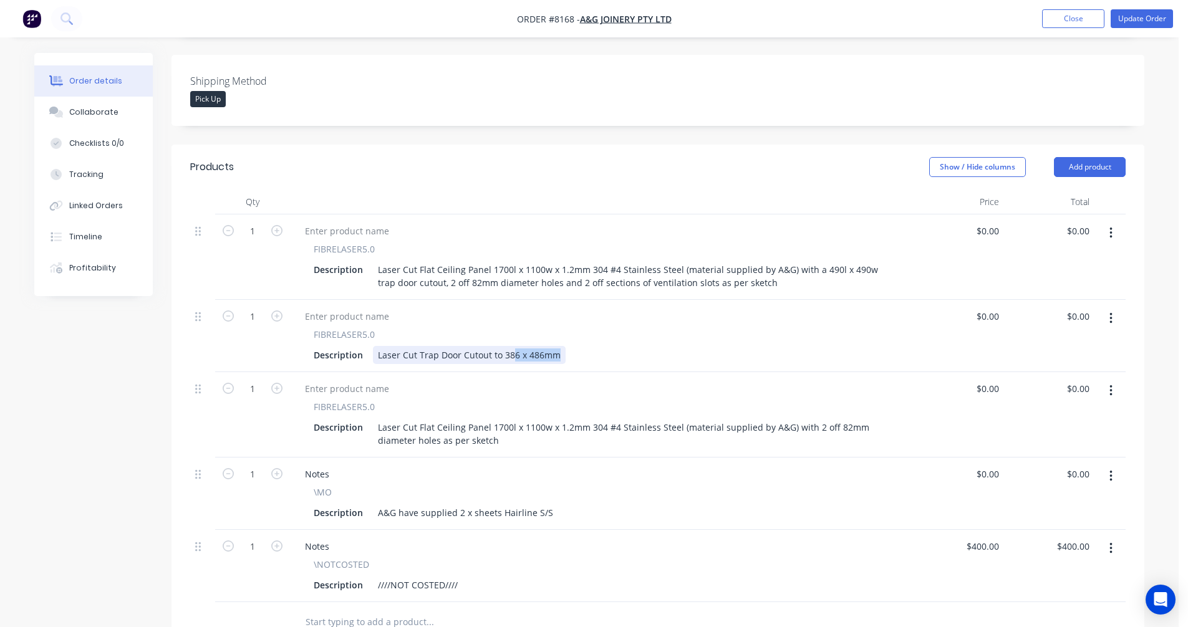
drag, startPoint x: 559, startPoint y: 337, endPoint x: 490, endPoint y: 337, distance: 69.2
click at [490, 346] on div "Laser Cut Trap Door Cutout to 386 x 486mm" at bounding box center [469, 355] width 193 height 18
click at [508, 346] on div "Laser Cut Trap Door Cutout to 386 x 486mm" at bounding box center [469, 355] width 193 height 18
drag, startPoint x: 552, startPoint y: 339, endPoint x: 491, endPoint y: 339, distance: 61.1
click at [491, 346] on div "Laser Cut Trap Door Cutout to 386 x 486mm" at bounding box center [469, 355] width 193 height 18
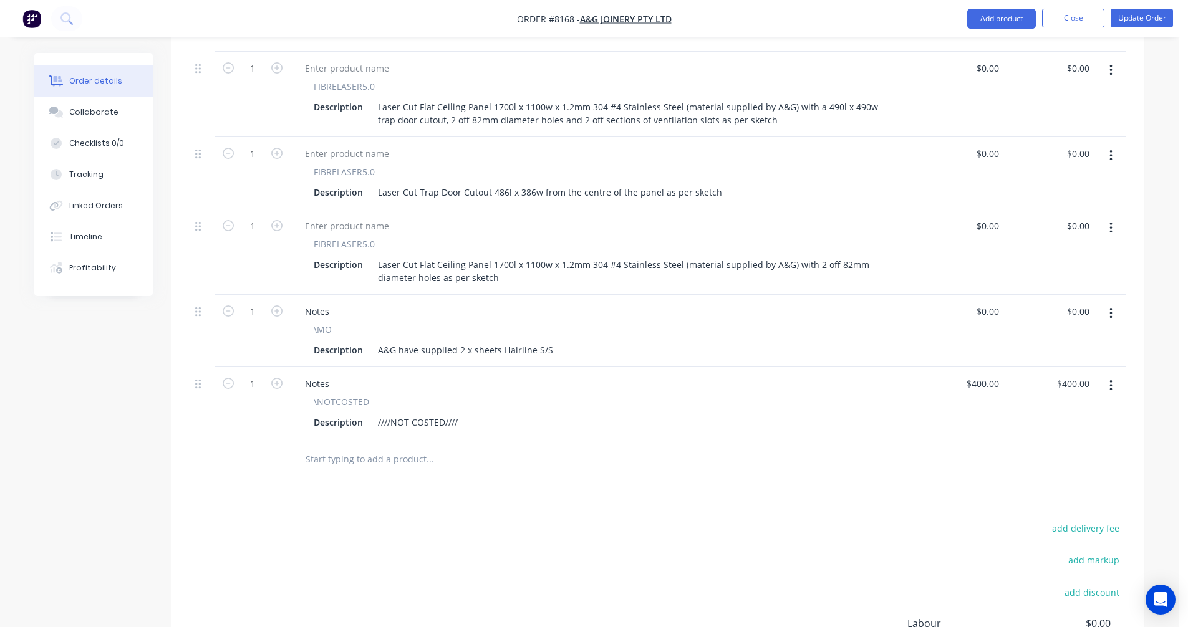
scroll to position [499, 0]
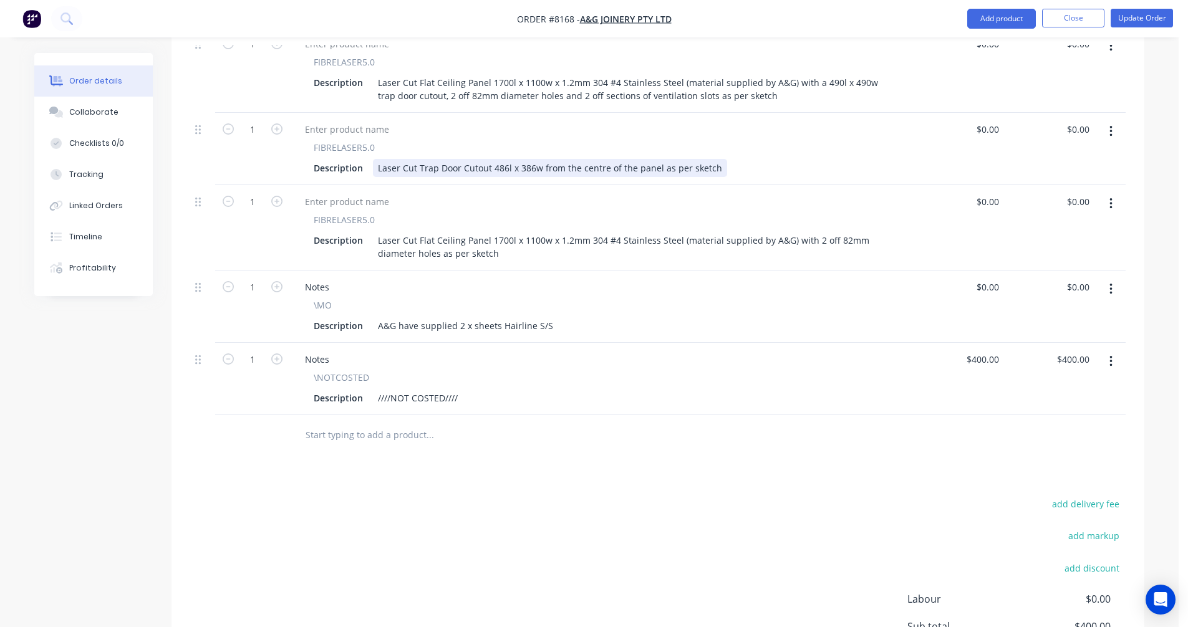
click at [695, 159] on div "Laser Cut Trap Door Cutout 486l x 386w from the centre of the panel as per sket…" at bounding box center [550, 168] width 354 height 18
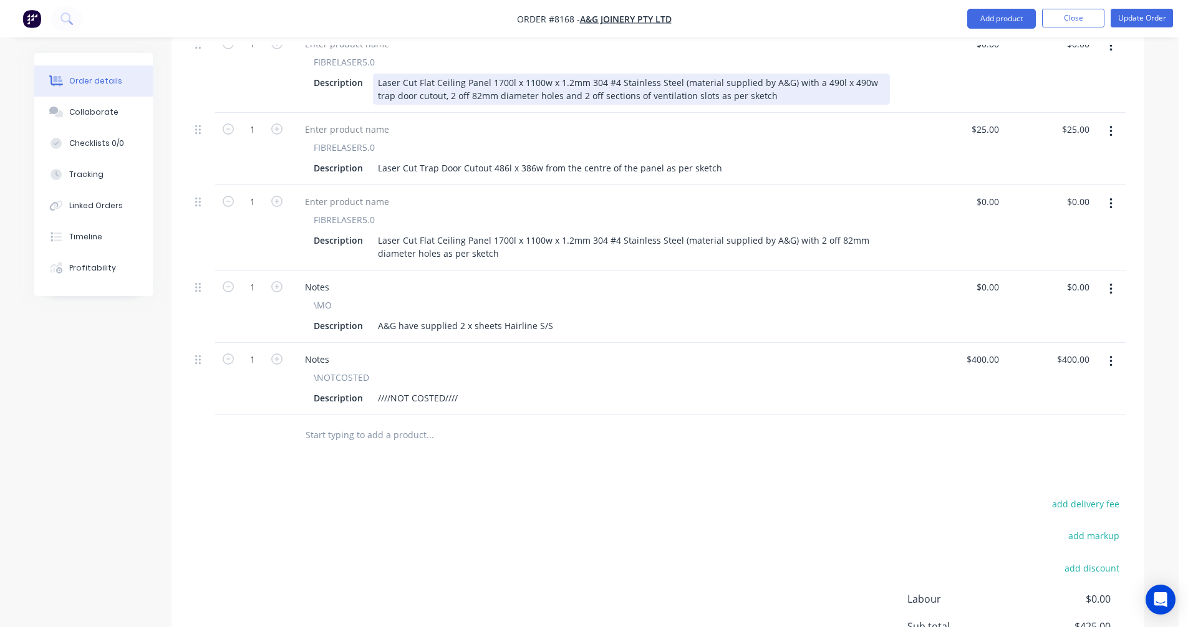
click at [704, 74] on div "Laser Cut Flat Ceiling Panel 1700l x 1100w x 1.2mm 304 #4 Stainless Steel (mate…" at bounding box center [631, 89] width 517 height 31
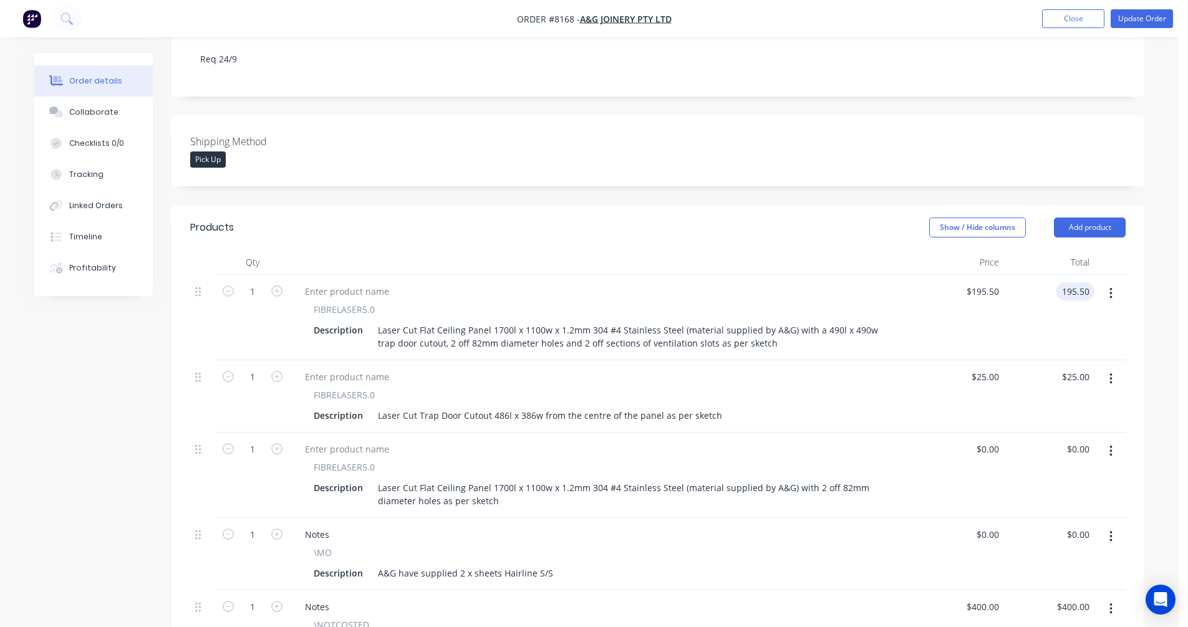
scroll to position [249, 0]
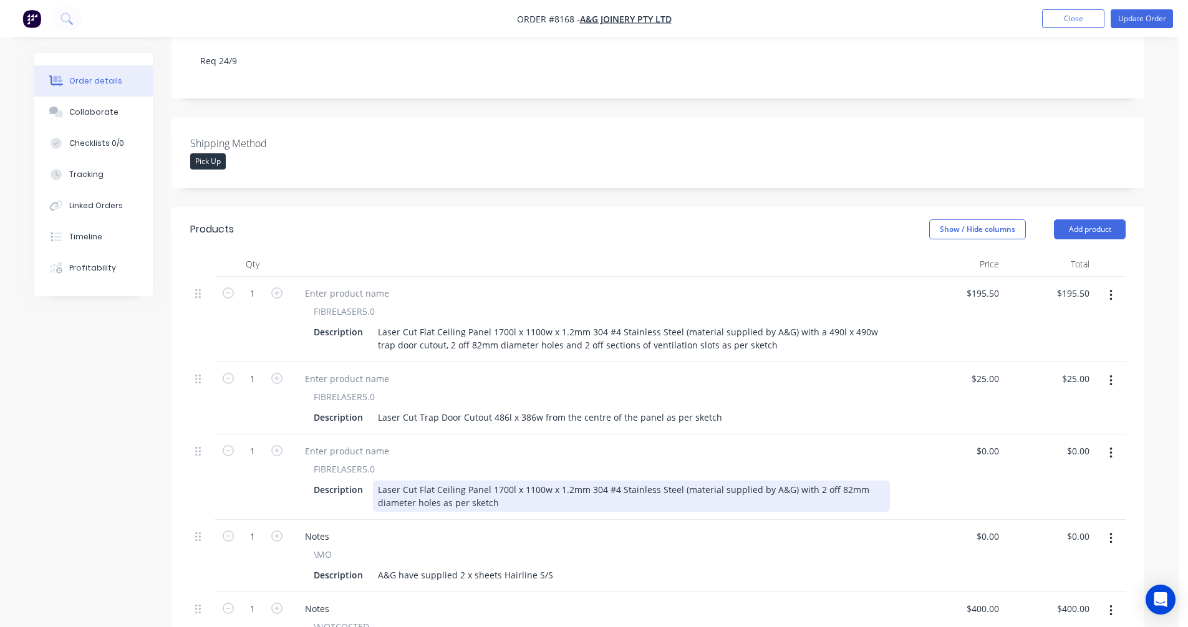
click at [651, 481] on div "Laser Cut Flat Ceiling Panel 1700l x 1100w x 1.2mm 304 #4 Stainless Steel (mate…" at bounding box center [631, 496] width 517 height 31
click at [674, 481] on div "Laser Cut Flat Ceiling Panel 1700l x 1100w x 1.2mm 304 #4 Stainless Steel (mate…" at bounding box center [631, 496] width 517 height 31
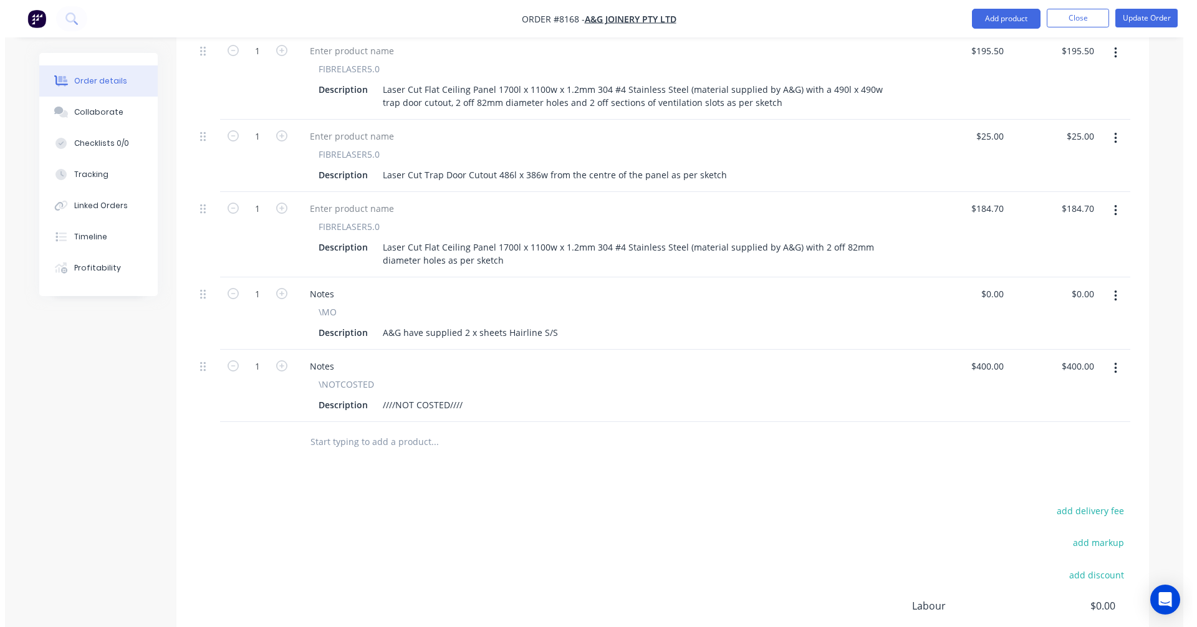
scroll to position [499, 0]
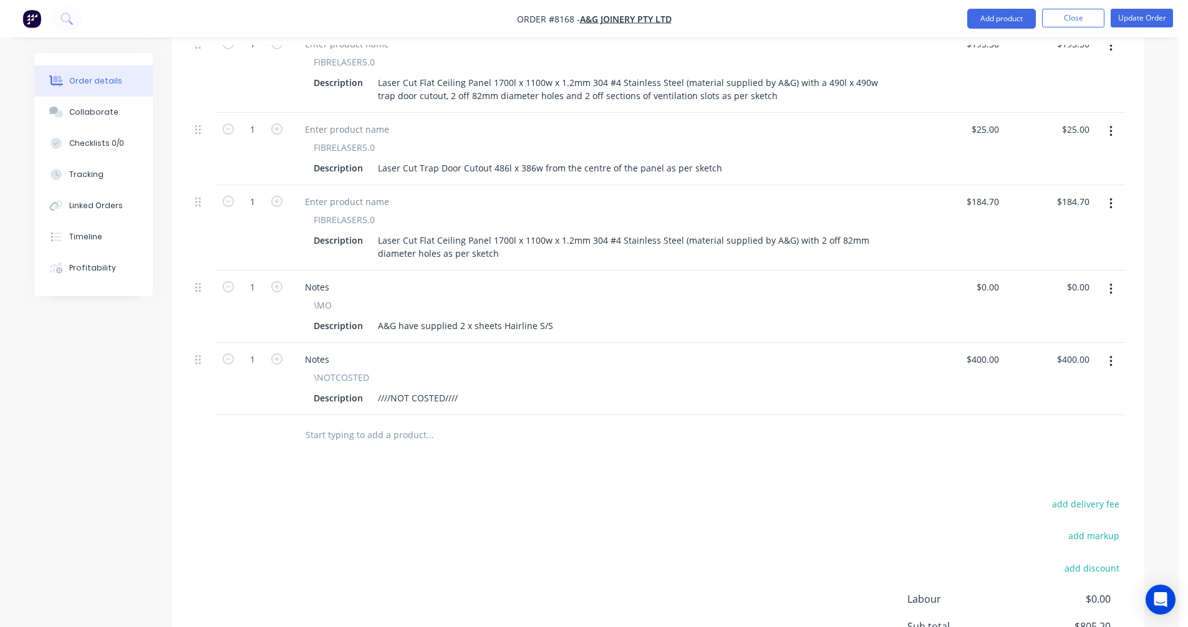
click at [1110, 355] on icon "button" at bounding box center [1111, 362] width 3 height 14
click at [1040, 460] on div "Delete" at bounding box center [1066, 469] width 96 height 18
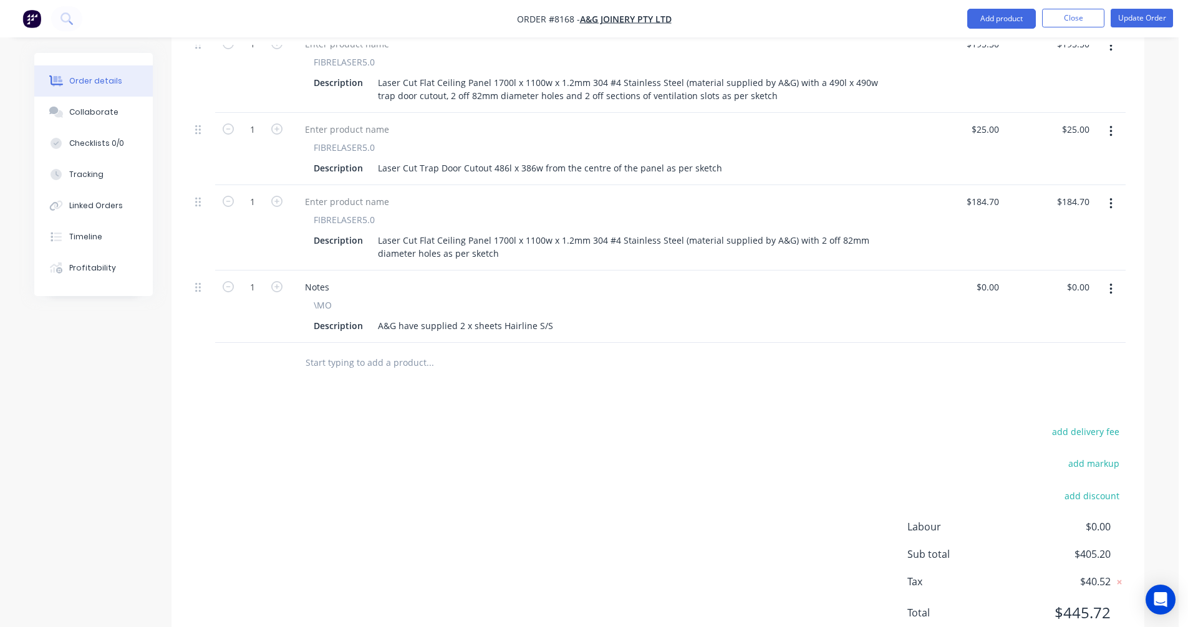
click at [352, 351] on input "text" at bounding box center [429, 363] width 249 height 25
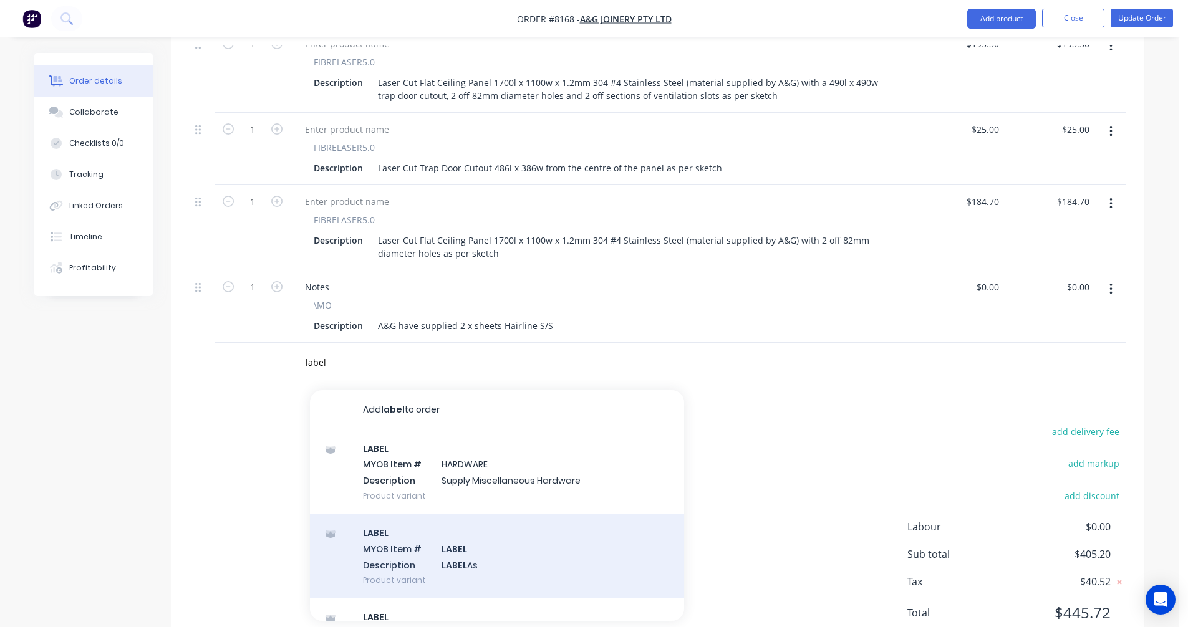
click at [453, 544] on div "LABEL MYOB Item # LABEL Description LABEL As Product variant" at bounding box center [497, 557] width 374 height 84
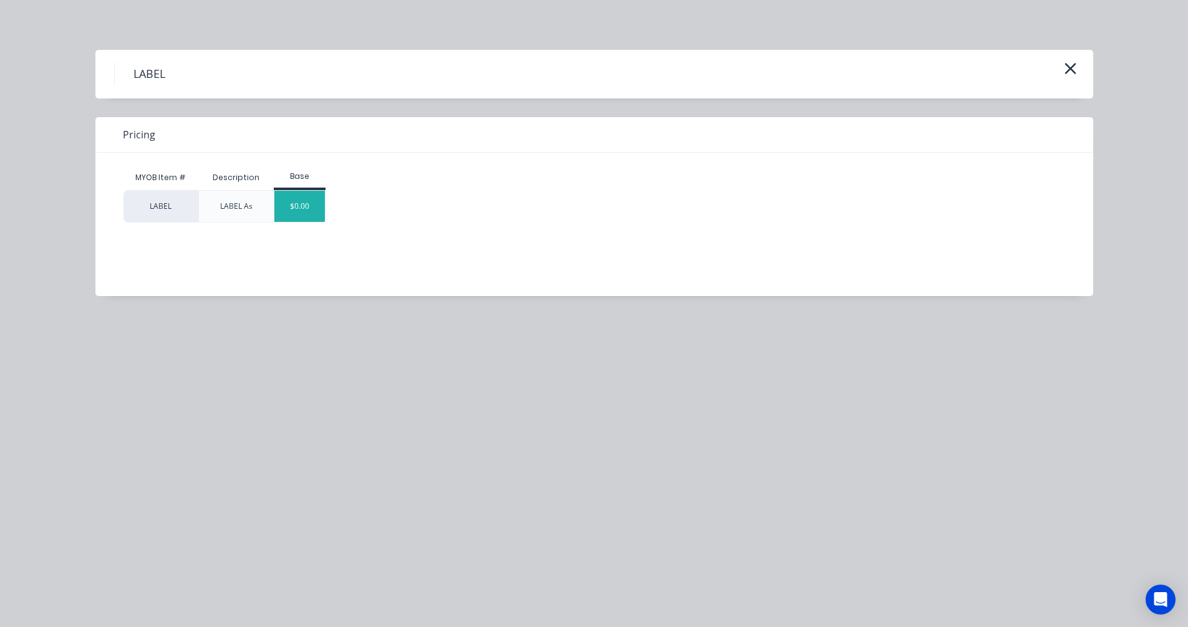
click at [300, 208] on div "$0.00" at bounding box center [299, 206] width 51 height 31
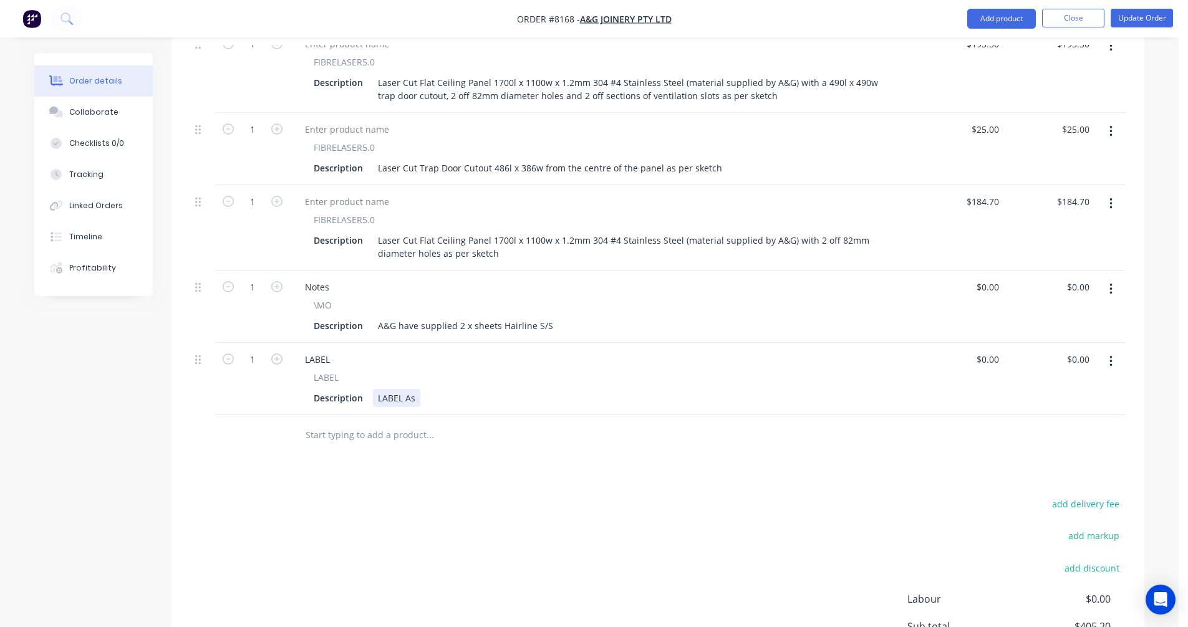
click at [417, 389] on div "LABEL As" at bounding box center [396, 398] width 47 height 18
click at [1148, 16] on button "Update Order" at bounding box center [1142, 18] width 62 height 19
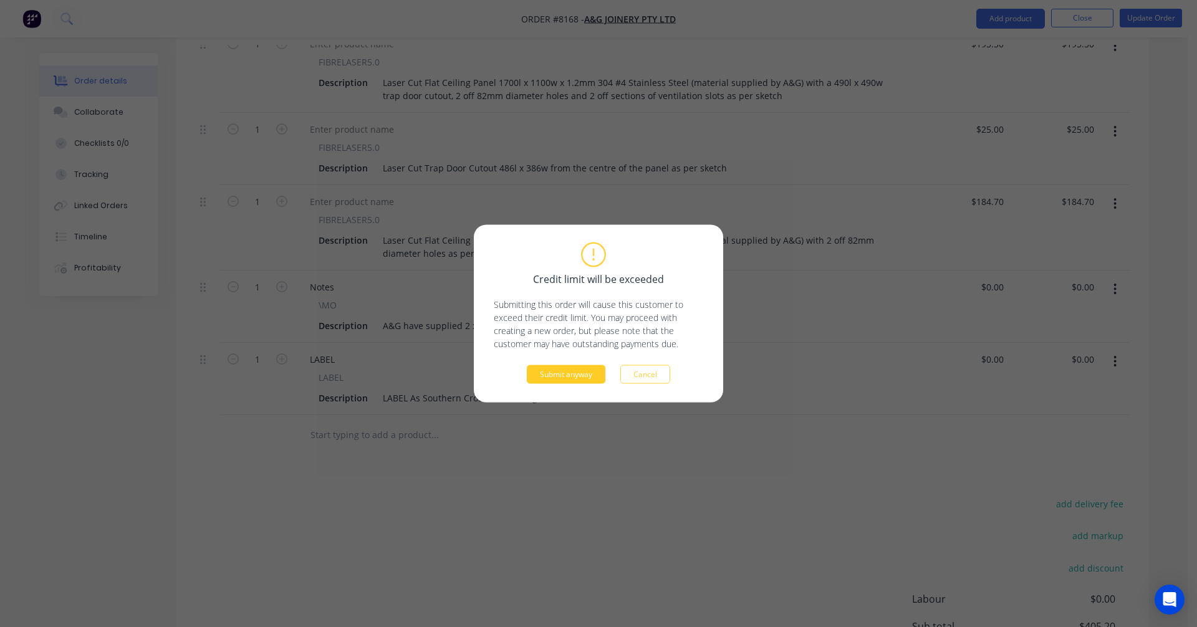
click at [570, 375] on button "Submit anyway" at bounding box center [566, 374] width 79 height 19
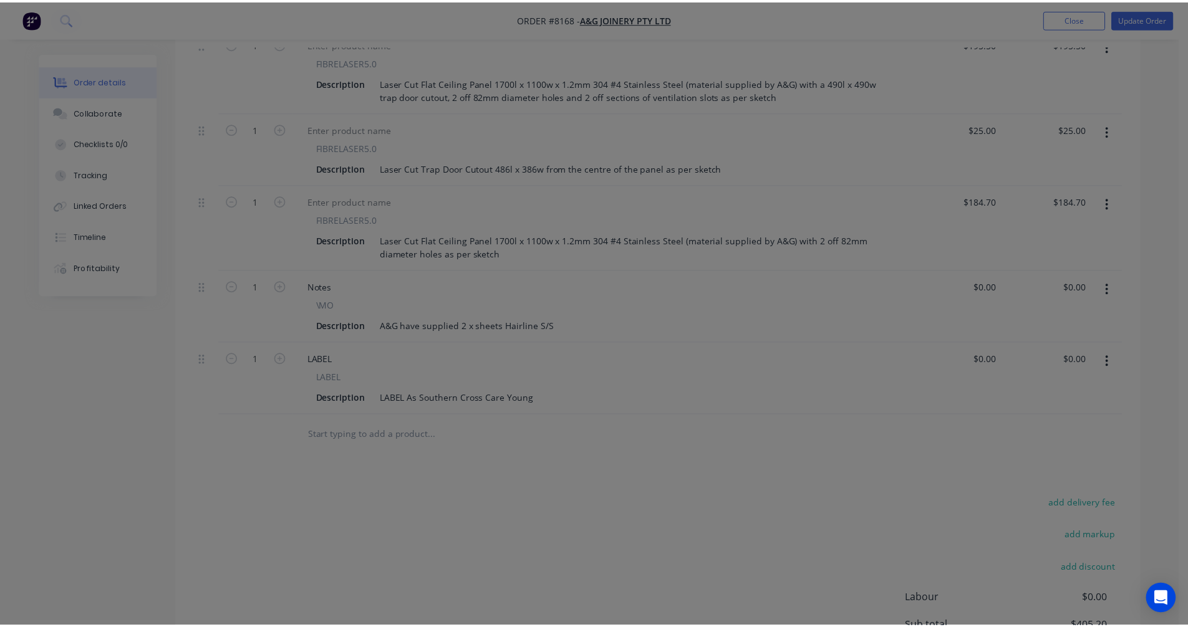
scroll to position [400, 0]
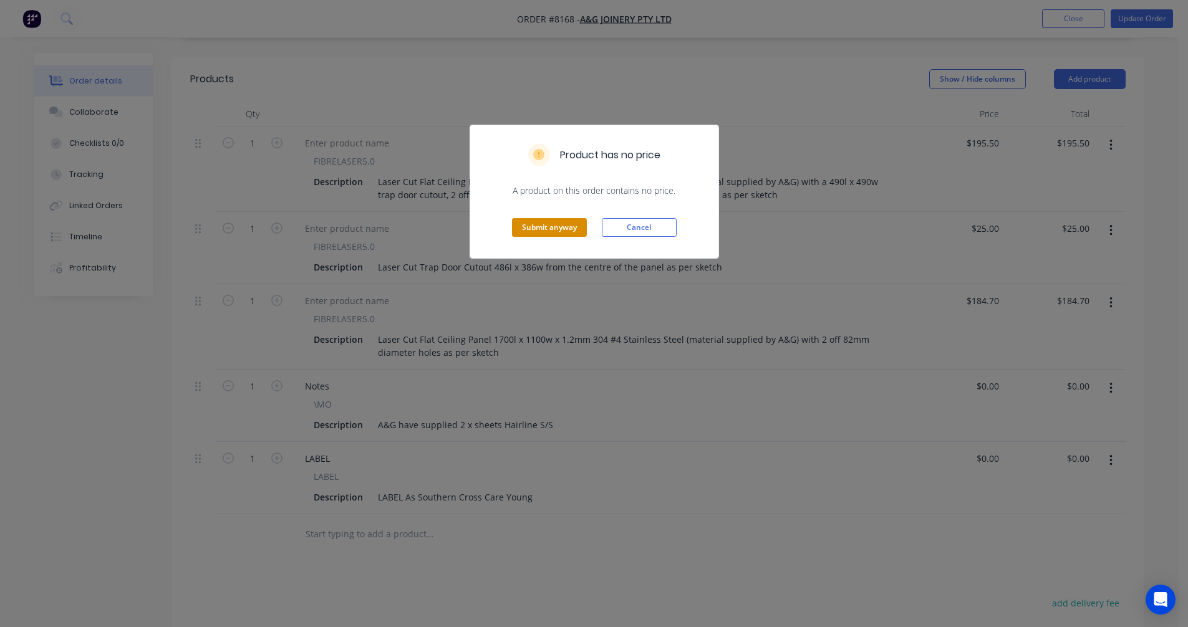
click at [556, 227] on button "Submit anyway" at bounding box center [549, 227] width 75 height 19
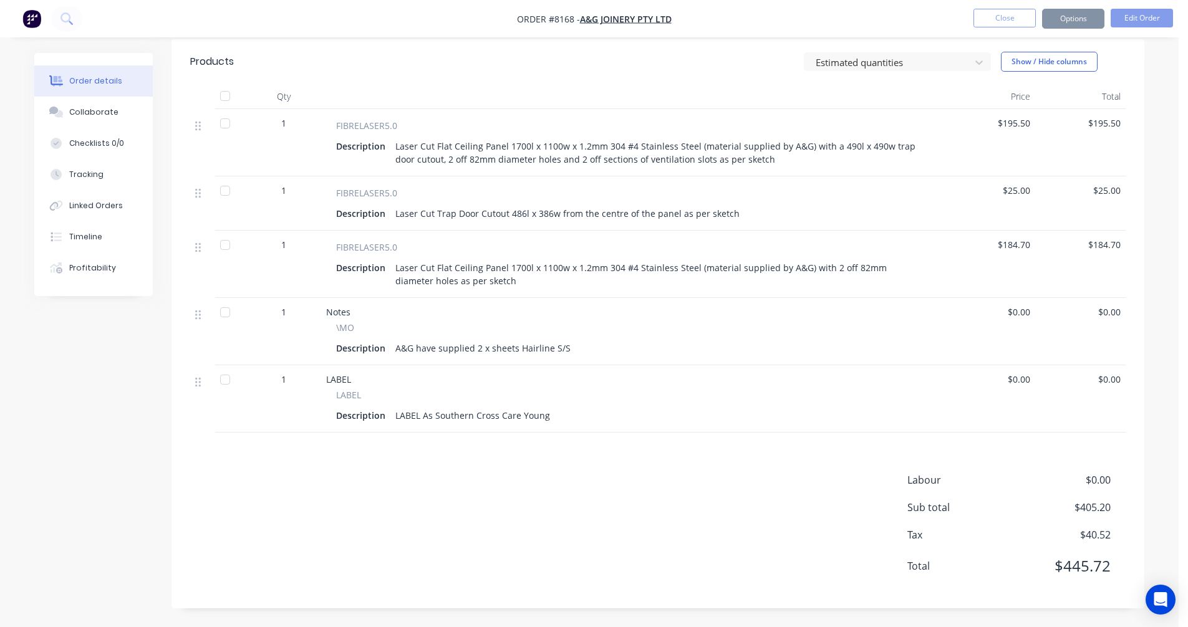
scroll to position [385, 0]
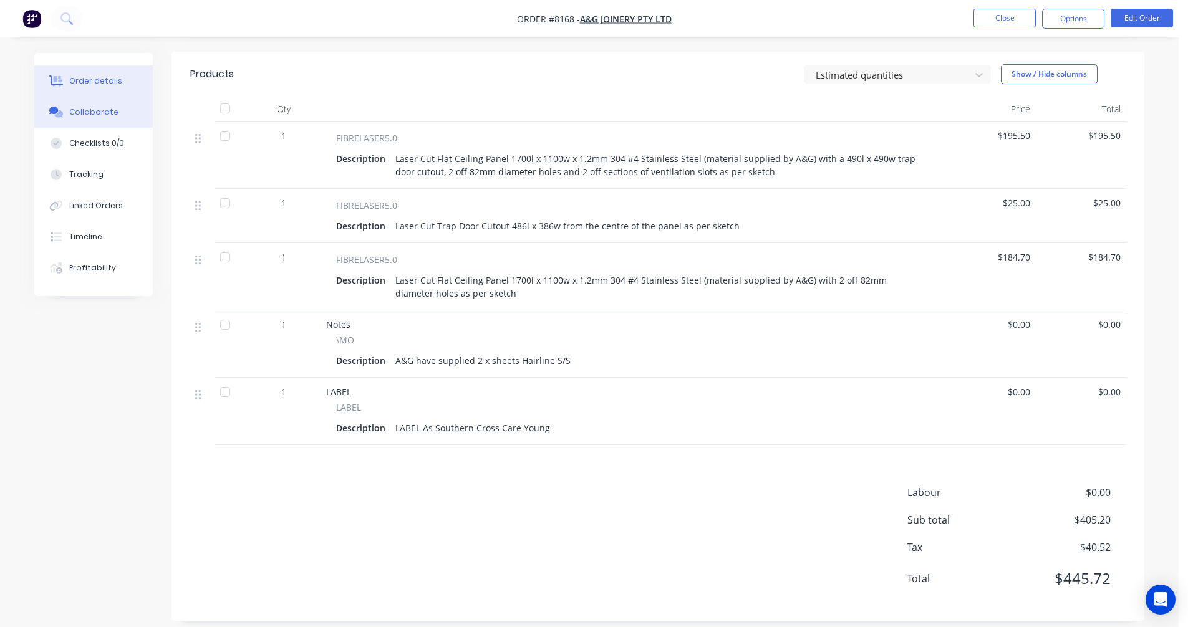
click at [90, 108] on div "Collaborate" at bounding box center [93, 112] width 49 height 11
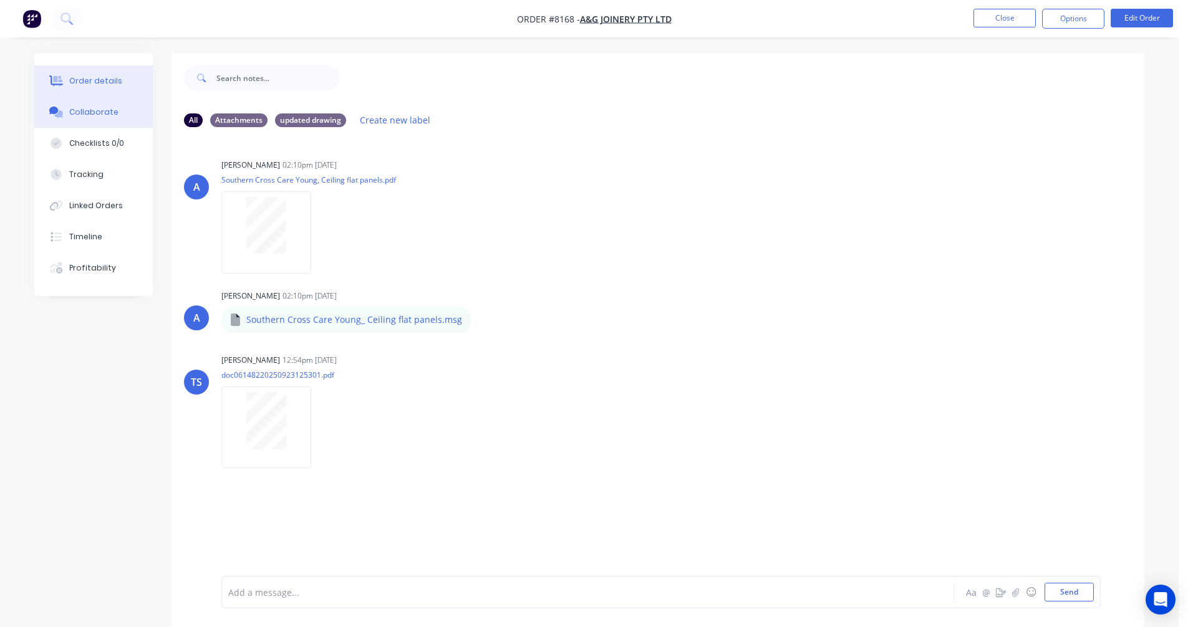
click at [91, 85] on div "Order details" at bounding box center [95, 80] width 53 height 11
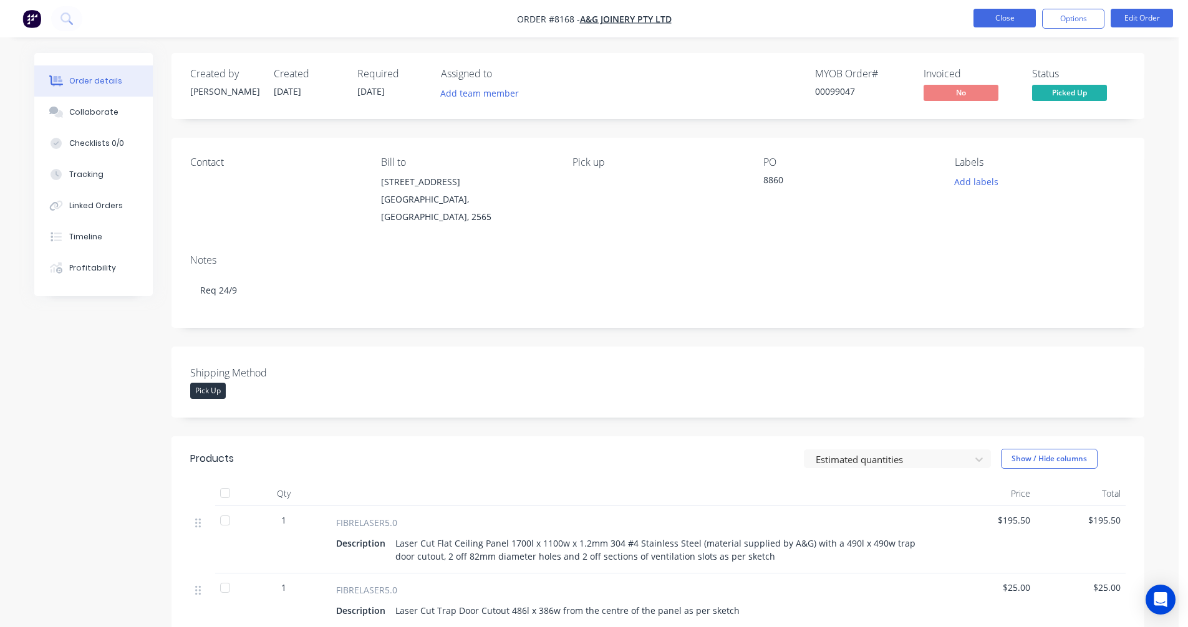
click at [1003, 16] on button "Close" at bounding box center [1005, 18] width 62 height 19
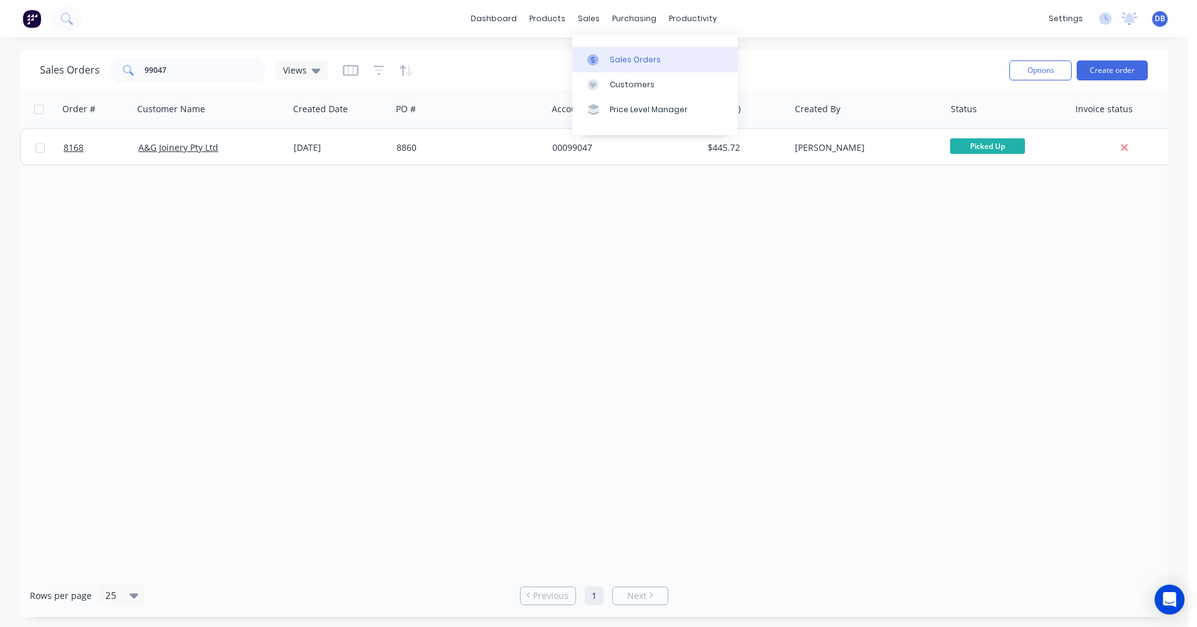
click at [622, 52] on link "Sales Orders" at bounding box center [655, 59] width 165 height 25
drag, startPoint x: 173, startPoint y: 70, endPoint x: 104, endPoint y: 77, distance: 70.3
click at [111, 70] on div "99047" at bounding box center [188, 70] width 156 height 25
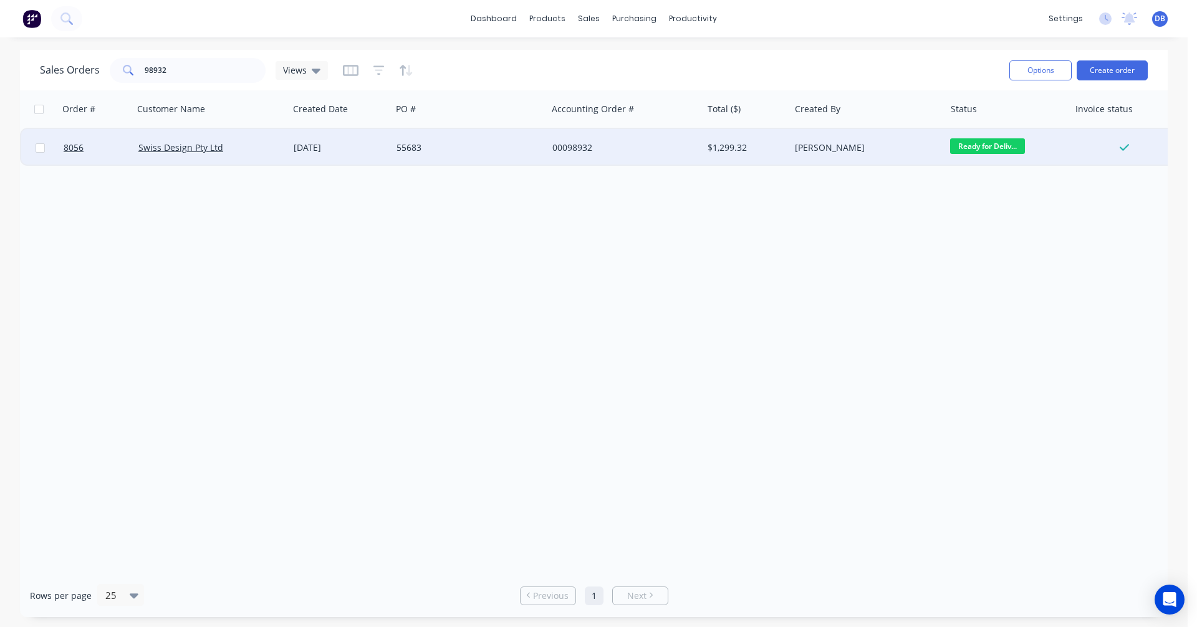
click at [320, 144] on div "[DATE]" at bounding box center [340, 148] width 93 height 12
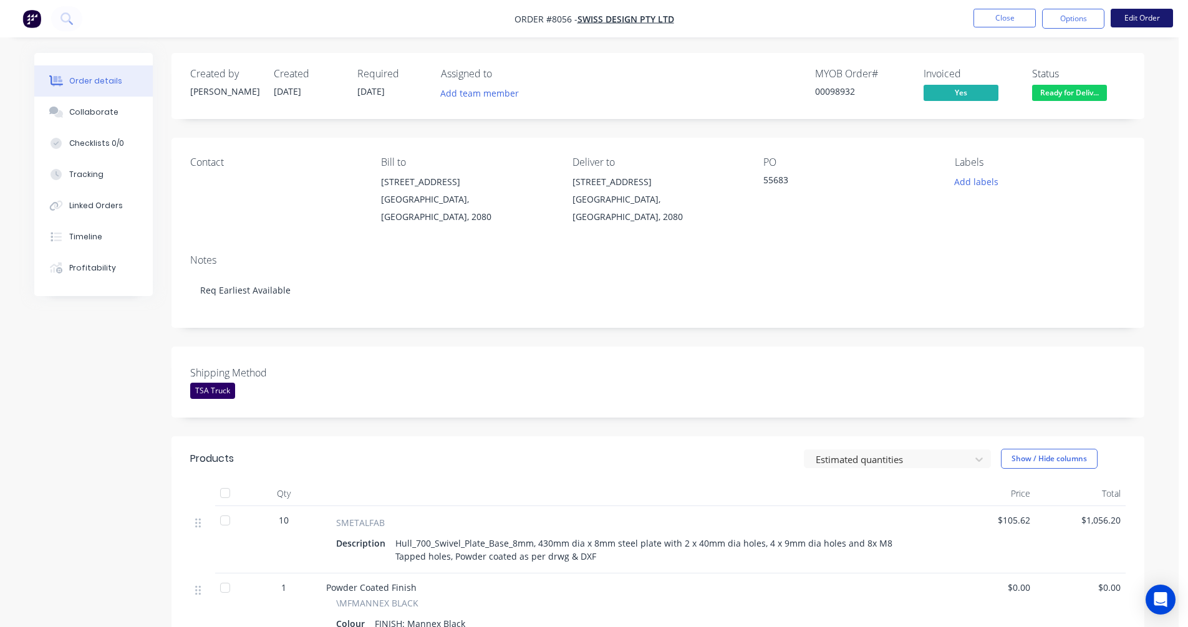
click at [1138, 19] on button "Edit Order" at bounding box center [1142, 18] width 62 height 19
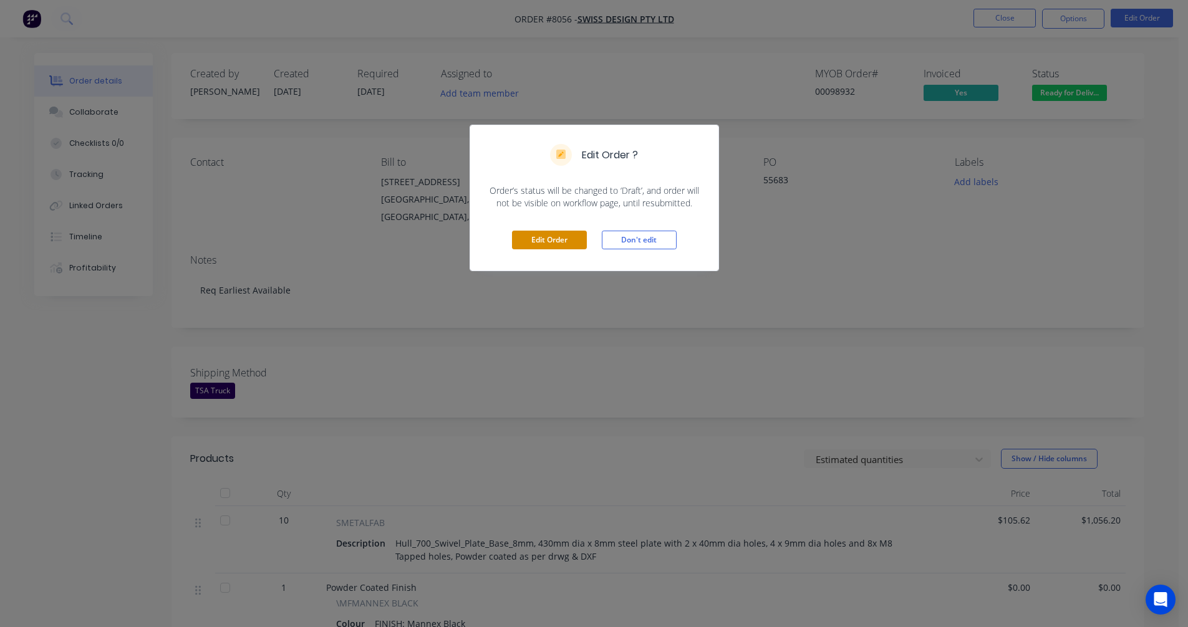
click at [554, 239] on button "Edit Order" at bounding box center [549, 240] width 75 height 19
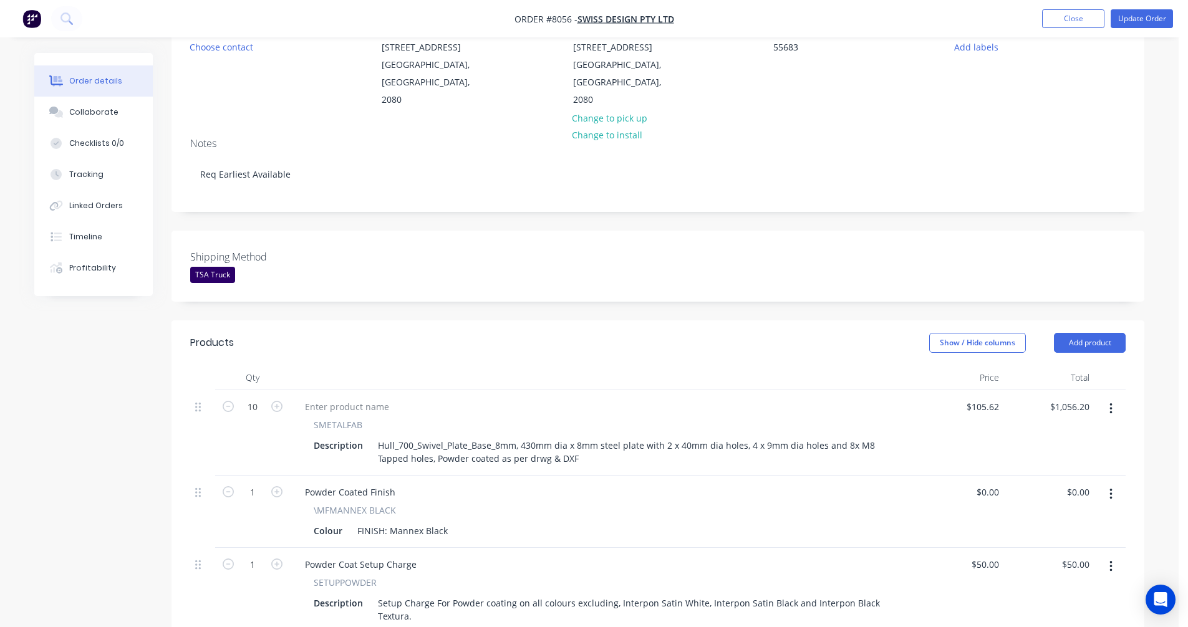
scroll to position [249, 0]
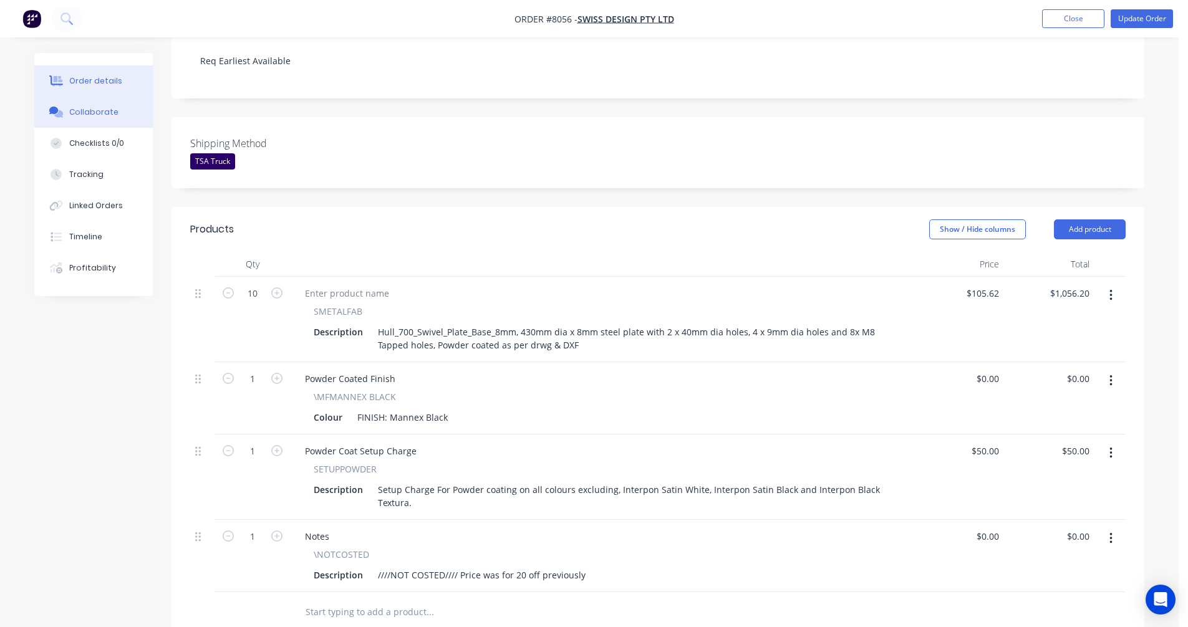
click at [84, 111] on div "Collaborate" at bounding box center [93, 112] width 49 height 11
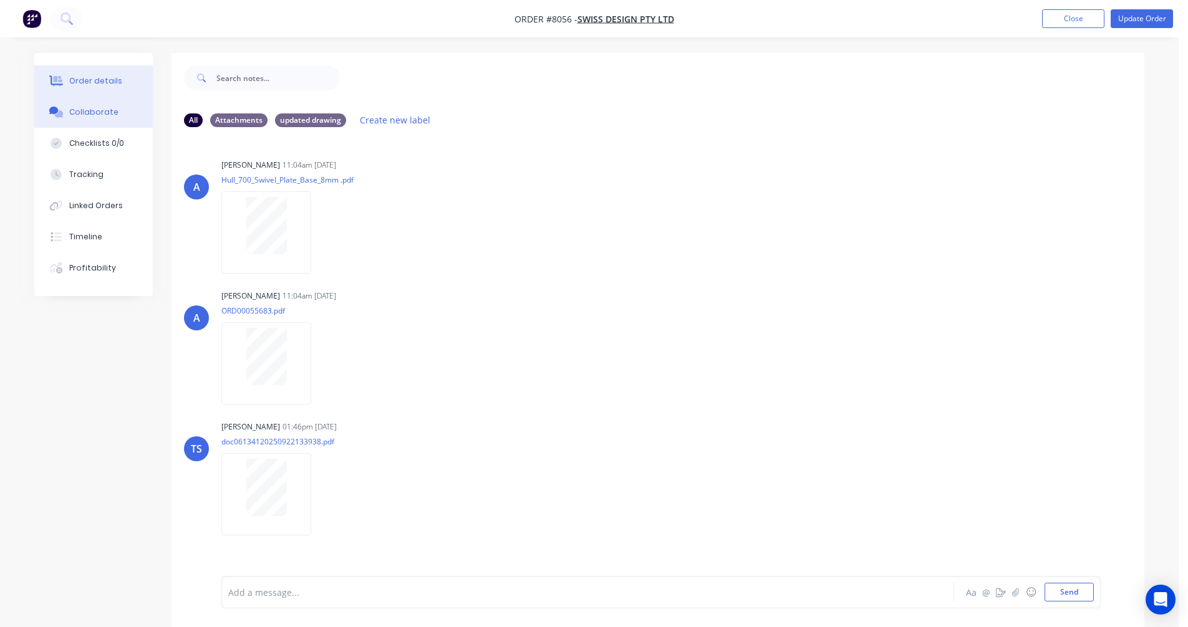
click at [100, 83] on div "Order details" at bounding box center [95, 80] width 53 height 11
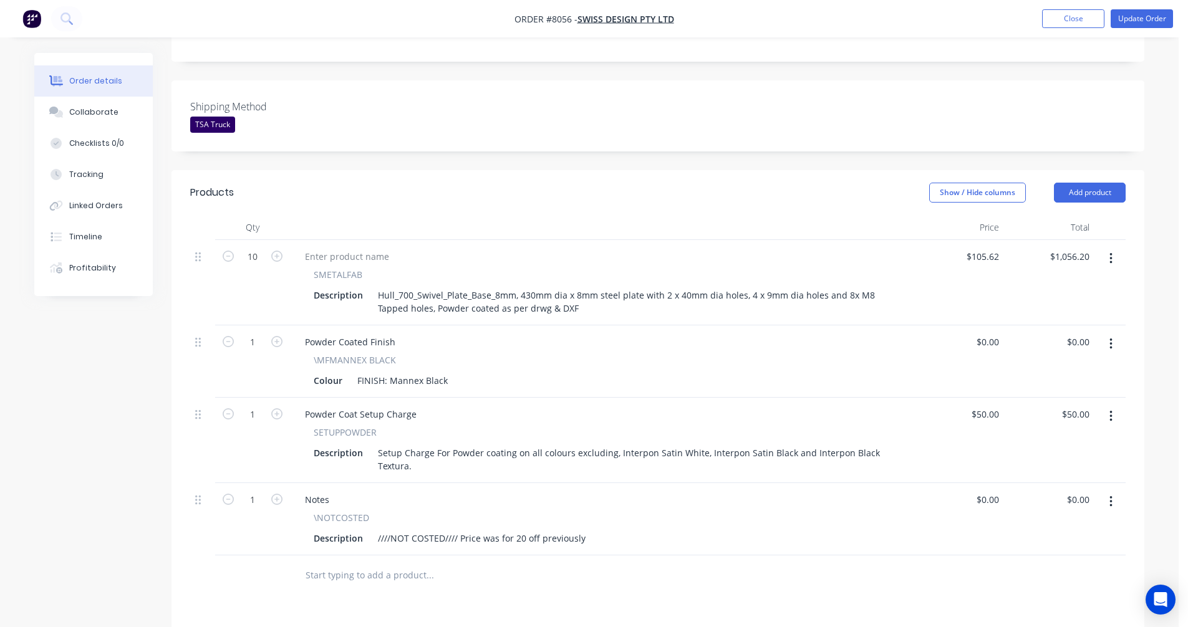
scroll to position [312, 0]
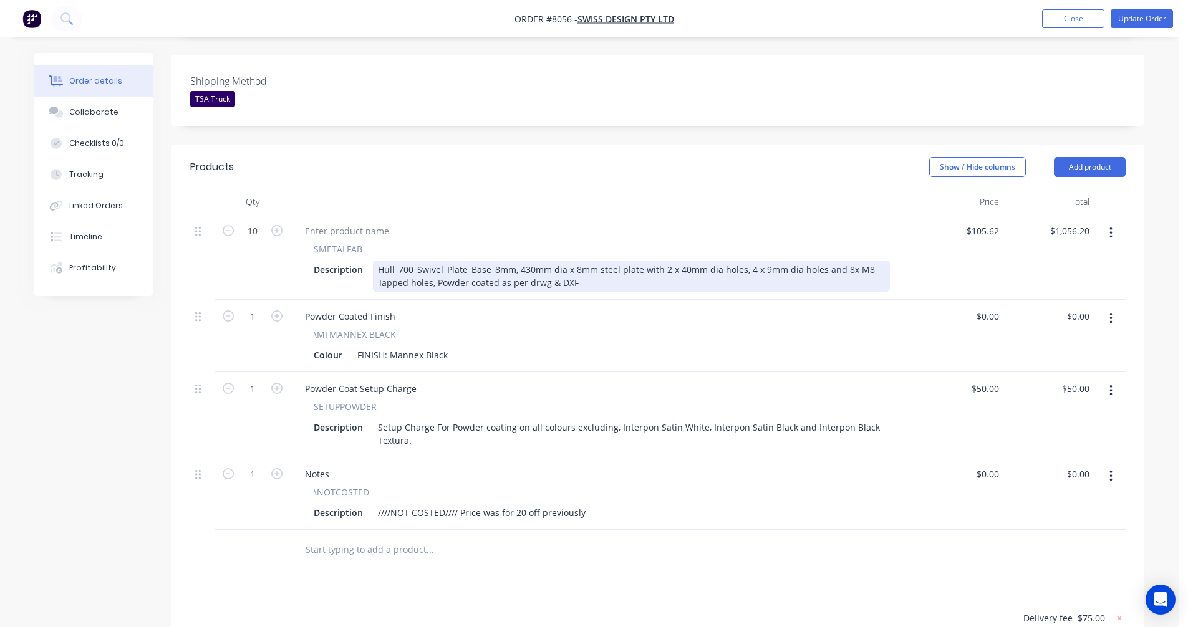
click at [842, 261] on div "Hull_700_Swivel_Plate_Base_8mm, 430mm dia x 8mm steel plate with 2 x 40mm dia h…" at bounding box center [631, 276] width 517 height 31
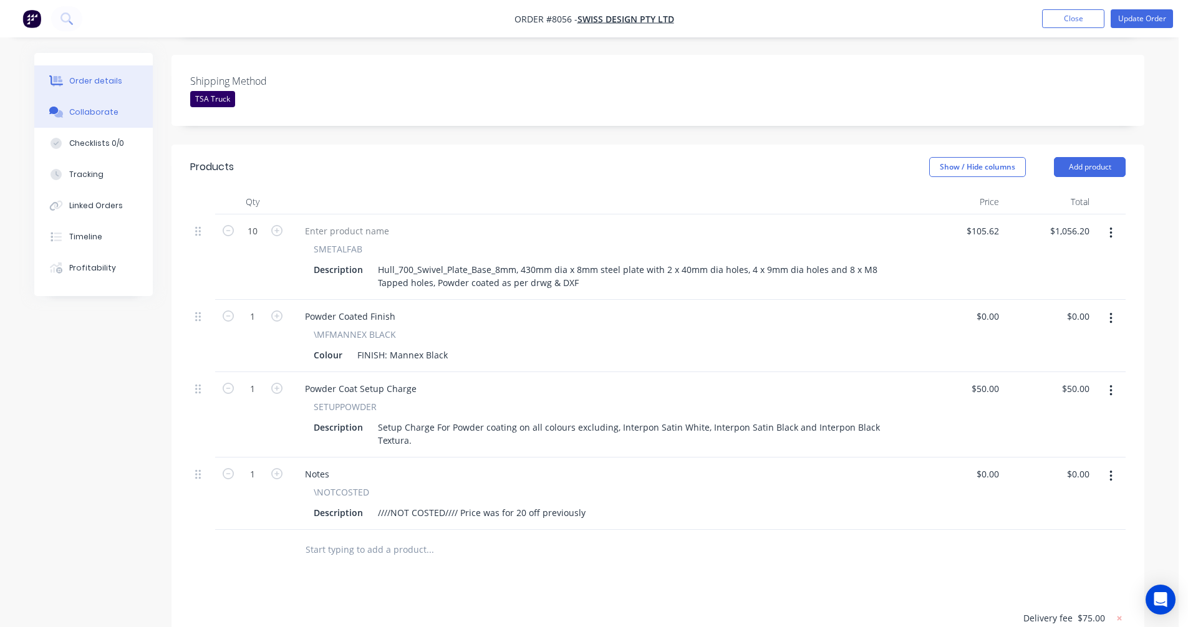
click at [84, 105] on button "Collaborate" at bounding box center [93, 112] width 118 height 31
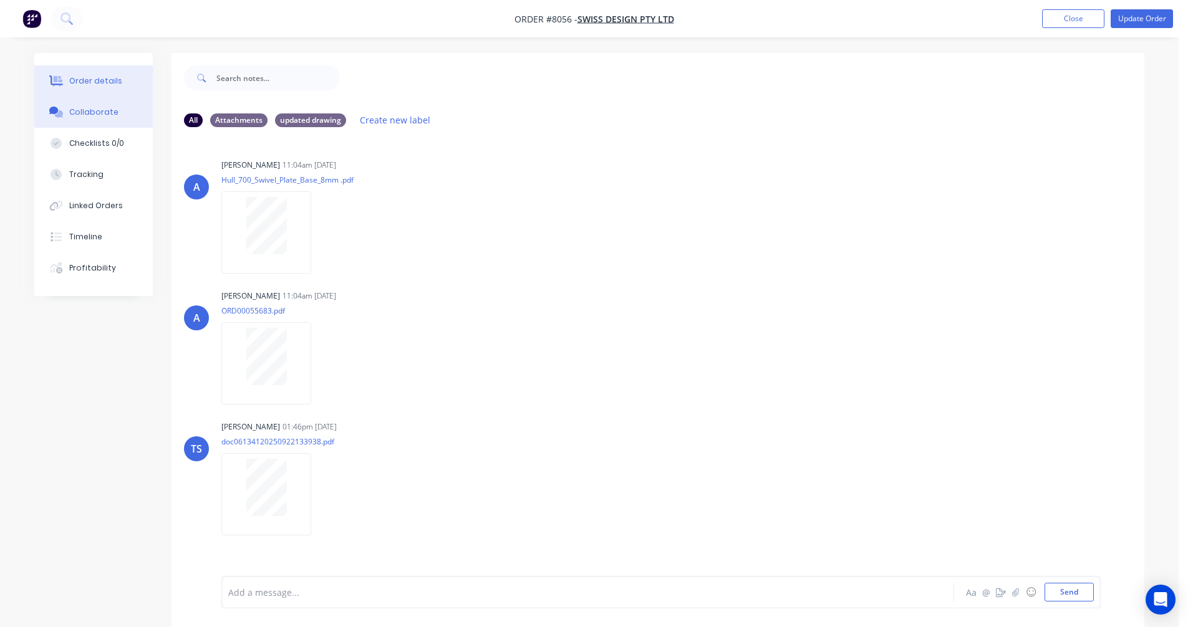
click at [101, 79] on div "Order details" at bounding box center [95, 80] width 53 height 11
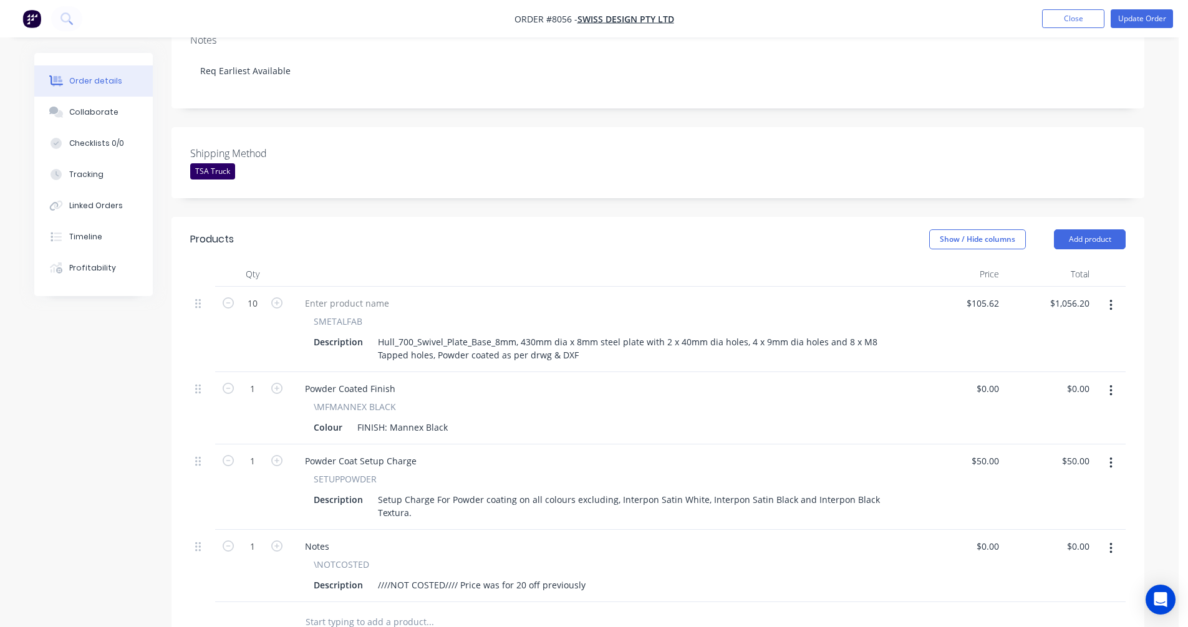
scroll to position [249, 0]
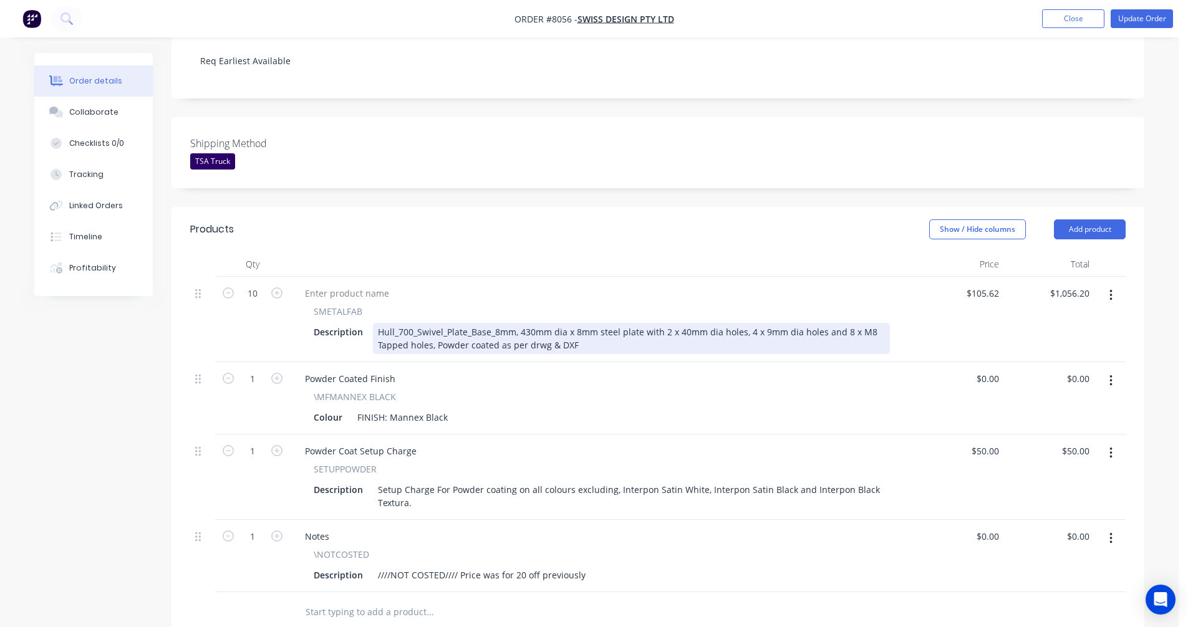
click at [571, 323] on div "Hull_700_Swivel_Plate_Base_8mm, 430mm dia x 8mm steel plate with 2 x 40mm dia h…" at bounding box center [631, 338] width 517 height 31
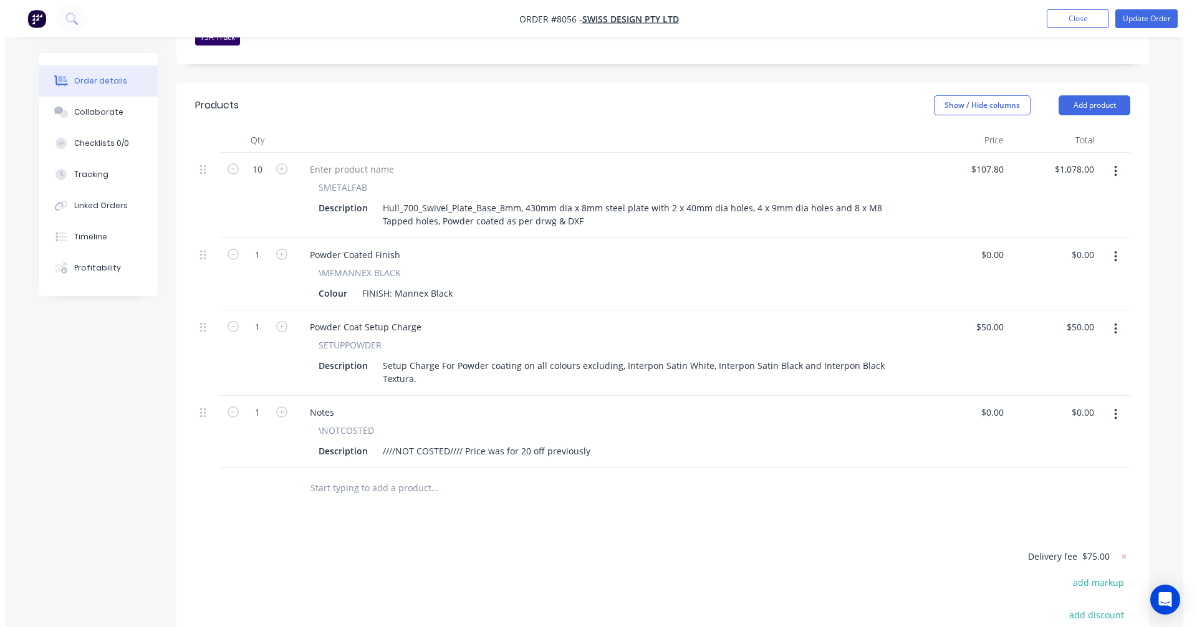
scroll to position [374, 0]
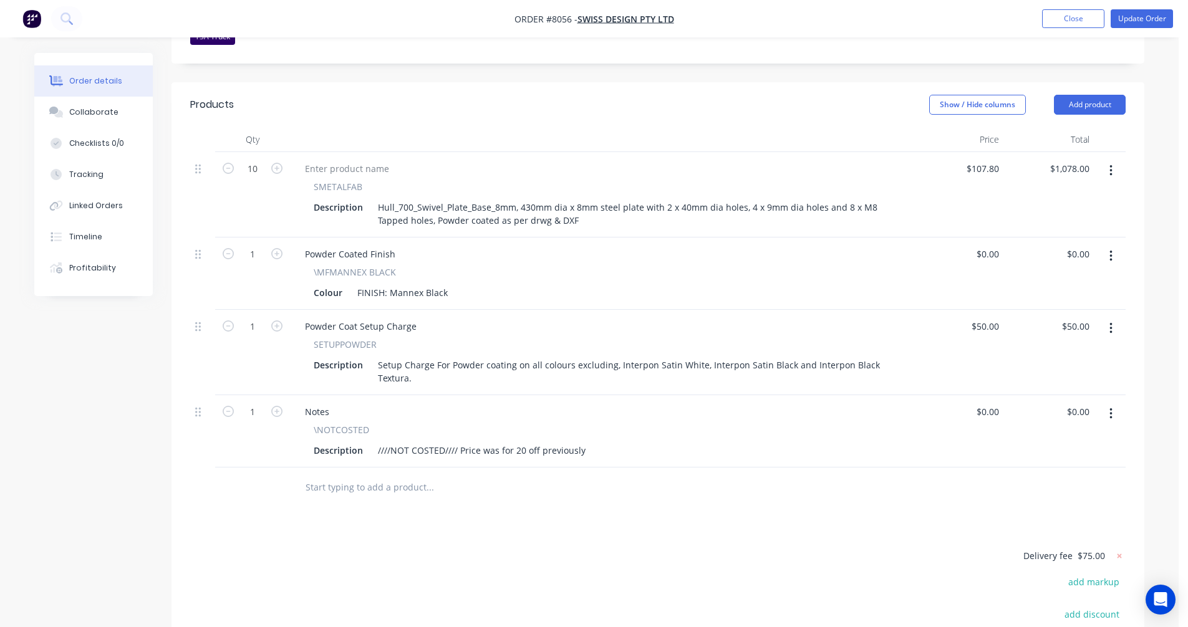
click at [1110, 409] on icon "button" at bounding box center [1111, 414] width 2 height 11
click at [1037, 513] on div "Delete" at bounding box center [1066, 522] width 96 height 18
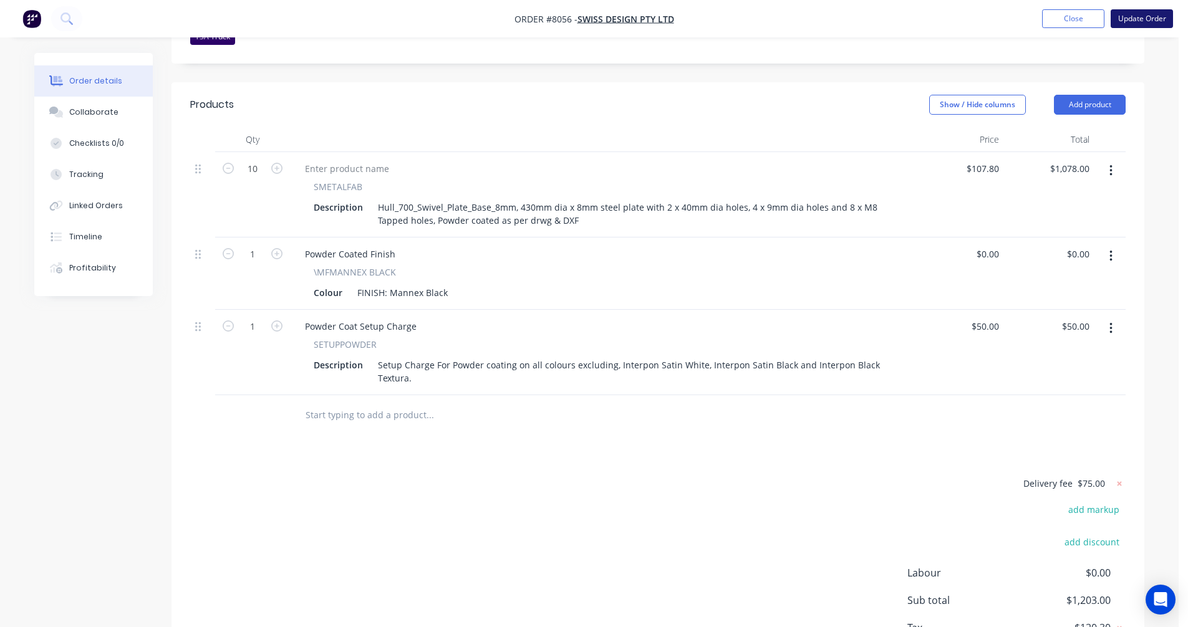
click at [1138, 16] on button "Update Order" at bounding box center [1142, 18] width 62 height 19
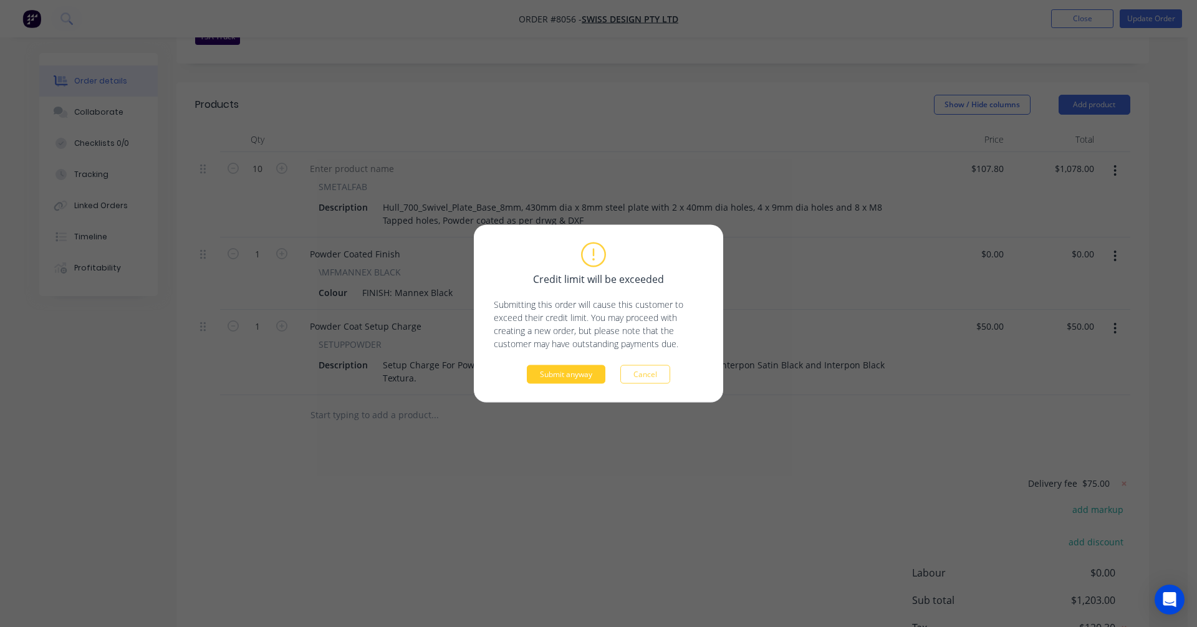
click at [564, 375] on button "Submit anyway" at bounding box center [566, 374] width 79 height 19
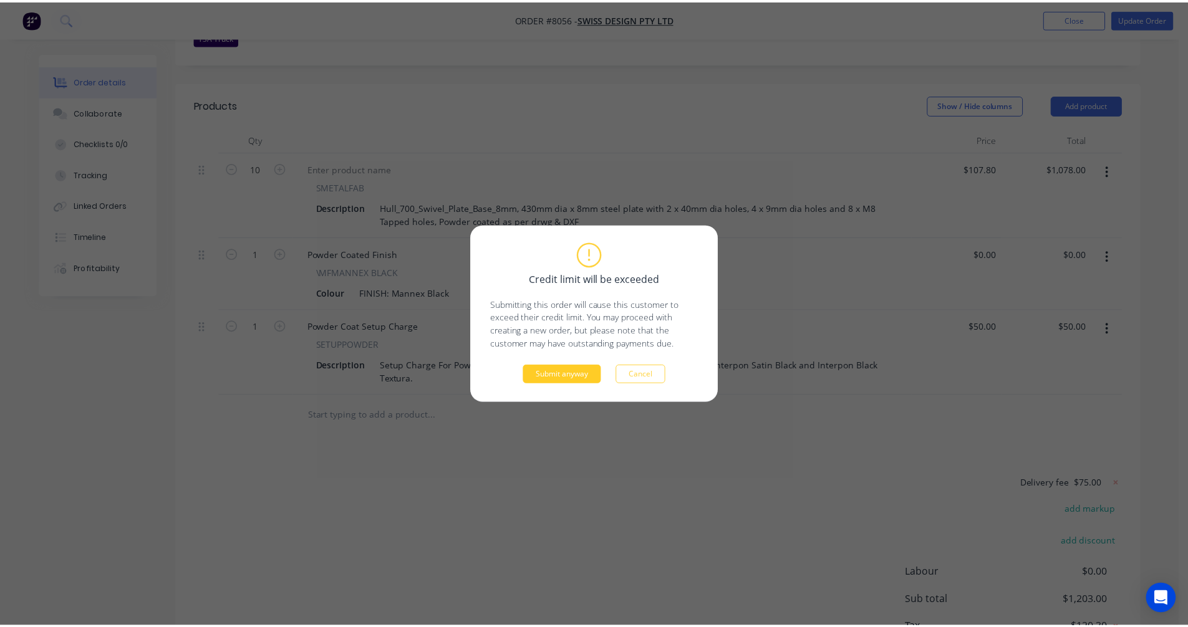
scroll to position [306, 0]
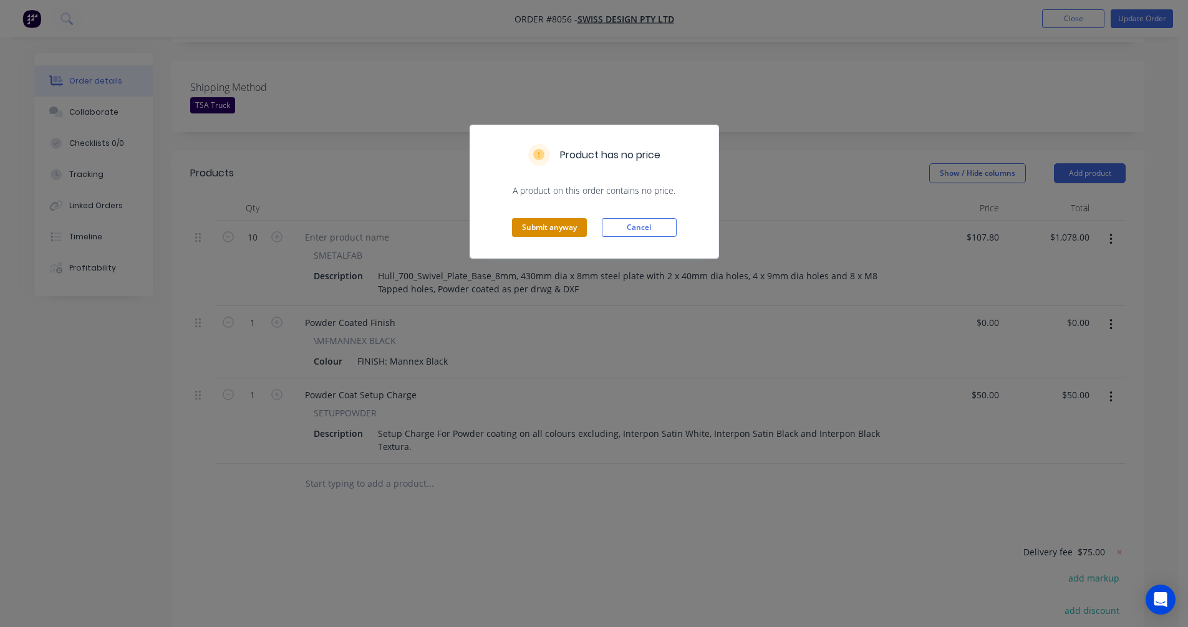
click at [551, 226] on button "Submit anyway" at bounding box center [549, 227] width 75 height 19
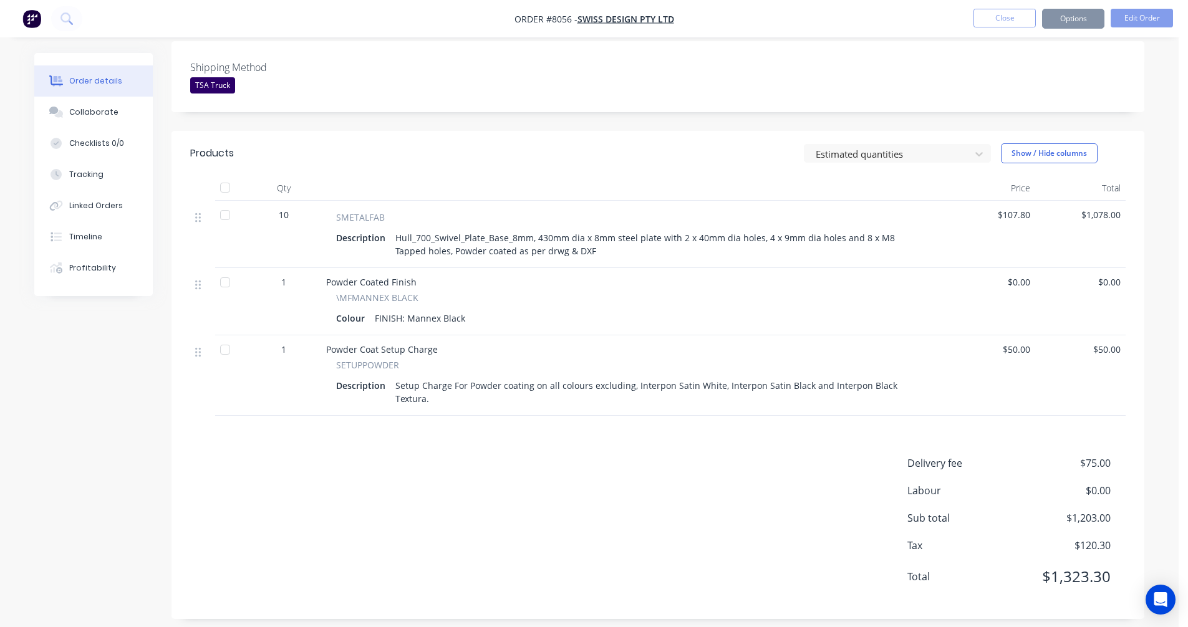
scroll to position [291, 0]
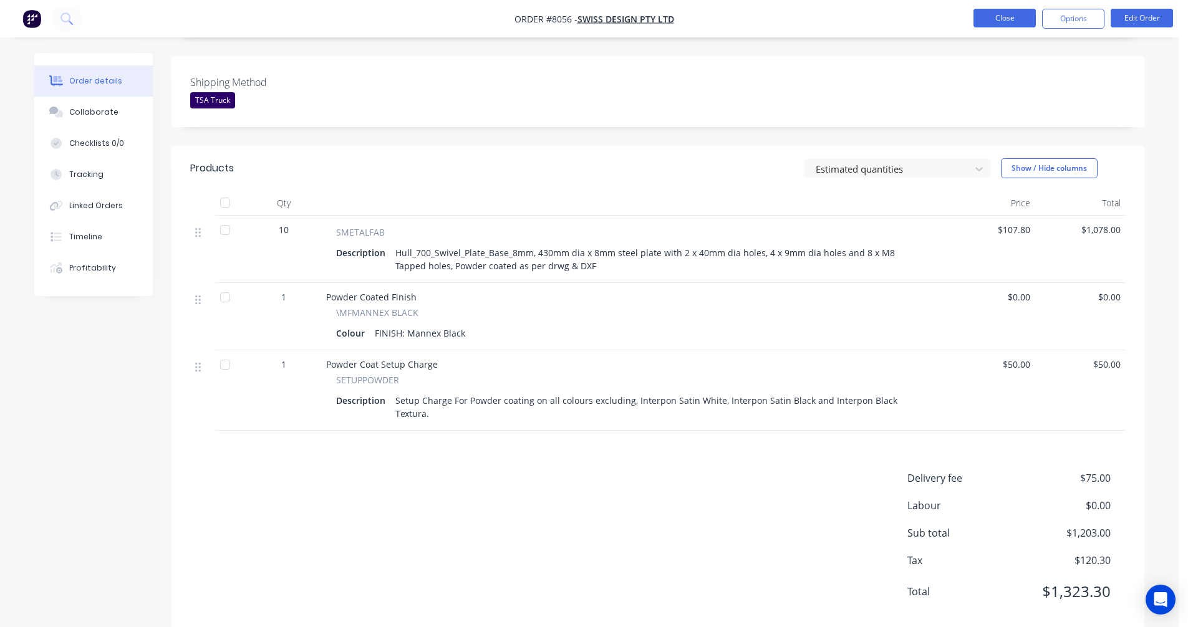
click at [998, 16] on button "Close" at bounding box center [1005, 18] width 62 height 19
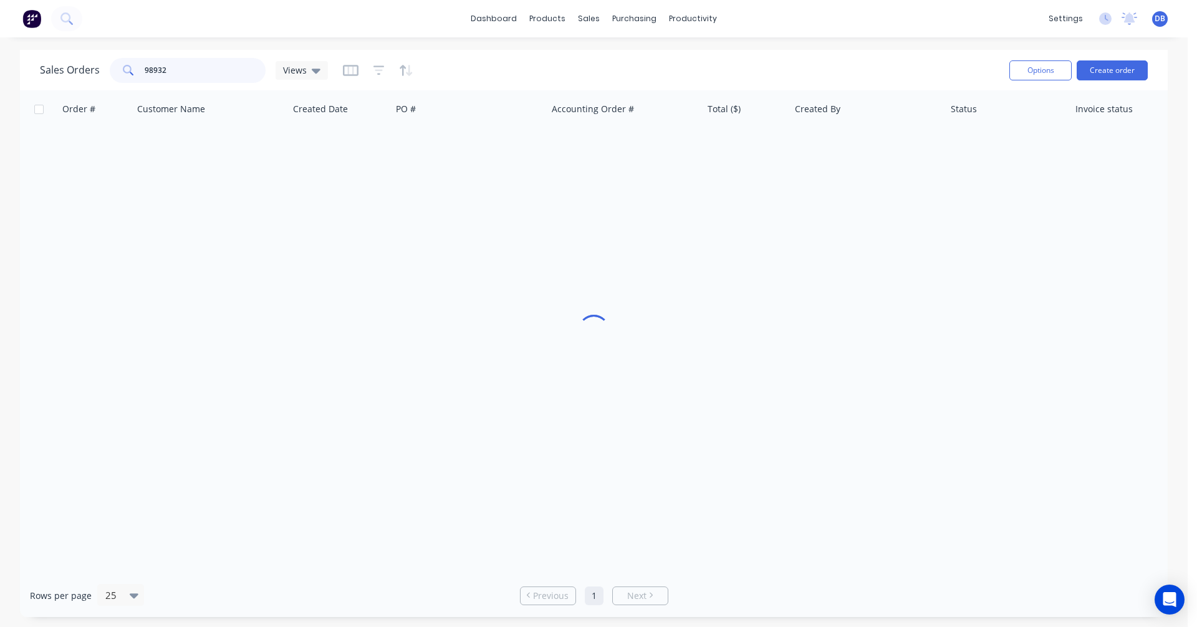
drag, startPoint x: 185, startPoint y: 73, endPoint x: 115, endPoint y: 72, distance: 69.9
click at [115, 72] on div "98932" at bounding box center [188, 70] width 156 height 25
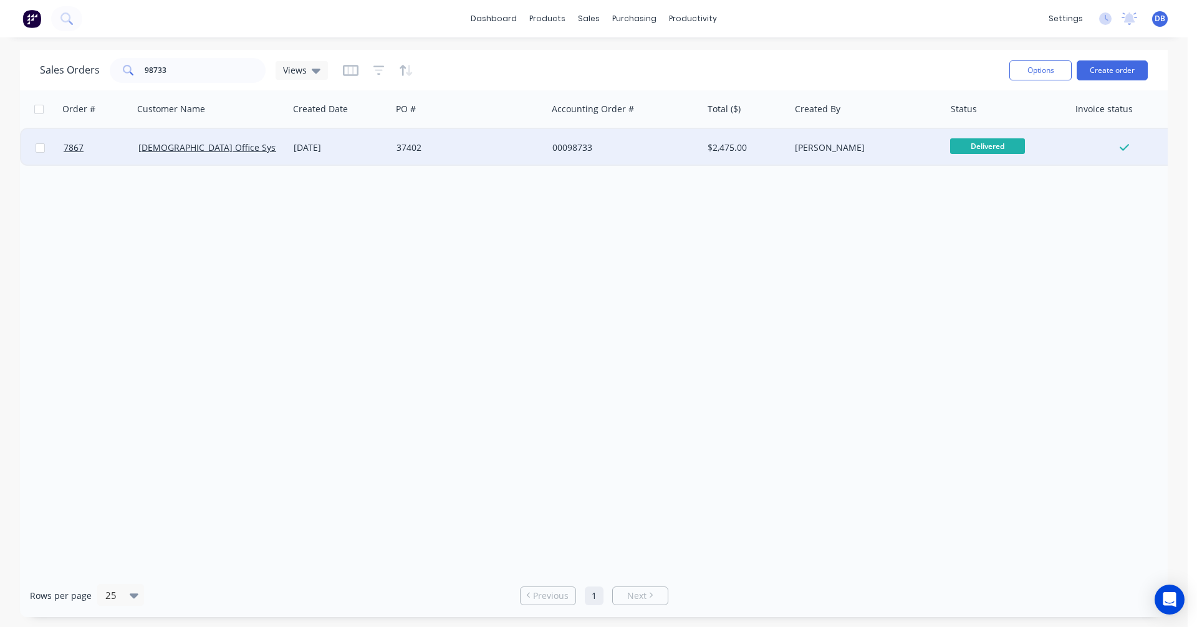
click at [402, 150] on div "37402" at bounding box center [466, 148] width 138 height 12
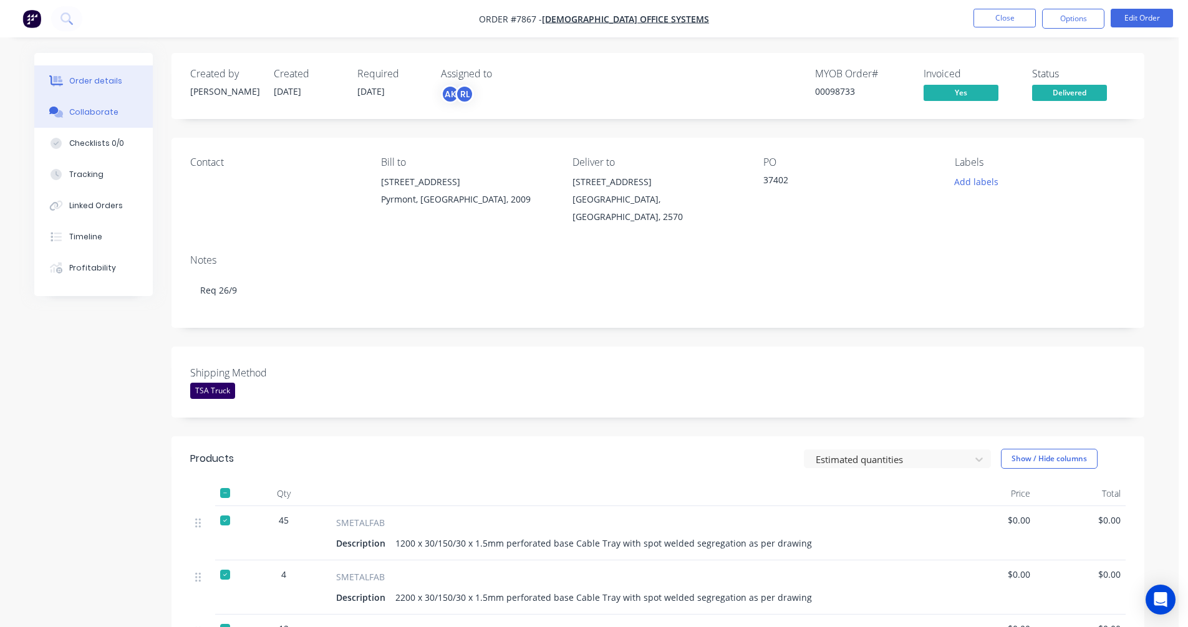
click at [87, 109] on div "Collaborate" at bounding box center [93, 112] width 49 height 11
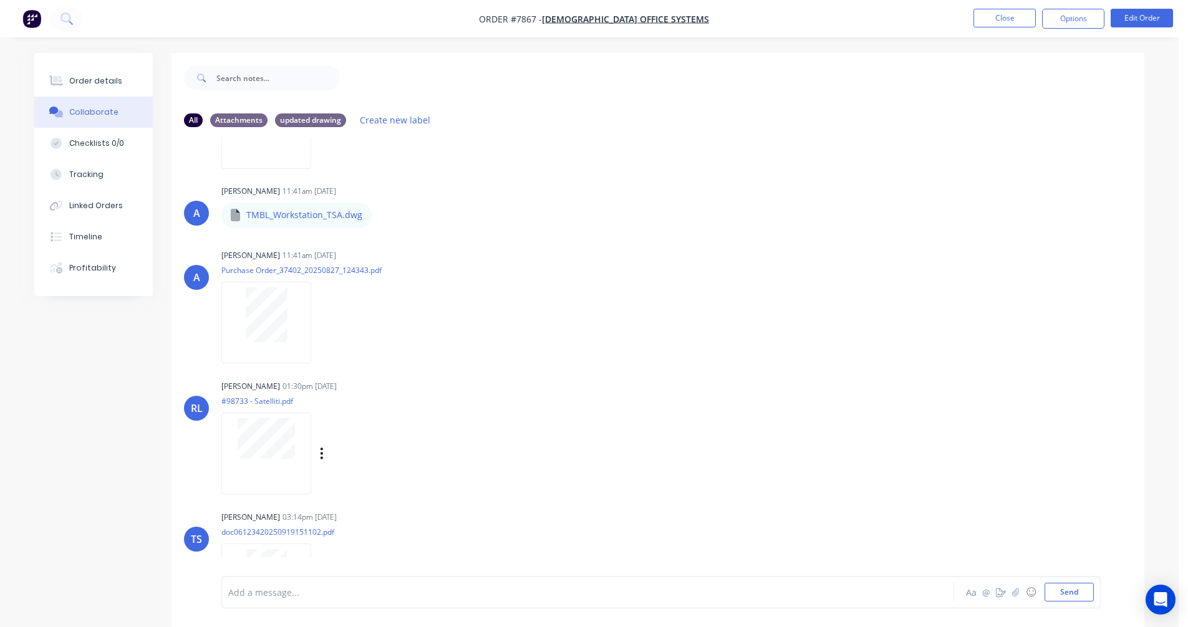
scroll to position [1020, 0]
click at [89, 83] on div "Order details" at bounding box center [95, 80] width 53 height 11
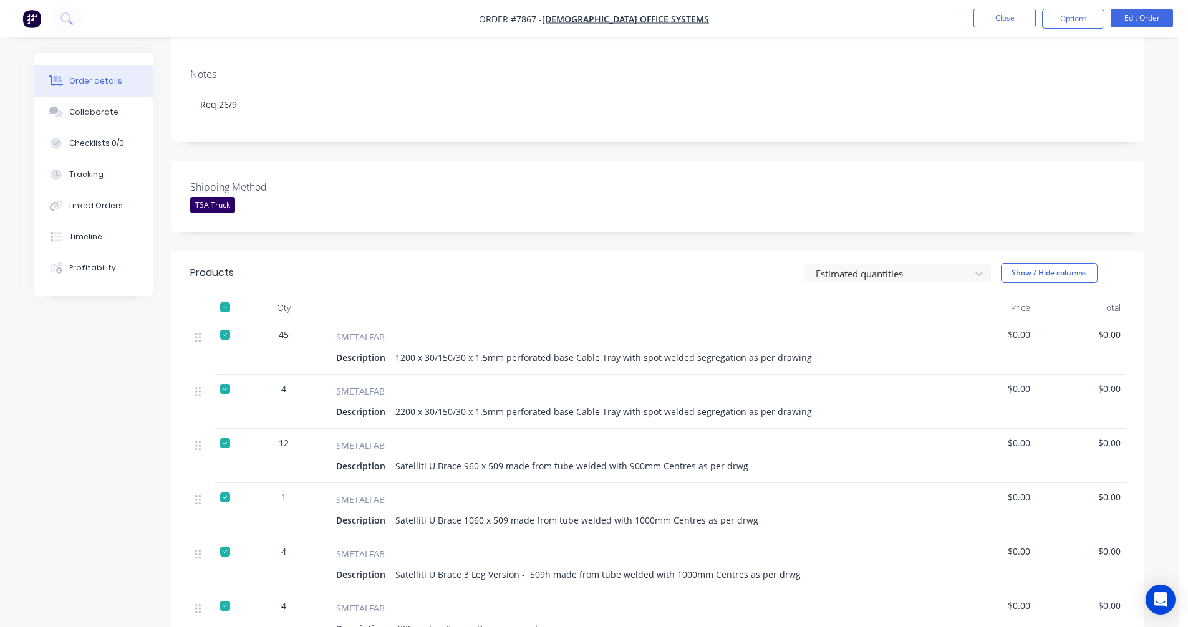
scroll to position [187, 0]
click at [1138, 22] on button "Edit Order" at bounding box center [1142, 18] width 62 height 19
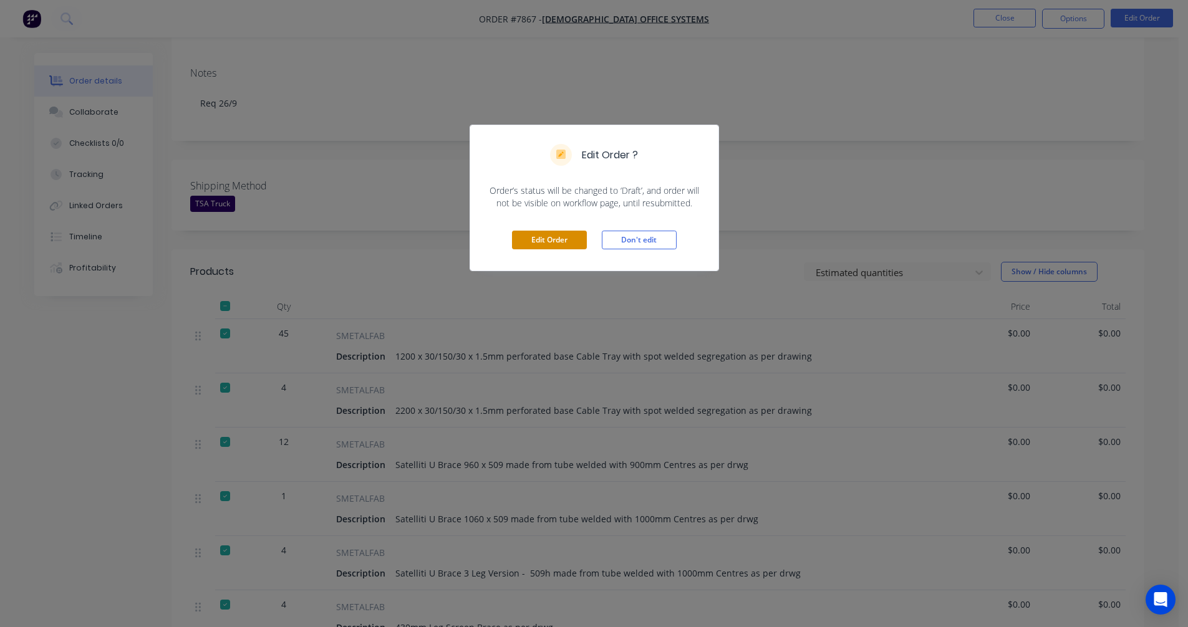
click at [553, 236] on button "Edit Order" at bounding box center [549, 240] width 75 height 19
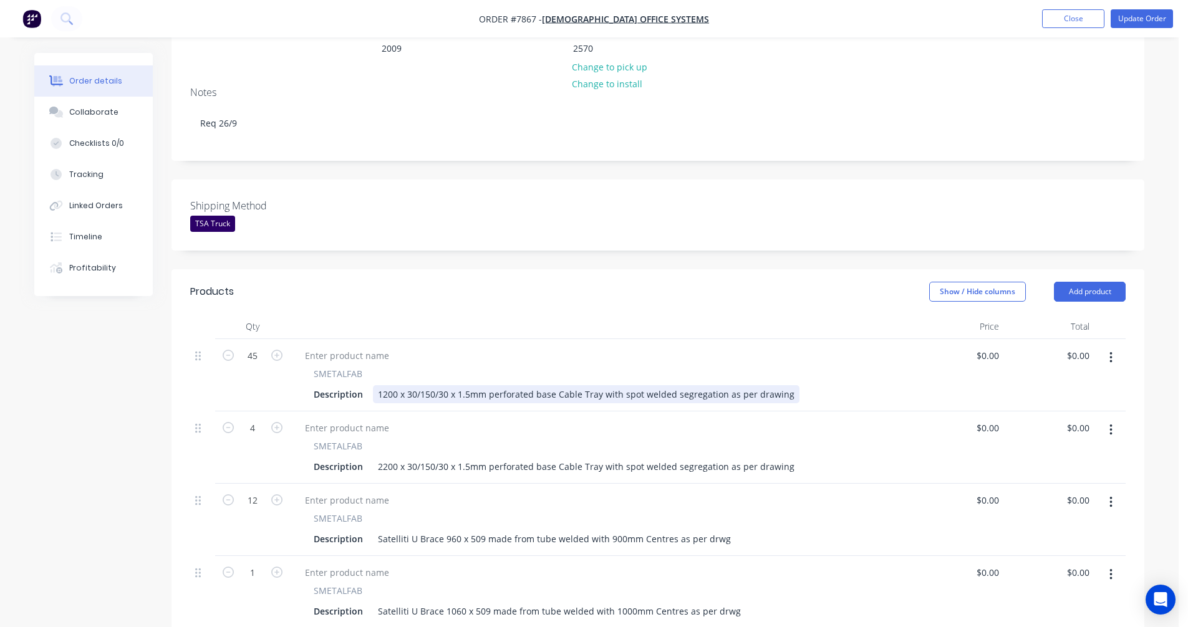
click at [717, 385] on div "1200 x 30/150/30 x 1.5mm perforated base Cable Tray with spot welded segregatio…" at bounding box center [586, 394] width 427 height 18
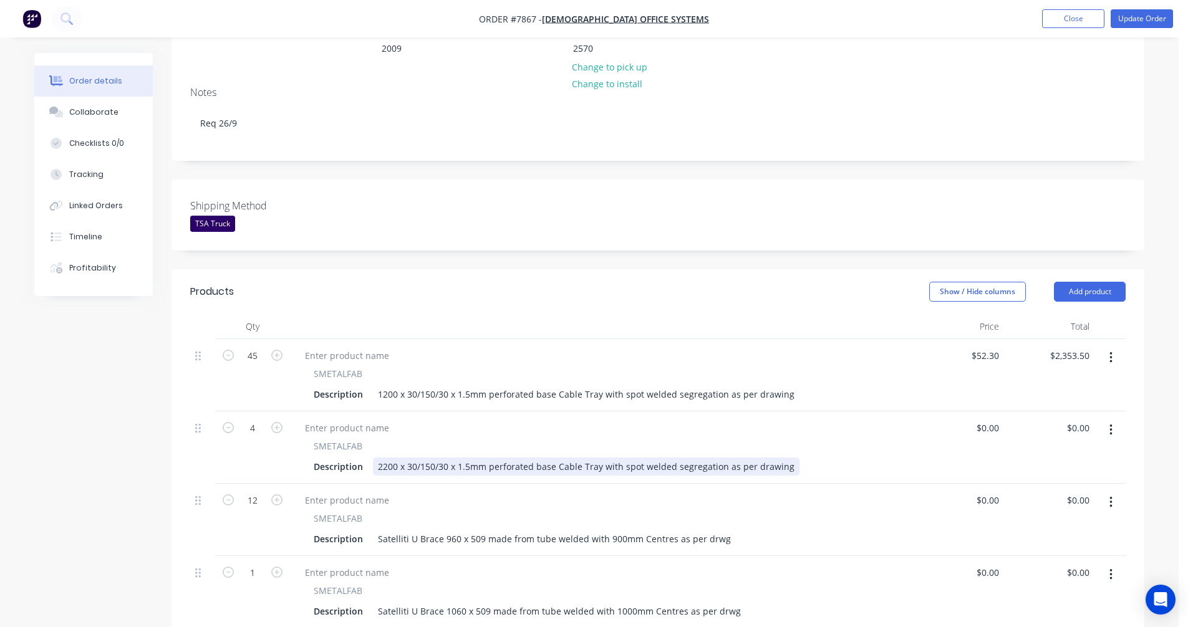
click at [692, 458] on div "2200 x 30/150/30 x 1.5mm perforated base Cable Tray with spot welded segregatio…" at bounding box center [586, 467] width 427 height 18
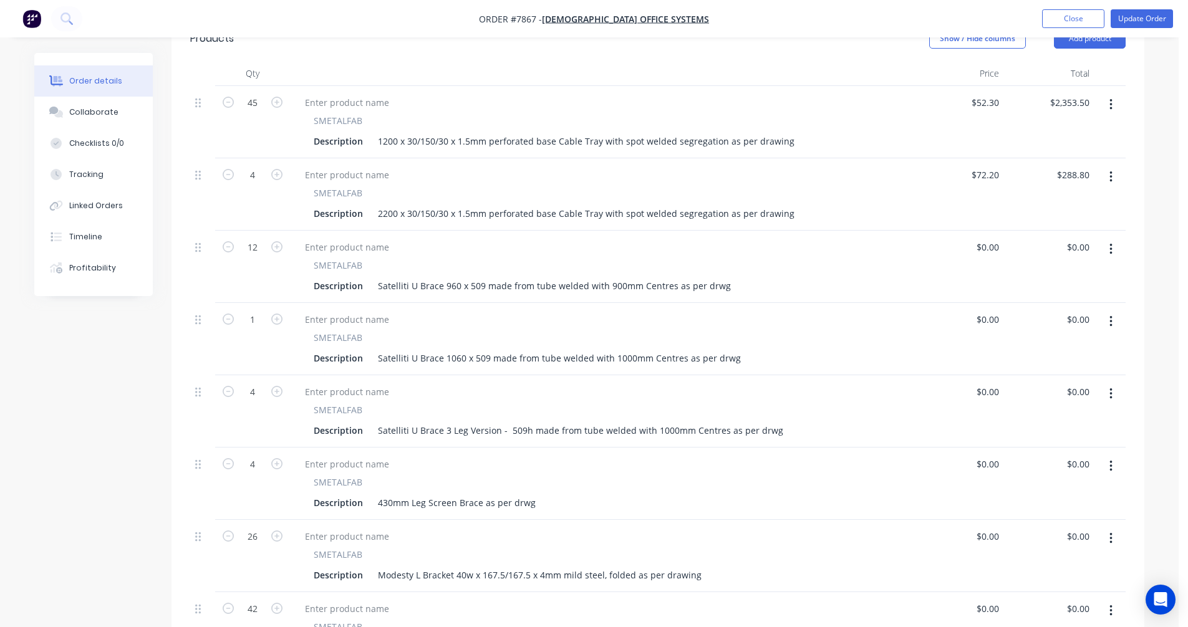
scroll to position [374, 0]
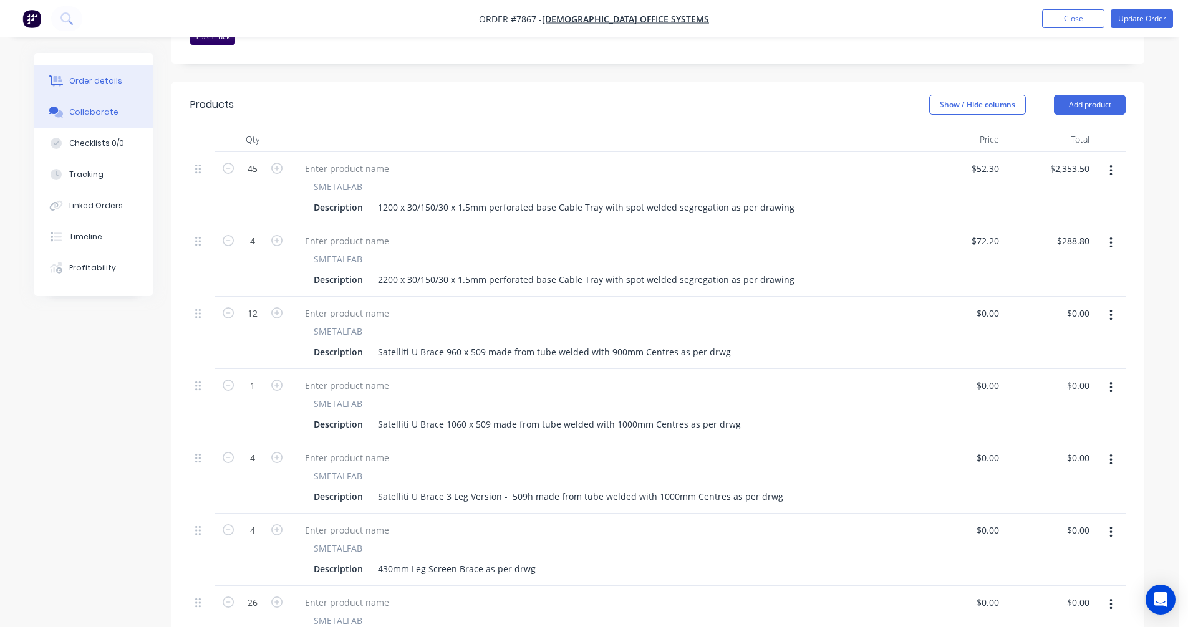
click at [84, 112] on div "Collaborate" at bounding box center [93, 112] width 49 height 11
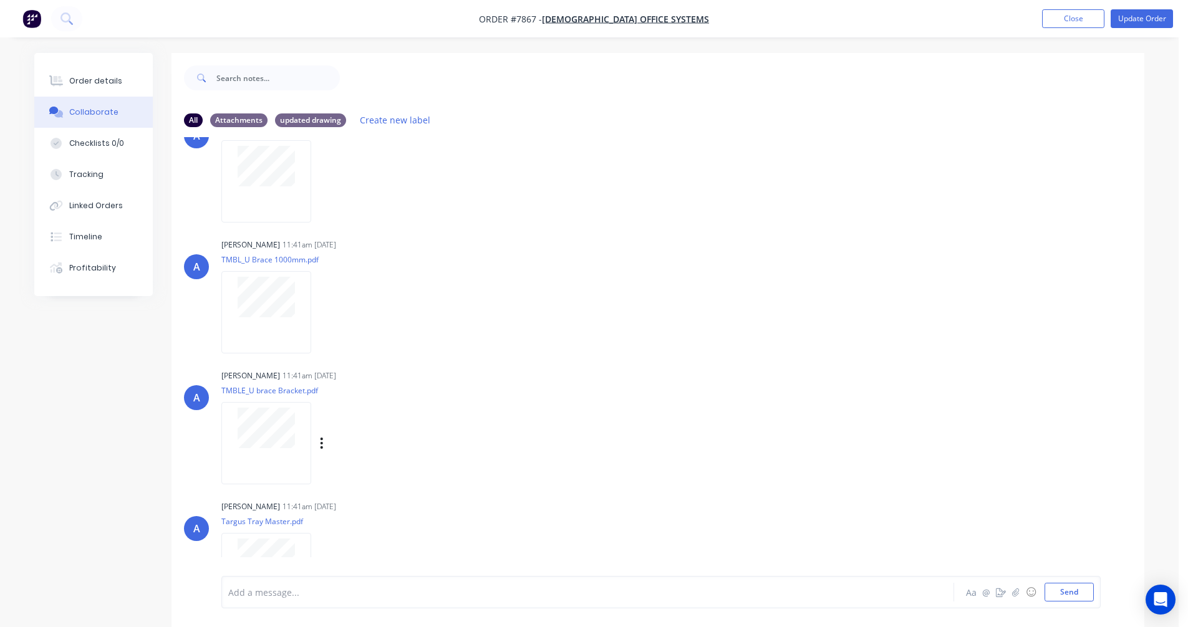
scroll to position [624, 0]
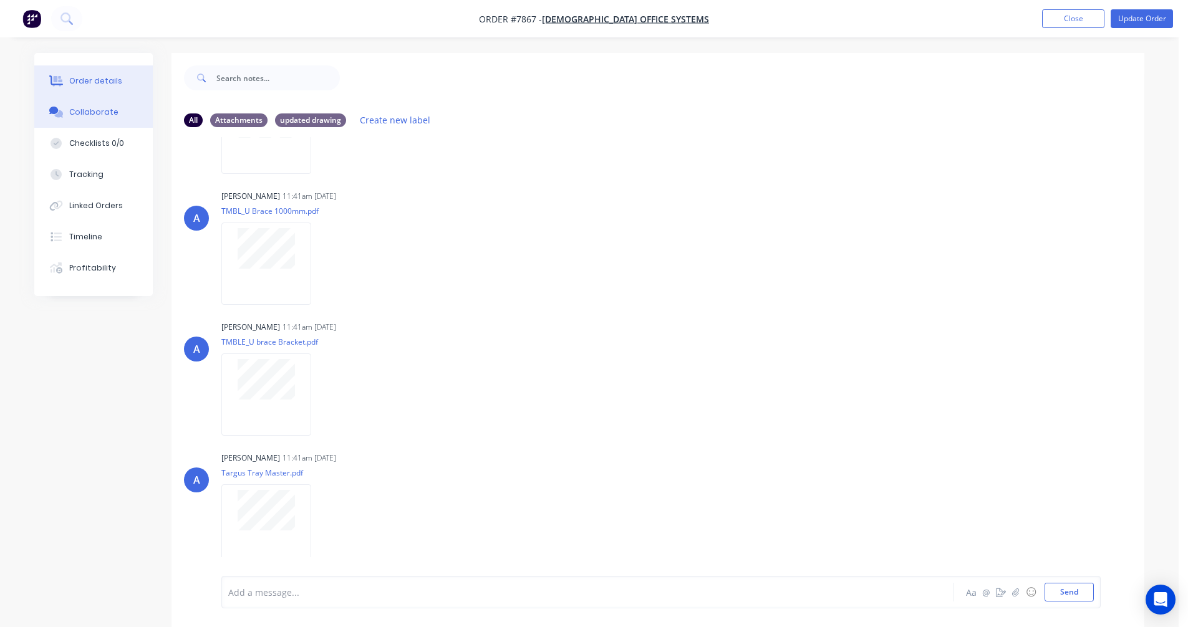
drag, startPoint x: 84, startPoint y: 79, endPoint x: 145, endPoint y: 95, distance: 63.2
click at [84, 79] on div "Order details" at bounding box center [95, 80] width 53 height 11
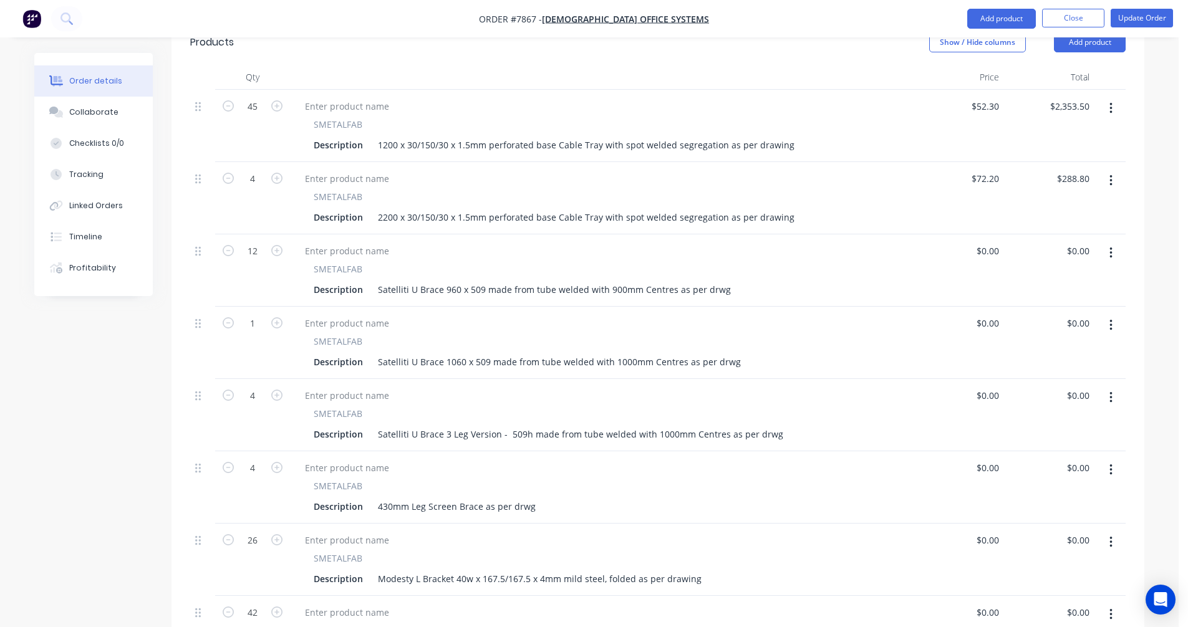
scroll to position [499, 0]
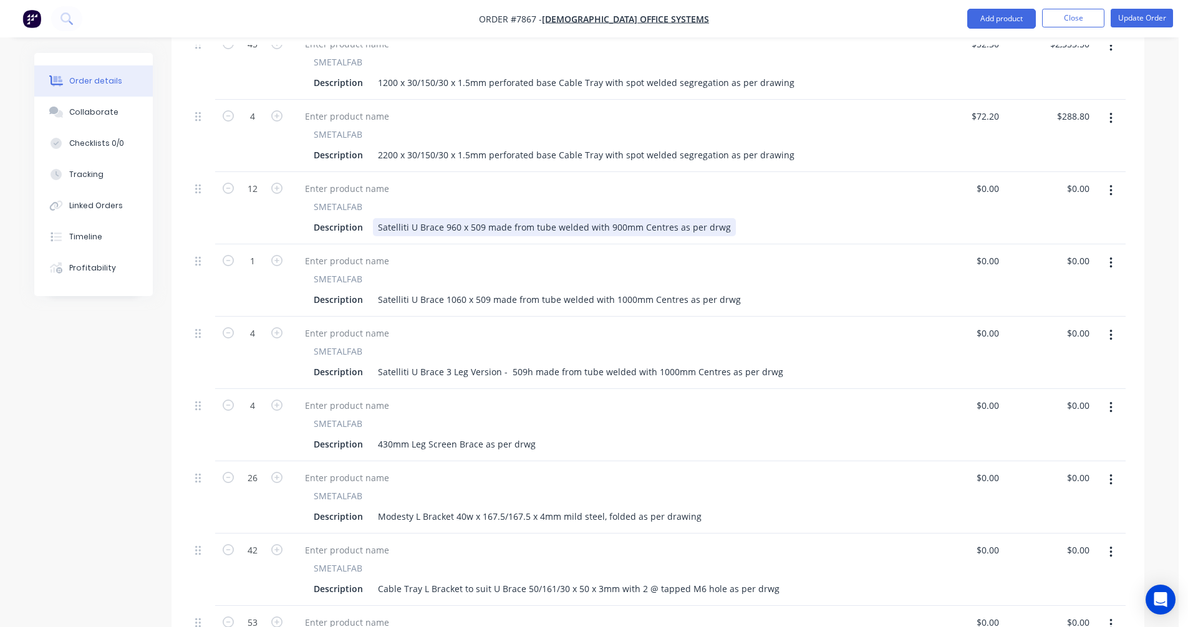
click at [470, 218] on div "Satelliti U Brace 960 x 509 made from tube welded with 900mm Centres as per drwg" at bounding box center [554, 227] width 363 height 18
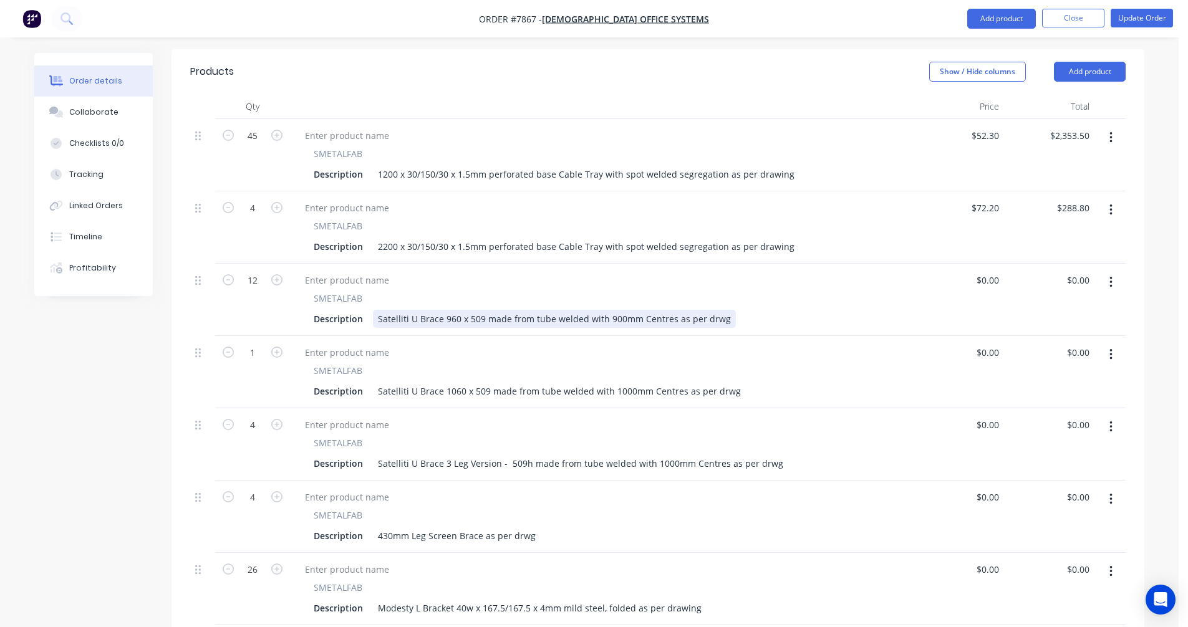
scroll to position [374, 0]
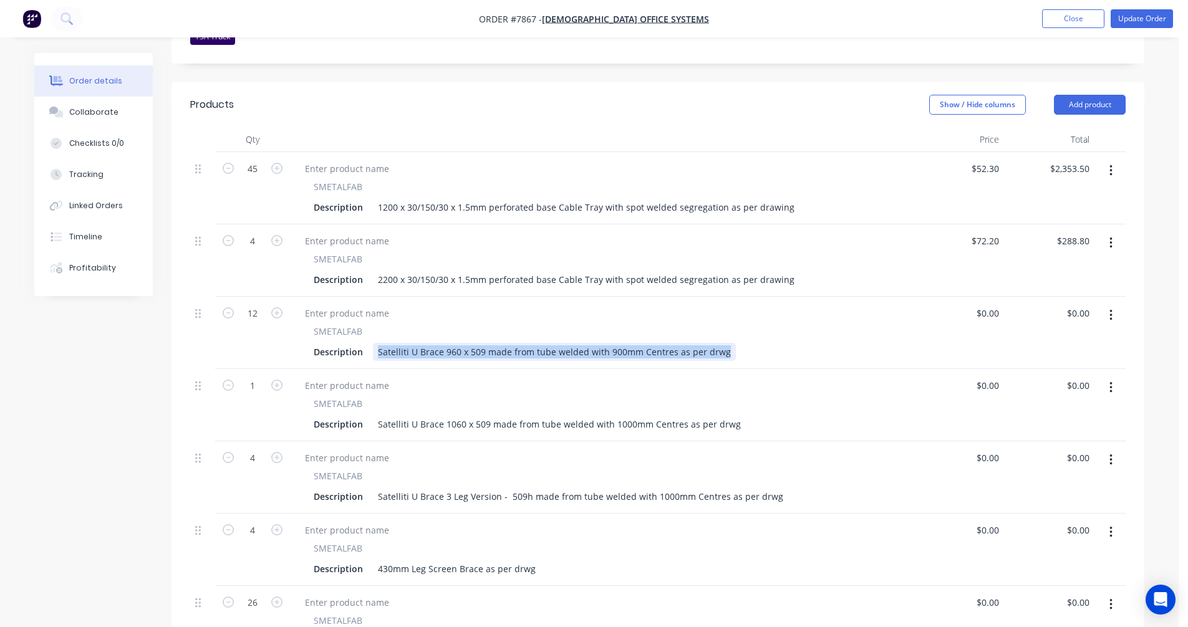
drag, startPoint x: 720, startPoint y: 334, endPoint x: 369, endPoint y: 339, distance: 351.8
click at [369, 343] on div "Description Satelliti U Brace 960 x 509 made from tube welded with 900mm Centre…" at bounding box center [599, 352] width 581 height 18
paste div
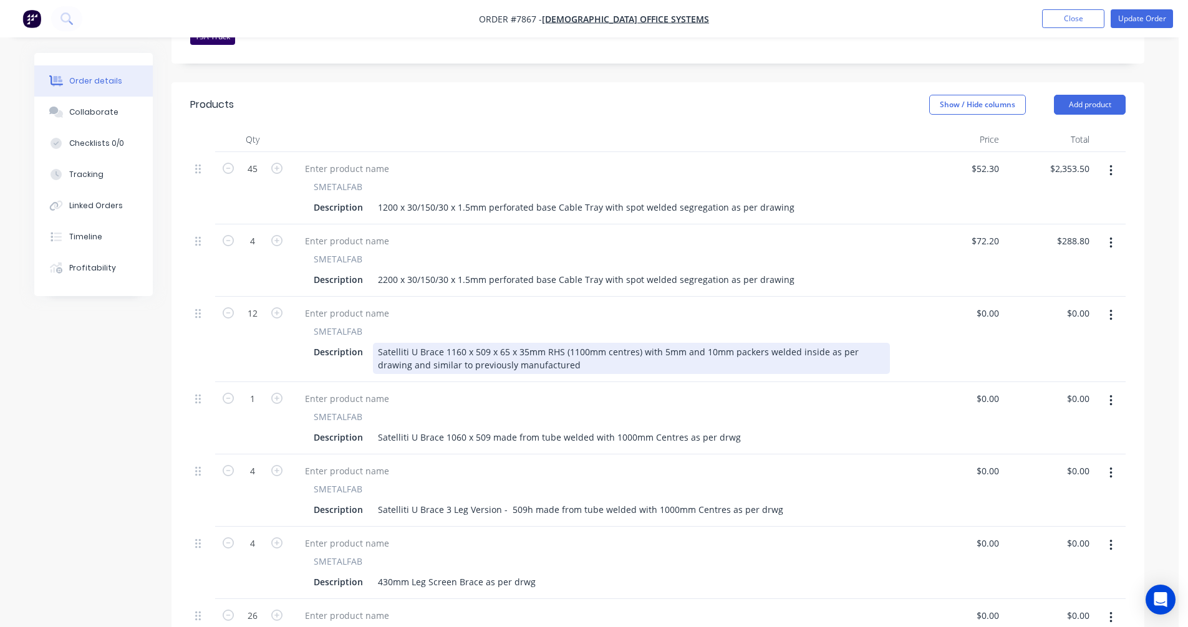
click at [453, 343] on div "Satelliti U Brace 1160 x 509 x 65 x 35mm RHS (1100mm centres) with 5mm and 10mm…" at bounding box center [631, 358] width 517 height 31
click at [647, 343] on div "Satelliti U Brace 960l x 509h x 65 x 35mm RHS (900mm centres) with 5mm and 10mm…" at bounding box center [631, 358] width 517 height 31
click at [664, 343] on div "Satelliti U Brace 960l x 509h x 65 x 35mm RHS (900mm centres) with 5mm and 10mm…" at bounding box center [631, 358] width 517 height 31
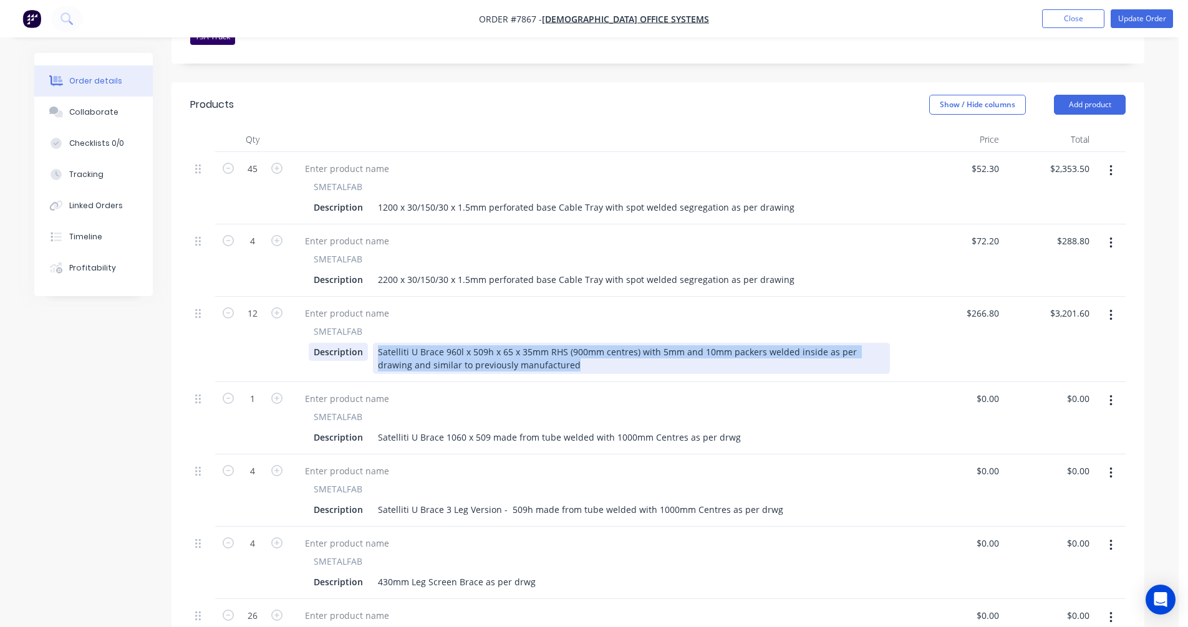
drag, startPoint x: 541, startPoint y: 349, endPoint x: 354, endPoint y: 333, distance: 187.7
click at [354, 343] on div "Description Satelliti U Brace 960l x 509h x 65 x 35mm RHS (900mm centres) with …" at bounding box center [599, 358] width 581 height 31
copy div "Satelliti U Brace 960l x 509h x 65 x 35mm RHS (900mm centres) with 5mm and 10mm…"
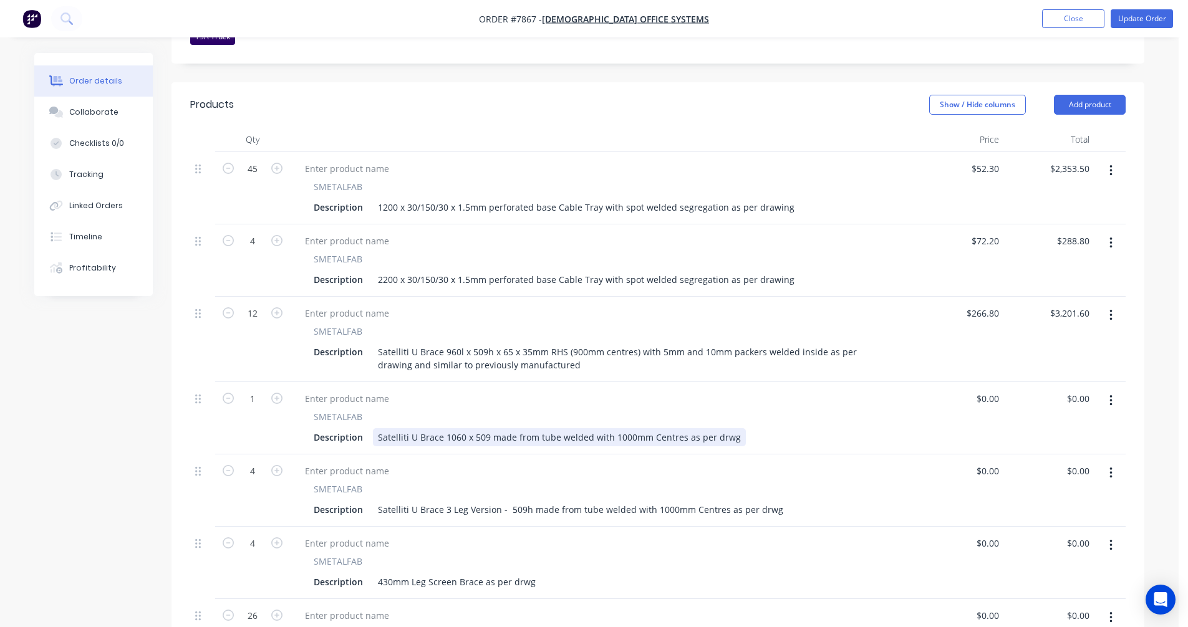
click at [523, 428] on div "Satelliti U Brace 1060 x 509 made from tube welded with 1000mm Centres as per d…" at bounding box center [559, 437] width 373 height 18
drag, startPoint x: 733, startPoint y: 421, endPoint x: 373, endPoint y: 423, distance: 360.5
click at [373, 428] on div "Description Satelliti U Brace 1060 x 509 made from tube welded with 1000mm Cent…" at bounding box center [599, 437] width 581 height 18
paste div
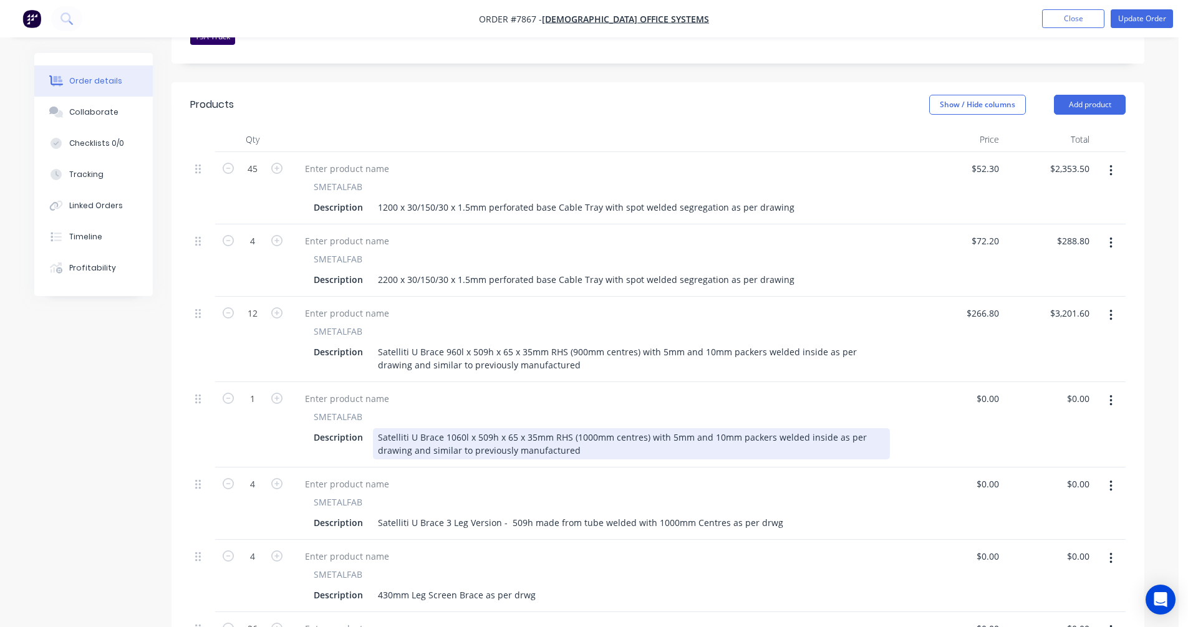
click at [534, 428] on div "Satelliti U Brace 1060l x 509h x 65 x 35mm RHS (1000mm centres) with 5mm and 10…" at bounding box center [631, 443] width 517 height 31
click at [535, 428] on div "Satelliti U Brace 1060l x 509h x 65 x 35mm RHS (1000mm centres) with 5mm and 10…" at bounding box center [631, 443] width 517 height 31
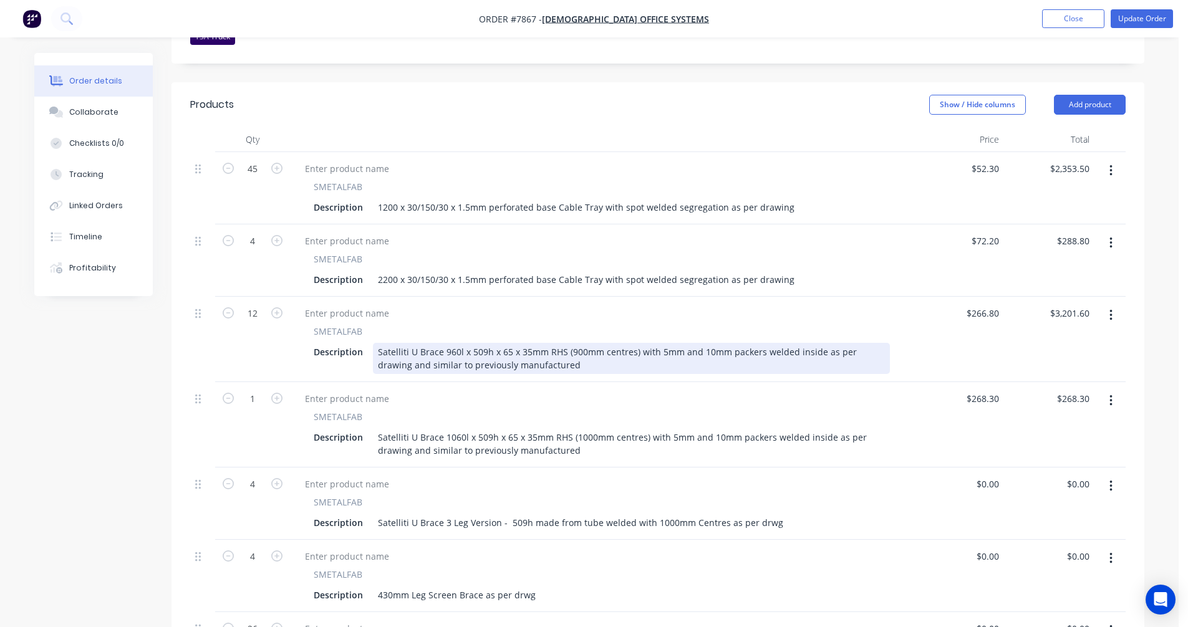
click at [726, 343] on div "Satelliti U Brace 960l x 509h x 65 x 35mm RHS (900mm centres) with 5mm and 10mm…" at bounding box center [631, 358] width 517 height 31
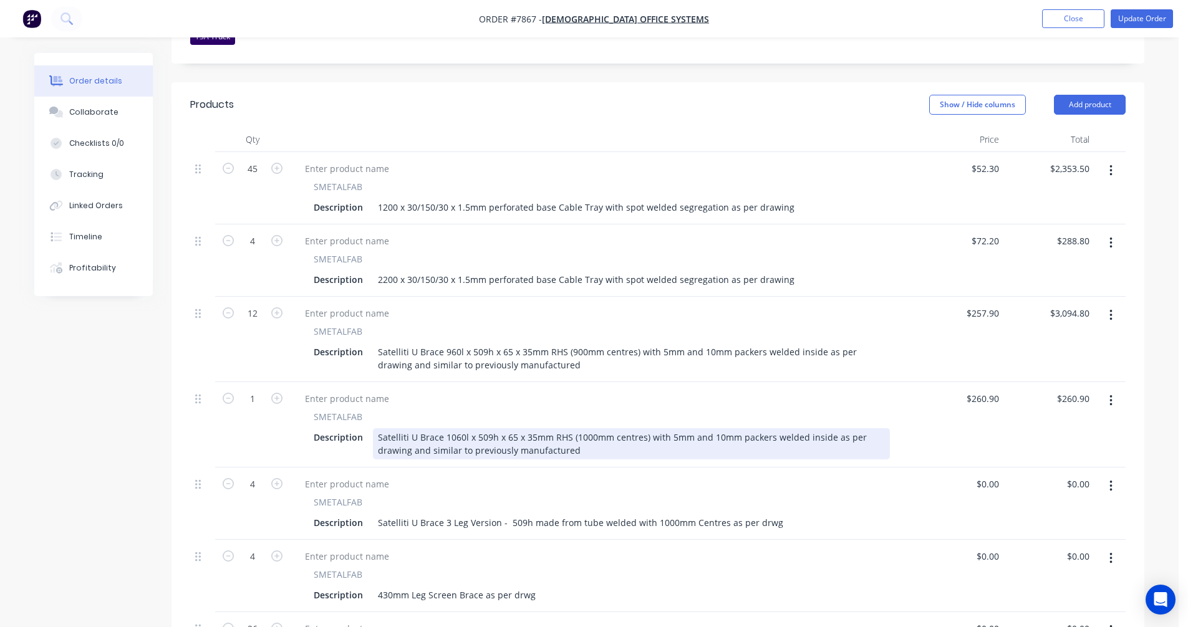
scroll to position [437, 0]
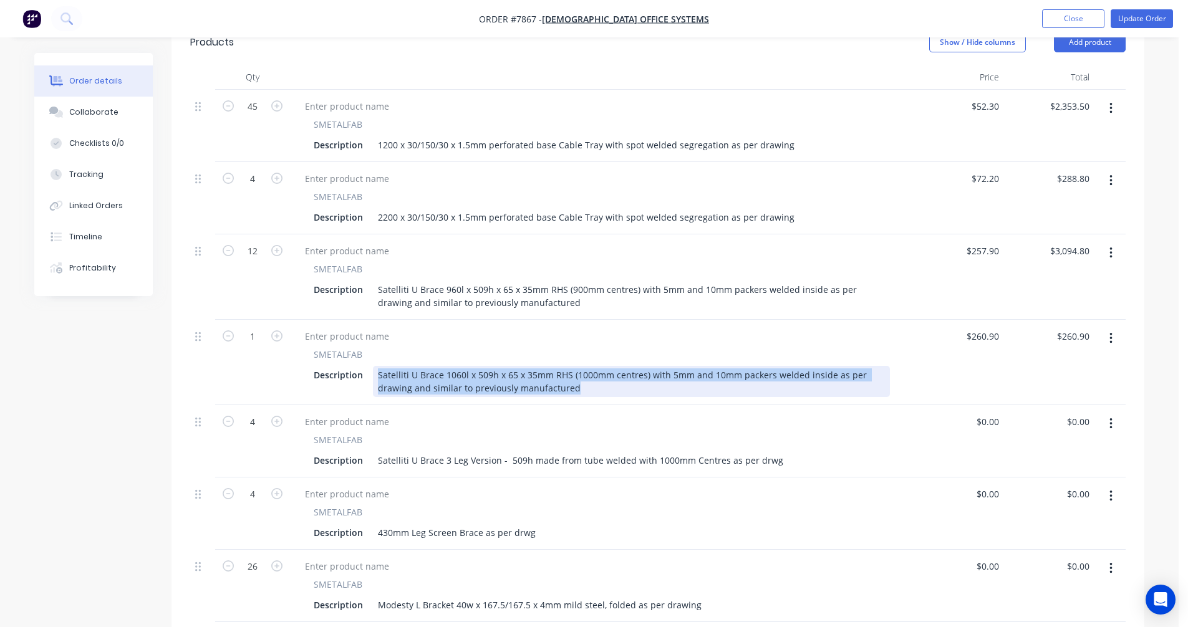
drag, startPoint x: 584, startPoint y: 373, endPoint x: 375, endPoint y: 362, distance: 209.9
click at [375, 366] on div "Satelliti U Brace 1060l x 509h x 65 x 35mm RHS (1000mm centres) with 5mm and 10…" at bounding box center [631, 381] width 517 height 31
copy div "Satelliti U Brace 1060l x 509h x 65 x 35mm RHS (1000mm centres) with 5mm and 10…"
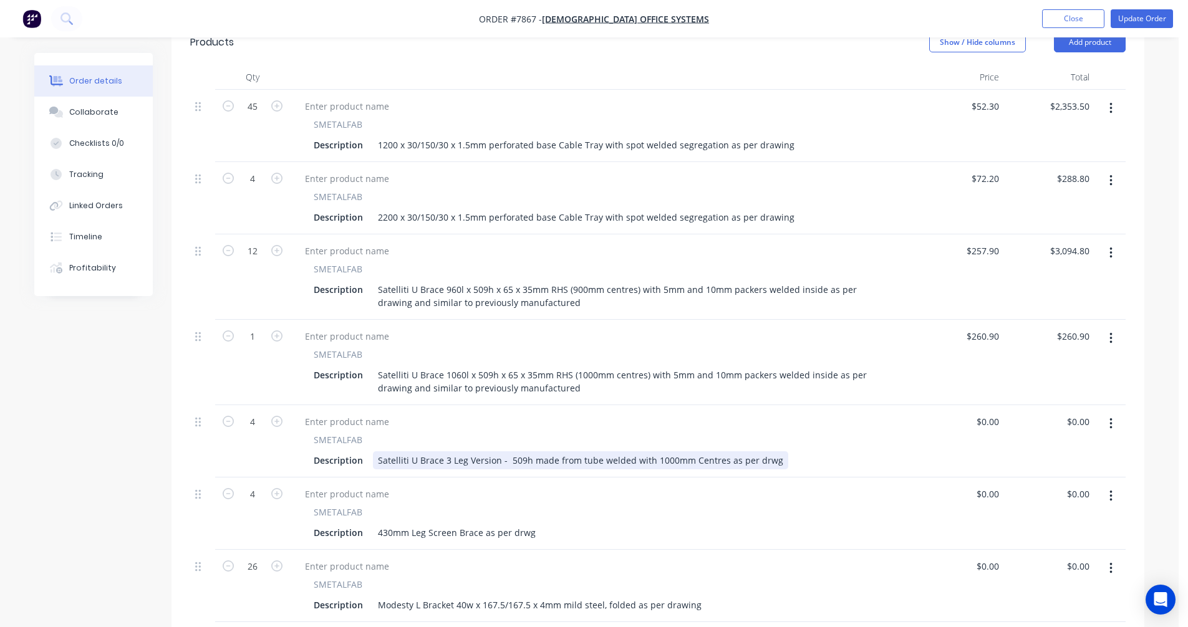
click at [641, 452] on div "Satelliti U Brace 3 Leg Version - 509h made from tube welded with 1000mm Centre…" at bounding box center [580, 461] width 415 height 18
drag, startPoint x: 770, startPoint y: 442, endPoint x: 368, endPoint y: 452, distance: 402.4
click at [368, 452] on div "Description Satelliti U Brace 3 Leg Version - 509h made from tube welded with 1…" at bounding box center [599, 461] width 581 height 18
paste div
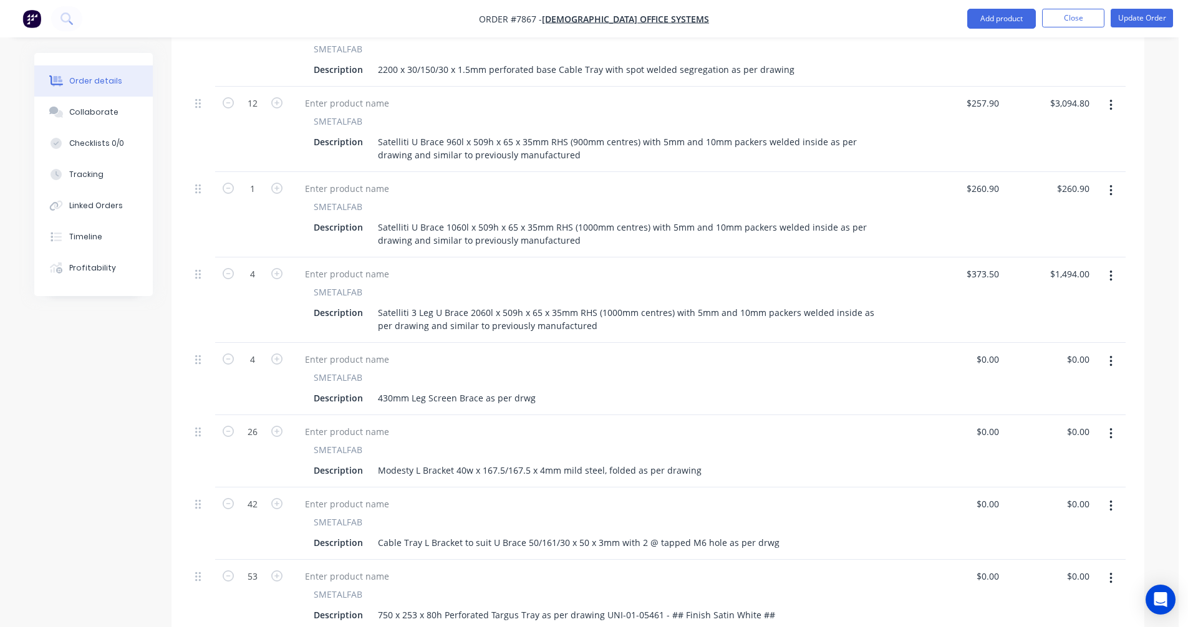
scroll to position [624, 0]
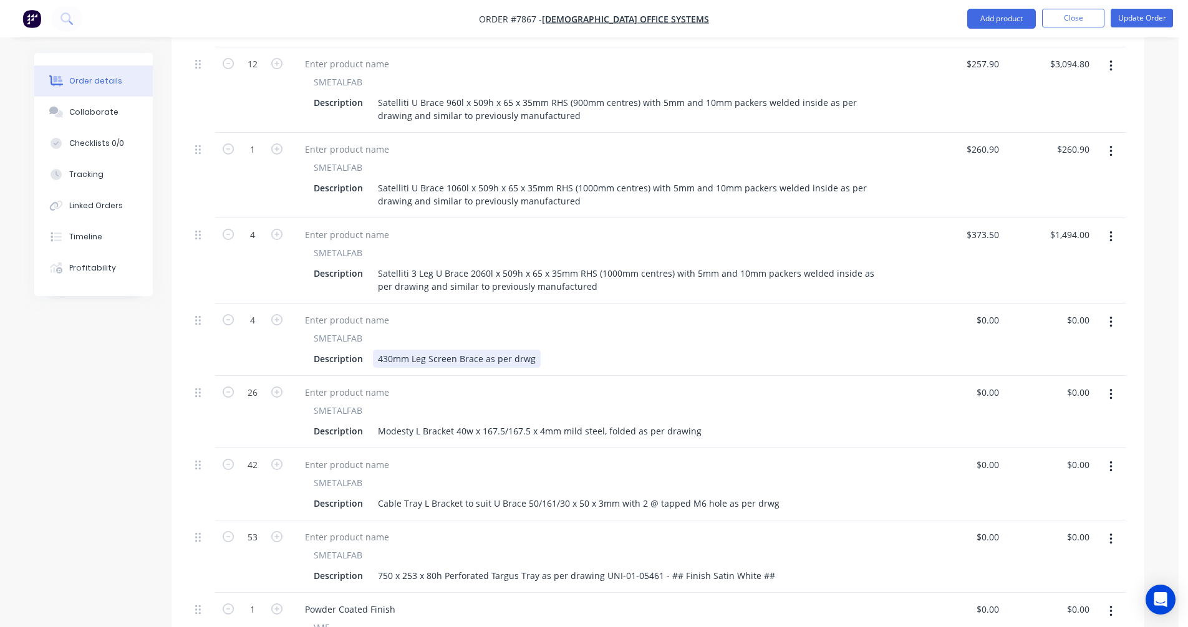
click at [500, 350] on div "430mm Leg Screen Brace as per drwg" at bounding box center [457, 359] width 168 height 18
drag, startPoint x: 533, startPoint y: 341, endPoint x: 484, endPoint y: 347, distance: 49.0
click at [484, 350] on div "430mm Leg Screen Brace as per drwg" at bounding box center [457, 359] width 168 height 18
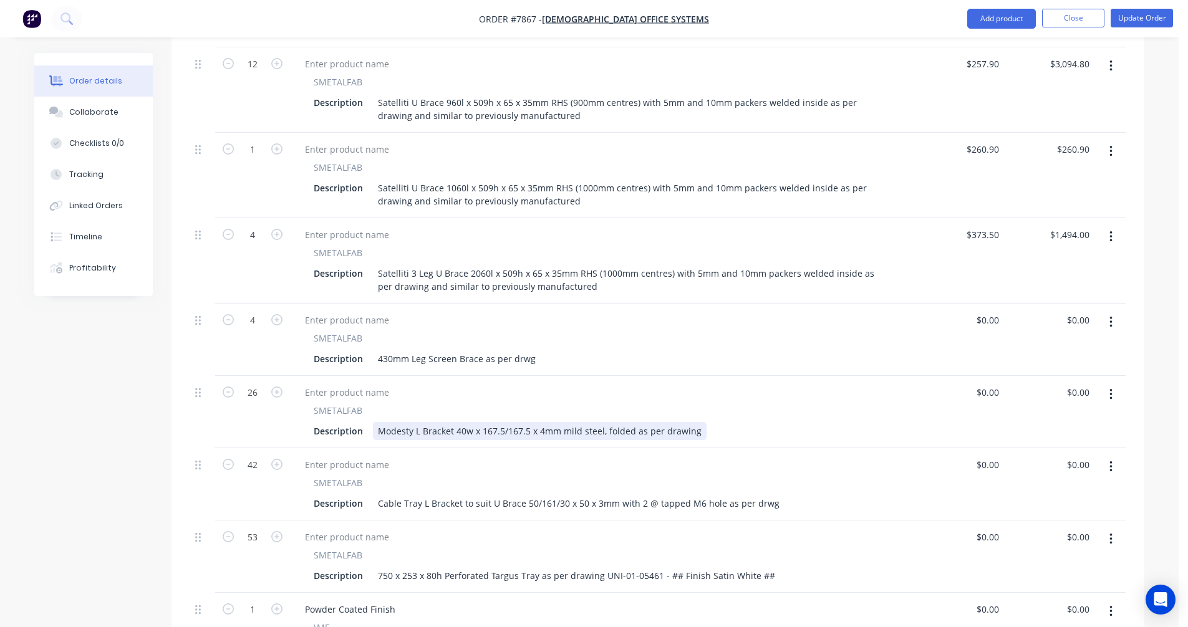
click at [478, 422] on div "Modesty L Bracket 40w x 167.5/167.5 x 4mm mild steel, folded as per drawing" at bounding box center [540, 431] width 334 height 18
drag, startPoint x: 528, startPoint y: 413, endPoint x: 561, endPoint y: 412, distance: 33.7
click at [530, 422] on div "Modesty L Bracket 40w x 167.5/167.5 x 4mm mild steel, folded as per drawing" at bounding box center [540, 431] width 334 height 18
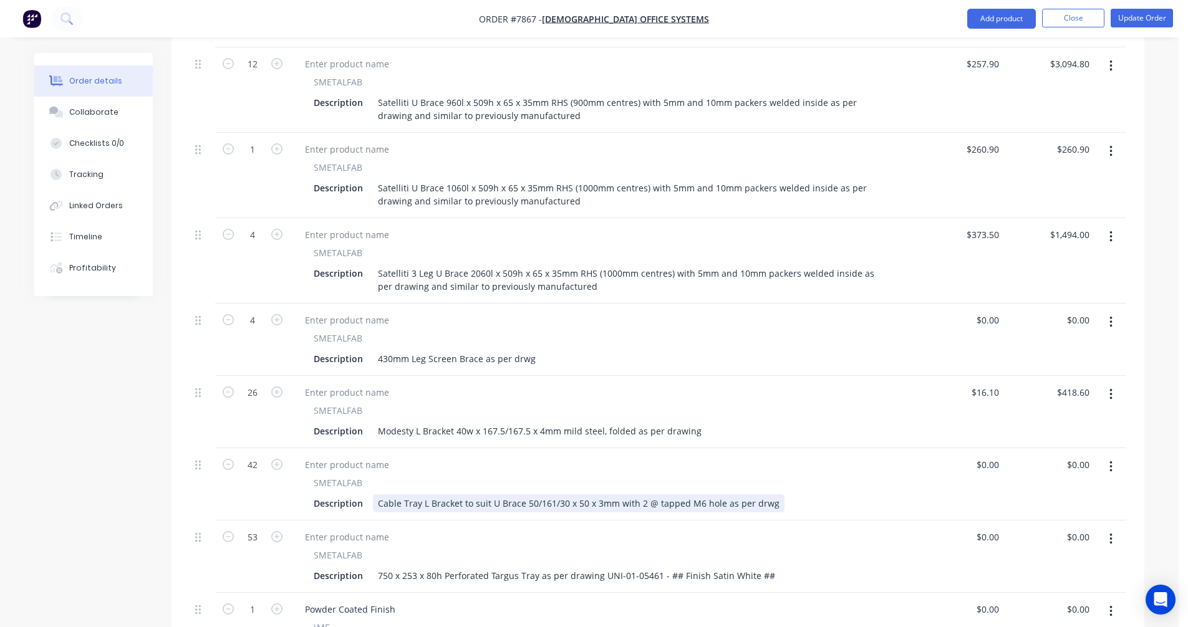
click at [650, 495] on div "Cable Tray L Bracket to suit U Brace 50/161/30 x 50 x 3mm with 2 @ tapped M6 ho…" at bounding box center [579, 504] width 412 height 18
click at [517, 495] on div "Cable Tray L Bracket to suit U Brace 50/161/30 x 50 x 3mm with 2 off tapped M6 …" at bounding box center [587, 504] width 428 height 18
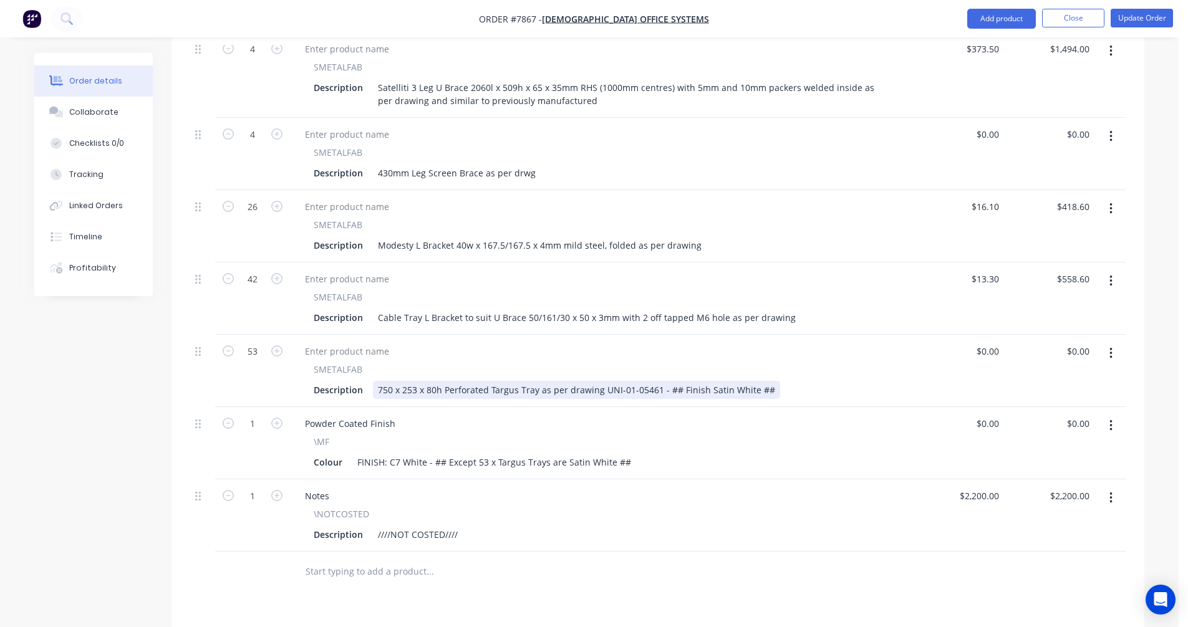
scroll to position [811, 0]
click at [460, 380] on div "750 x 253 x 80h Perforated Targus Tray as per drawing UNI-01-05461 - ## Finish …" at bounding box center [576, 389] width 407 height 18
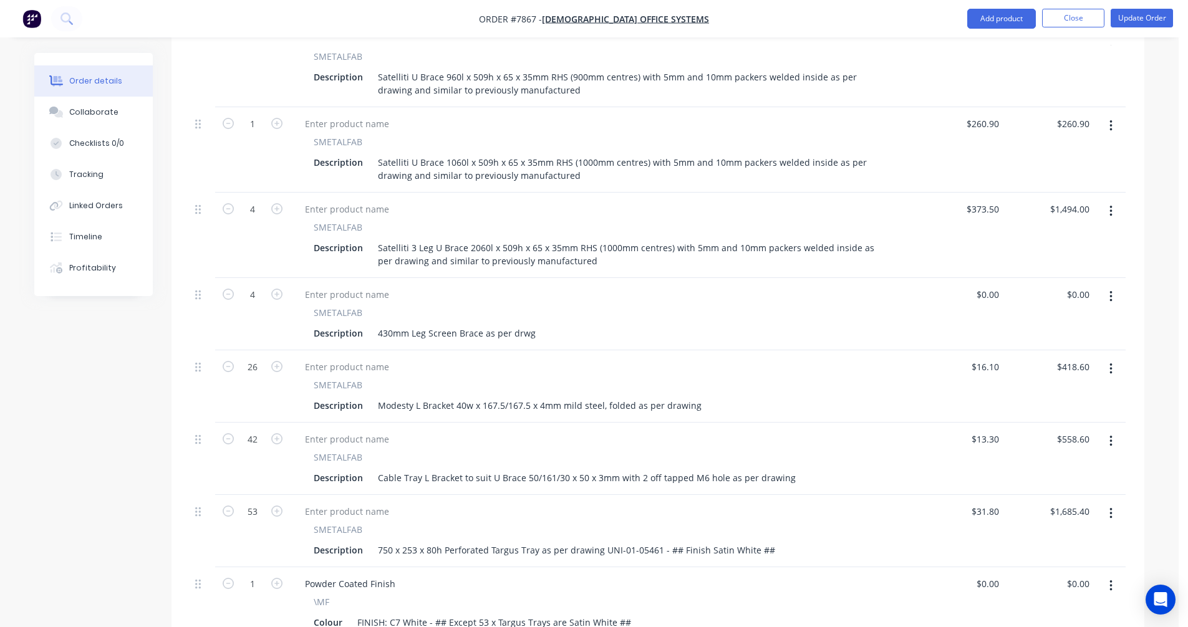
scroll to position [624, 0]
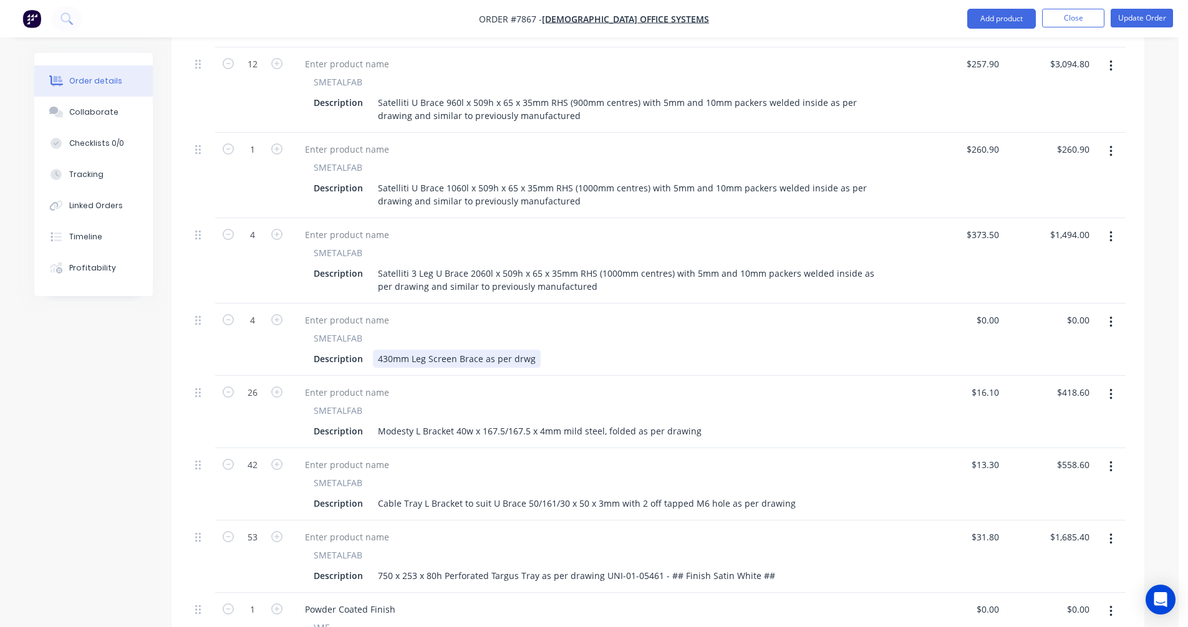
click at [471, 350] on div "430mm Leg Screen Brace as per drwg" at bounding box center [457, 359] width 168 height 18
click at [479, 350] on div "430mm Leg Screen Brace as per drwg" at bounding box center [457, 359] width 168 height 18
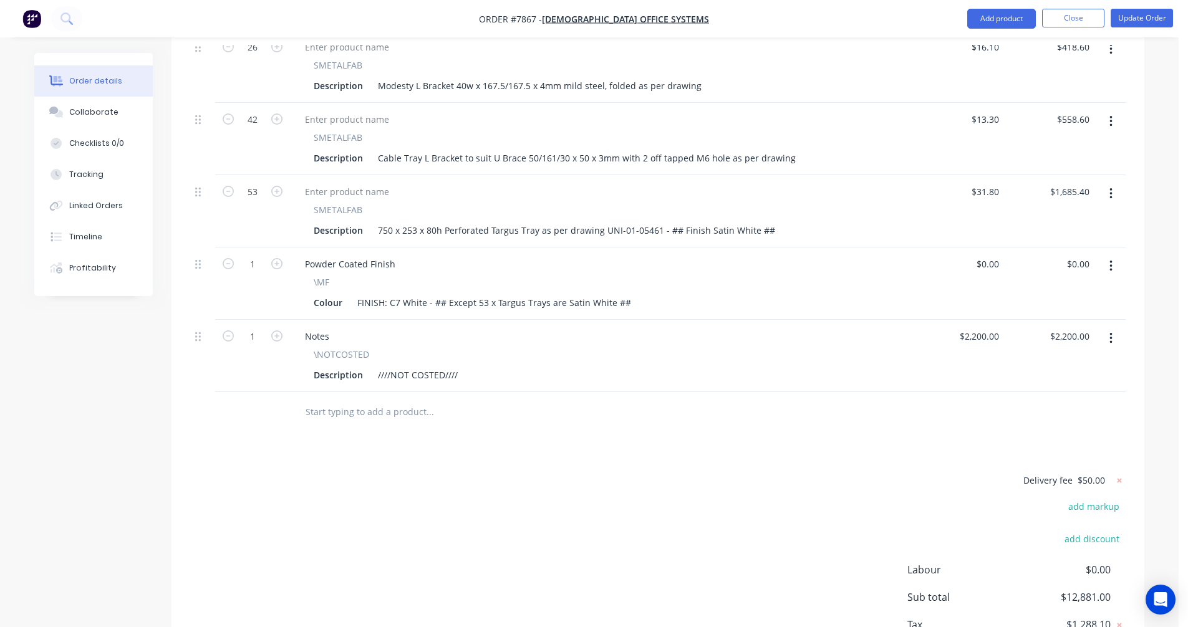
scroll to position [998, 0]
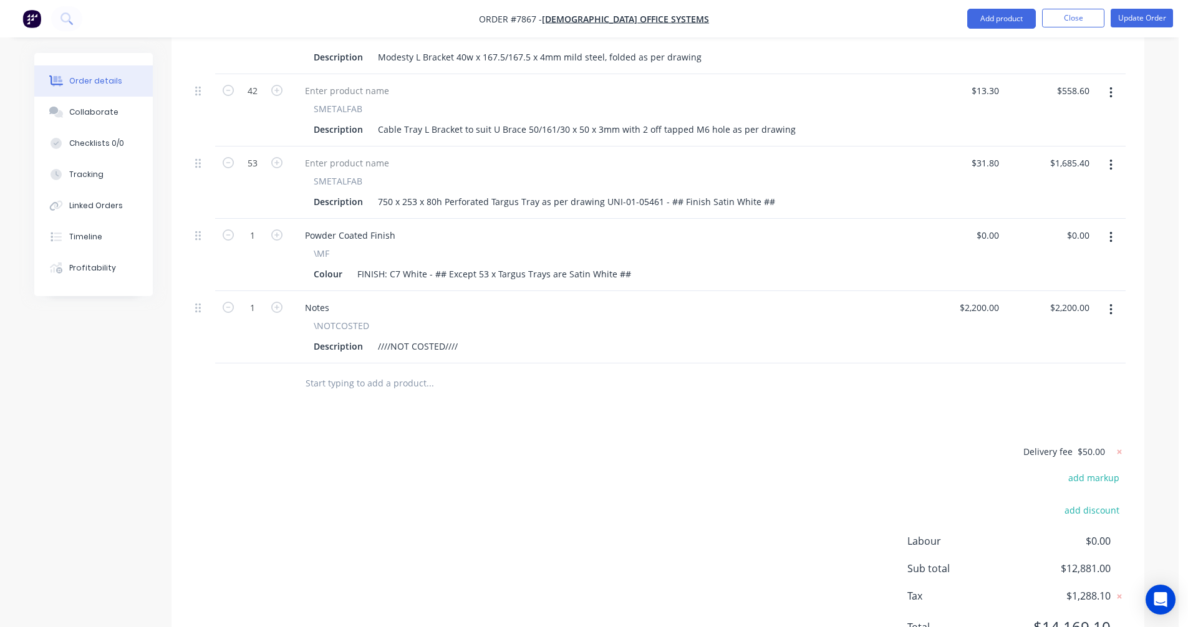
click at [1110, 304] on icon "button" at bounding box center [1111, 309] width 2 height 11
click at [1049, 409] on div "Delete" at bounding box center [1066, 418] width 96 height 18
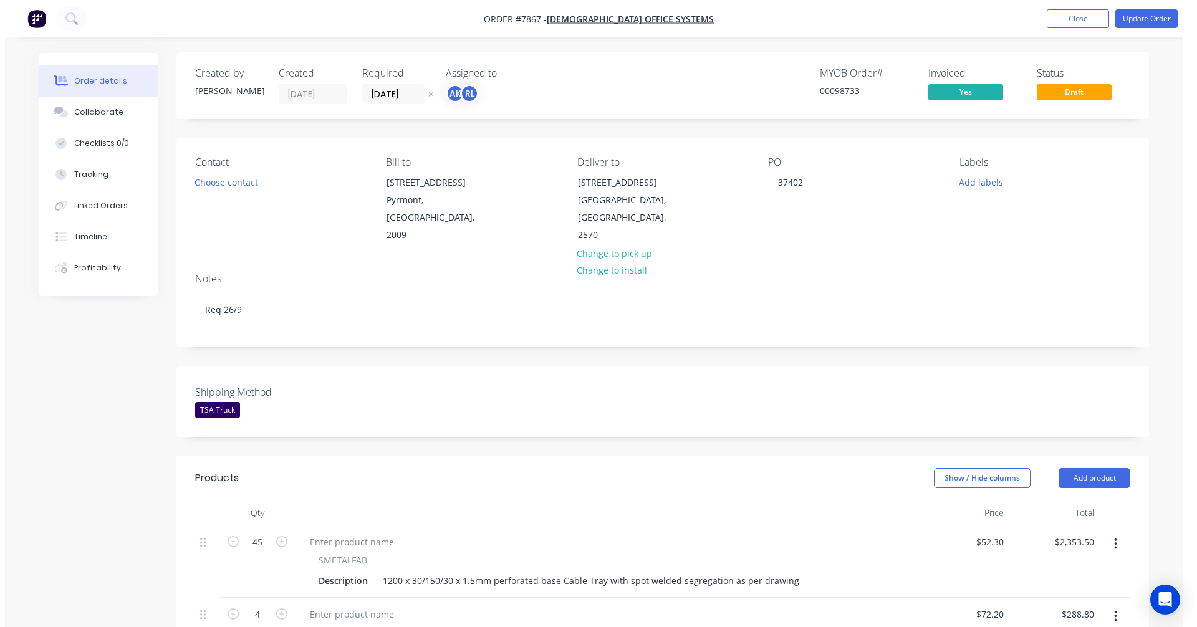
scroll to position [0, 0]
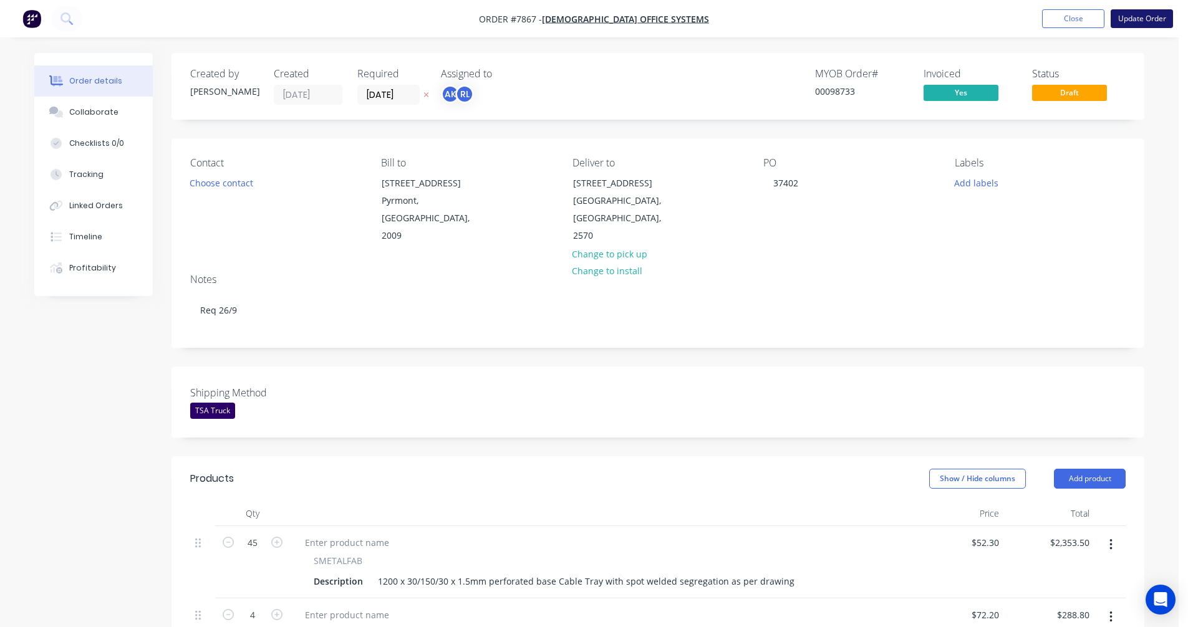
click at [1147, 16] on button "Update Order" at bounding box center [1142, 18] width 62 height 19
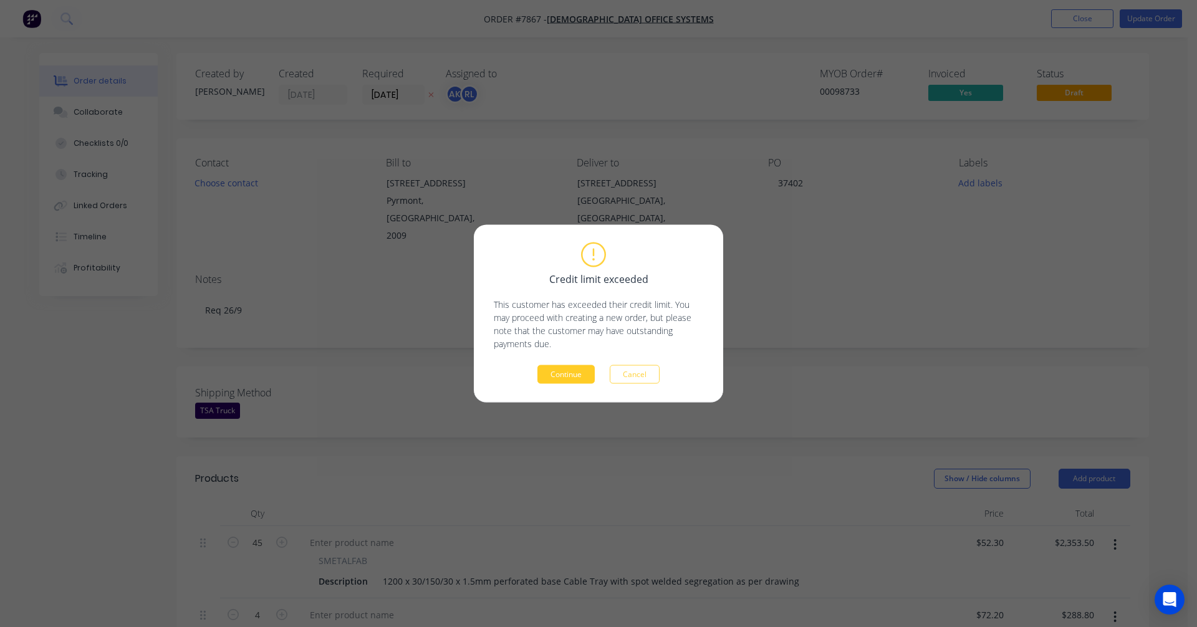
click at [565, 377] on button "Continue" at bounding box center [566, 374] width 57 height 19
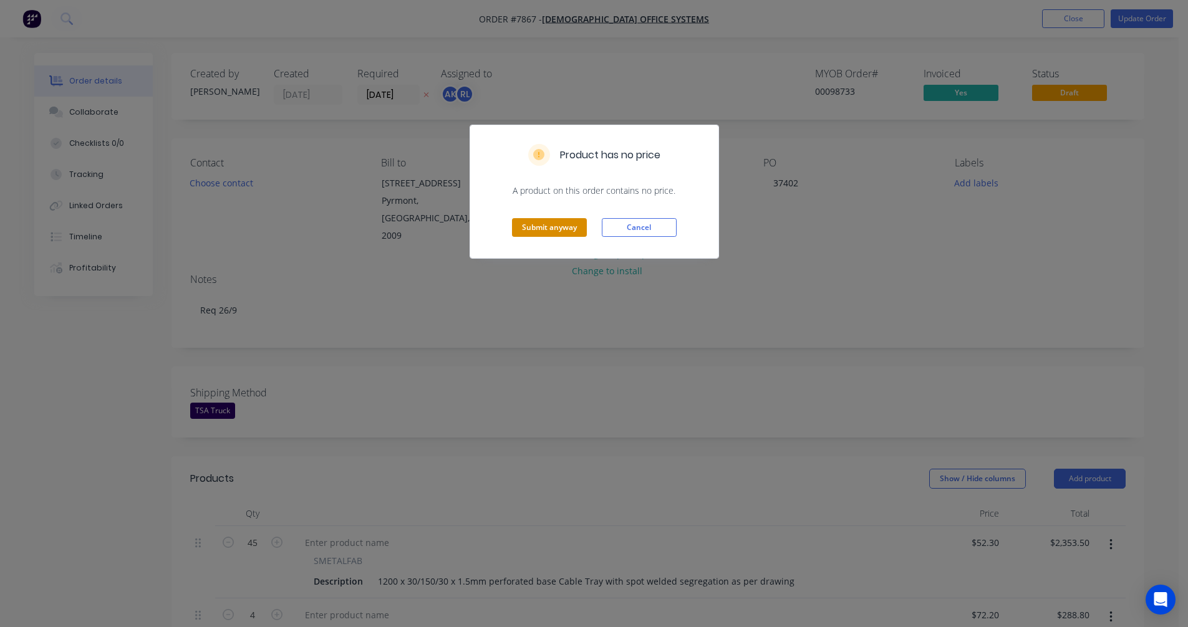
click at [541, 226] on button "Submit anyway" at bounding box center [549, 227] width 75 height 19
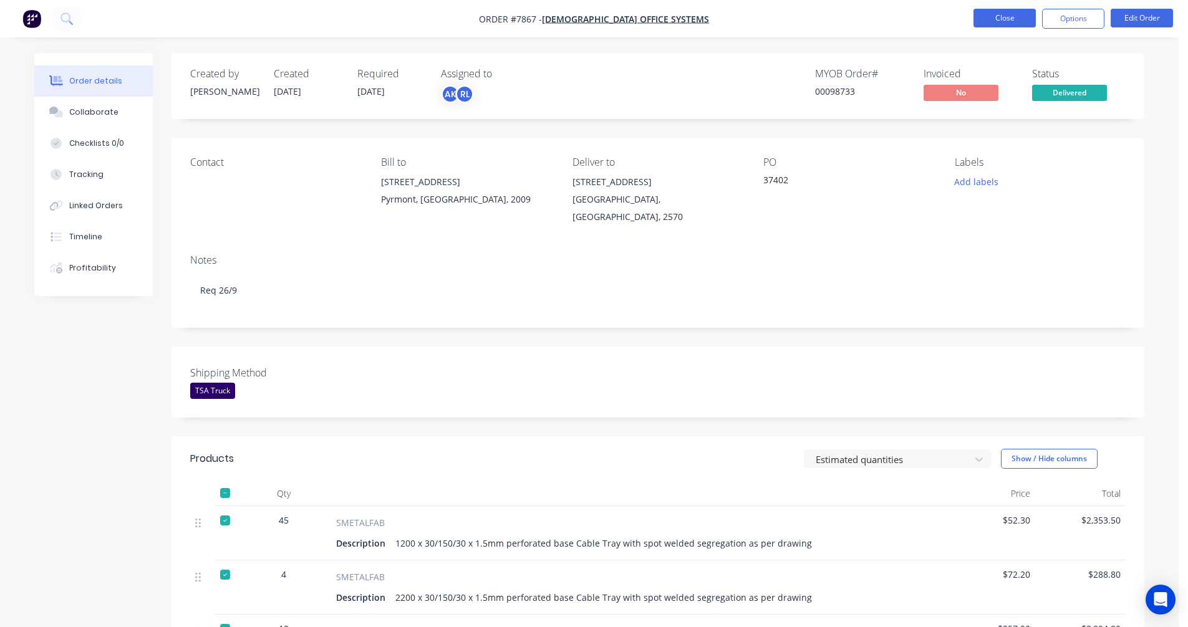
click at [994, 18] on button "Close" at bounding box center [1005, 18] width 62 height 19
